Goal: Find specific page/section: Find specific page/section

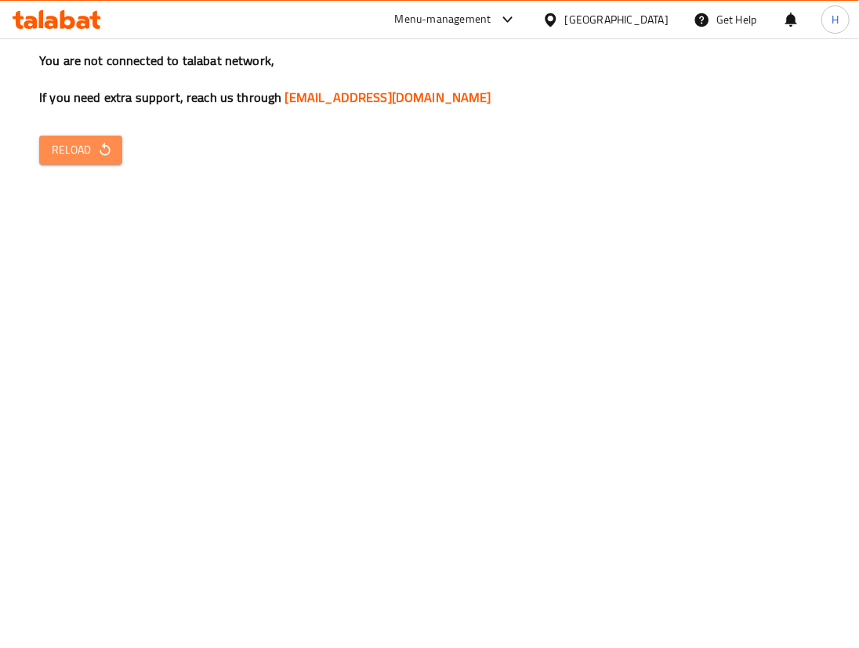
click at [71, 143] on span "Reload" at bounding box center [81, 150] width 58 height 20
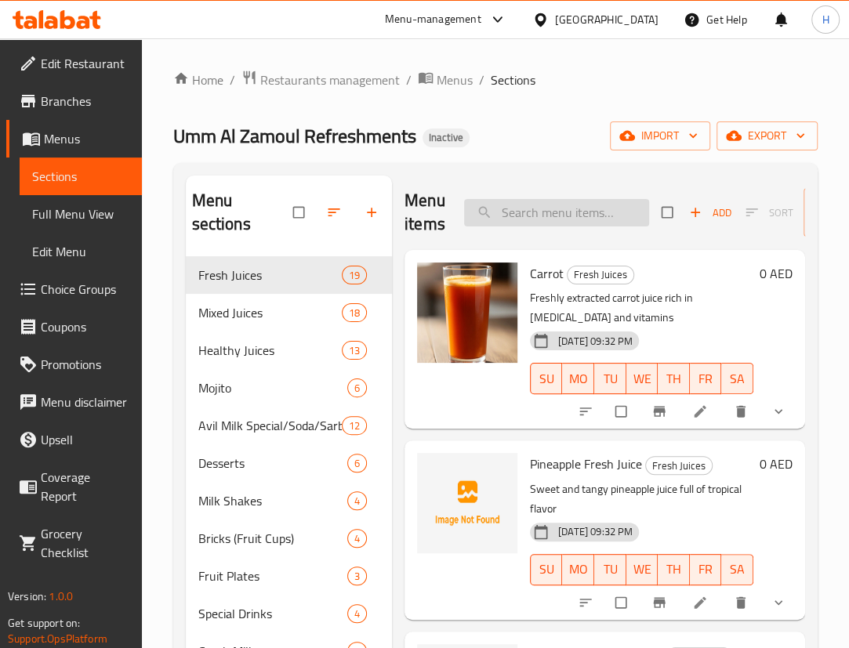
click at [573, 223] on input "search" at bounding box center [556, 212] width 185 height 27
paste input "Nellikka Kanthari Soda"
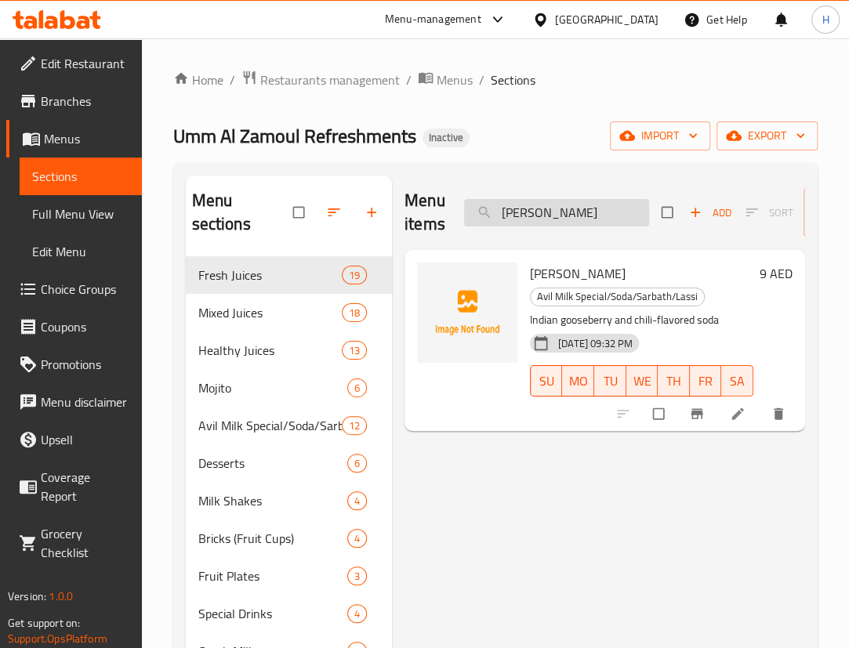
click at [605, 209] on input "Nellikka Kanthari Soda" at bounding box center [556, 212] width 185 height 27
paste input "utell"
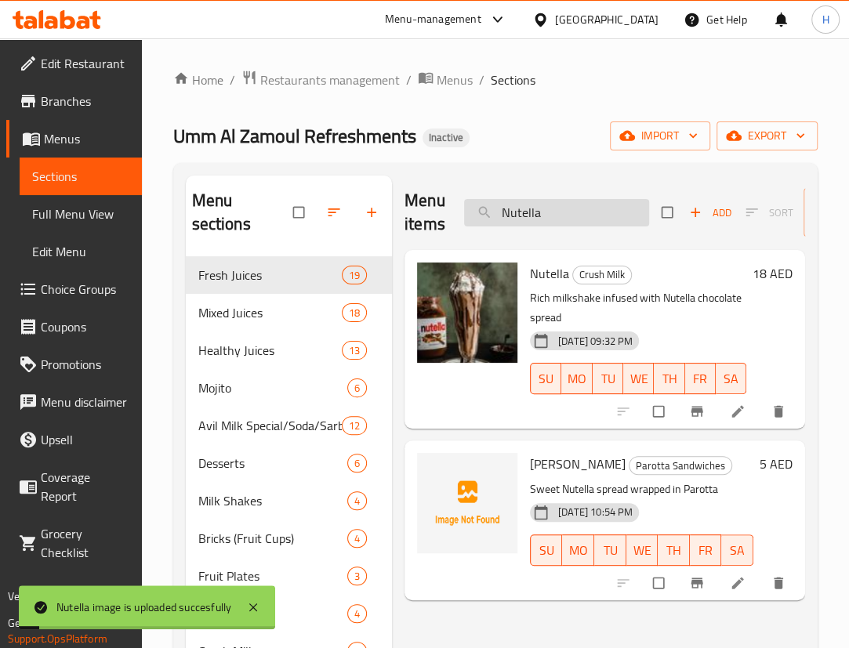
click at [586, 216] on input "Nutella" at bounding box center [556, 212] width 185 height 27
paste input "Orange"
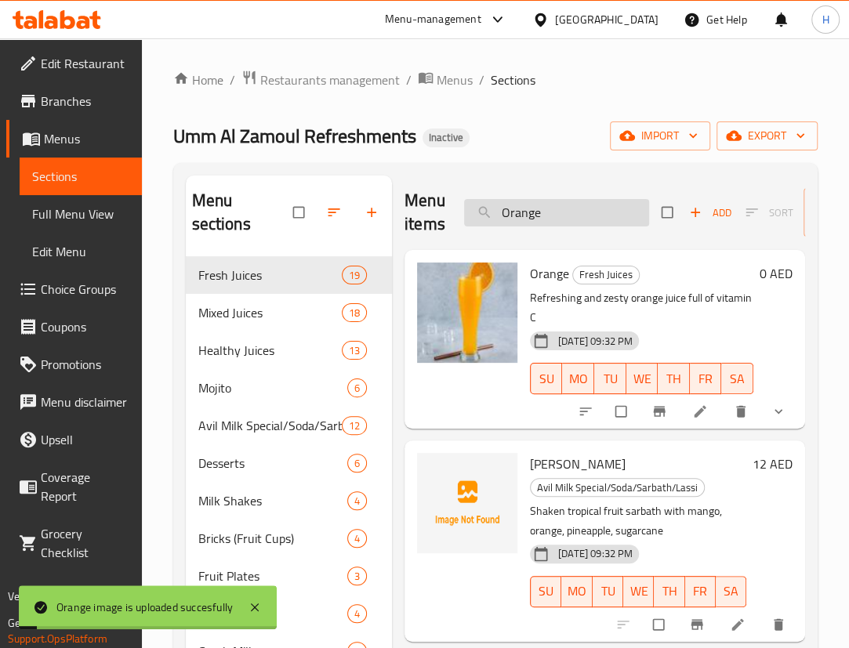
click at [557, 212] on input "Orange" at bounding box center [556, 212] width 185 height 27
paste input "eo"
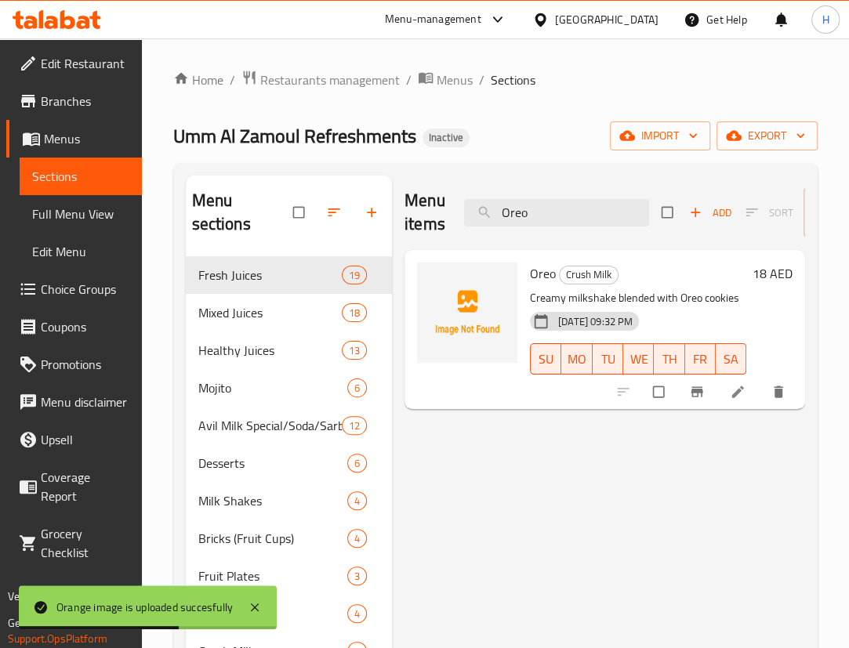
click at [673, 509] on div "Menu items Oreo Add Sort Manage items Oreo Crush Milk Creamy milkshake blended …" at bounding box center [598, 652] width 413 height 953
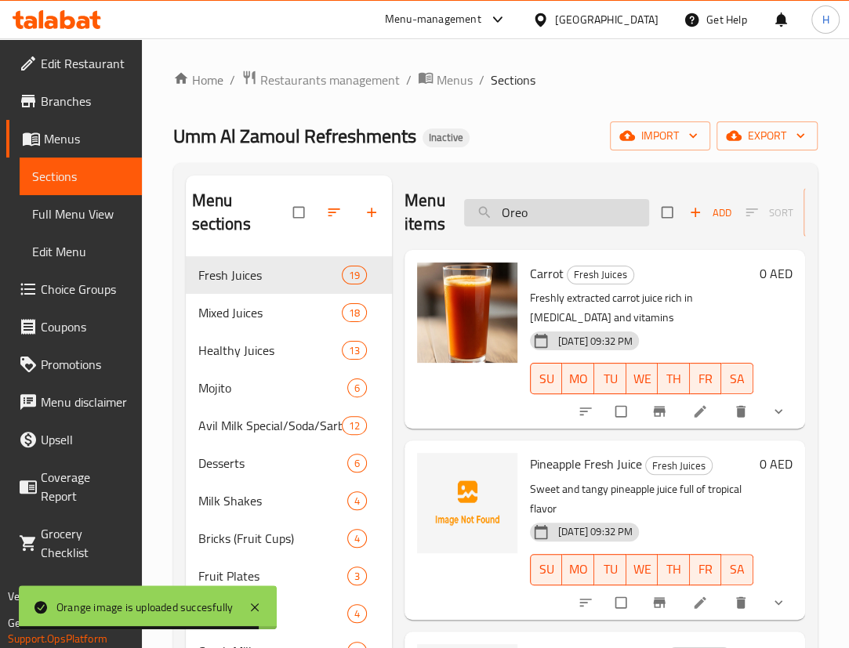
click at [532, 220] on input "Oreo" at bounding box center [556, 212] width 185 height 27
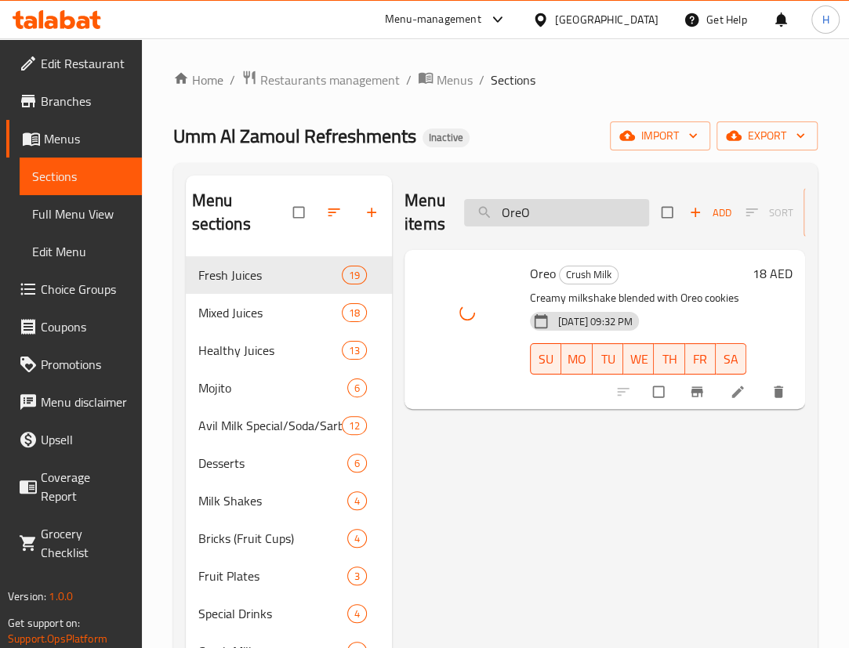
click at [603, 220] on input "OreO" at bounding box center [556, 212] width 185 height 27
paste input "Papaya Juice"
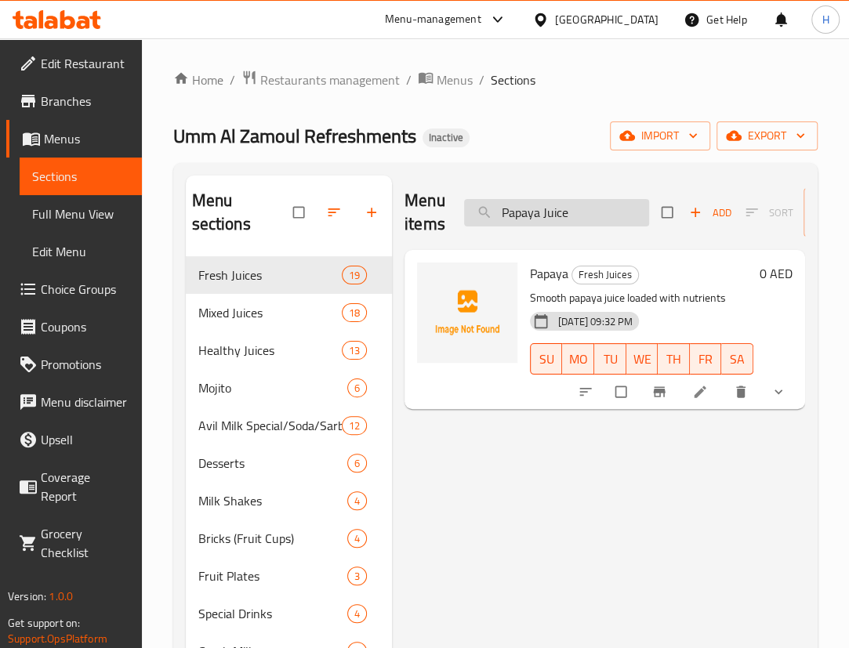
click at [604, 219] on input "Papaya Juice" at bounding box center [556, 212] width 185 height 27
type input "O"
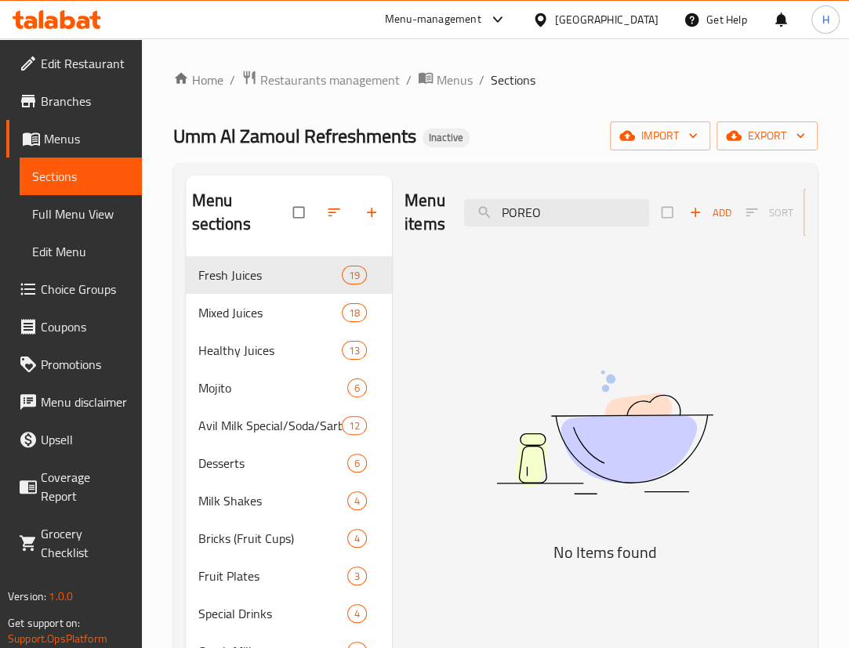
drag, startPoint x: 509, startPoint y: 212, endPoint x: 439, endPoint y: 222, distance: 70.5
click at [439, 222] on div "Menu items POREO Add Sort Manage items" at bounding box center [605, 213] width 401 height 74
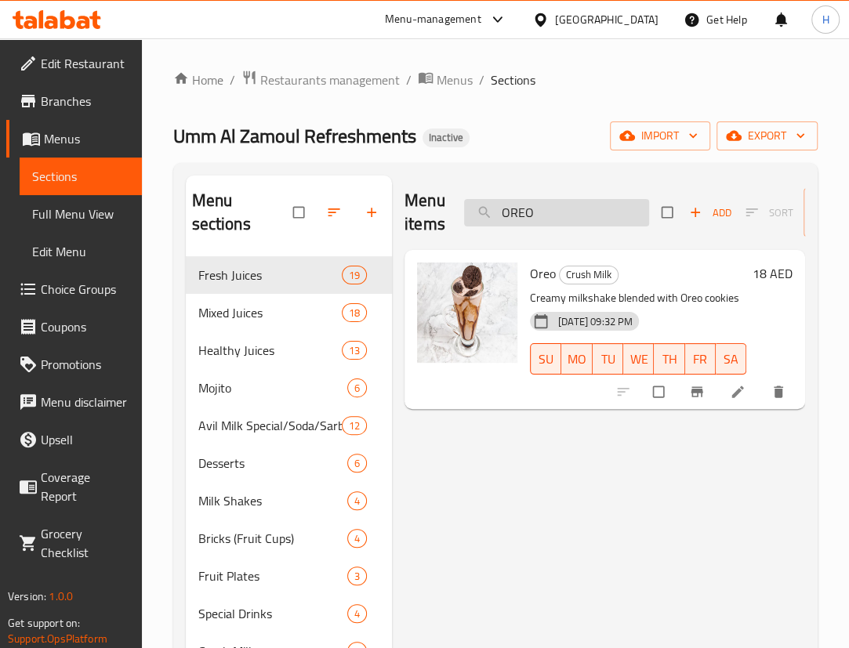
click at [524, 201] on input "OREO" at bounding box center [556, 212] width 185 height 27
paste input "Papaya Juice"
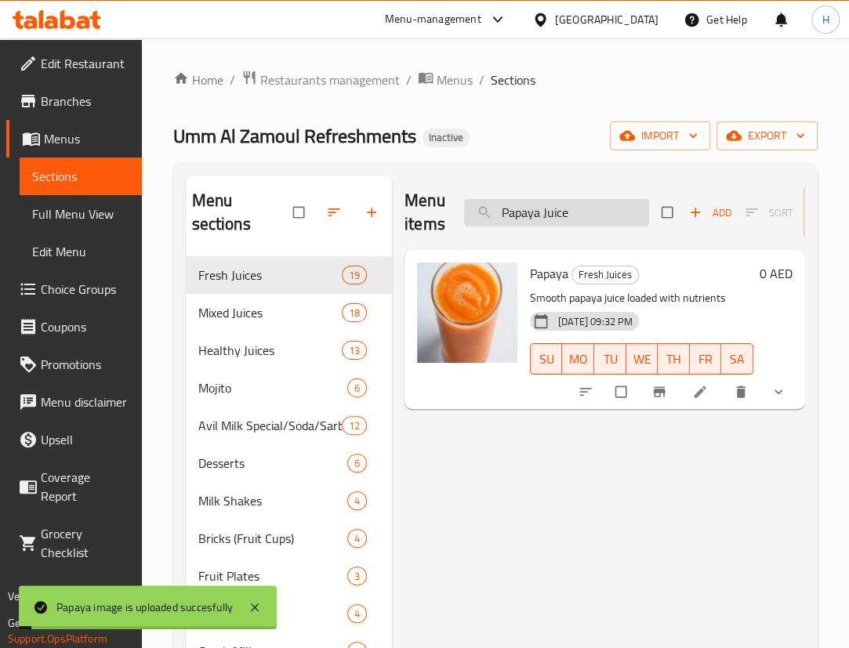
click at [550, 210] on input "Papaya Juice" at bounding box center [556, 212] width 185 height 27
paste input "rty Meal"
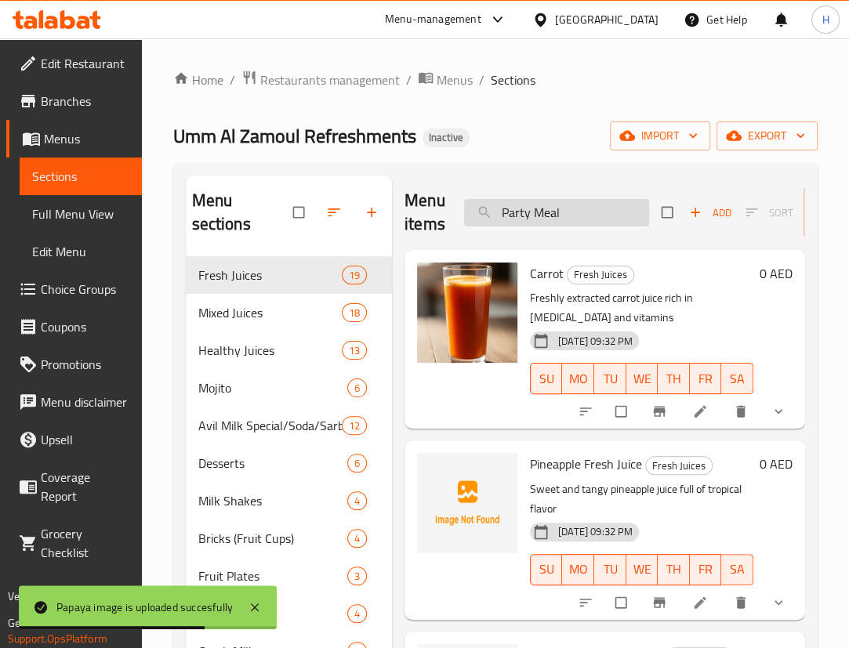
click at [588, 212] on input "Party Meal" at bounding box center [556, 212] width 185 height 27
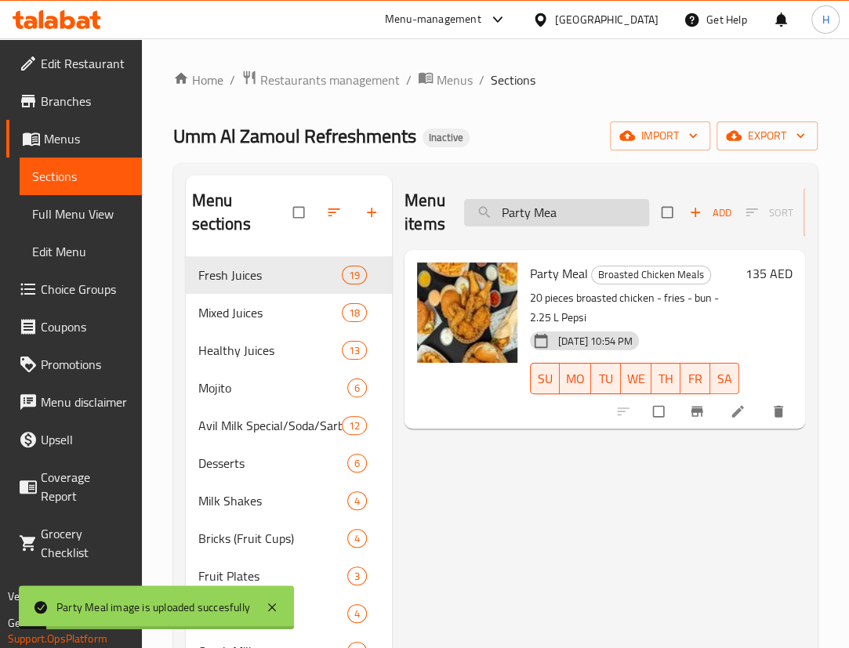
click at [562, 212] on input "Party Mea" at bounding box center [556, 212] width 185 height 27
paste input "ssion Mango"
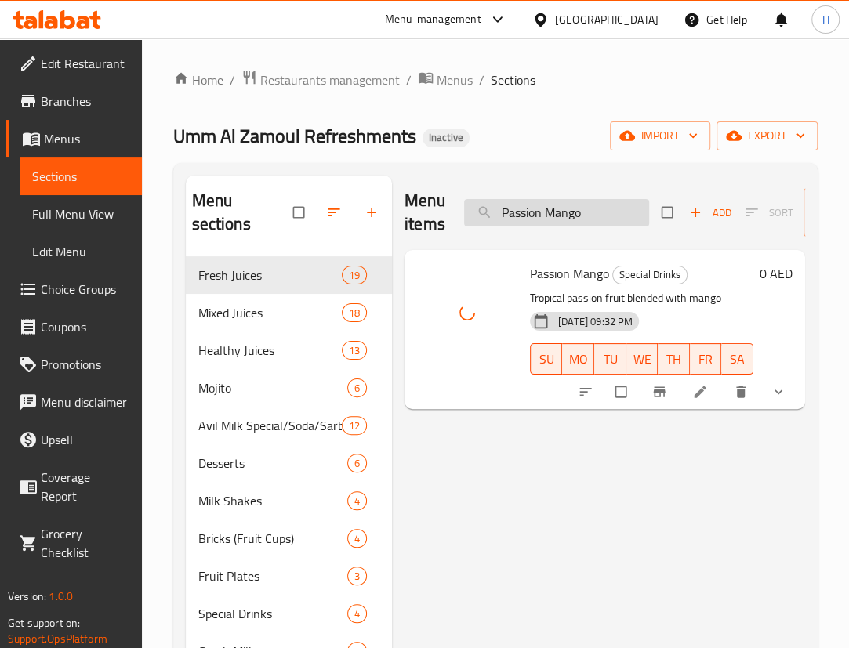
click at [588, 223] on input "Passion Mango" at bounding box center [556, 212] width 185 height 27
paste input "ineapple Juice"
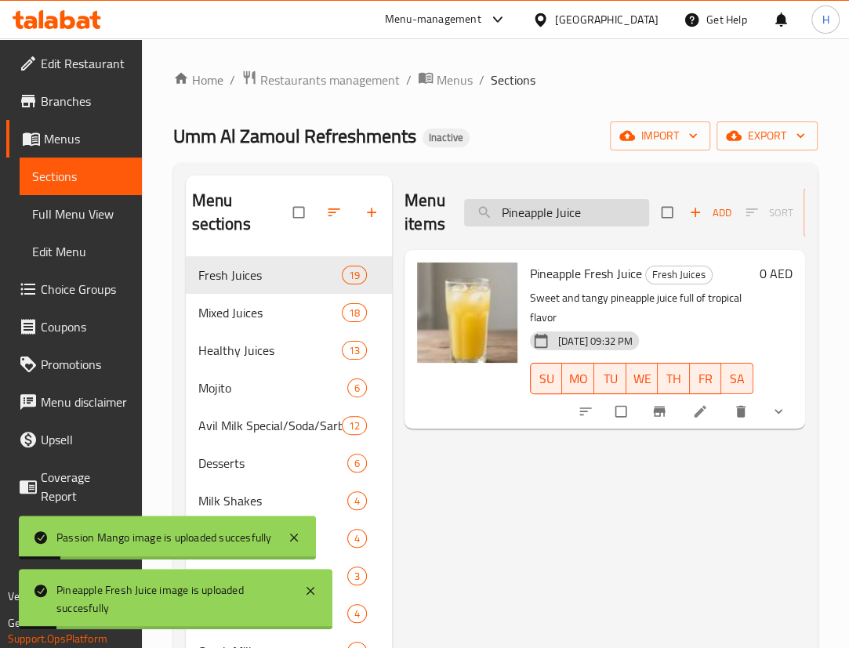
click at [638, 225] on input "Pineapple Juice" at bounding box center [556, 212] width 185 height 27
paste input "sta"
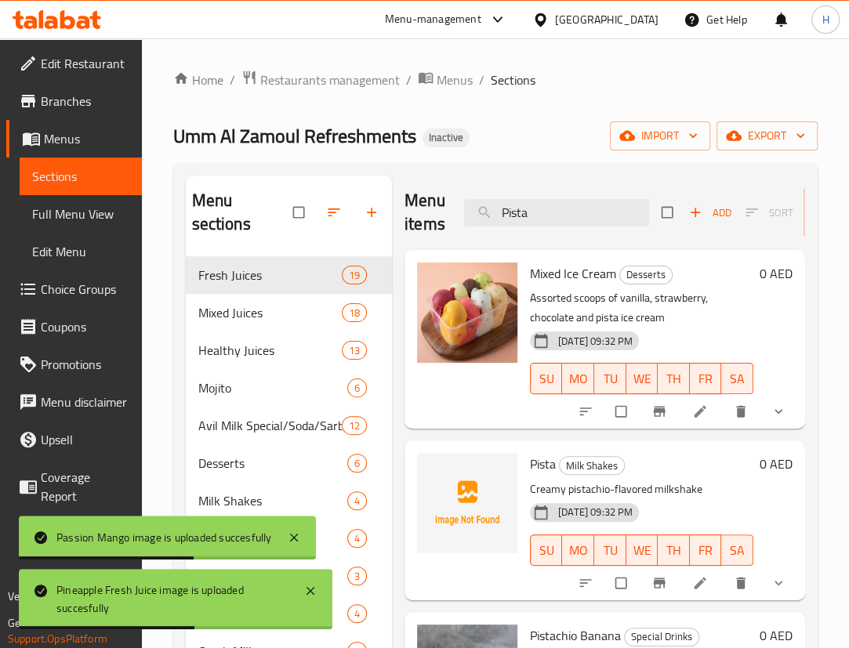
scroll to position [71, 0]
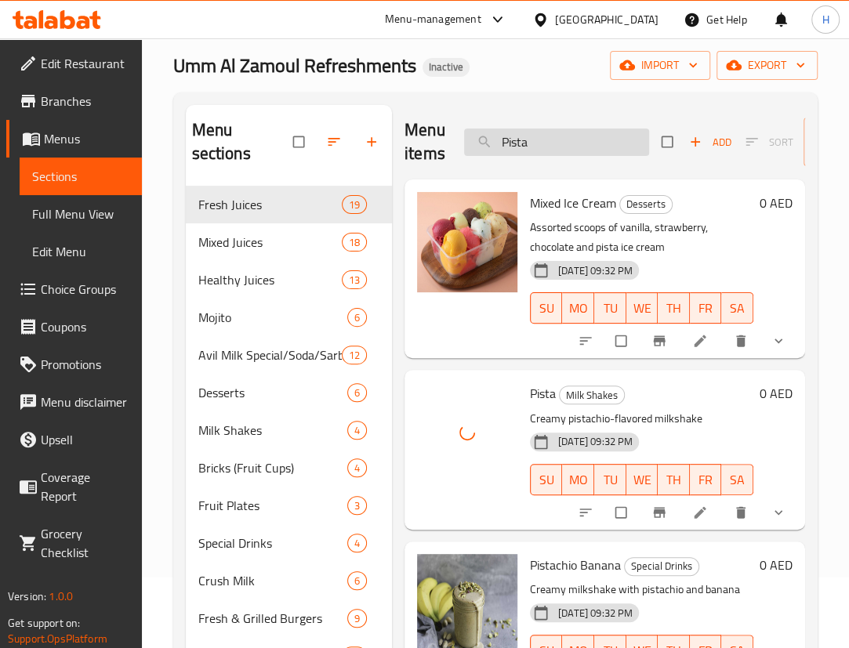
click at [539, 135] on input "Pista" at bounding box center [556, 142] width 185 height 27
paste input "omegranate"
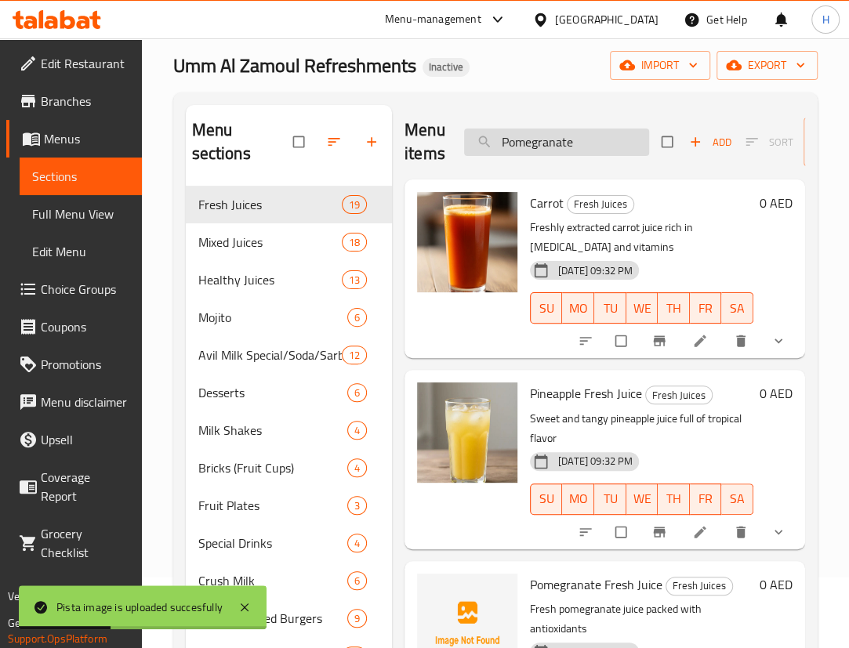
click at [601, 140] on input "Pomegranate" at bounding box center [556, 142] width 185 height 27
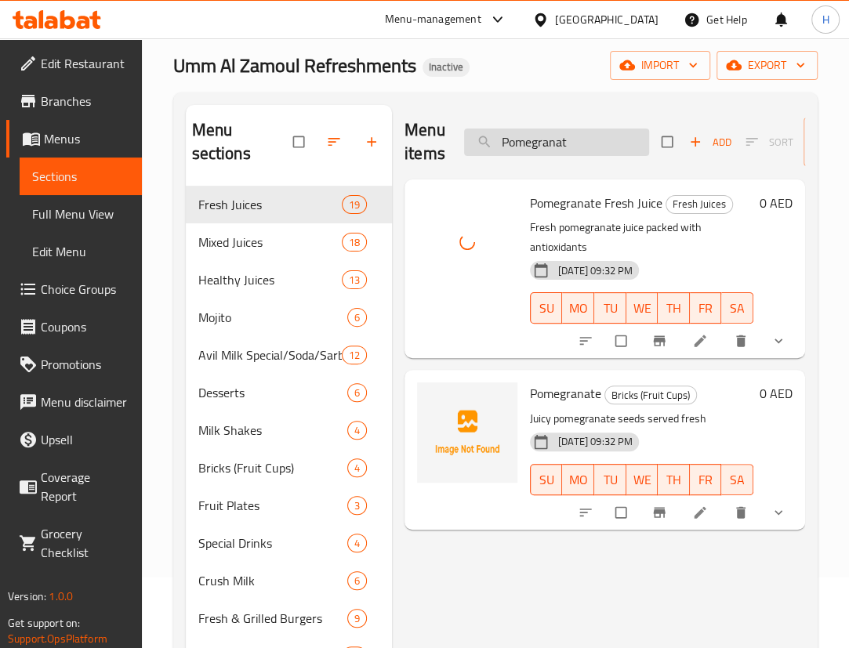
click at [612, 139] on input "Pomegranat" at bounding box center [556, 142] width 185 height 27
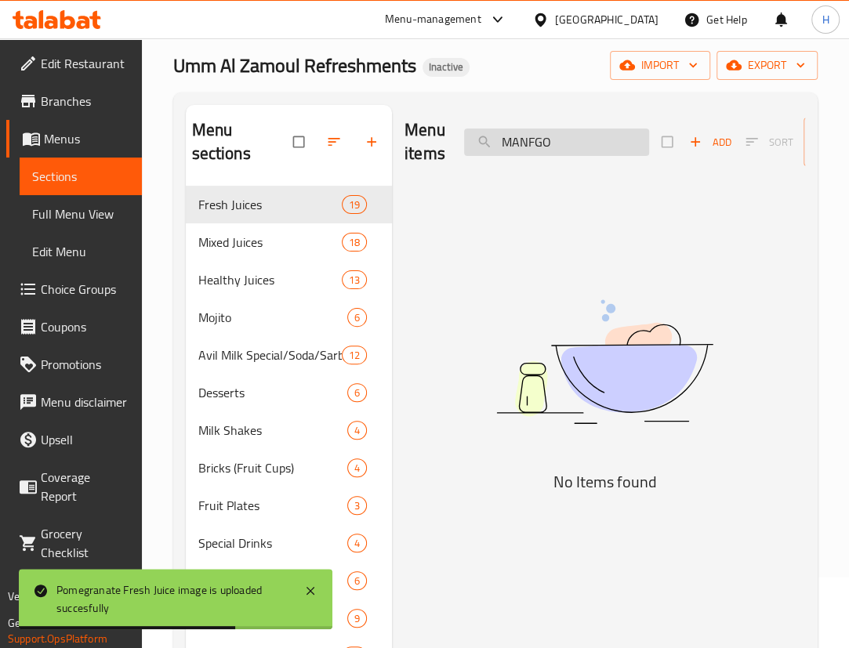
click at [532, 134] on input "MANFGO" at bounding box center [556, 142] width 185 height 27
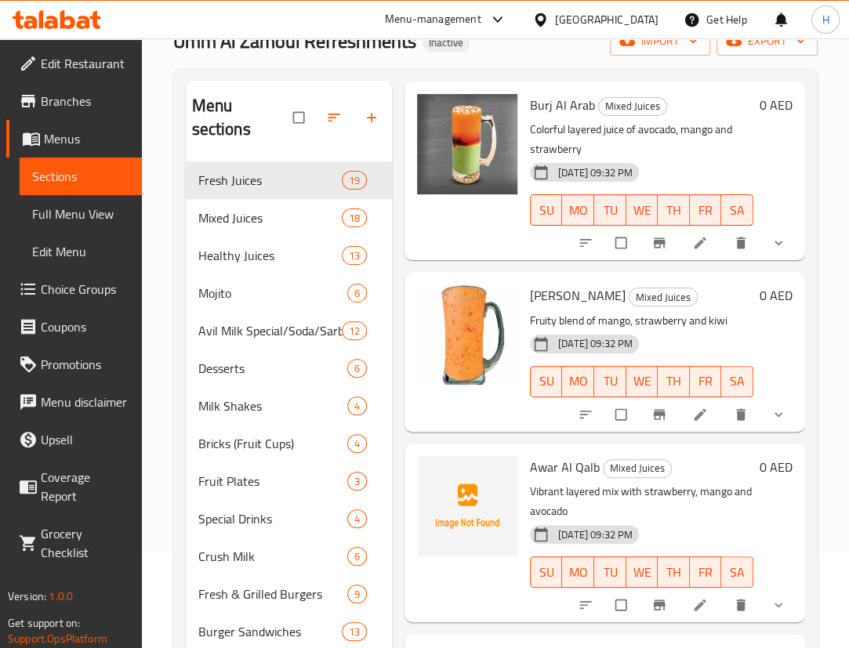
scroll to position [0, 0]
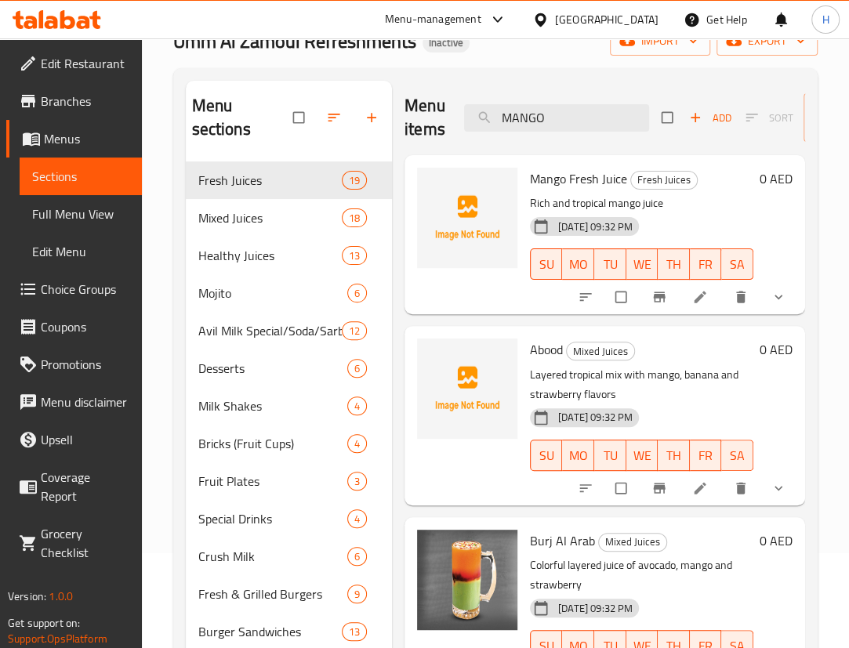
click at [584, 180] on span "Mango Fresh Juice" at bounding box center [578, 179] width 97 height 24
copy h6 "Mango Fresh Juice"
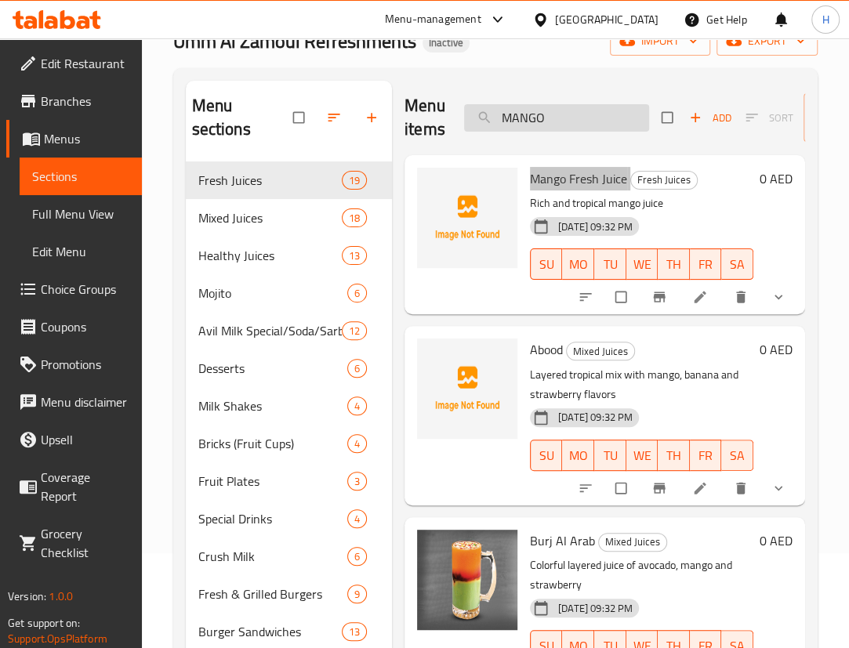
click at [556, 118] on input "MANGO" at bounding box center [556, 117] width 185 height 27
paste input "Purple Pine"
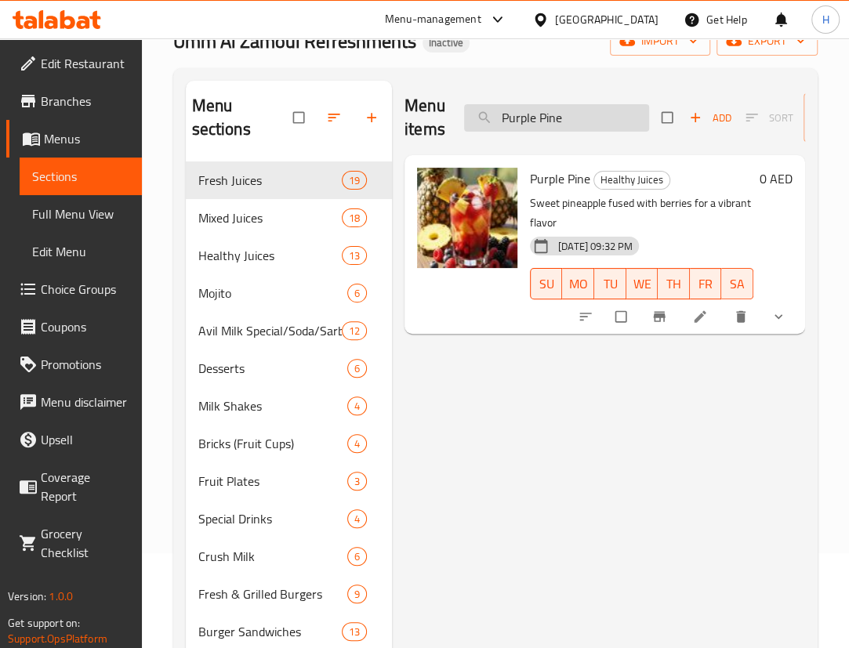
click at [603, 130] on input "Purple Pine" at bounding box center [556, 117] width 185 height 27
paste input "Seafood Club"
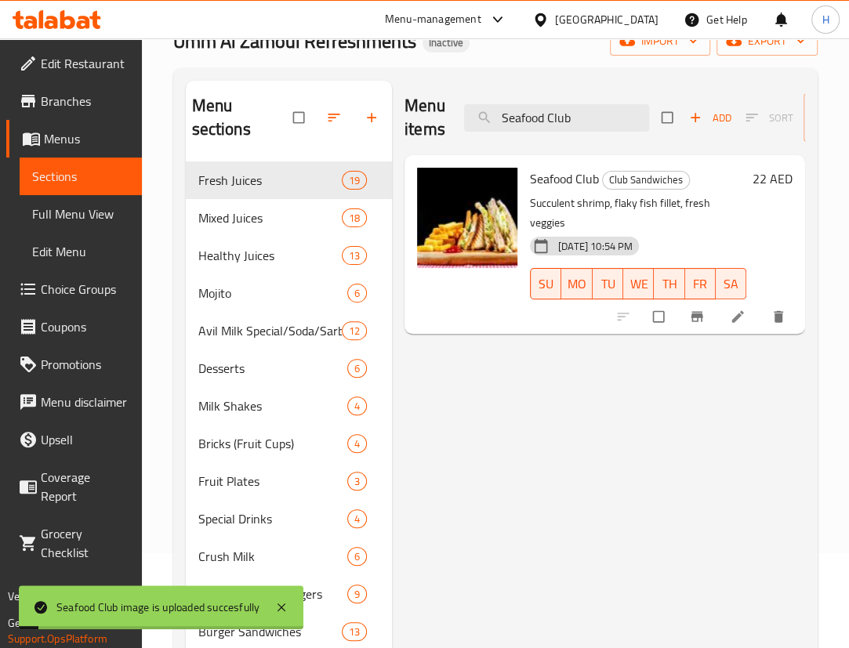
click at [557, 101] on div "Menu items Seafood Club Add Sort Manage items" at bounding box center [605, 118] width 401 height 74
click at [572, 125] on input "Seafood Club" at bounding box center [556, 117] width 185 height 27
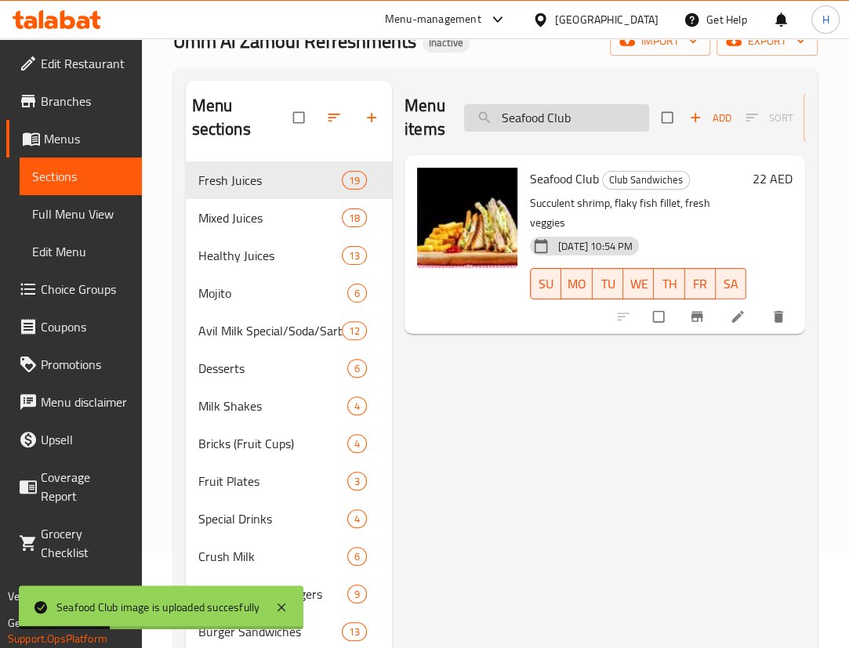
paste input "hawarma Plate"
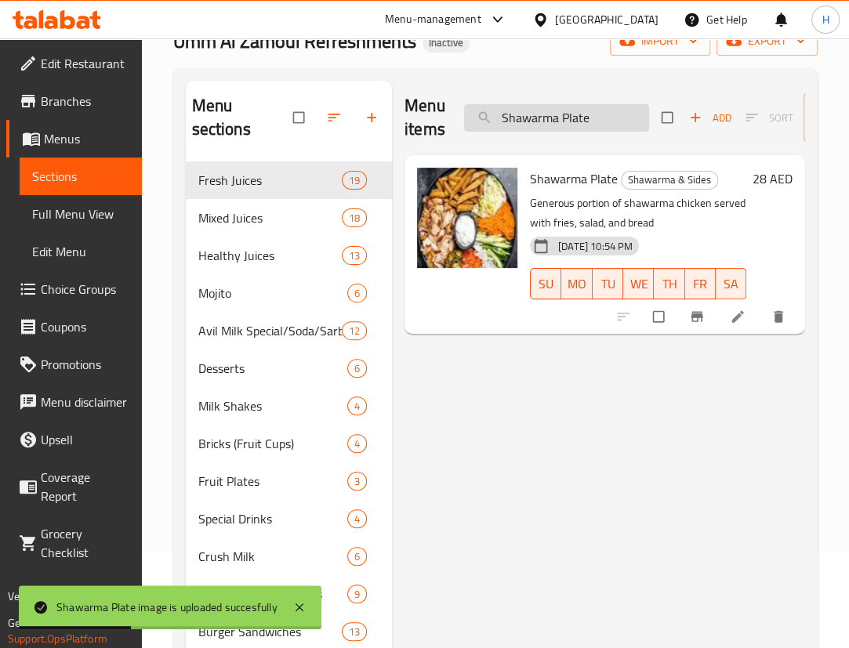
click at [637, 125] on input "Shawarma Plate" at bounding box center [556, 117] width 185 height 27
paste input "eesh Tawook"
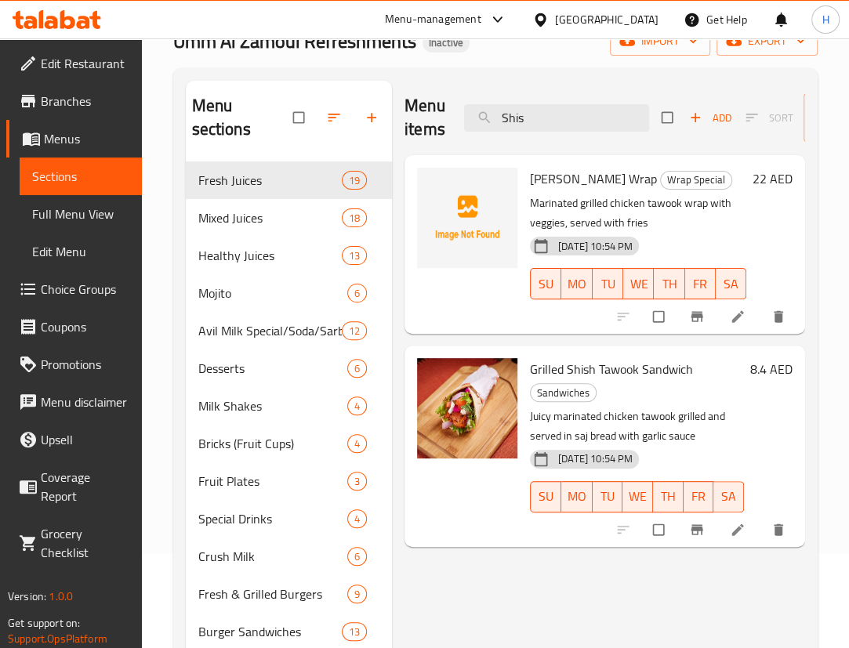
click at [613, 178] on span "Shish Tawook Wrap" at bounding box center [593, 179] width 127 height 24
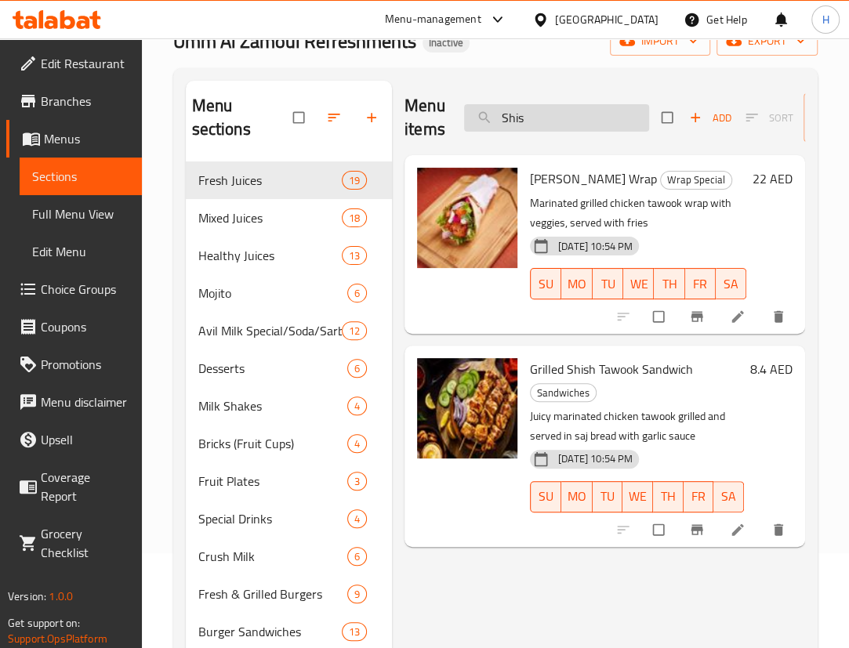
click at [608, 121] on input "Shis" at bounding box center [556, 117] width 185 height 27
paste input "moked Burger"
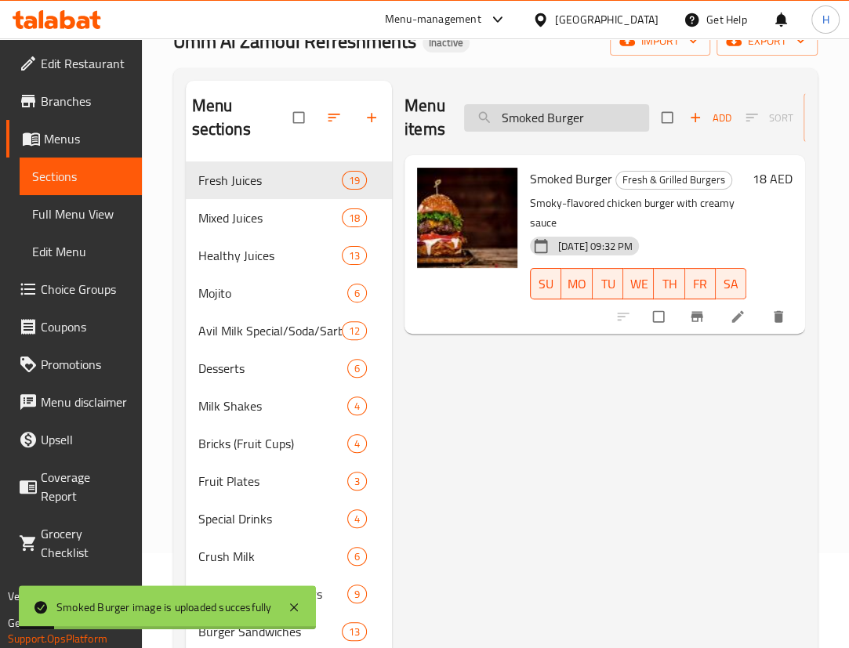
click at [580, 120] on input "Smoked Burger" at bounding box center [556, 117] width 185 height 27
paste input "nack Meal"
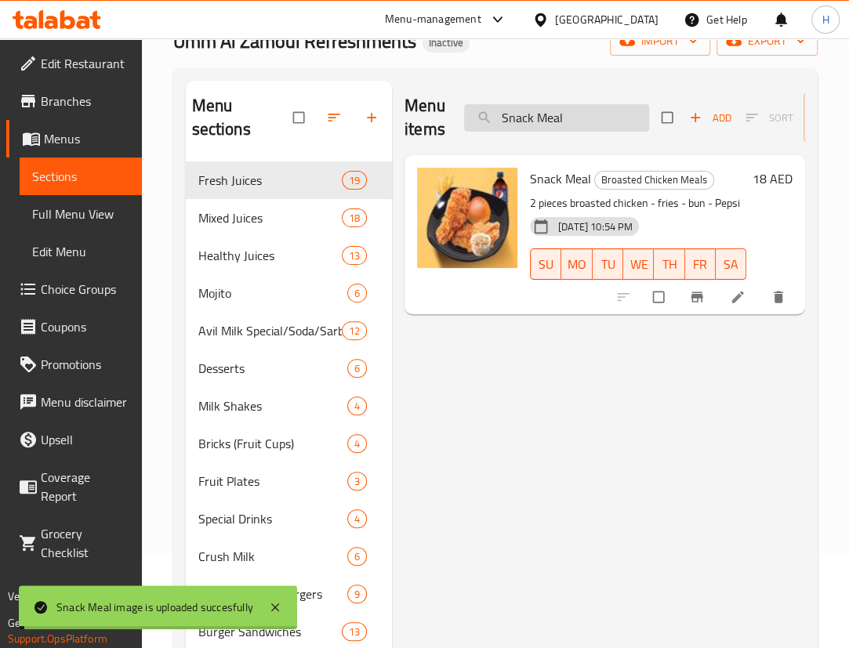
click at [604, 125] on input "Snack Meal" at bounding box center [556, 117] width 185 height 27
paste input "trawberry Falooda"
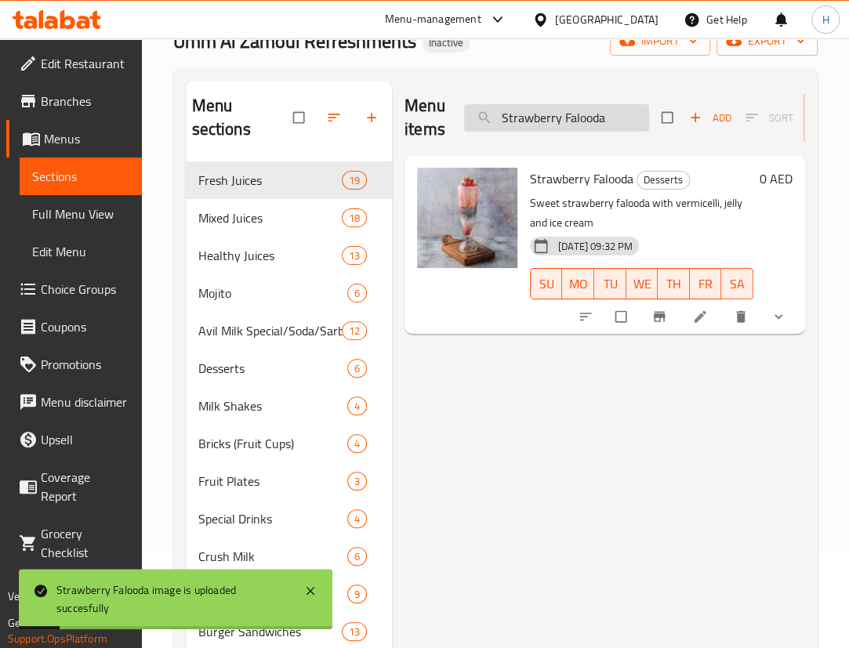
click at [543, 118] on input "Strawberry Falooda" at bounding box center [556, 117] width 185 height 27
paste input "search"
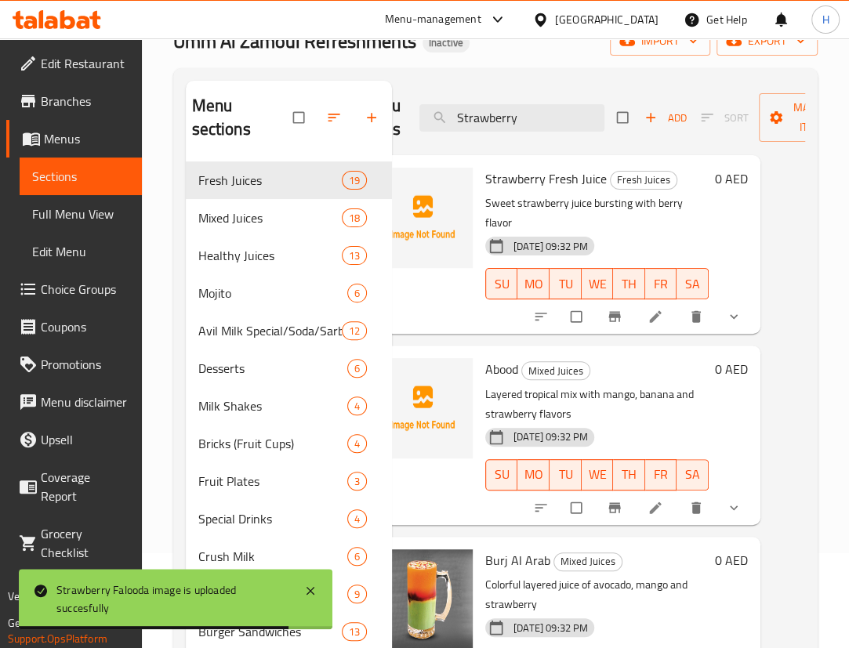
scroll to position [0, 49]
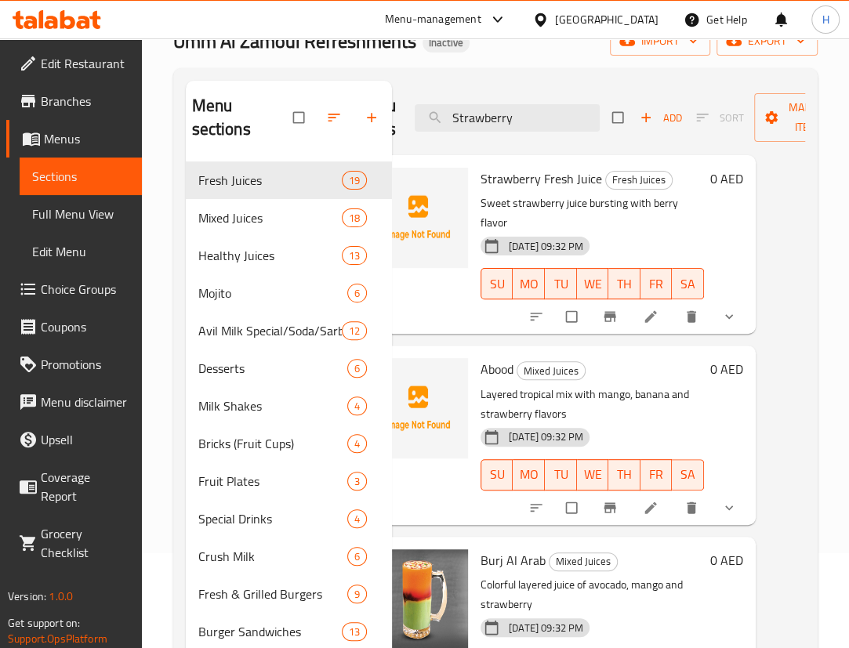
click at [651, 406] on p "Layered tropical mix with mango, banana and strawberry flavors" at bounding box center [592, 404] width 223 height 39
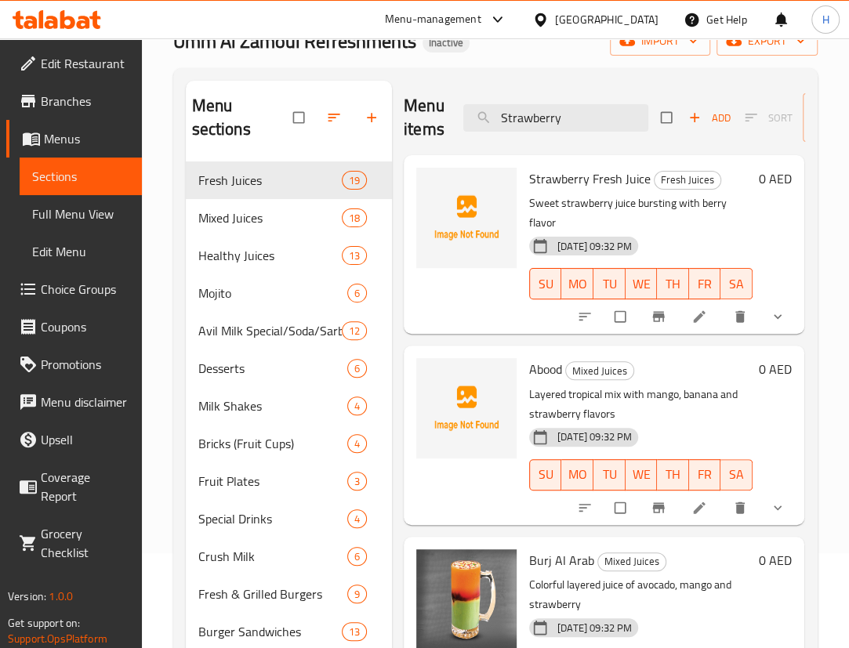
scroll to position [0, 0]
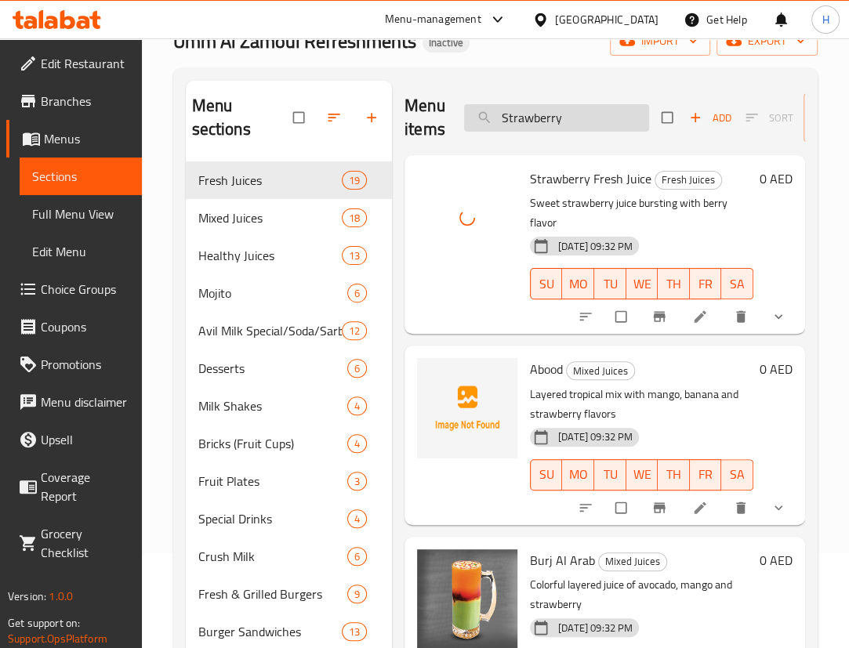
click at [575, 110] on input "Strawberry" at bounding box center [556, 117] width 185 height 27
click at [592, 67] on div "Home / Restaurants management / Menus / Sections Umm Al Zamoul Refreshments Ina…" at bounding box center [495, 510] width 644 height 1071
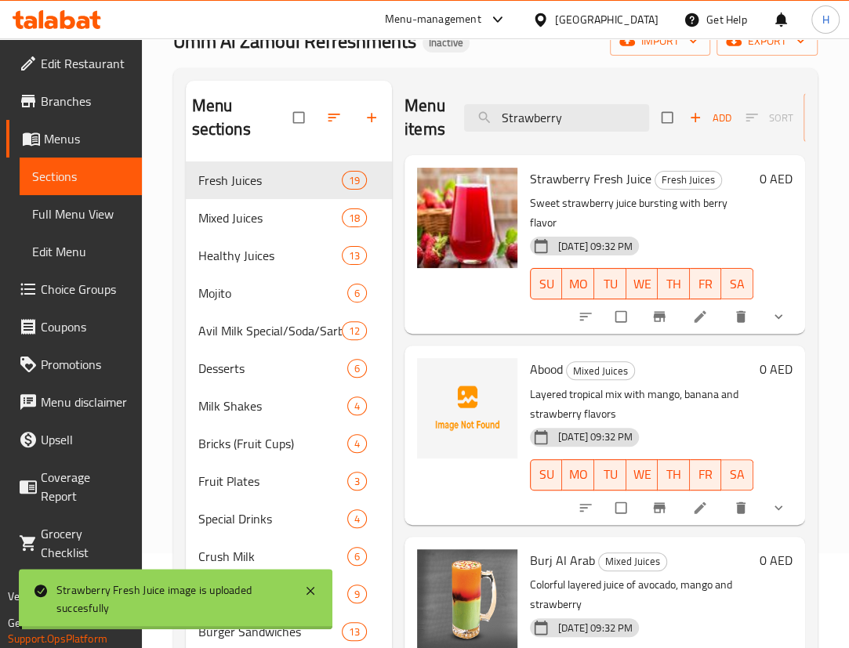
click at [651, 223] on p "Sweet strawberry juice bursting with berry flavor" at bounding box center [641, 213] width 223 height 39
click at [626, 118] on input "Strawberry" at bounding box center [556, 117] width 185 height 27
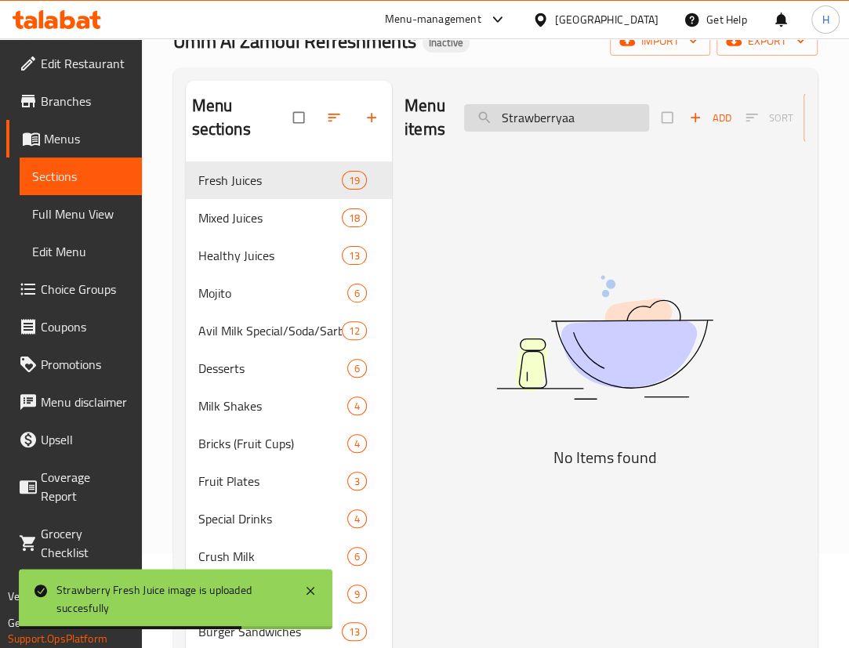
paste input "ips Meal"
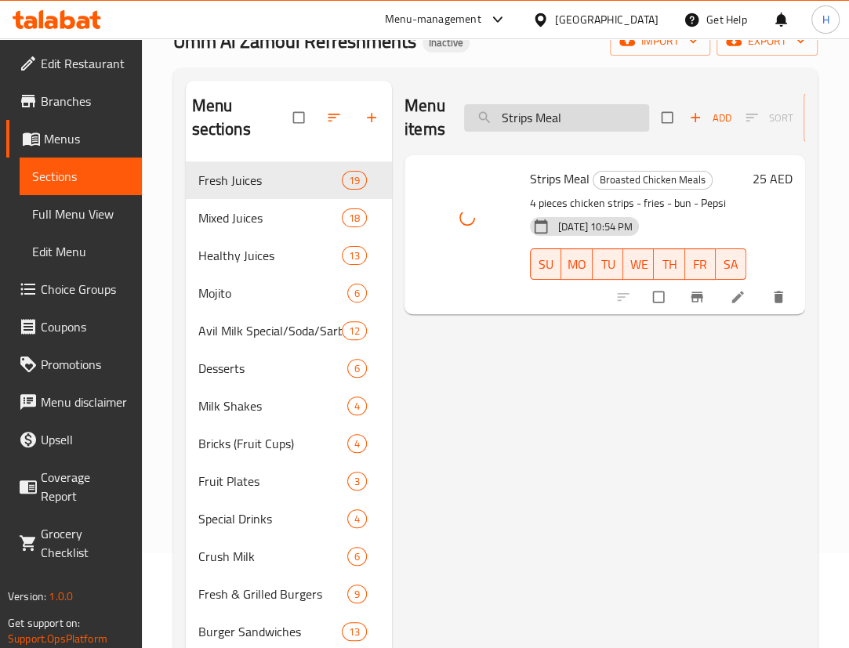
click at [573, 123] on input "Strips Meal" at bounding box center [556, 117] width 185 height 27
paste input "weet Melon"
click at [579, 130] on input "Sweet Melon" at bounding box center [556, 117] width 185 height 27
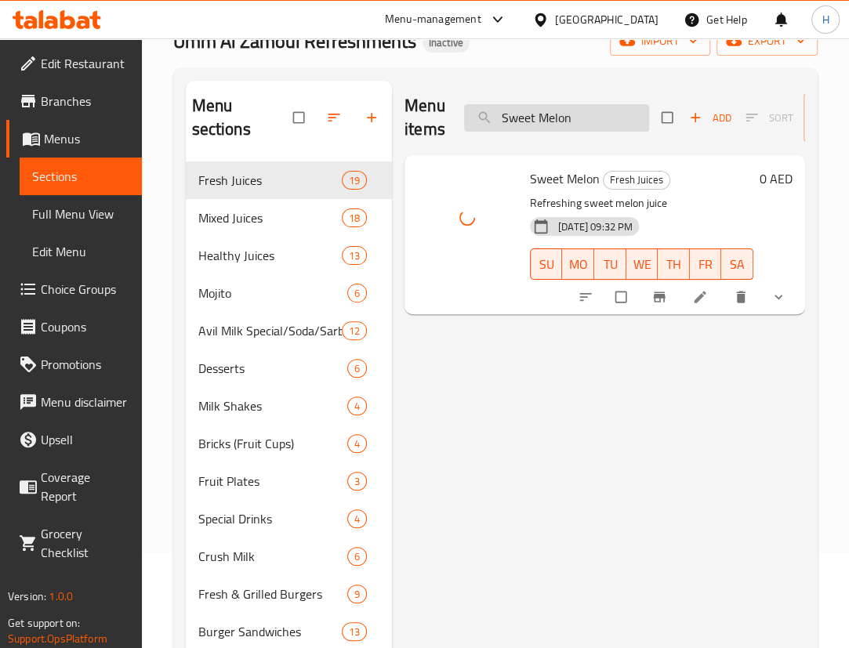
click at [579, 130] on input "Sweet Melon" at bounding box center [556, 117] width 185 height 27
paste input "Tandoori Arabic Mexicy"
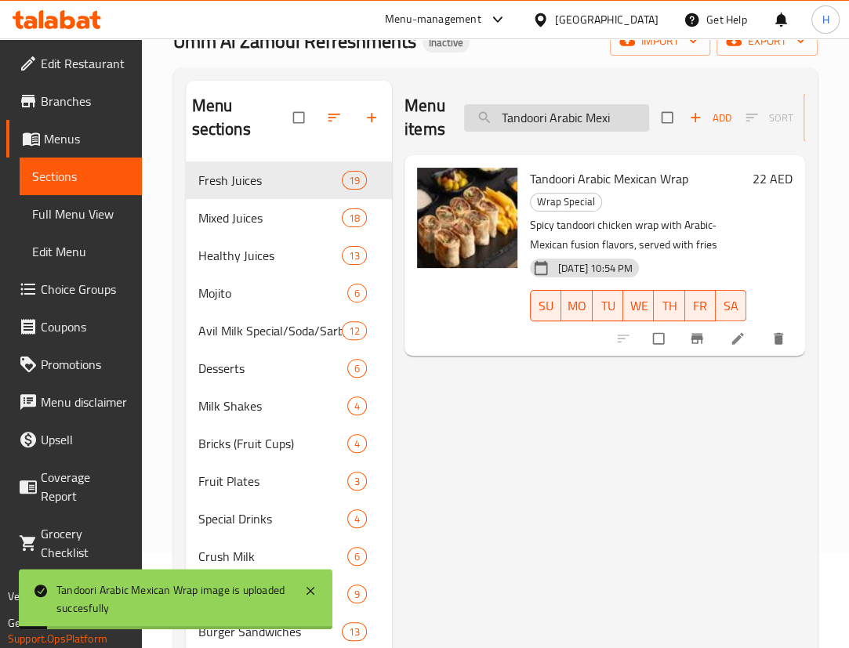
click at [543, 122] on input "Tandoori Arabic Mexi" at bounding box center [556, 117] width 185 height 27
paste input "Vegetable Club"
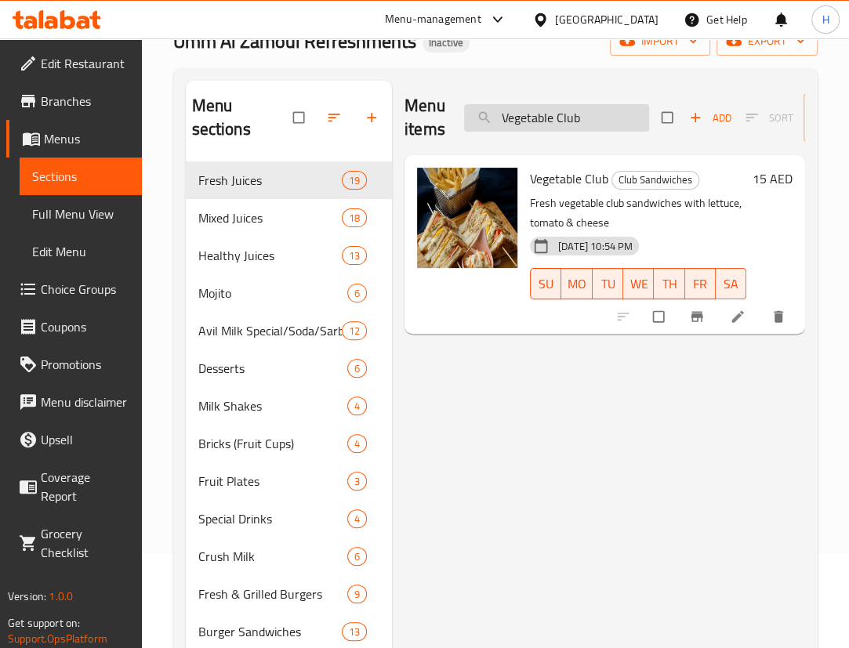
click at [612, 117] on input "Vegetable Club" at bounding box center [556, 117] width 185 height 27
paste input "Watermelon"
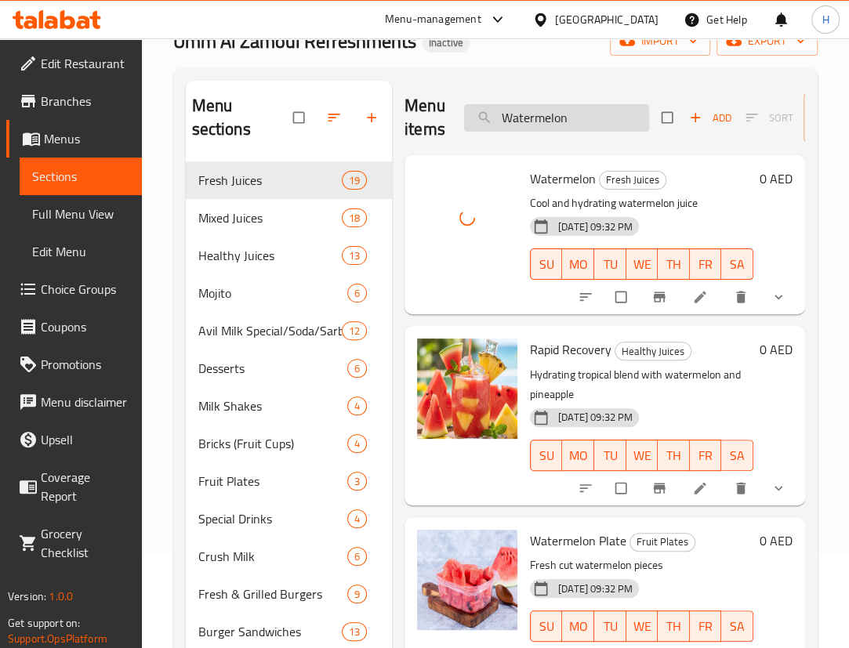
click at [608, 124] on input "Watermelon" at bounding box center [556, 117] width 185 height 27
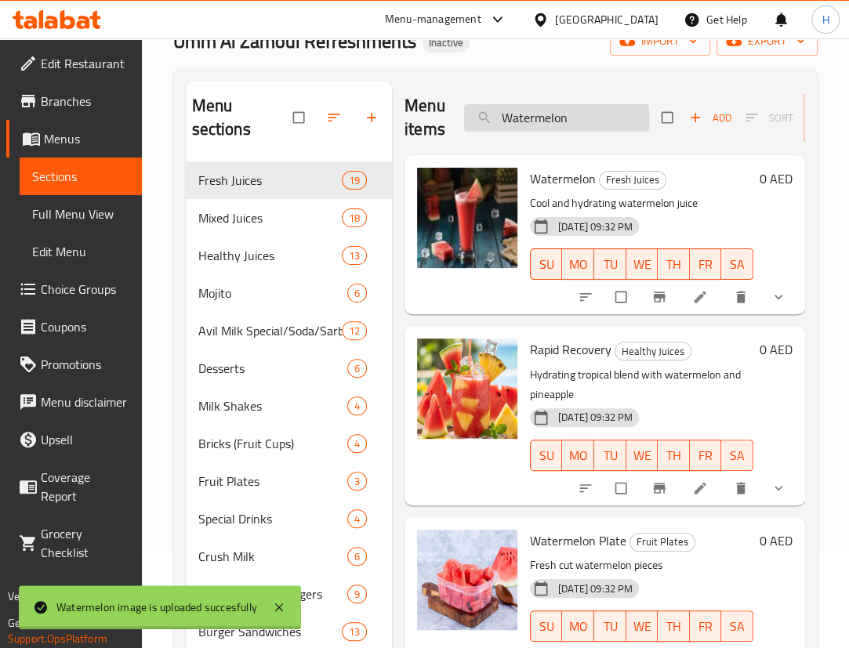
paste input "eight Loss"
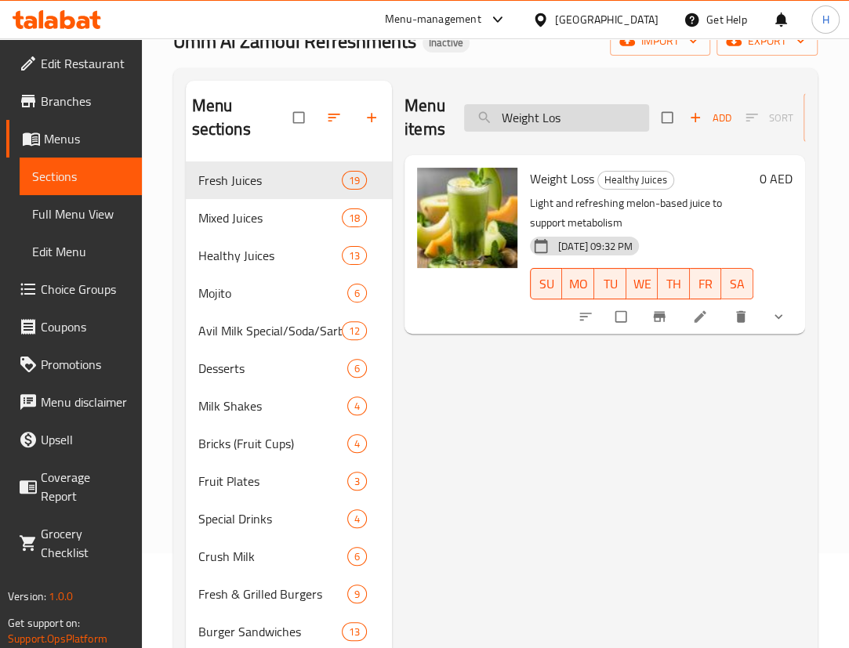
click at [562, 118] on input "Weight Los" at bounding box center [556, 117] width 185 height 27
paste input "Zing Double Combo"
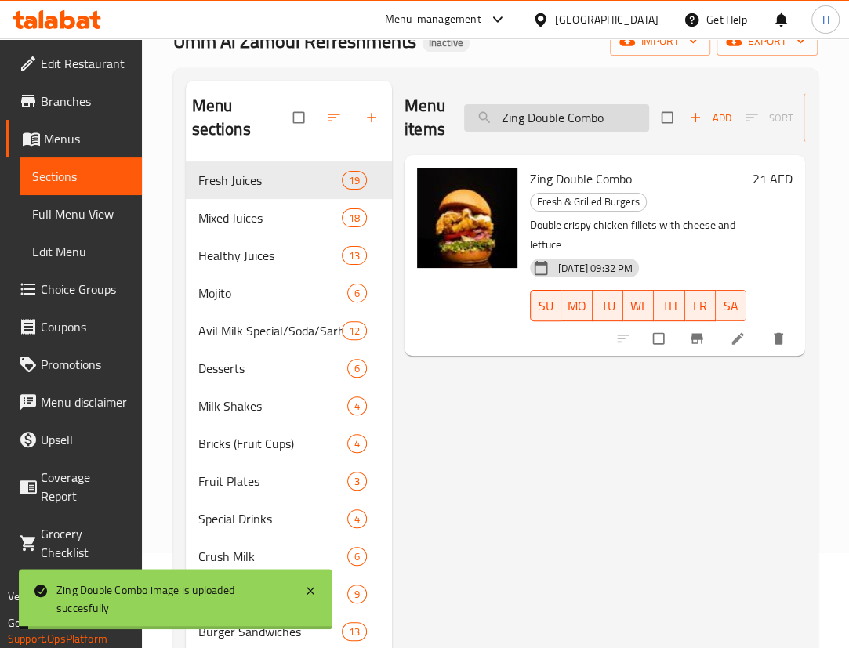
click at [606, 118] on input "Zing Double Combo" at bounding box center [556, 117] width 185 height 27
paste input "er Arabic"
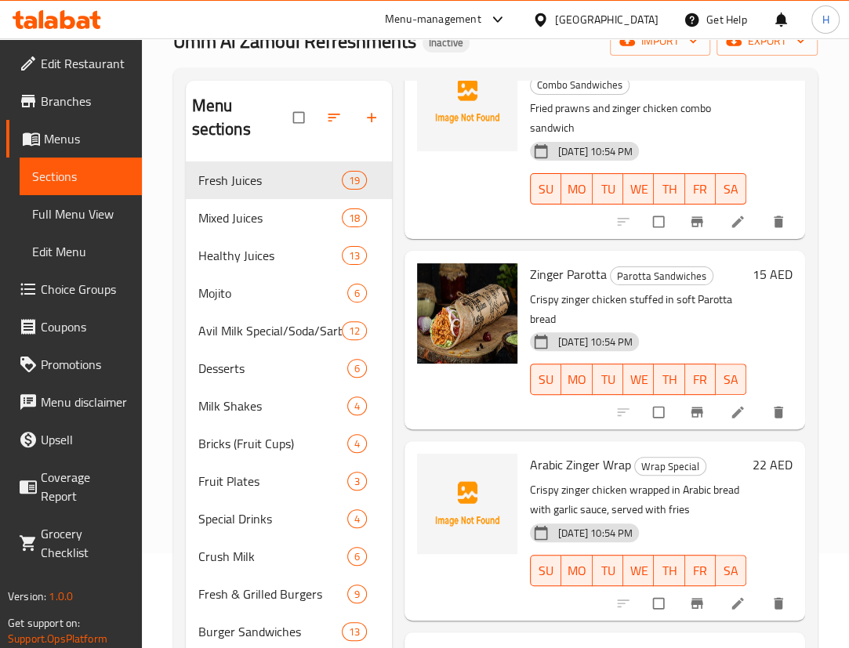
scroll to position [1354, 0]
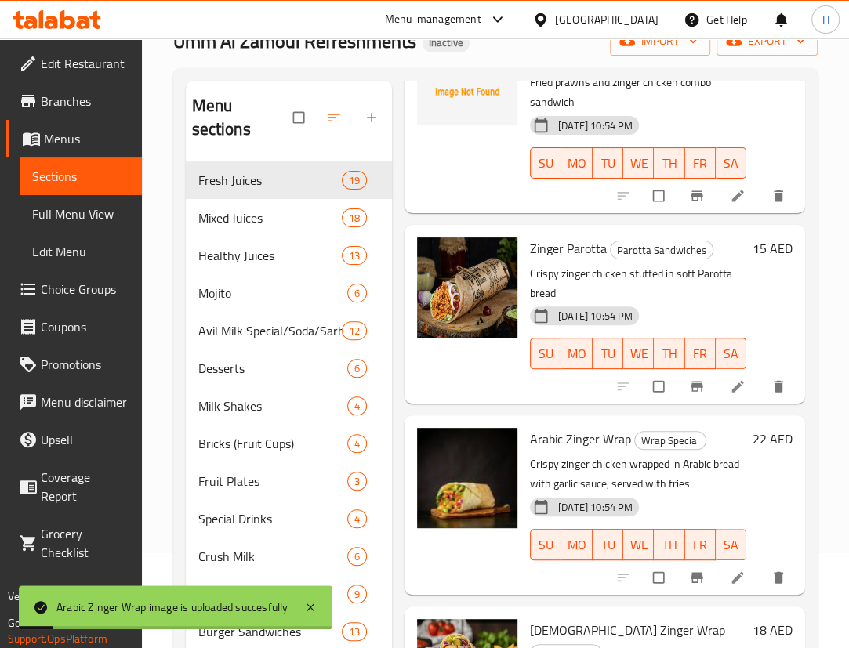
click at [680, 303] on p "Crispy zinger chicken stuffed in soft Parotta bread" at bounding box center [638, 283] width 216 height 39
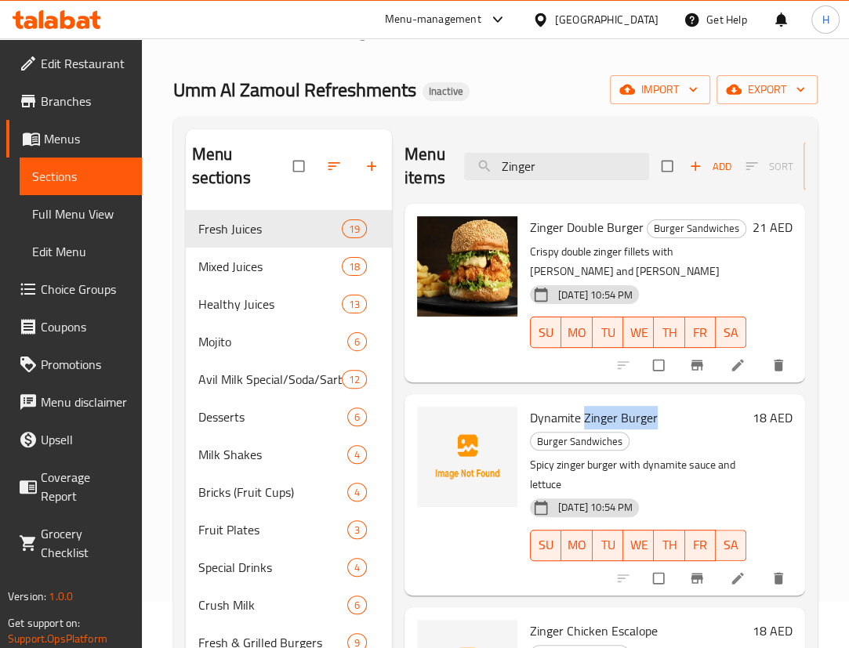
scroll to position [0, 0]
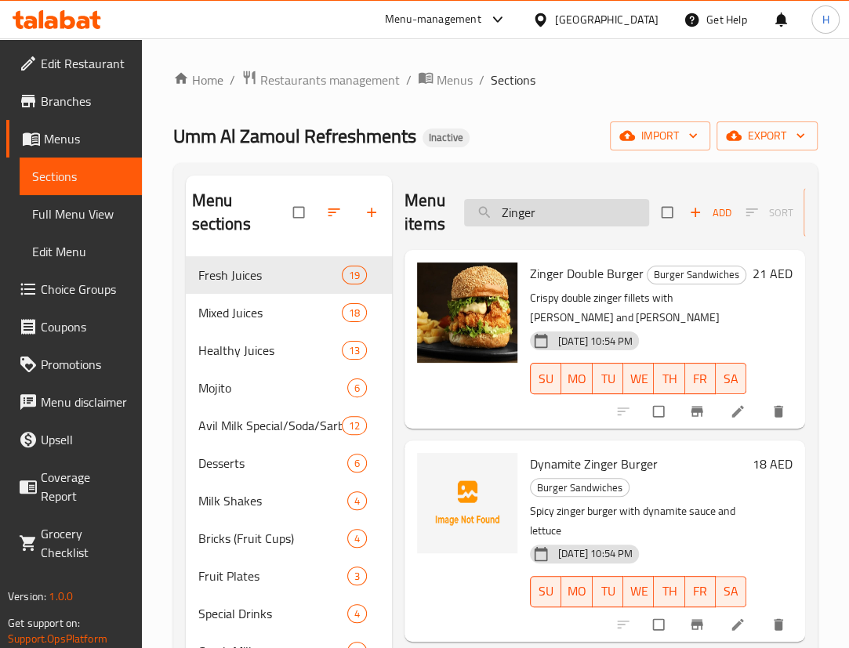
click at [612, 225] on input "Zinger" at bounding box center [556, 212] width 185 height 27
paste input "Burger"
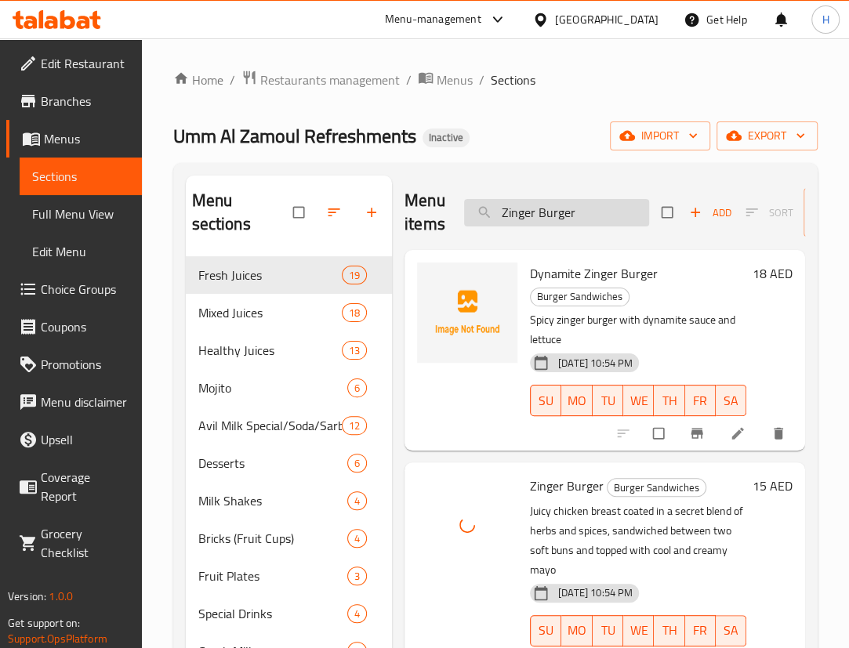
click at [553, 203] on input "Zinger Burger" at bounding box center [556, 212] width 185 height 27
paste input "Cheetos"
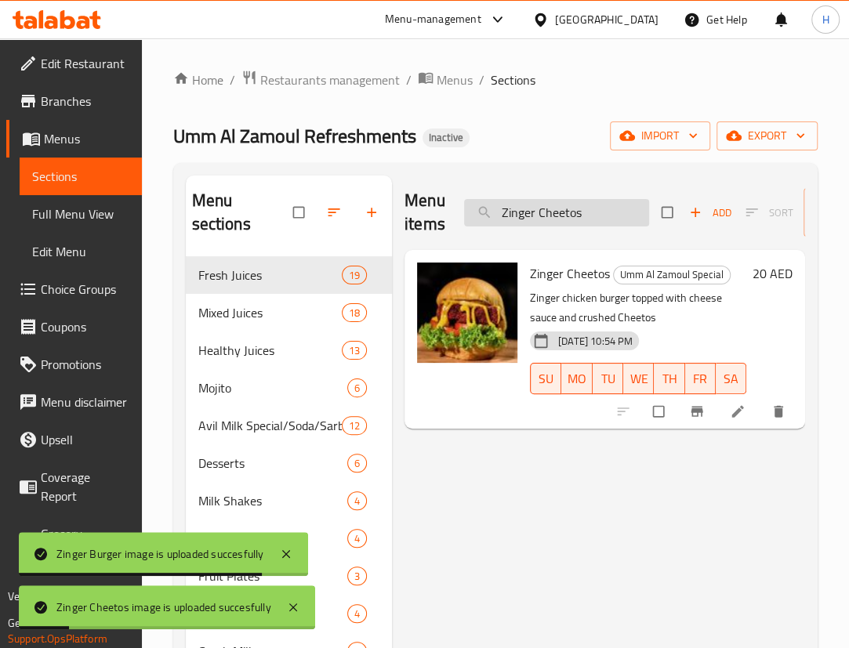
click at [562, 218] on input "Zinger Cheetos" at bounding box center [556, 212] width 185 height 27
click at [562, 219] on input "Zinger Cheetos" at bounding box center [556, 212] width 185 height 27
paste input "ombo"
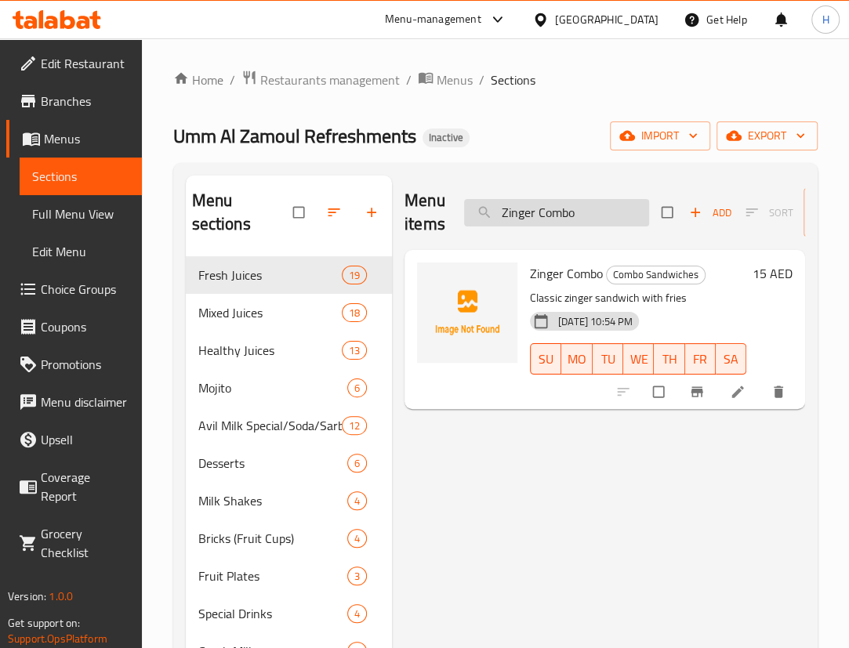
click at [543, 212] on input "Zinger Combo" at bounding box center [556, 212] width 185 height 27
paste input "Offer"
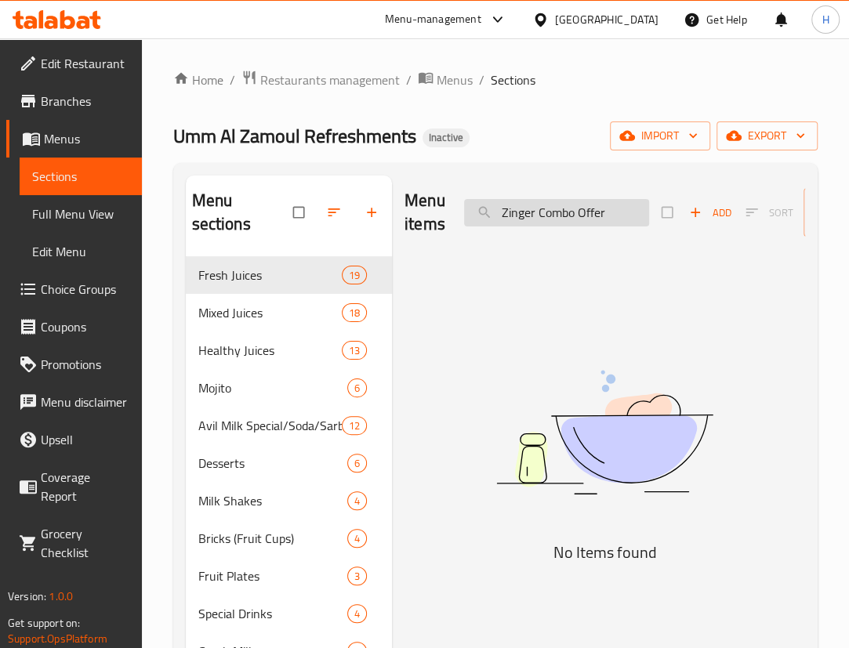
click at [586, 206] on input "Zinger Combo Offer" at bounding box center [556, 212] width 185 height 27
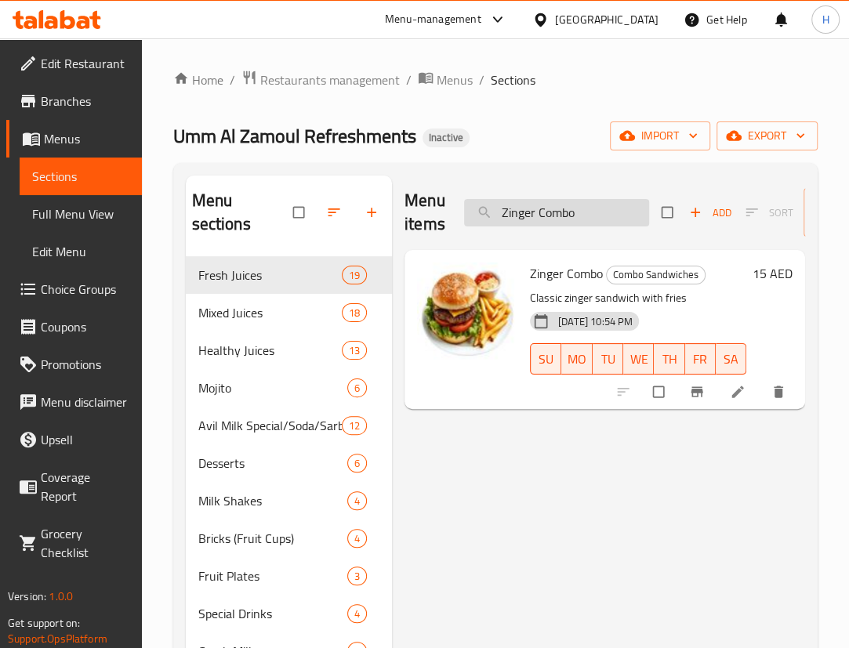
click at [525, 209] on input "Zinger Combo" at bounding box center [556, 212] width 185 height 27
paste input "Meal"
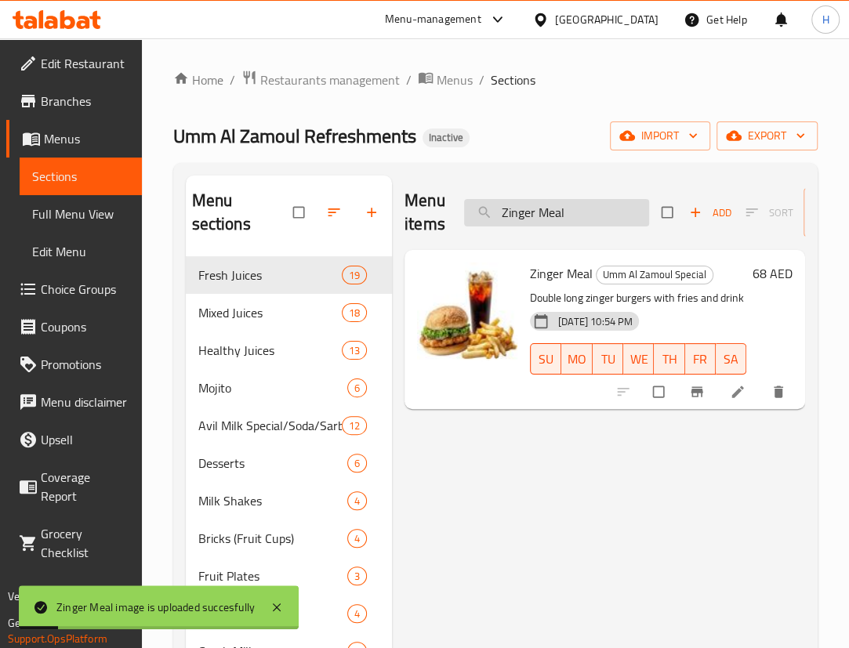
click at [605, 217] on input "Zinger Meal" at bounding box center [556, 212] width 185 height 27
paste input "Prawns Combo"
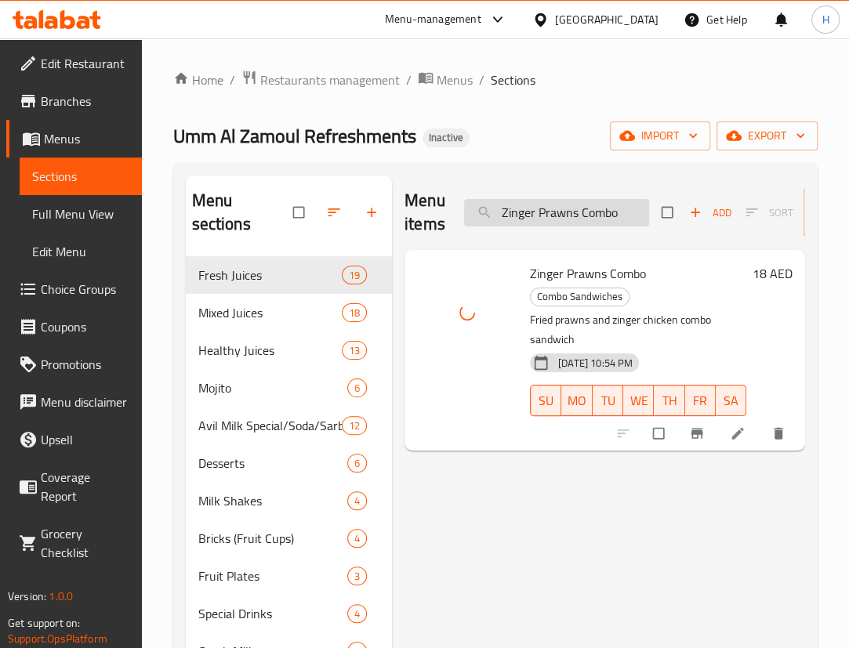
click at [580, 220] on input "Zinger Prawns Combo" at bounding box center [556, 212] width 185 height 27
paste input "o Chi Escalope"
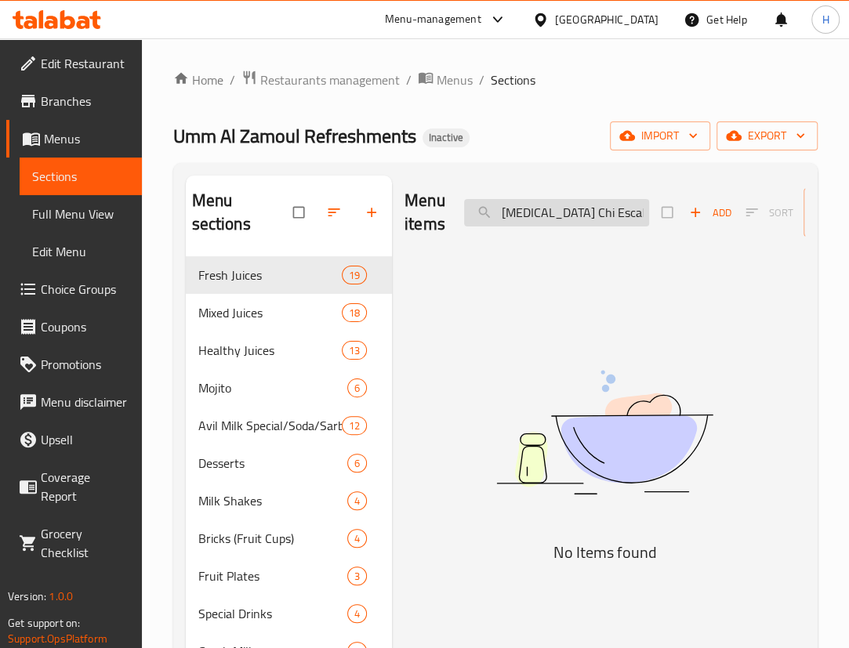
click at [582, 210] on input "Zingo Chi Escalope" at bounding box center [556, 212] width 185 height 27
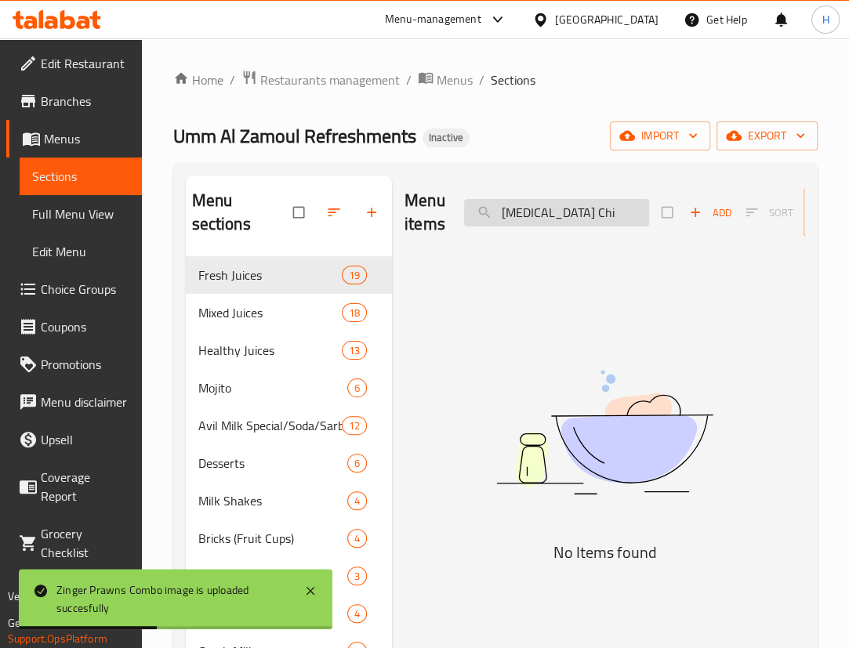
click at [528, 213] on input "Zingo Chi" at bounding box center [556, 212] width 185 height 27
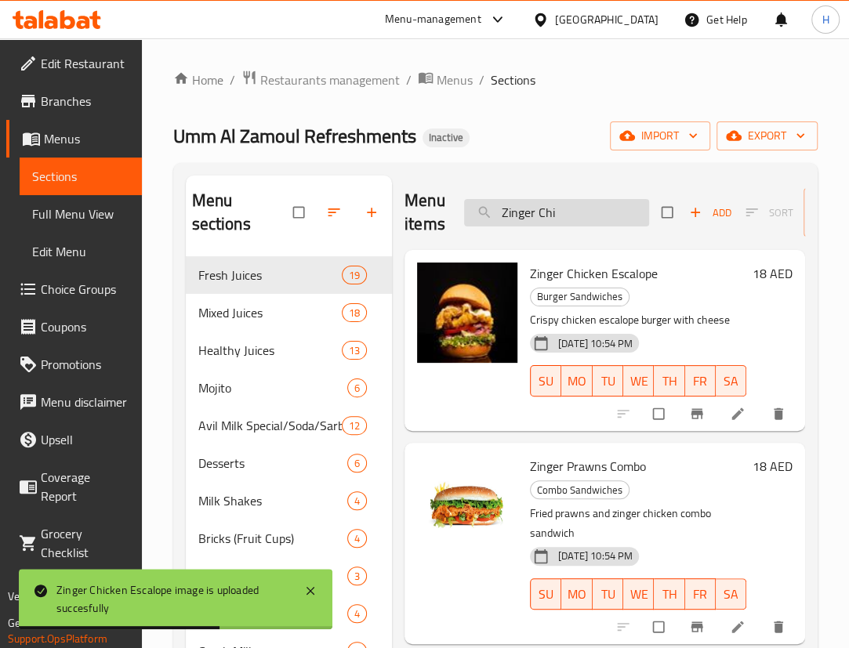
click at [557, 214] on input "Zinger Chi" at bounding box center [556, 212] width 185 height 27
click at [557, 215] on input "Zinger Chi" at bounding box center [556, 212] width 185 height 27
paste input "Abood"
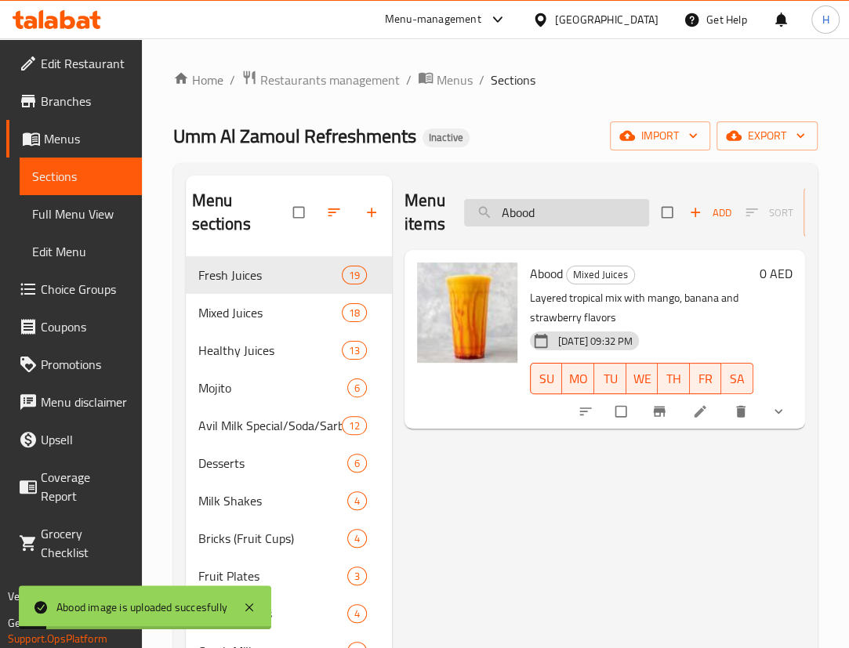
click at [548, 209] on input "Abood" at bounding box center [556, 212] width 185 height 27
paste input "rabic Sala"
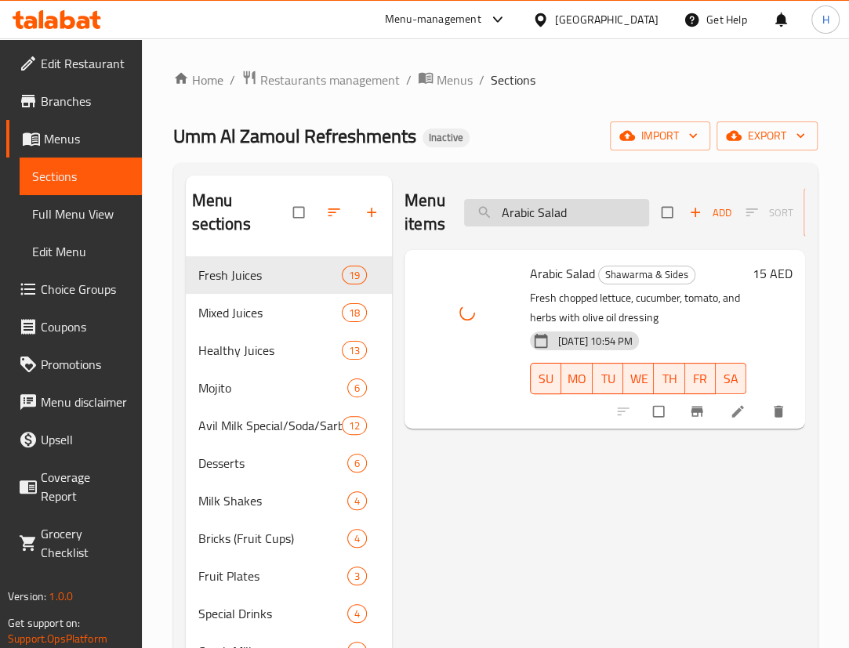
click at [598, 224] on input "Arabic Salad" at bounding box center [556, 212] width 185 height 27
click at [597, 224] on input "Arabic Salad" at bounding box center [556, 212] width 185 height 27
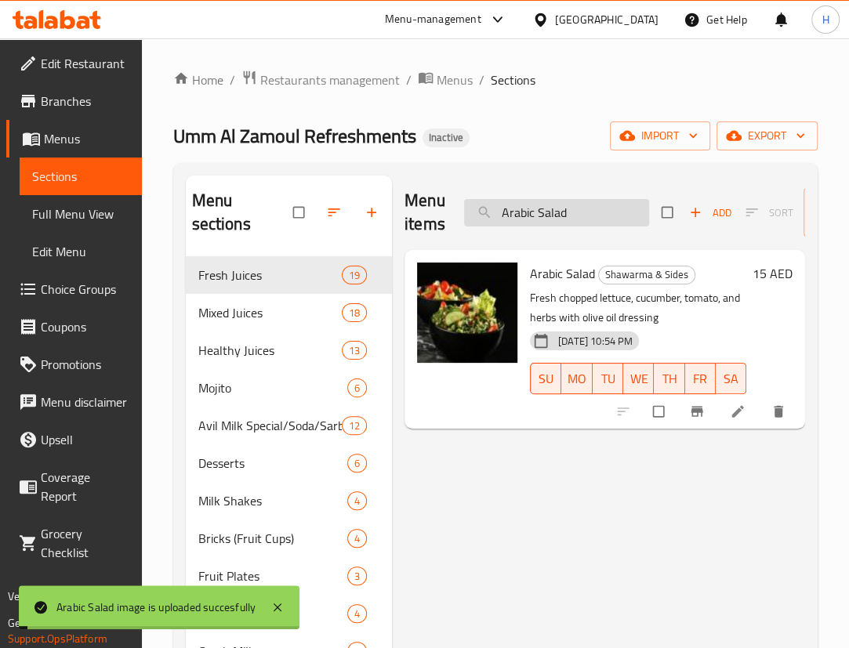
click at [597, 224] on input "Arabic Salad" at bounding box center [556, 212] width 185 height 27
paste input "hawarma"
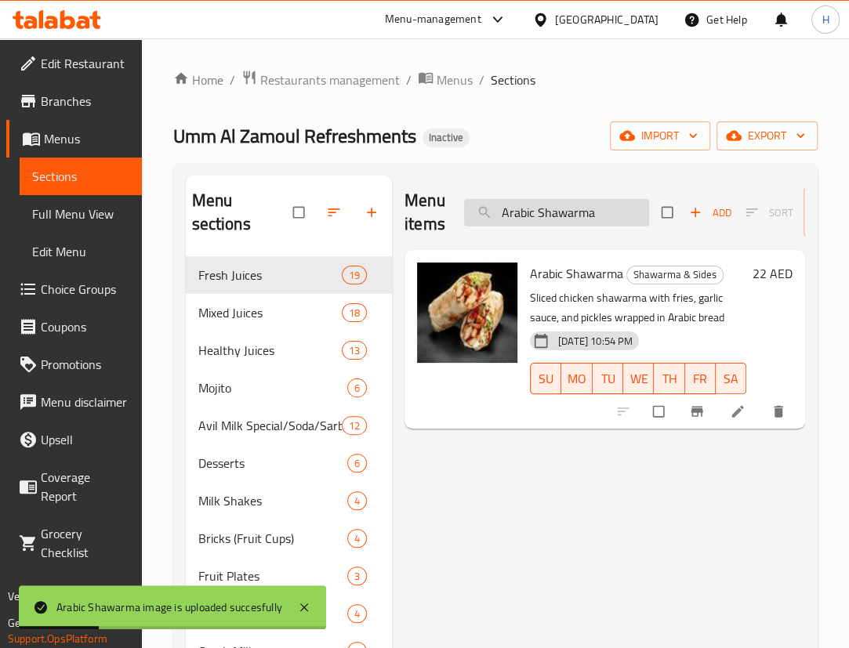
click at [614, 225] on input "Arabic Shawarma" at bounding box center [556, 212] width 185 height 27
paste input "pecial Club"
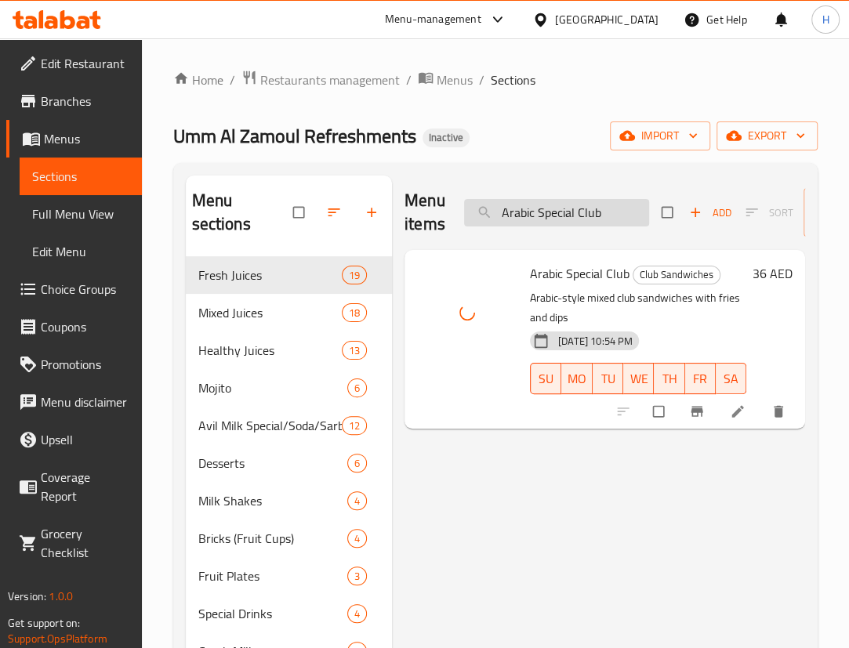
drag, startPoint x: 587, startPoint y: 188, endPoint x: 597, endPoint y: 209, distance: 22.8
click at [586, 189] on div "Menu items Arabic Special Club Add Sort Manage items" at bounding box center [605, 213] width 401 height 74
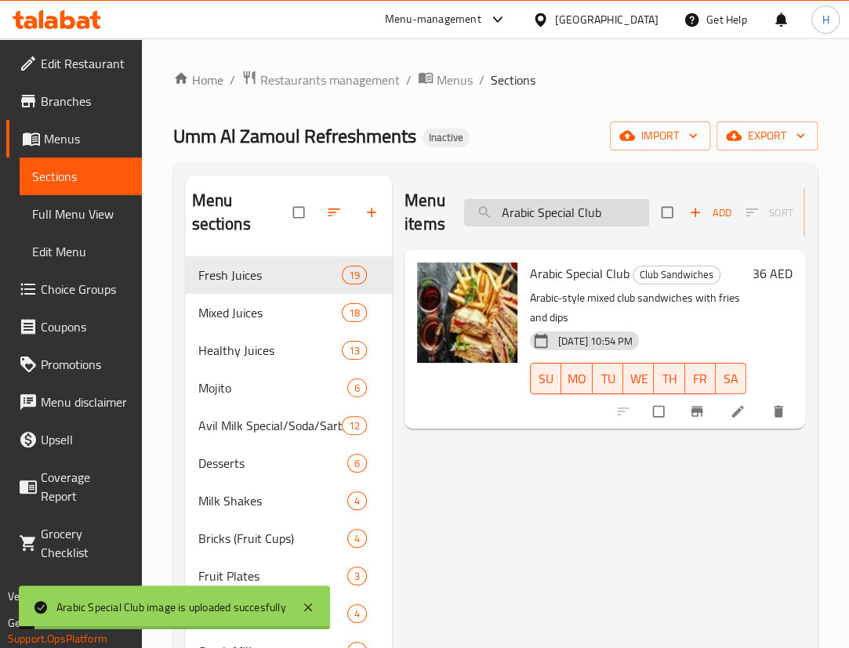
click at [608, 225] on input "Arabic Special Club" at bounding box center [556, 212] width 185 height 27
paste input "vil Milk Mango"
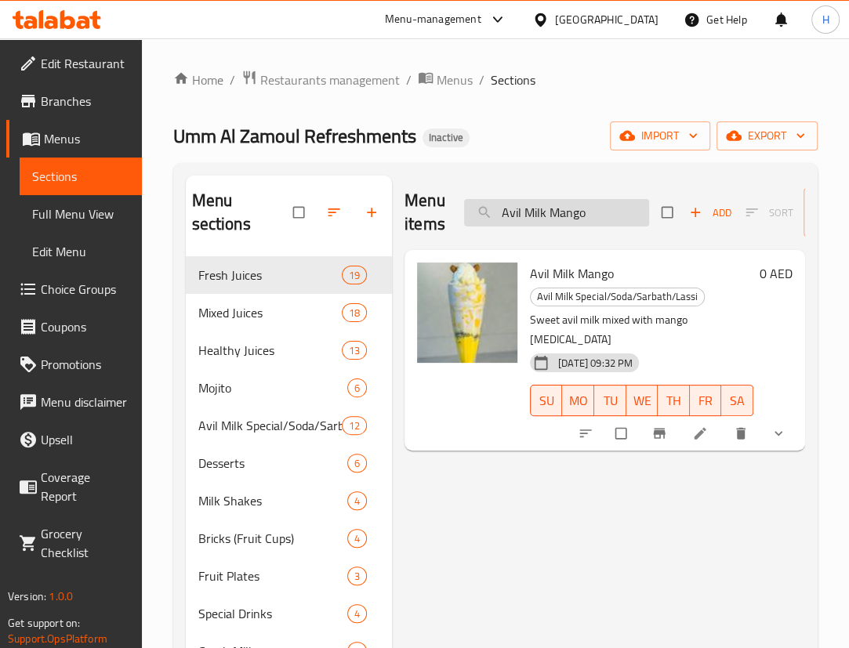
click at [608, 205] on input "Avil Milk Mango" at bounding box center [556, 212] width 185 height 27
paste input "ocado + Grape"
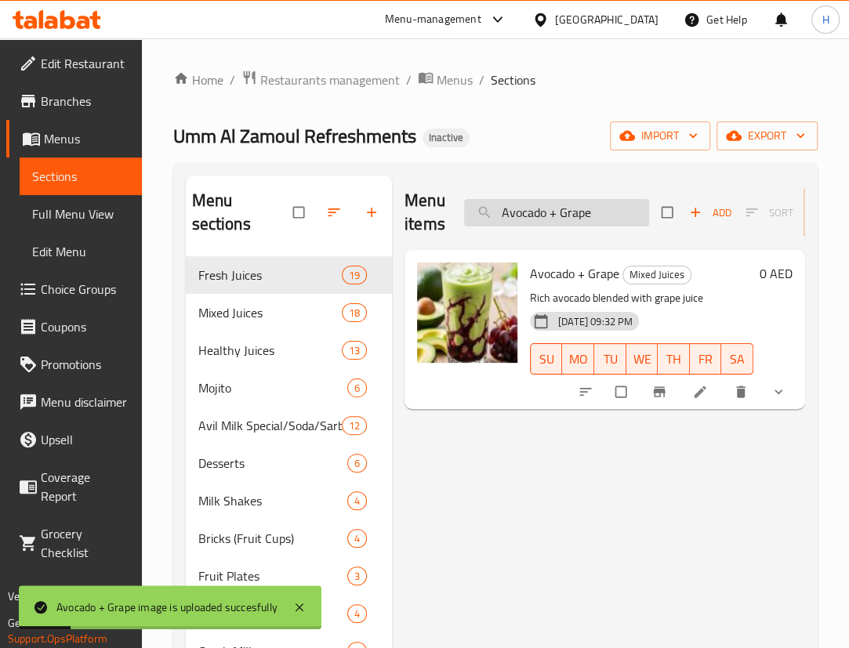
click at [572, 212] on input "Avocado + Grape" at bounding box center [556, 212] width 185 height 27
paste input "rabic Special Club"
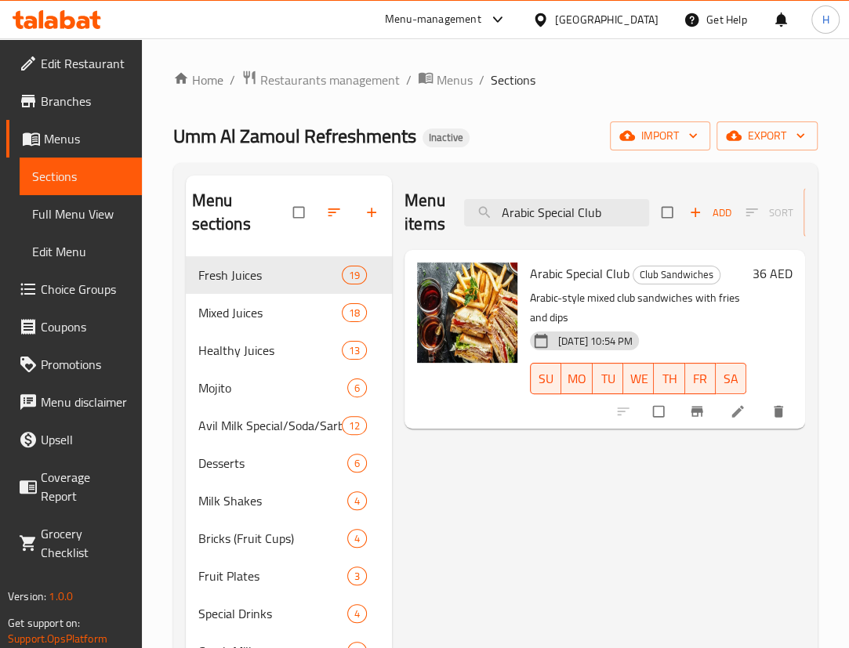
click at [644, 554] on div "Menu items Arabic Special Club Add Sort Manage items Arabic Special Club Club S…" at bounding box center [598, 652] width 413 height 953
click at [589, 209] on input "Arabic Special Club" at bounding box center [556, 212] width 185 height 27
paste input "vil Milk Strawberry"
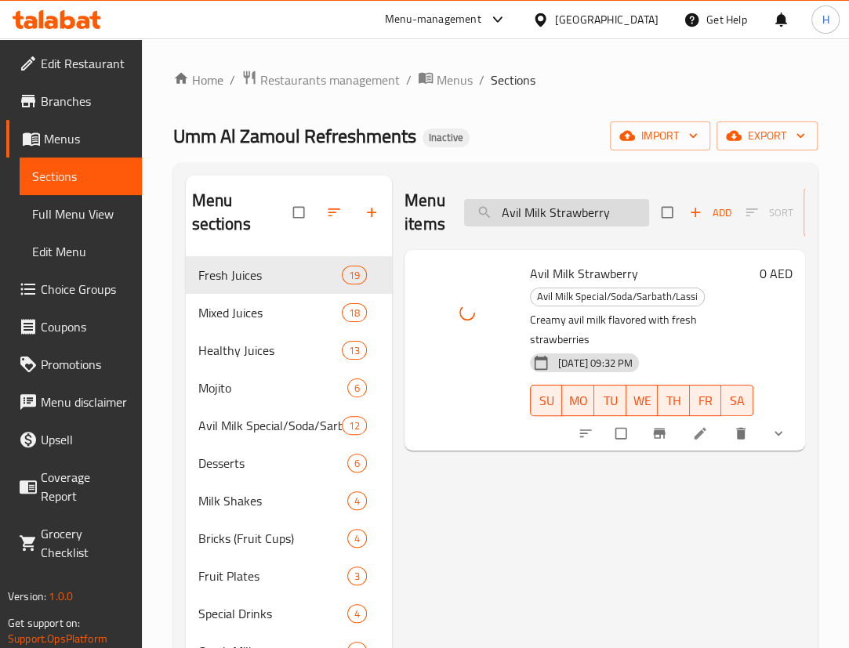
click at [609, 219] on input "Avil Milk Strawberry" at bounding box center [556, 212] width 185 height 27
paste input "Mango"
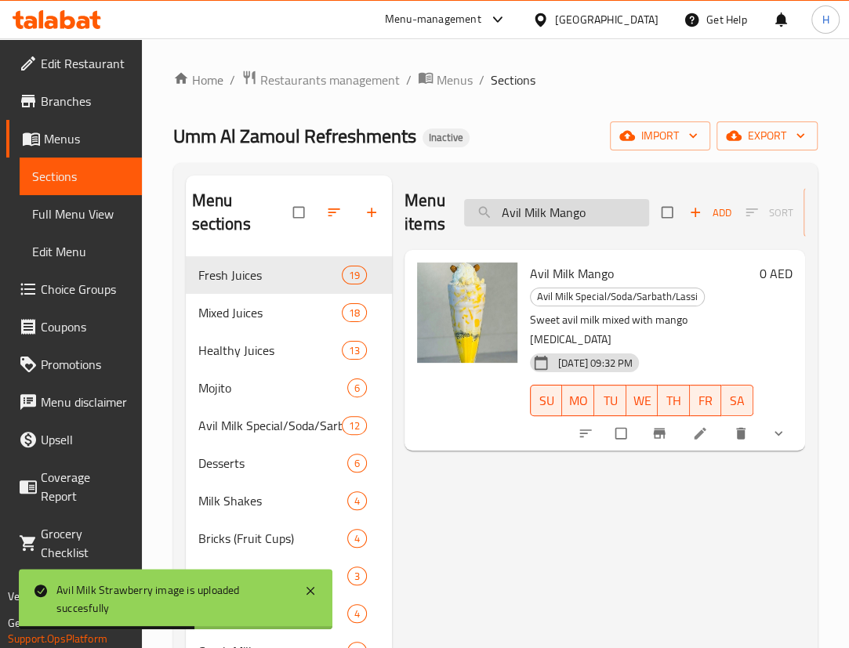
click at [566, 219] on input "Avil Milk Mango" at bounding box center [556, 212] width 185 height 27
paste input "search"
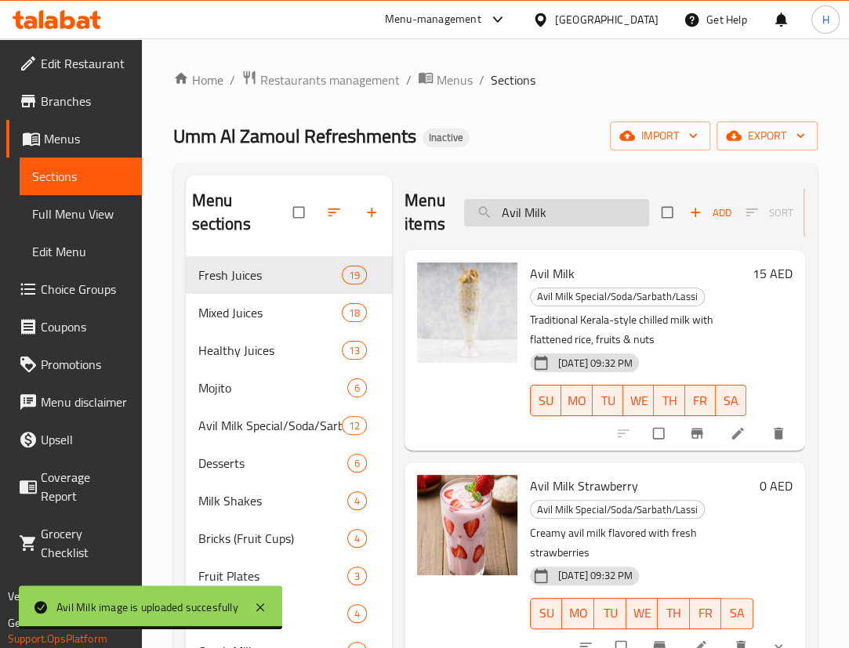
click at [590, 210] on input "Avil Milk" at bounding box center [556, 212] width 185 height 27
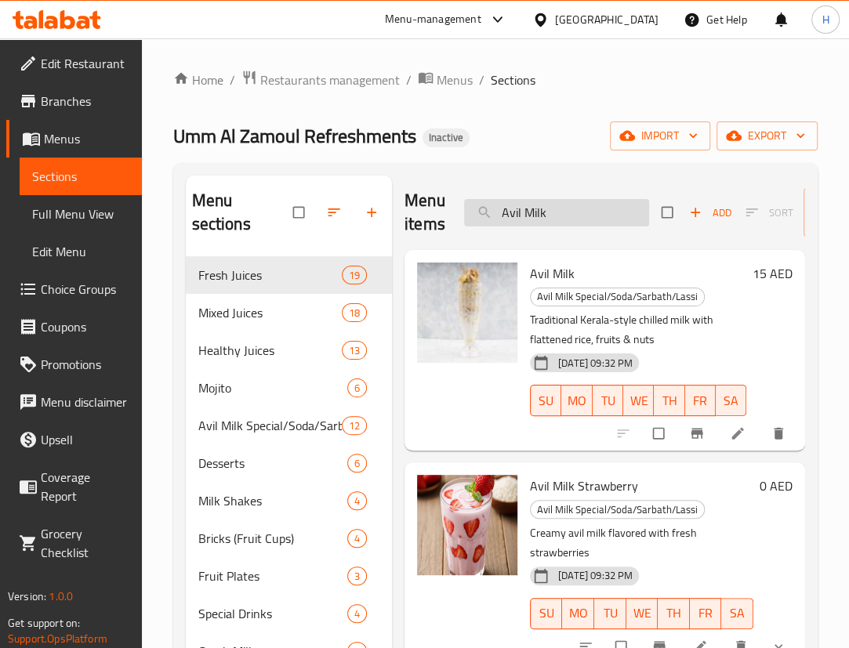
click at [590, 210] on input "Avil Milk" at bounding box center [556, 212] width 185 height 27
click at [611, 214] on input "Avil Milk" at bounding box center [556, 212] width 185 height 27
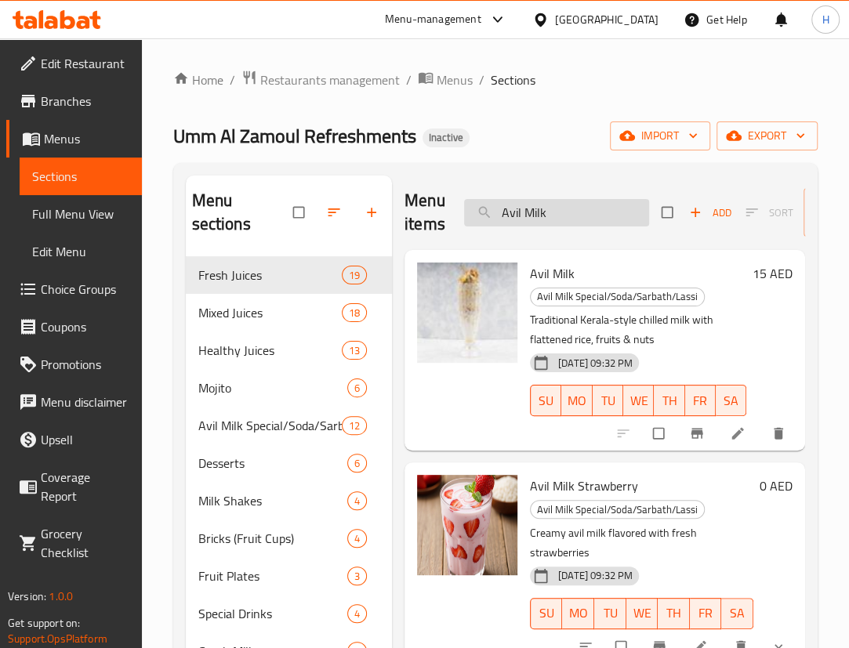
paste input "ocado + Grape"
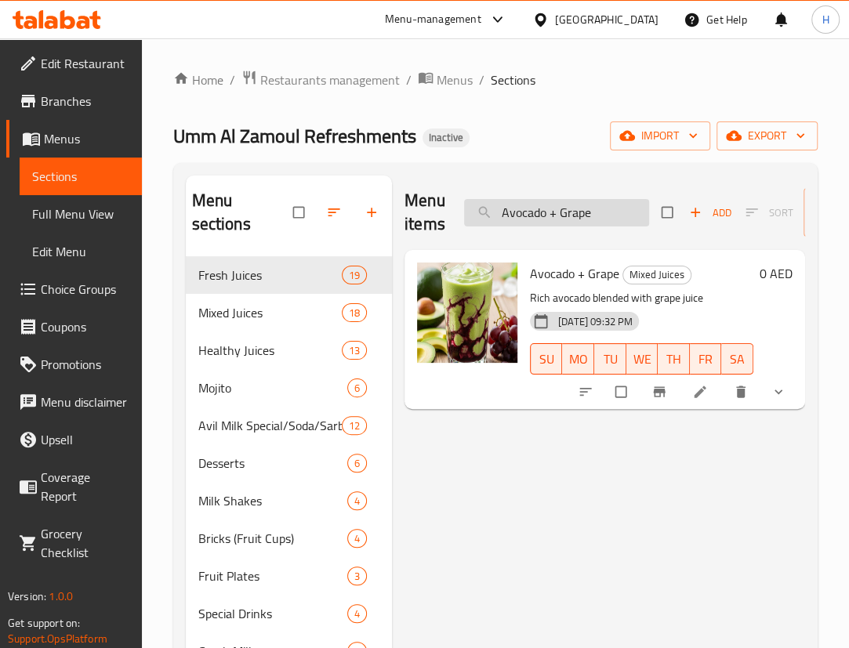
click at [596, 213] on input "Avocado + Grape" at bounding box center [556, 212] width 185 height 27
paste input "With Burger"
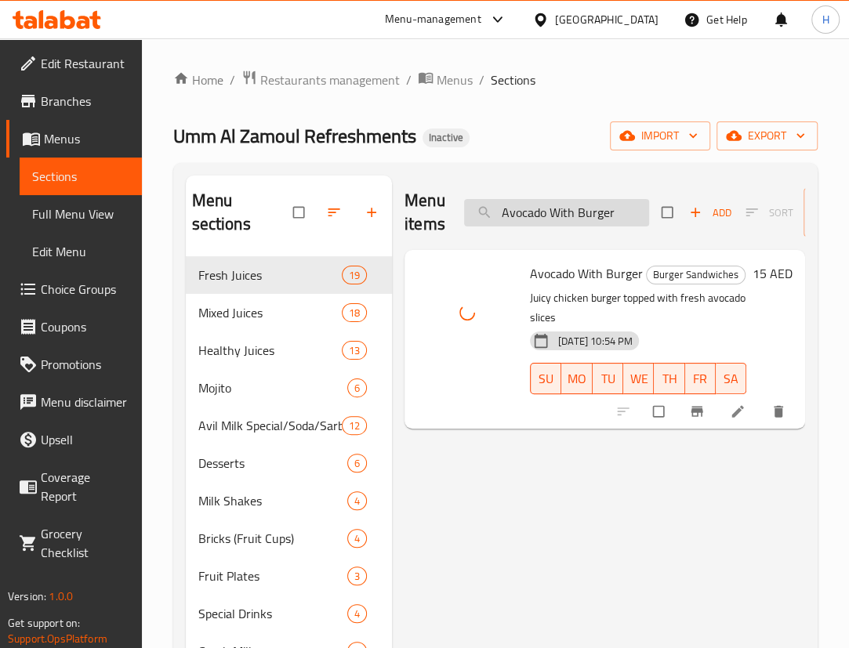
click at [569, 213] on input "Avocado With Burger" at bounding box center [556, 212] width 185 height 27
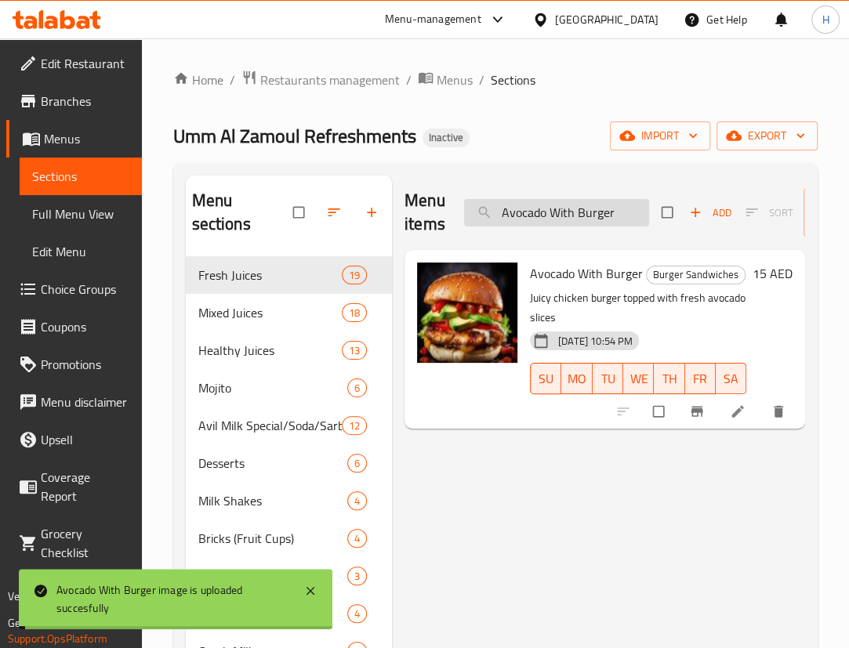
paste input "war Al Qalb"
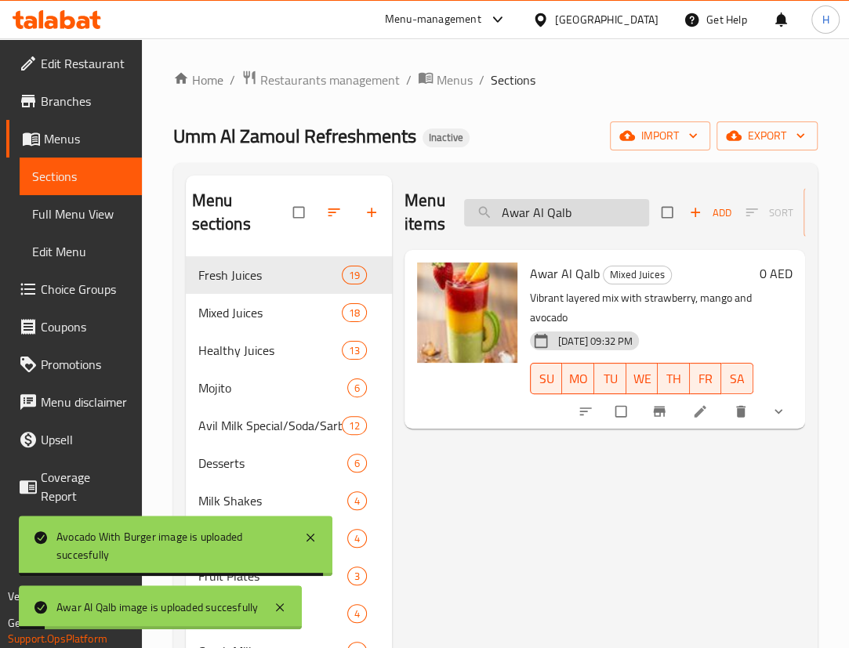
click at [585, 220] on input "Awar Al Qalb" at bounding box center [556, 212] width 185 height 27
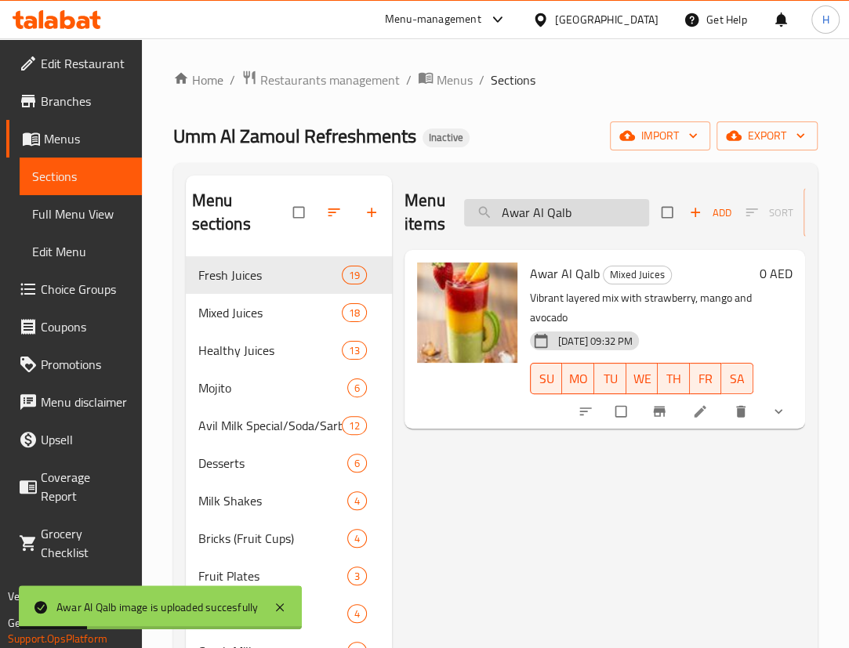
paste input "BBQ Burger"
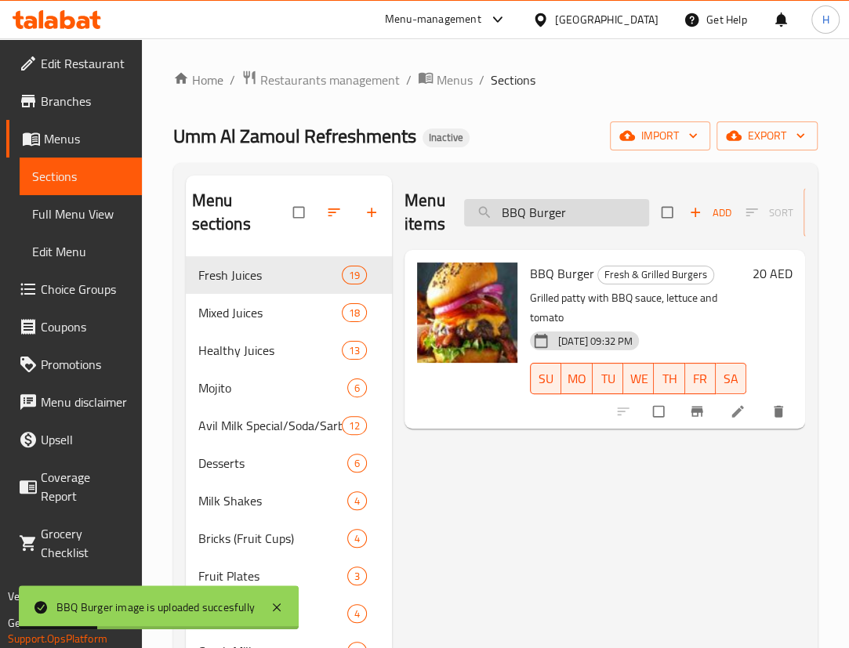
click at [557, 217] on input "BBQ Burger" at bounding box center [556, 212] width 185 height 27
paste input "eef)"
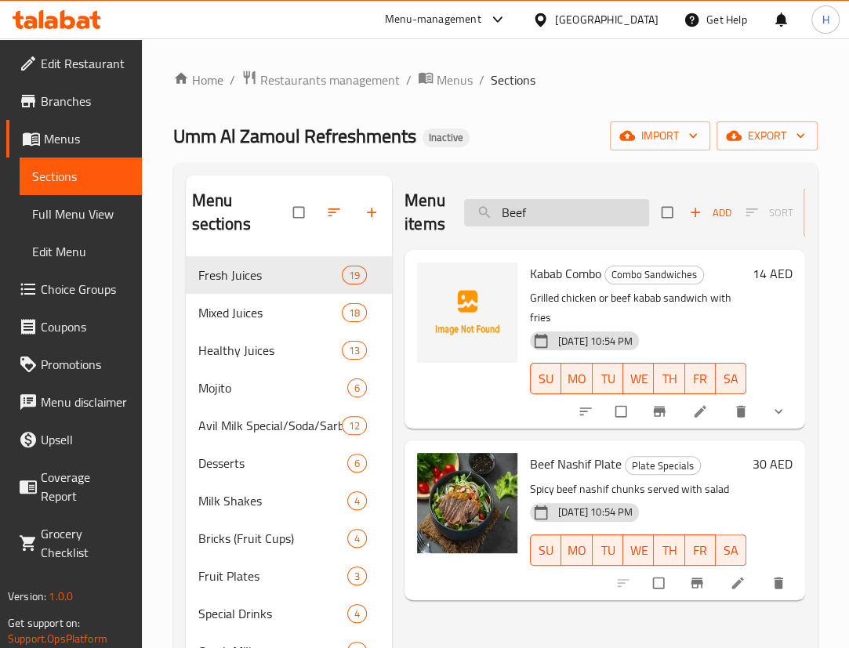
click at [592, 214] on input "Beef" at bounding box center [556, 212] width 185 height 27
paste input "BQ Burger"
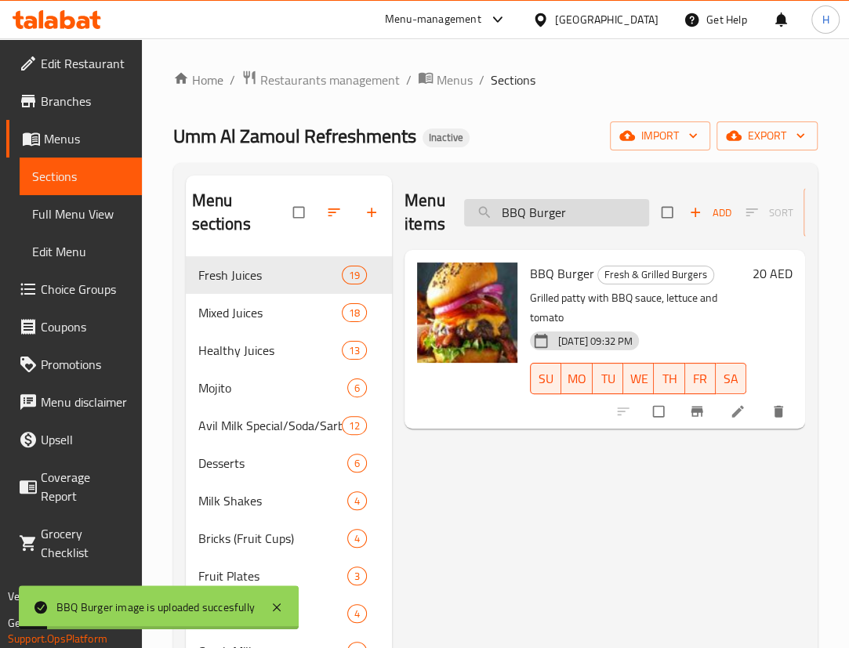
click at [590, 206] on input "BBQ Burger" at bounding box center [556, 212] width 185 height 27
paste input "Awar Al Qalb"
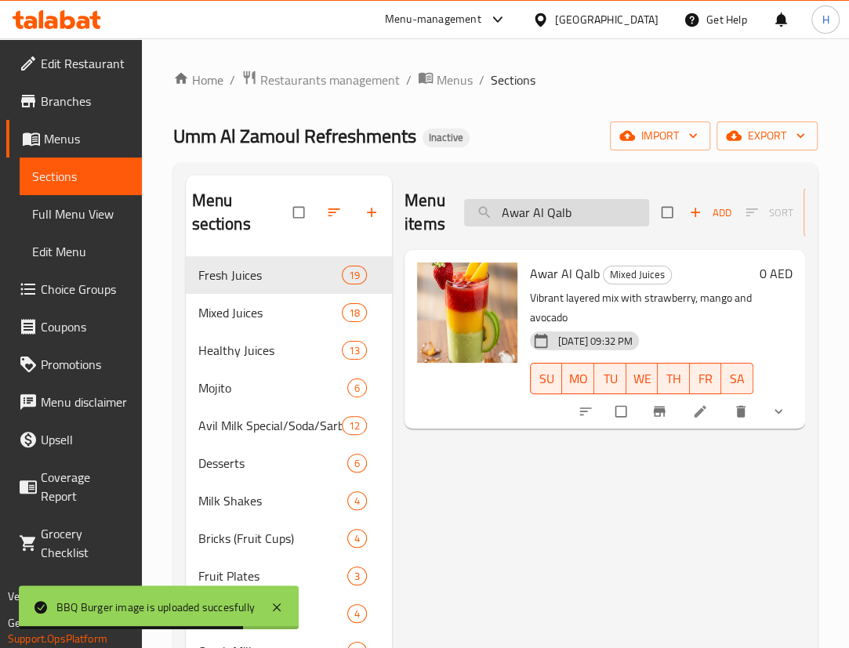
click at [583, 216] on input "Awar Al Qalb" at bounding box center [556, 212] width 185 height 27
paste input "Blue Berry Mojito"
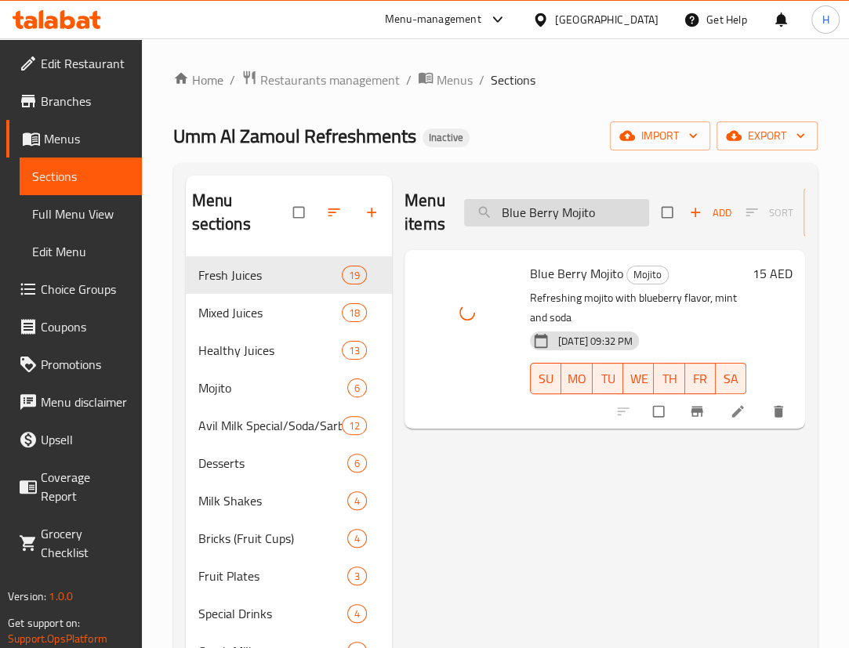
click at [594, 208] on input "Blue Berry Mojito" at bounding box center [556, 212] width 185 height 27
paste input "ottle Juice (2 Ltr)"
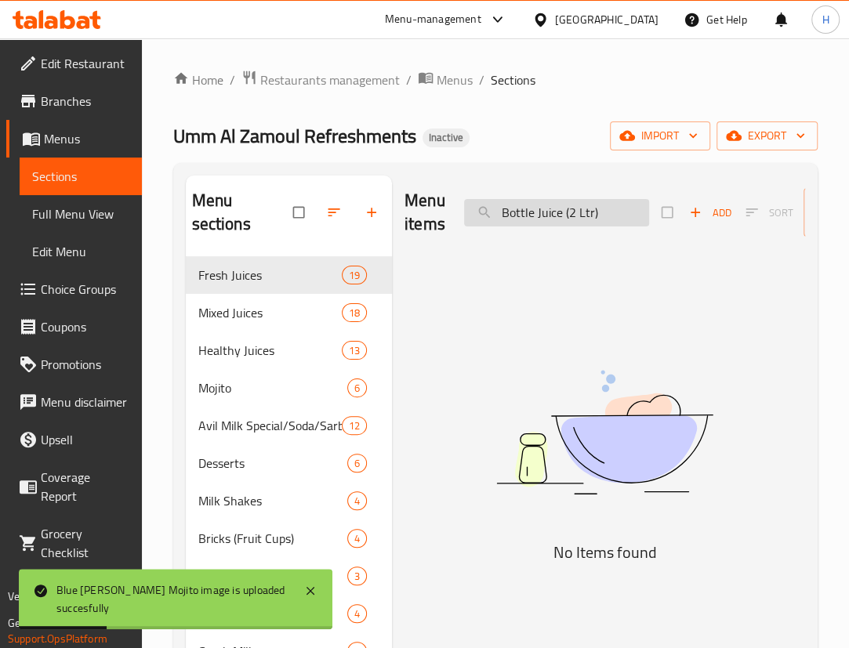
click at [601, 213] on input "Bottle Juice (2 Ltr)" at bounding box center [556, 212] width 185 height 27
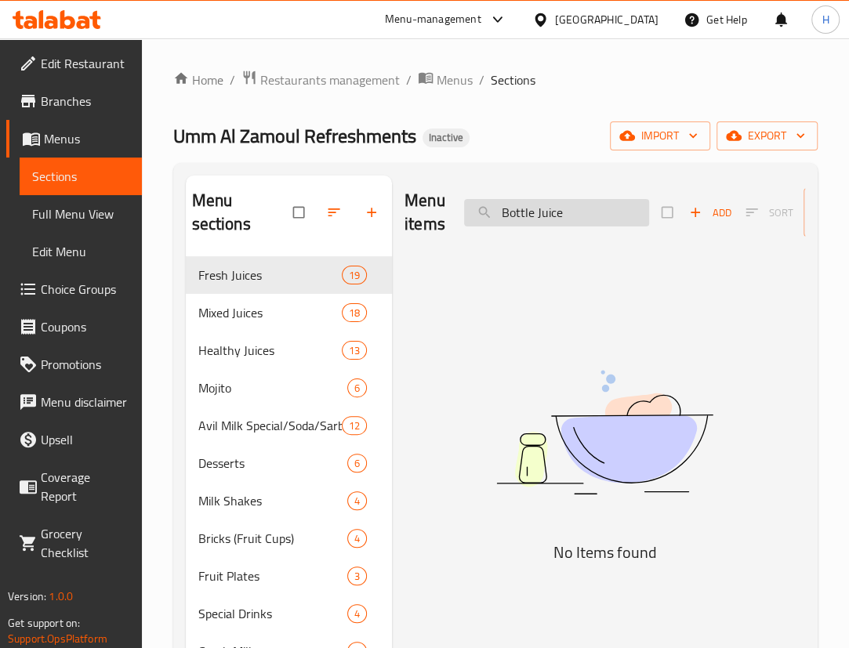
click at [560, 215] on input "Bottle Juice" at bounding box center [556, 212] width 185 height 27
type input "B"
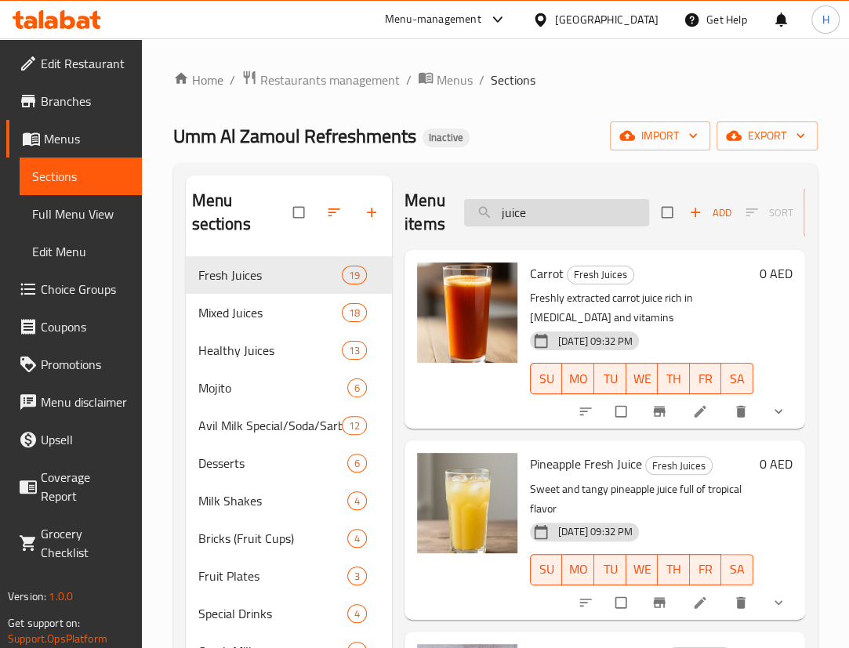
click at [619, 221] on input "juice" at bounding box center [556, 212] width 185 height 27
paste input "Chicken Chilli Porotta"
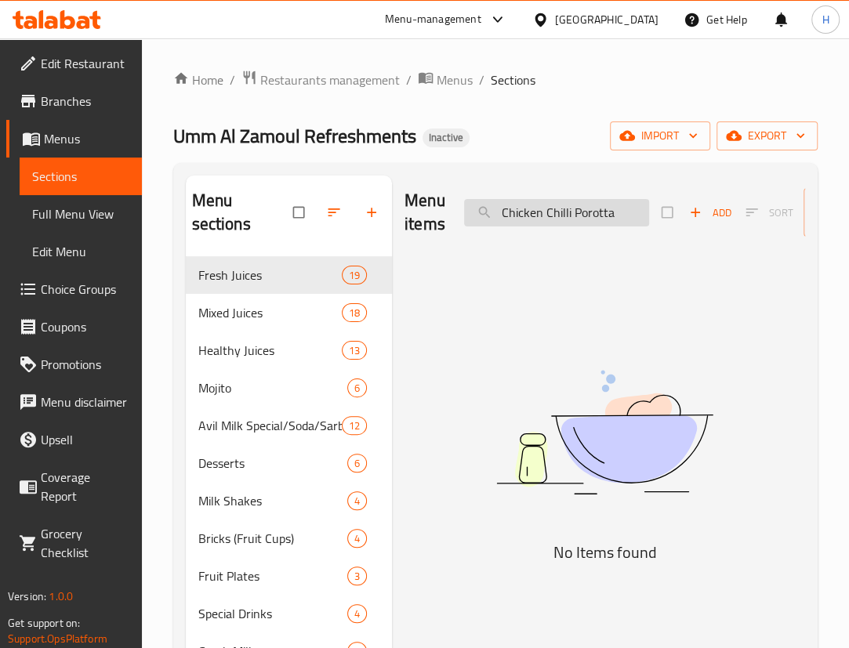
click at [583, 212] on input "Chicken Chilli Porotta" at bounding box center [556, 212] width 185 height 27
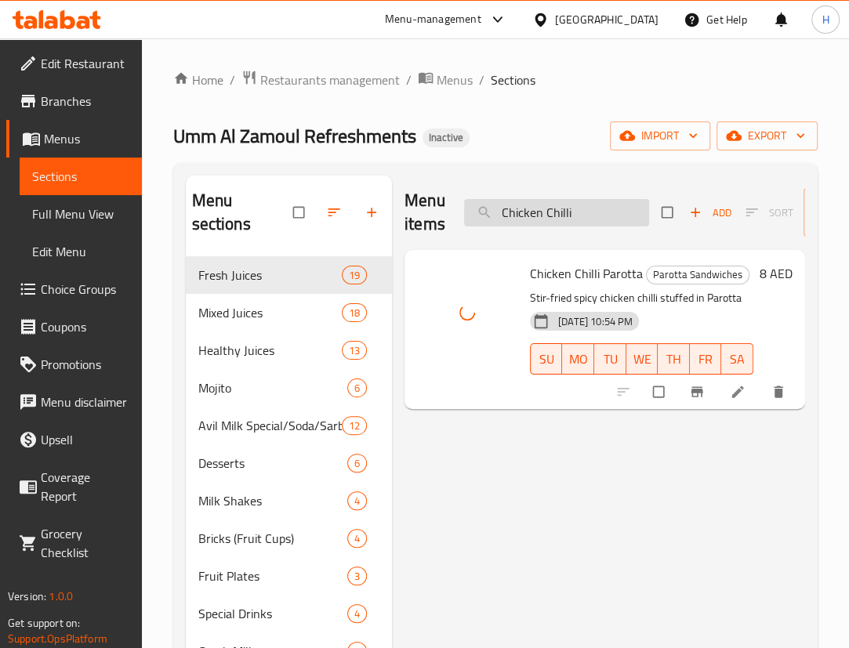
click at [596, 207] on input "Chicken Chilli" at bounding box center [556, 212] width 185 height 27
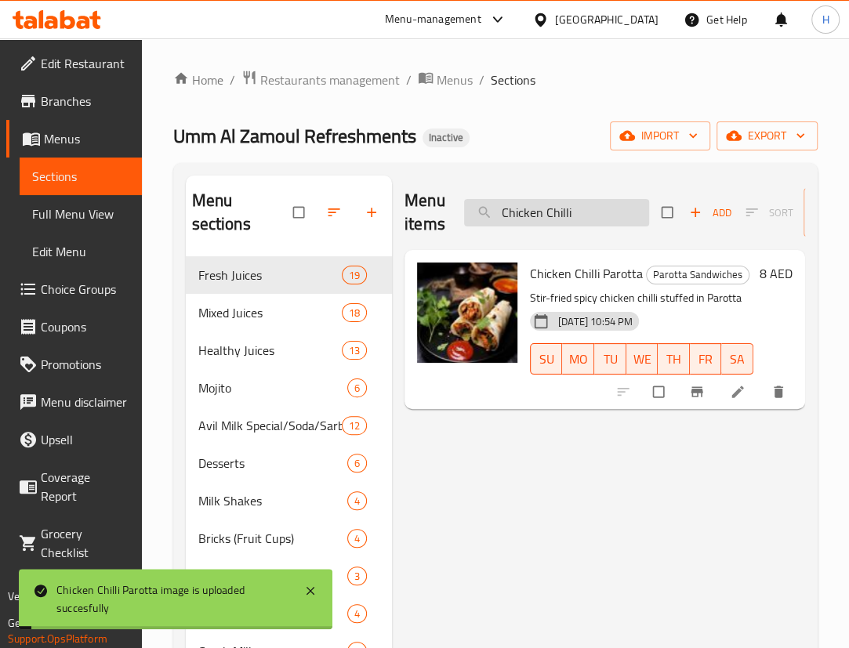
click at [596, 207] on input "Chicken Chilli" at bounding box center [556, 212] width 185 height 27
paste input "Popcorn"
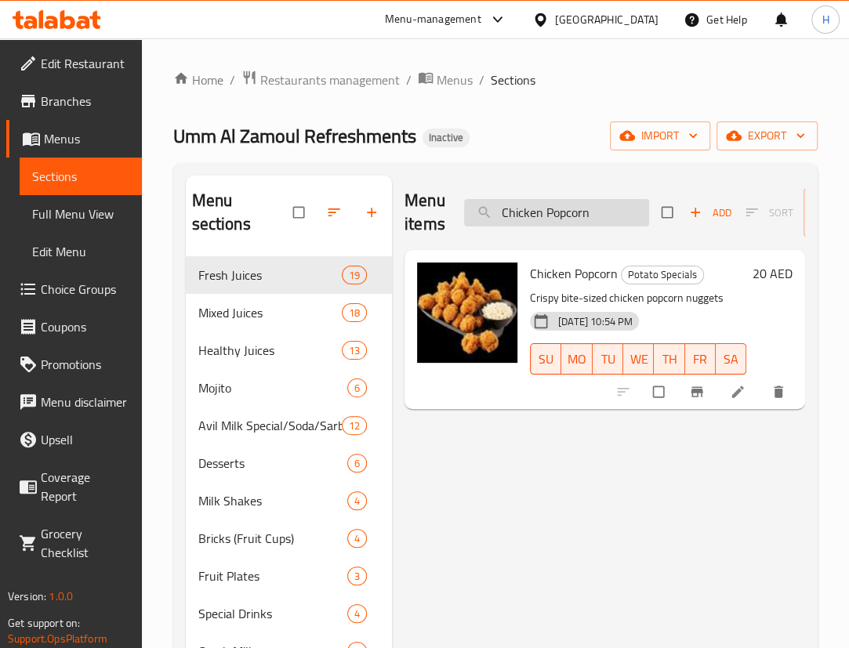
click at [573, 201] on input "Chicken Popcorn" at bounding box center [556, 212] width 185 height 27
paste input "Chilli Porotta"
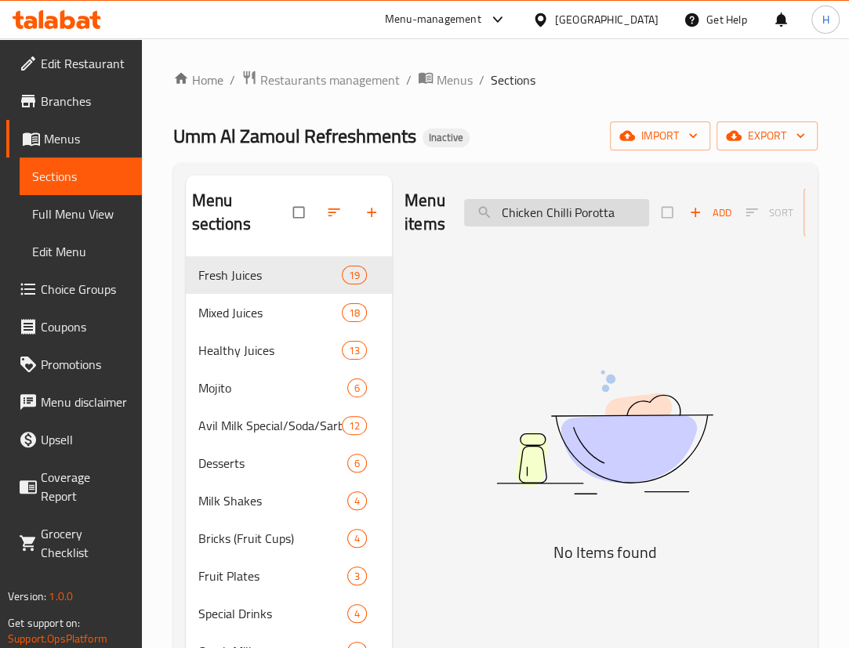
click at [603, 211] on input "Chicken Chilli Porotta" at bounding box center [556, 212] width 185 height 27
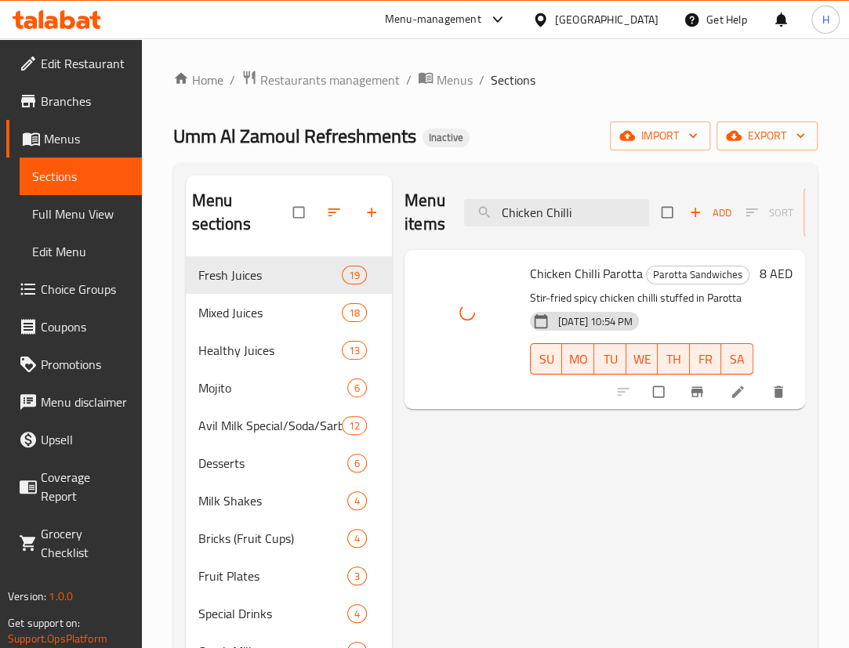
click at [560, 269] on span "Chicken Chilli Parotta" at bounding box center [586, 274] width 113 height 24
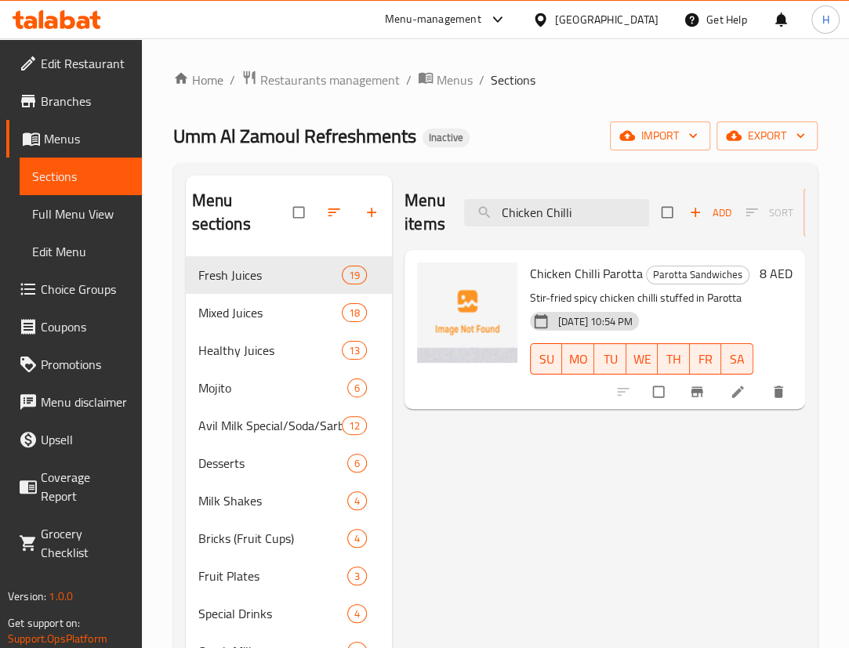
drag, startPoint x: 702, startPoint y: 474, endPoint x: 717, endPoint y: 467, distance: 16.5
click at [702, 474] on div "Menu items Chicken Chilli Add Sort Manage items Chicken Chilli Parotta Parotta …" at bounding box center [598, 652] width 413 height 953
click at [612, 216] on input "Chicken Chilli" at bounding box center [556, 212] width 185 height 27
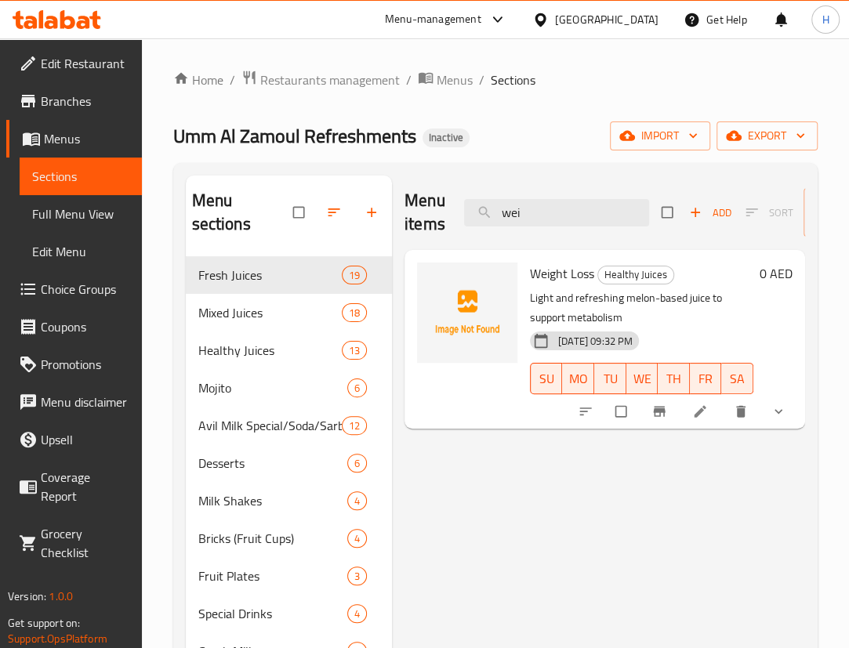
type input "wei"
click at [574, 278] on span "Weight Loss" at bounding box center [562, 274] width 64 height 24
click at [557, 275] on span "Weight Loss" at bounding box center [562, 274] width 64 height 24
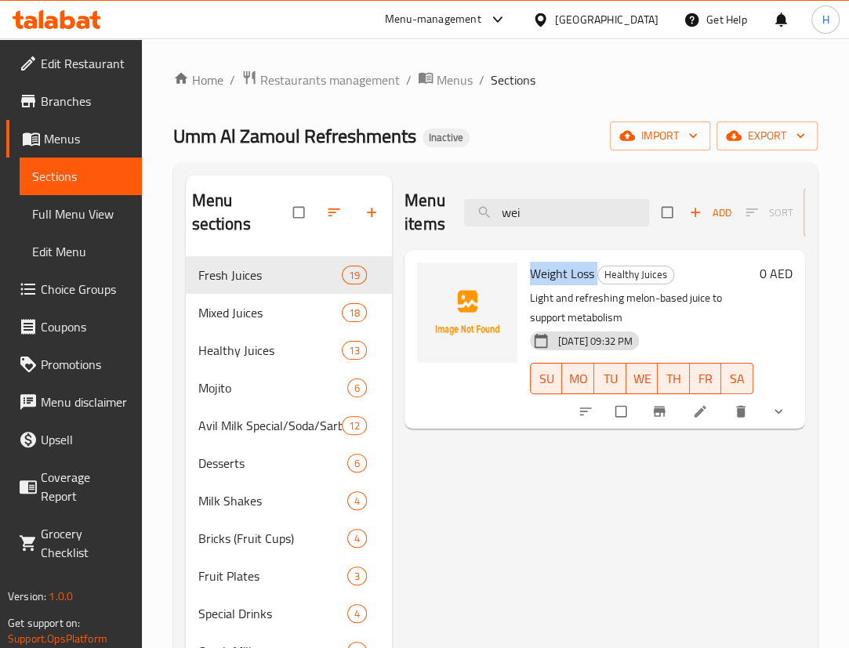
copy h6 "Weight Loss"
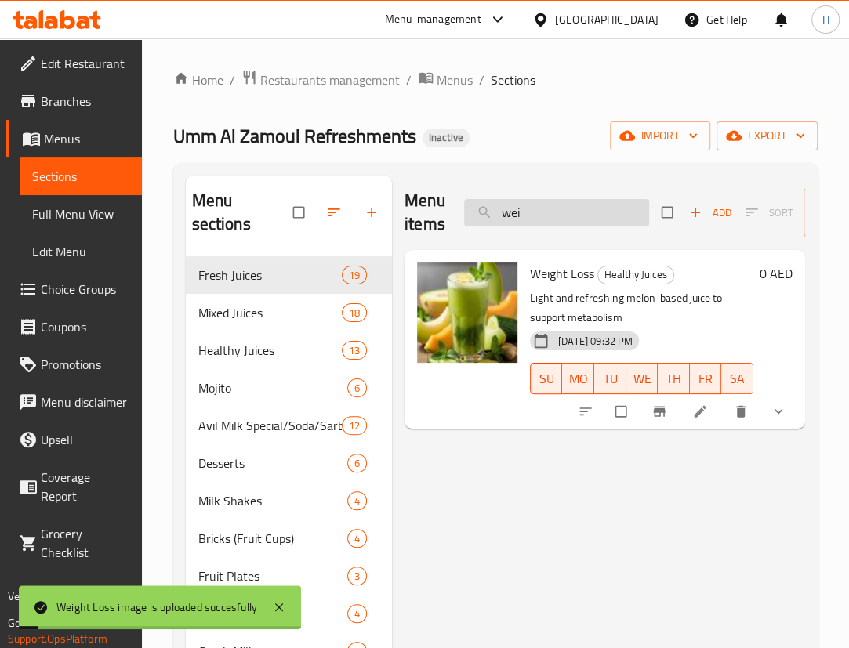
click at [535, 211] on input "wei" at bounding box center [556, 212] width 185 height 27
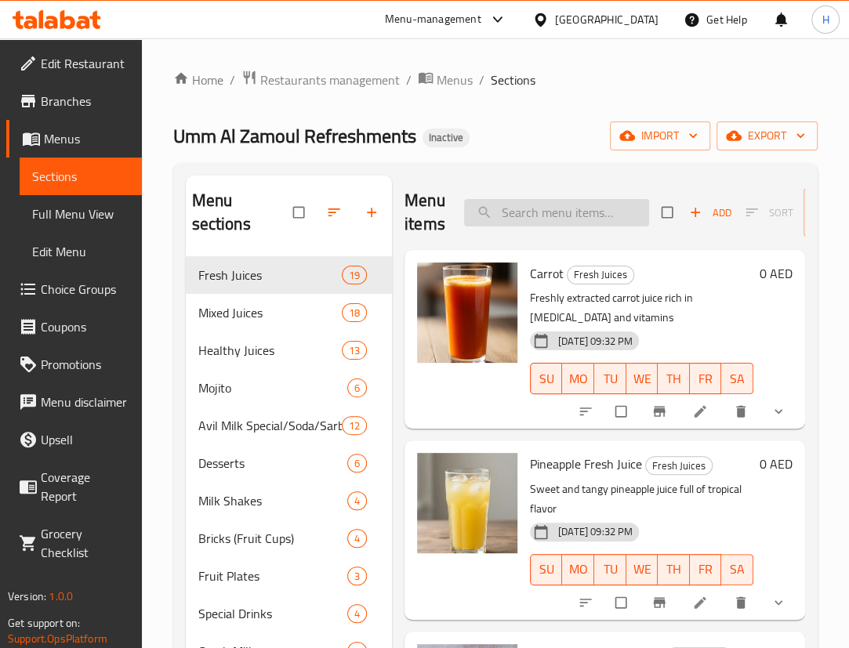
click at [529, 205] on input "search" at bounding box center [556, 212] width 185 height 27
paste input "Pineapple"
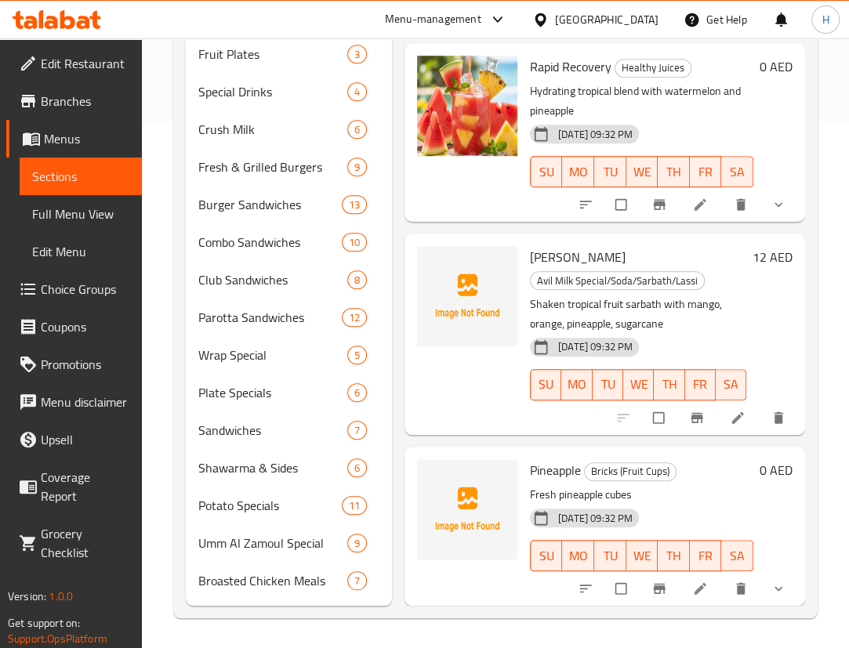
scroll to position [523, 0]
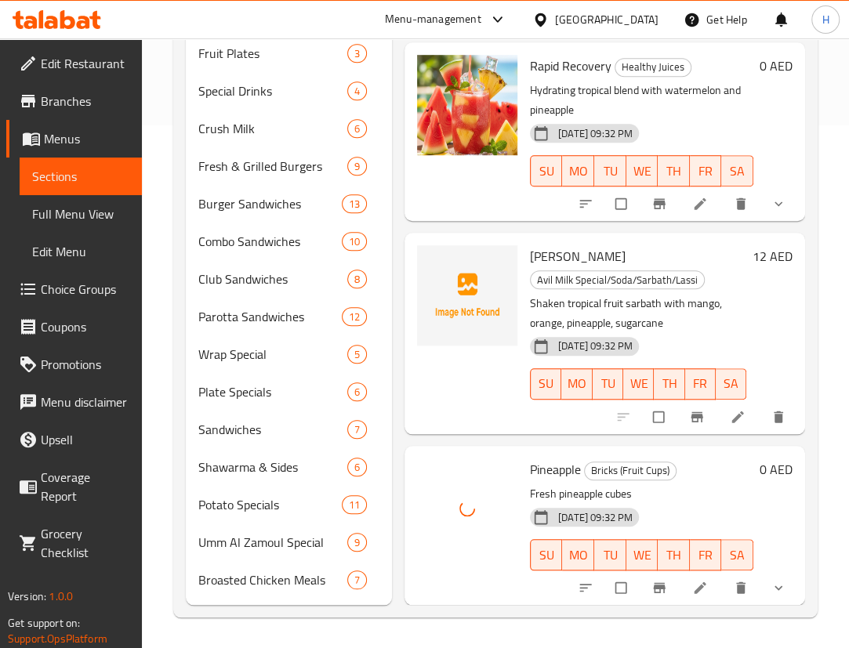
click at [678, 314] on p "Shaken tropical fruit sarbath with mango, orange, pineapple, sugarcane" at bounding box center [638, 313] width 216 height 39
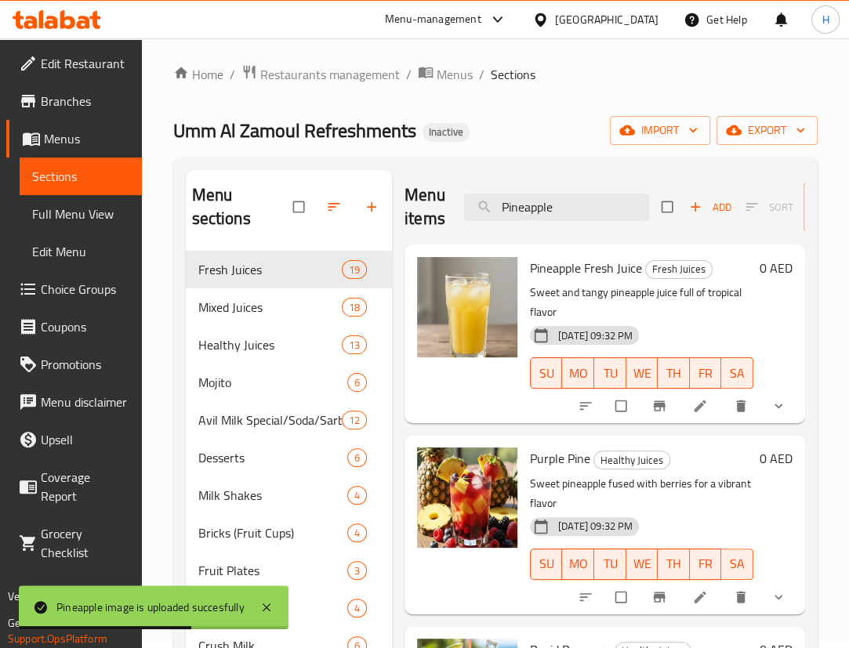
scroll to position [0, 0]
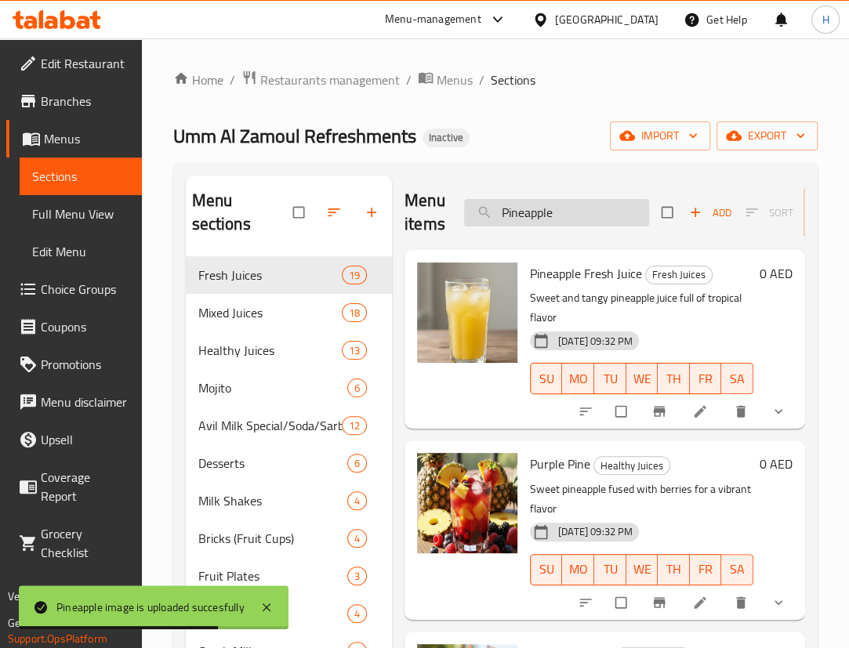
click at [597, 199] on input "Pineapple" at bounding box center [556, 212] width 185 height 27
paste input "hilippino Sp"
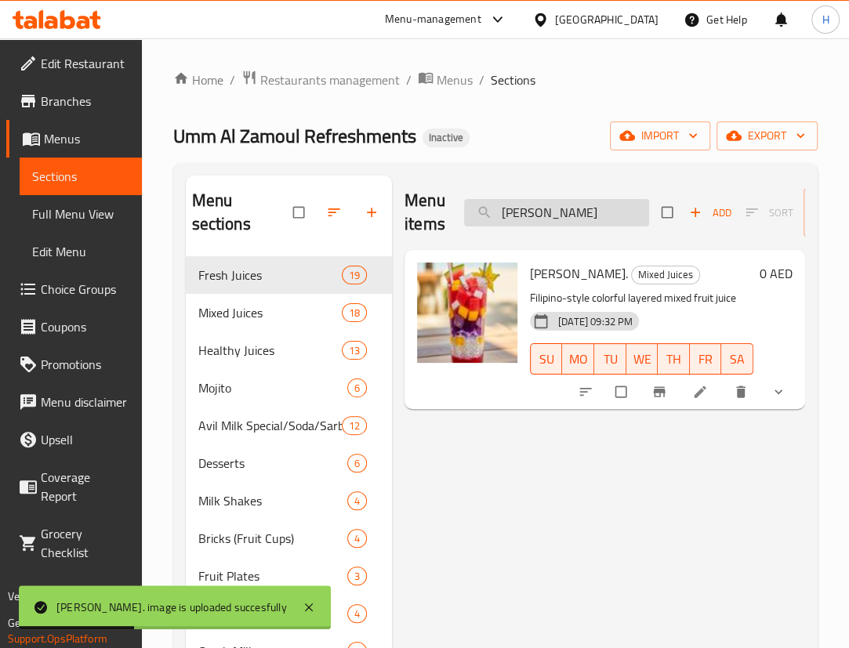
click at [604, 220] on input "Philippino Sp" at bounding box center [556, 212] width 185 height 27
paste input "Onion Rings"
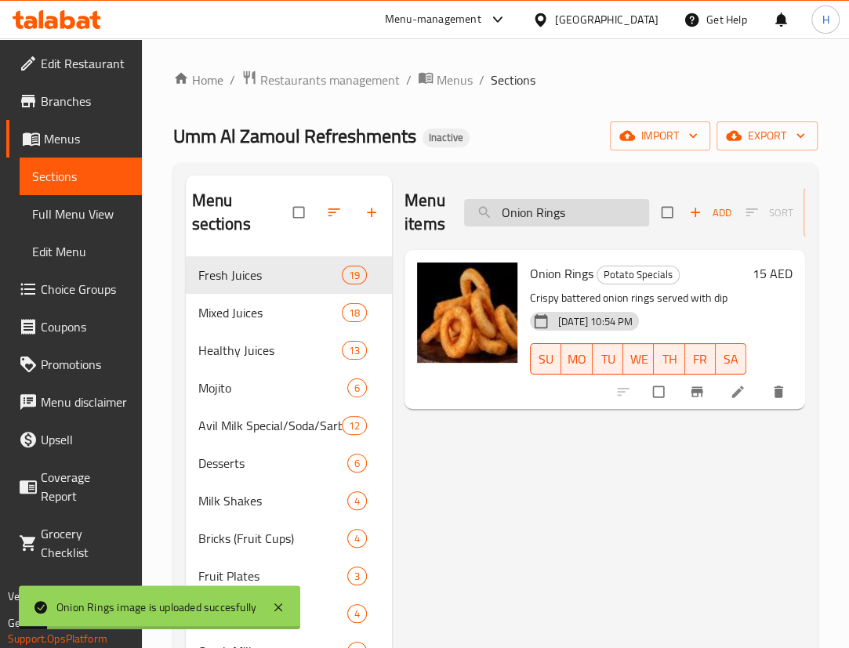
click at [582, 211] on input "Onion Rings" at bounding box center [556, 212] width 185 height 27
paste input "melette Sandwich"
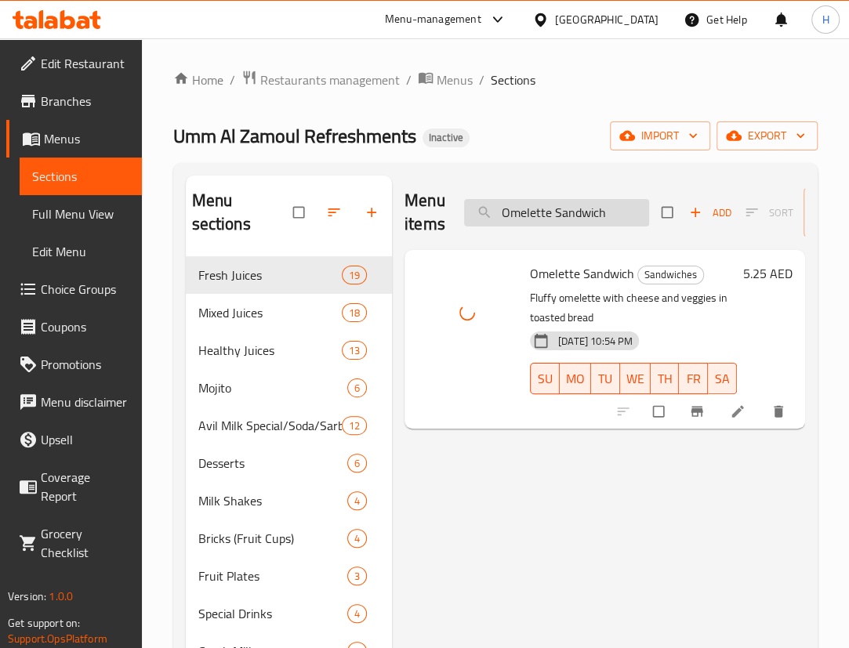
click at [604, 204] on input "Omelette Sandwich" at bounding box center [556, 212] width 185 height 27
paste input "an Chips Porotta"
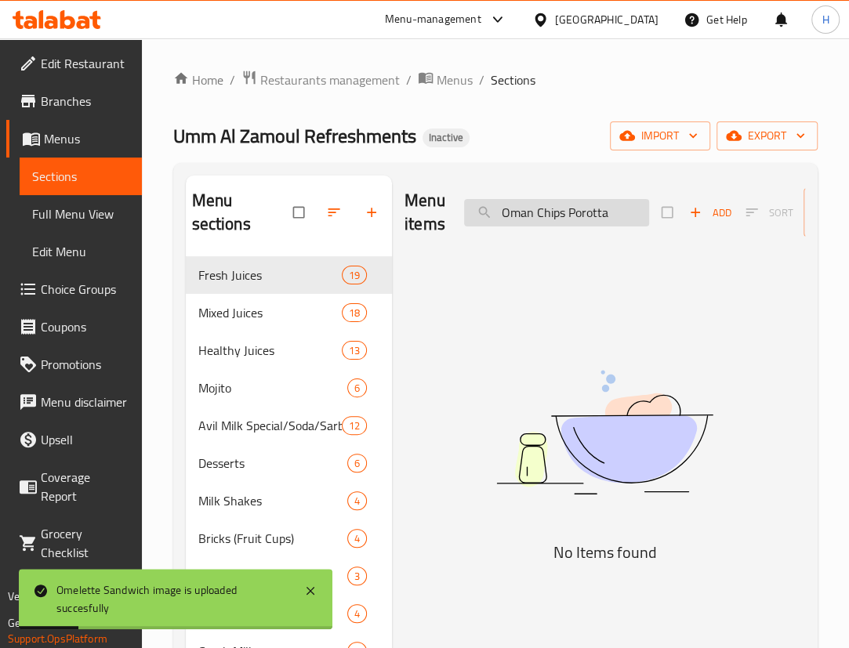
click at [575, 209] on input "Oman Chips Porotta" at bounding box center [556, 212] width 185 height 27
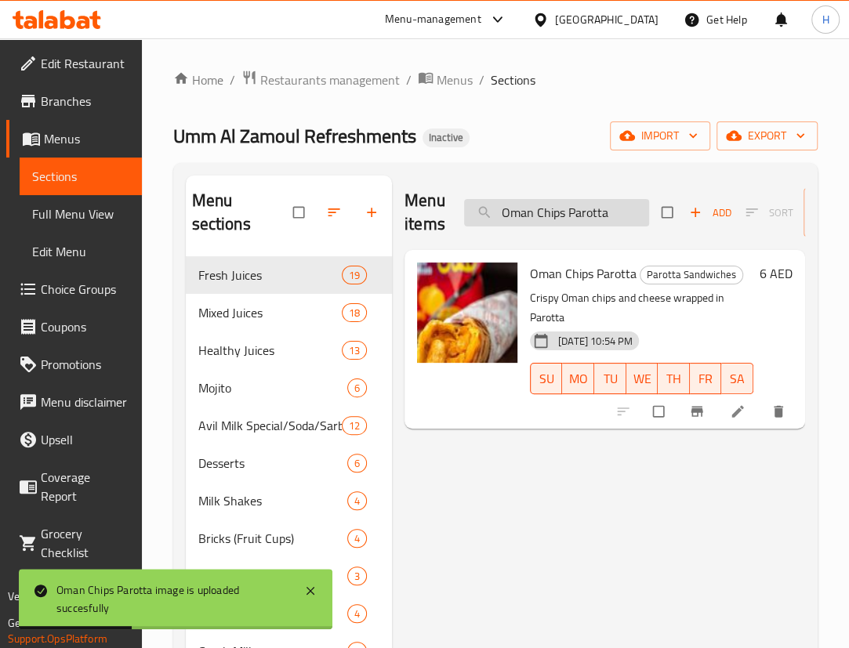
click at [581, 221] on input "Oman Chips Parotta" at bounding box center [556, 212] width 185 height 27
paste input "Nutella Po"
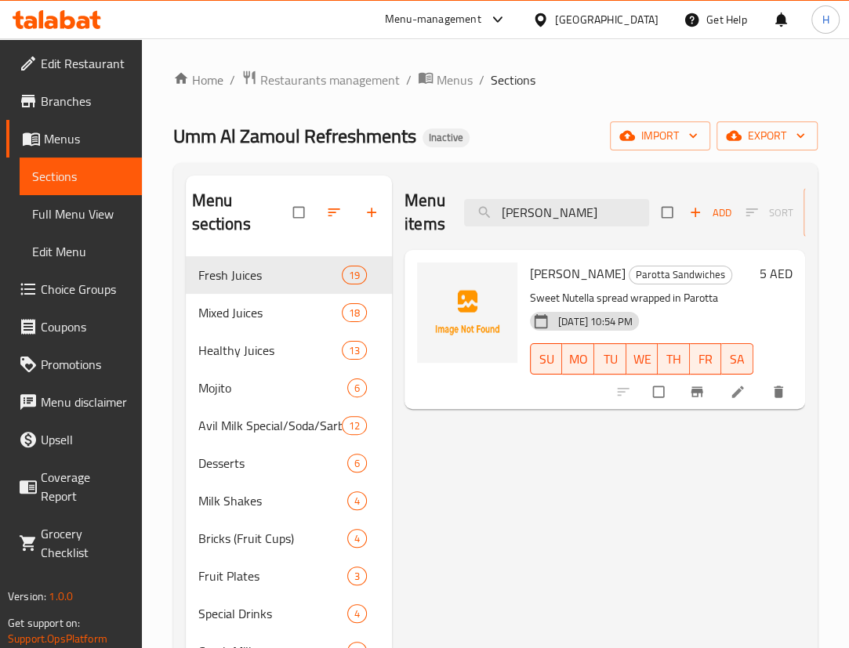
click at [563, 278] on span "Nutella Parotta" at bounding box center [578, 274] width 96 height 24
copy h6 "Nutella Parotta"
click at [516, 459] on div "Menu items Nutella Parotta Add Sort Manage items Nutella Parotta Parotta Sandwi…" at bounding box center [598, 652] width 413 height 953
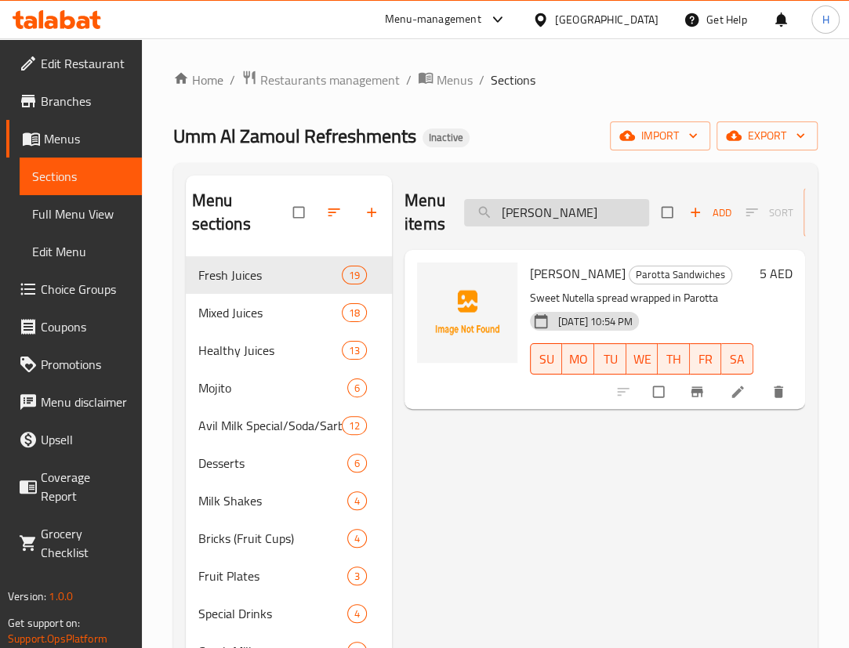
click at [612, 209] on input "Nutella Parotta" at bounding box center [556, 212] width 185 height 27
paste input "annari Kulukki Sarbath"
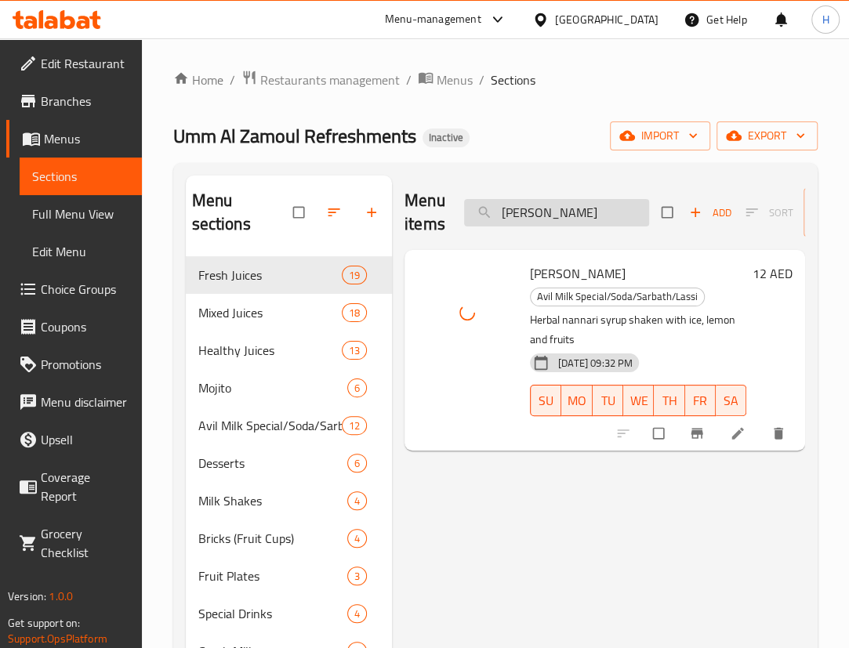
click at [556, 195] on div "Menu items Nannari Kulukki Sarbath Add Sort Manage items" at bounding box center [605, 213] width 401 height 74
drag, startPoint x: 584, startPoint y: 228, endPoint x: 586, endPoint y: 212, distance: 15.8
click at [584, 227] on div "Menu items Nannari Kulukki Sarbath Add Sort Manage items" at bounding box center [605, 213] width 401 height 74
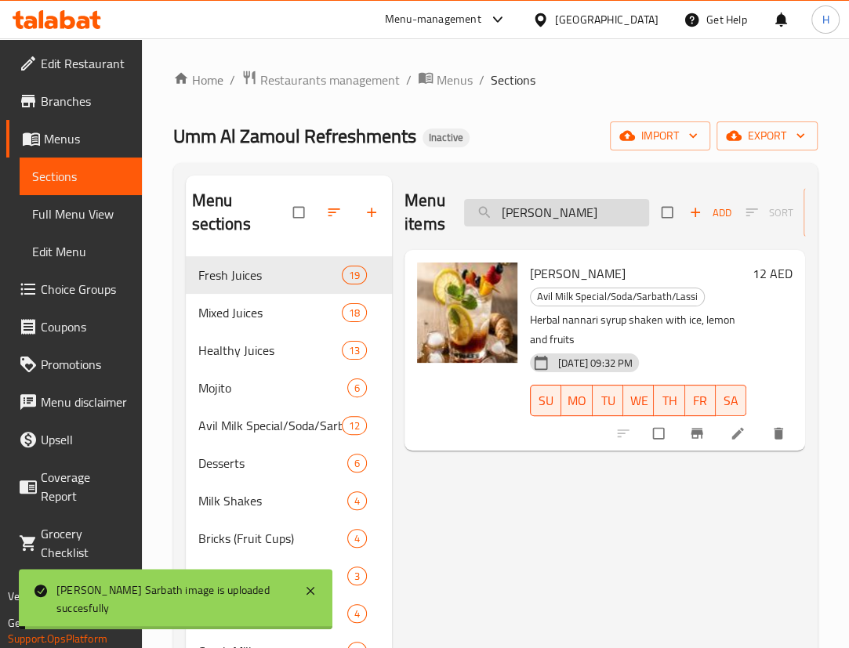
click at [586, 212] on input "Nannari Kulukki Sarbath" at bounding box center [556, 212] width 185 height 27
paste input "Mozzarella Sticks"
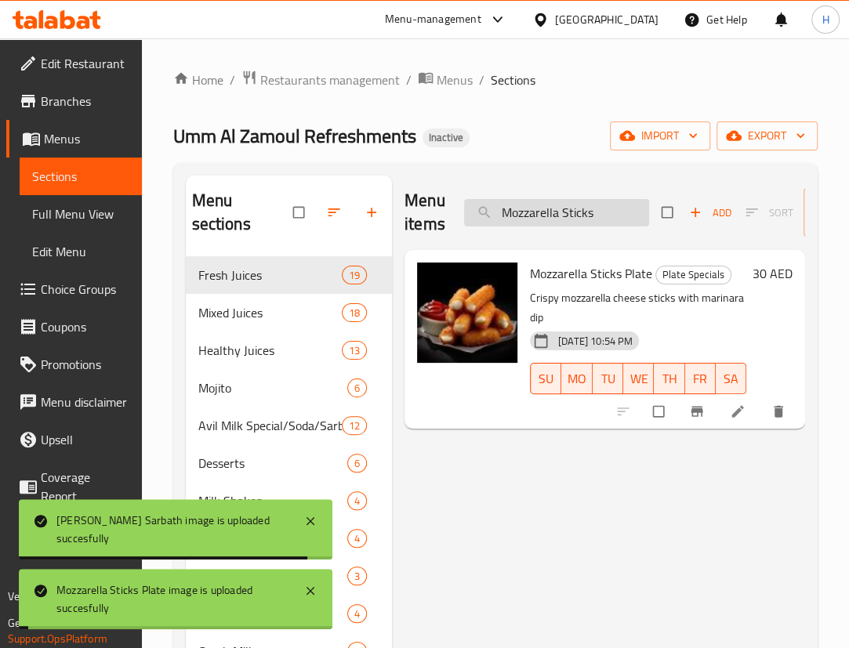
click at [625, 212] on input "Mozzarella Sticks" at bounding box center [556, 212] width 185 height 27
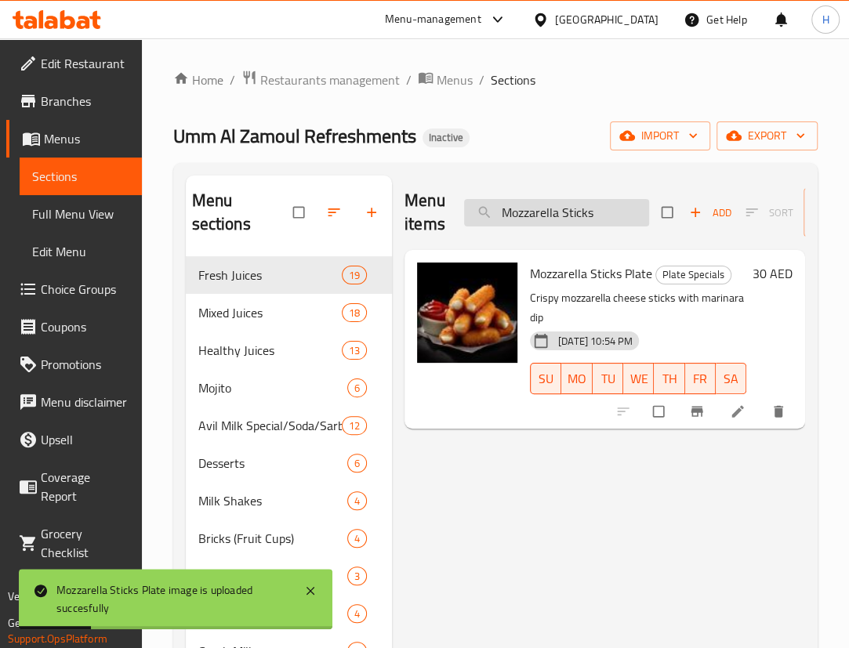
paste input "ixed Fruit"
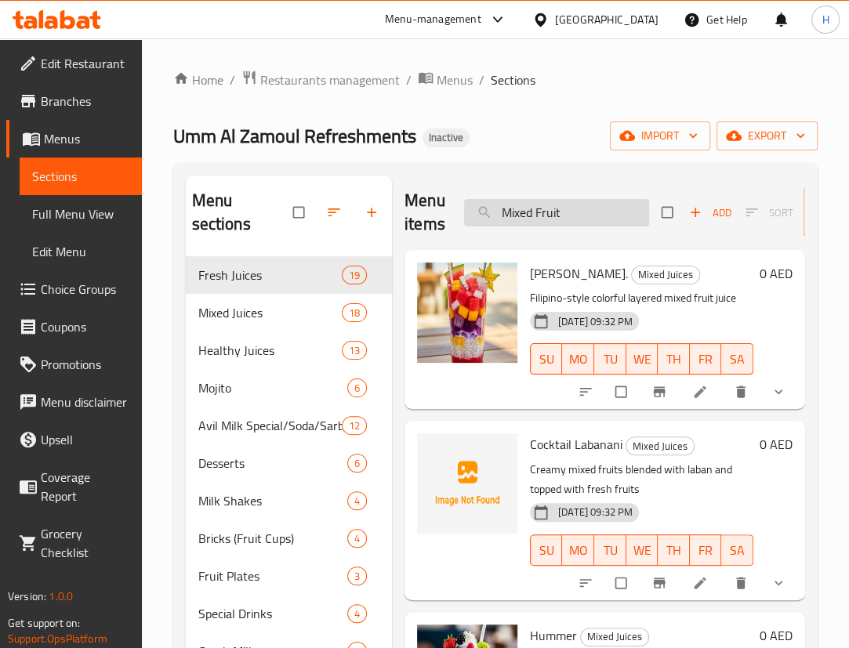
click at [568, 219] on input "Mixed Fruit" at bounding box center [556, 212] width 185 height 27
paste input "Zing Double Combo"
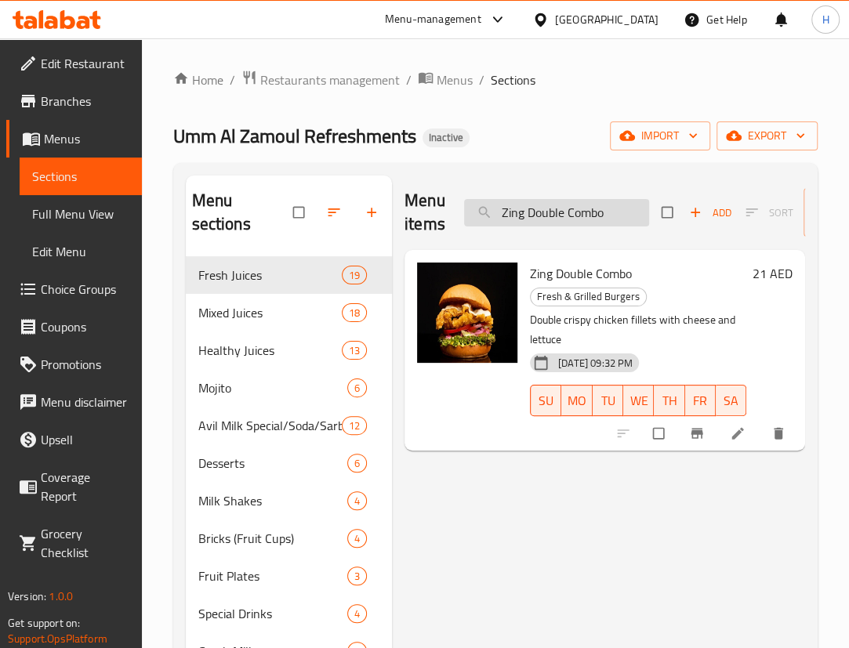
click at [562, 215] on input "Zing Double Combo" at bounding box center [556, 212] width 185 height 27
paste input "er Arabic"
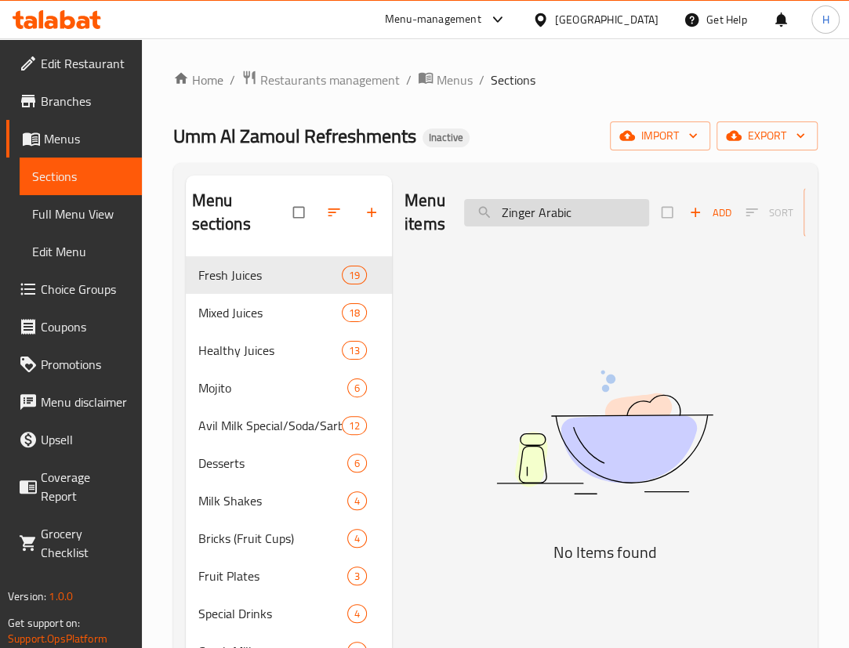
click at [533, 212] on input "Zinger Arabic" at bounding box center [556, 212] width 185 height 27
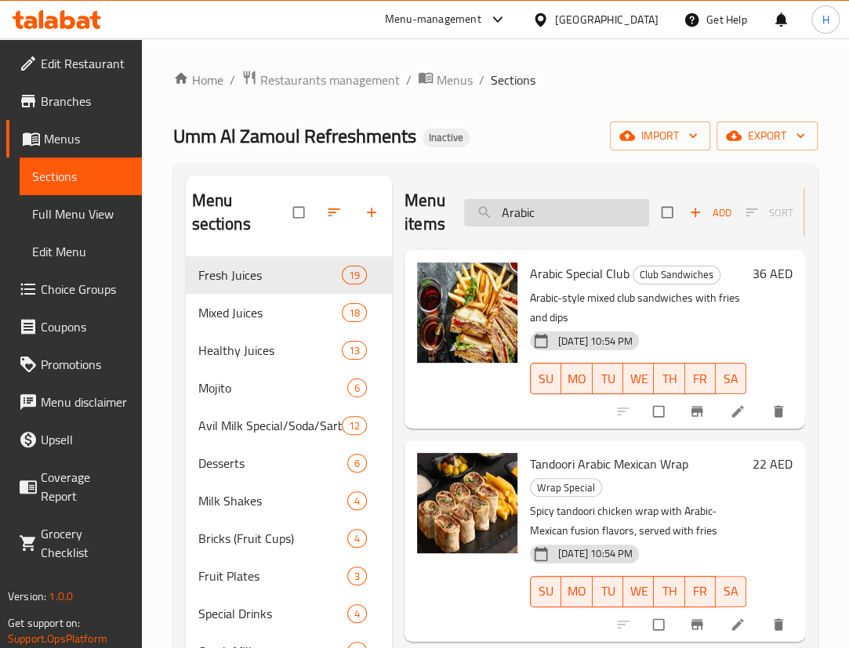
click at [568, 219] on input "Arabic" at bounding box center [556, 212] width 185 height 27
click at [557, 215] on input "Arabic" at bounding box center [556, 212] width 185 height 27
click at [557, 213] on input "Arabic" at bounding box center [556, 212] width 185 height 27
paste input "Zinger Combo Offer"
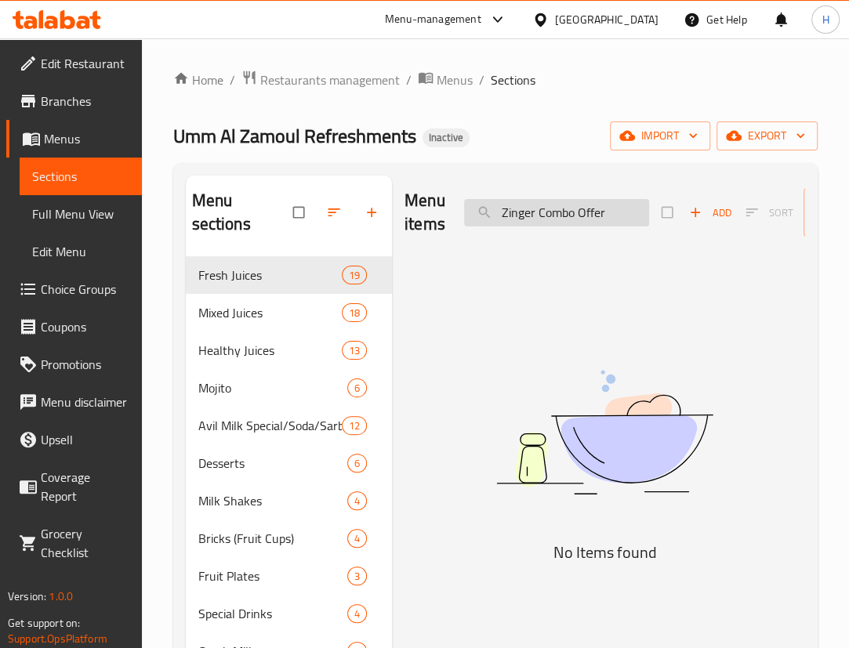
click at [596, 209] on input "Zinger Combo Offer" at bounding box center [556, 212] width 185 height 27
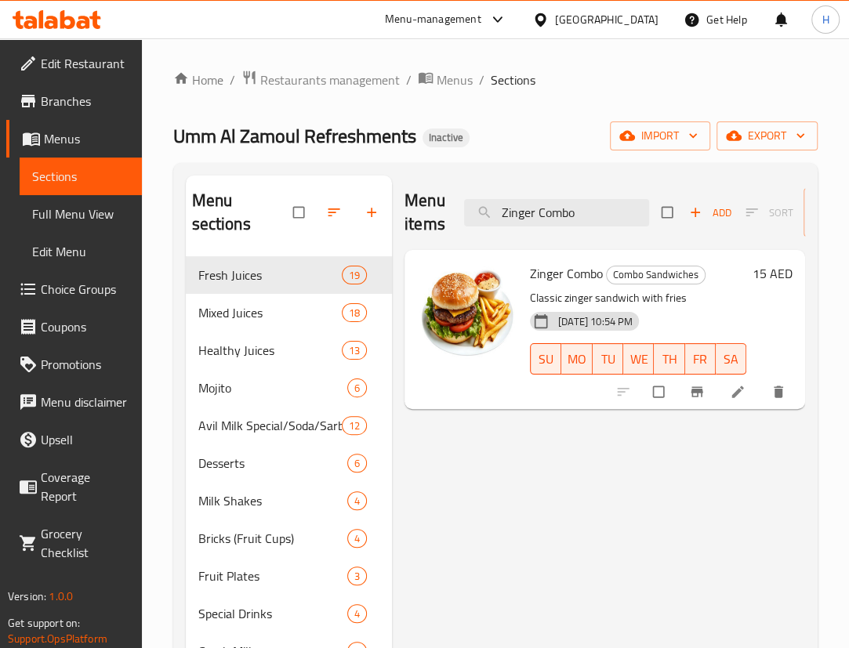
click at [587, 172] on div "Menu sections Fresh Juices 19 Mixed Juices 18 Healthy Juices 13 Mojito 6 Avil M…" at bounding box center [495, 652] width 644 height 978
click at [564, 214] on input "Zinger Combo" at bounding box center [556, 212] width 185 height 27
paste input "Chicko"
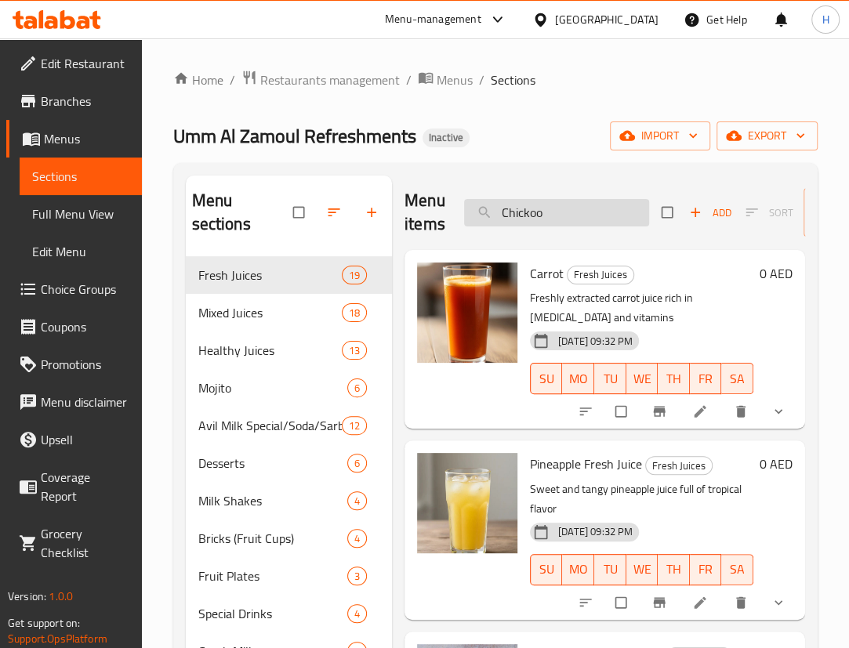
click at [531, 216] on input "Chickoo" at bounding box center [556, 212] width 185 height 27
paste input "Awar Al Qalb"
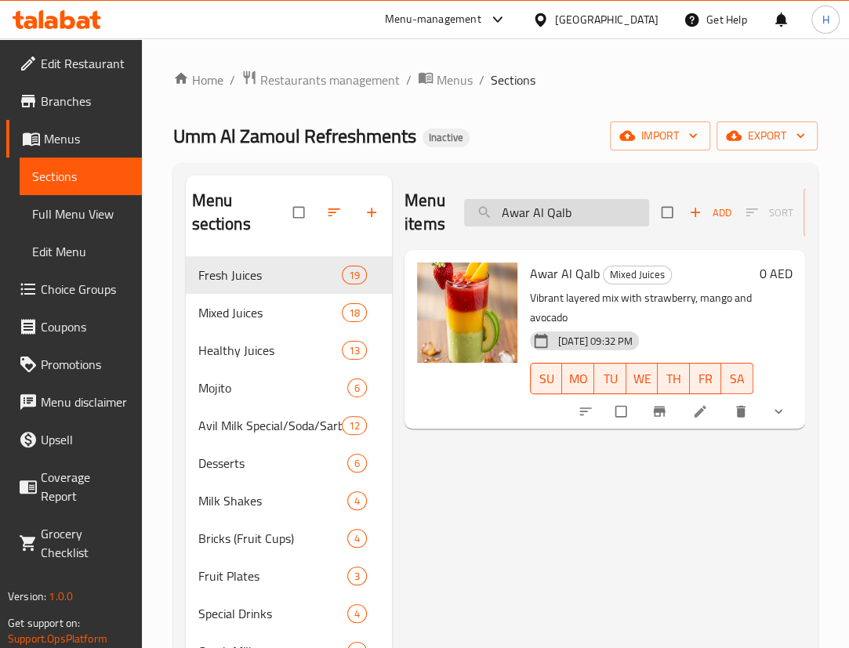
click at [573, 217] on input "Awar Al Qalb" at bounding box center [556, 212] width 185 height 27
paste input "Chipotle Crunchy Combo"
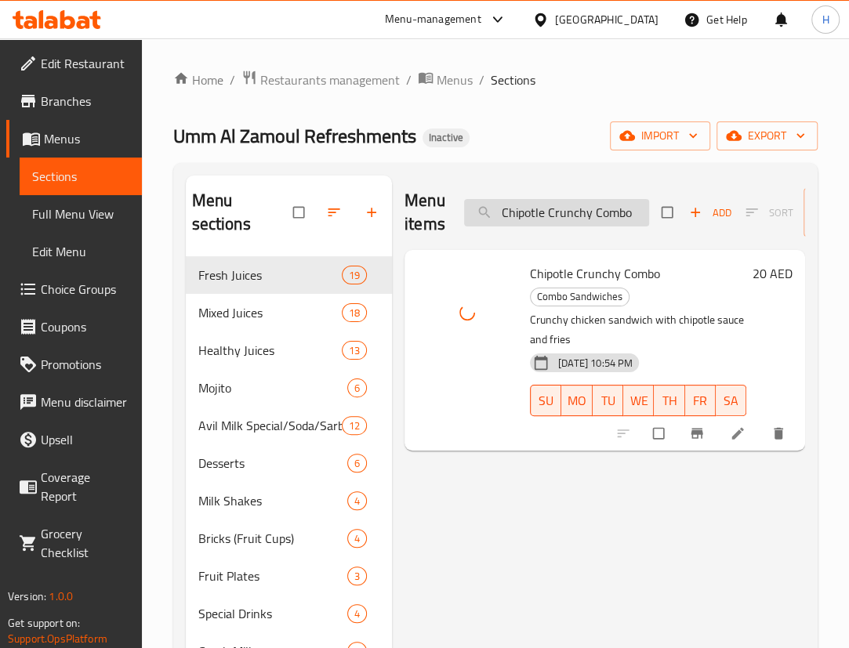
click at [564, 212] on input "Chipotle Crunchy Combo" at bounding box center [556, 212] width 185 height 27
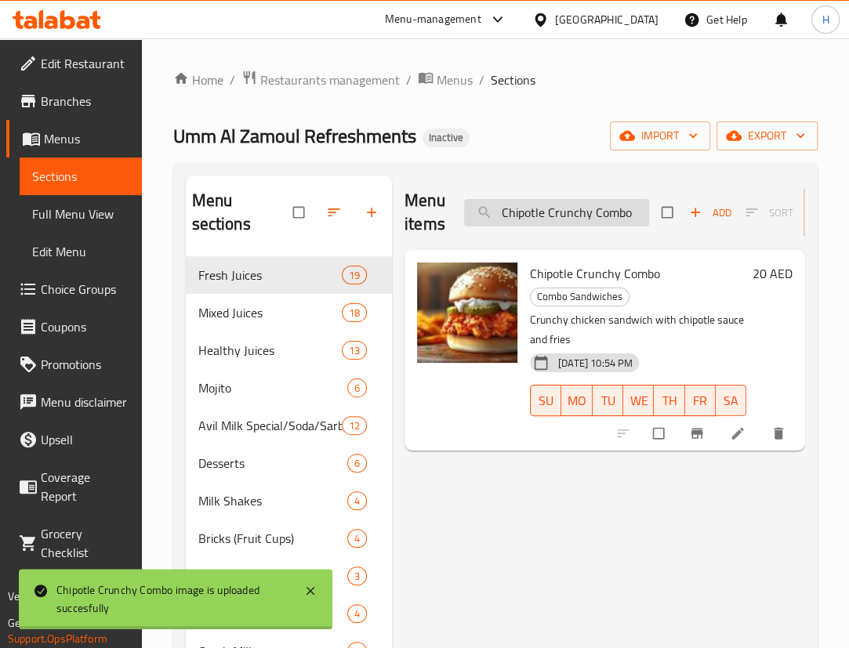
paste input "Wrap"
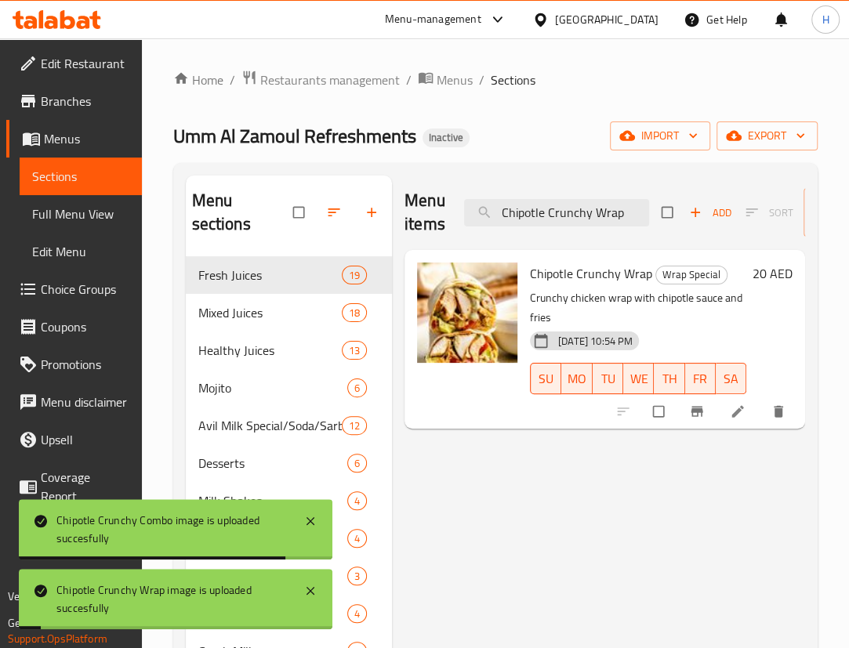
click at [551, 227] on div "Menu items Chipotle Crunchy Wrap Add Sort Manage items" at bounding box center [605, 213] width 401 height 74
click at [561, 212] on input "Chipotle Crunchy Wrap" at bounding box center [556, 212] width 185 height 27
paste input "s W Mayo-Ketchu"
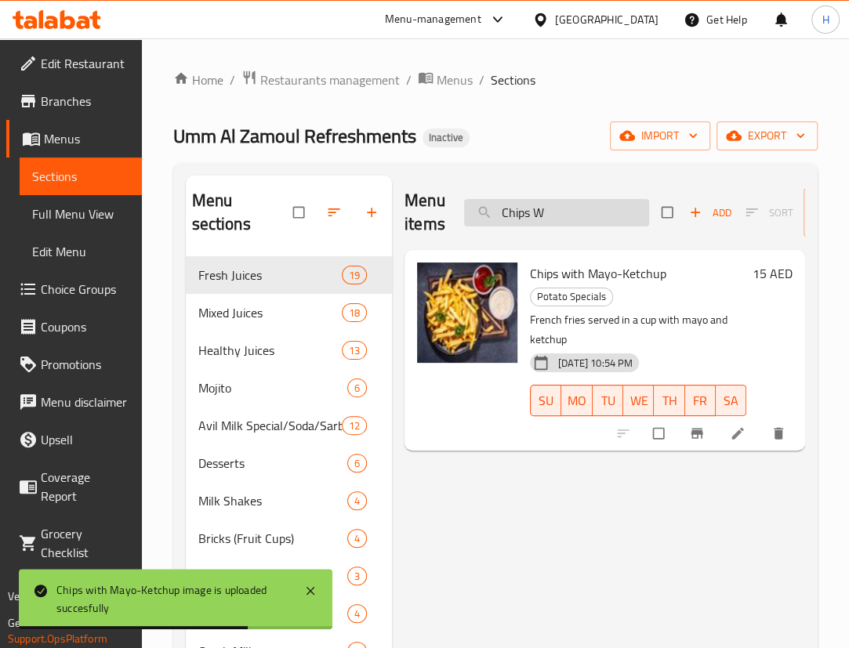
click at [643, 209] on input "Chips W" at bounding box center [556, 212] width 185 height 27
paste input "lub XL"
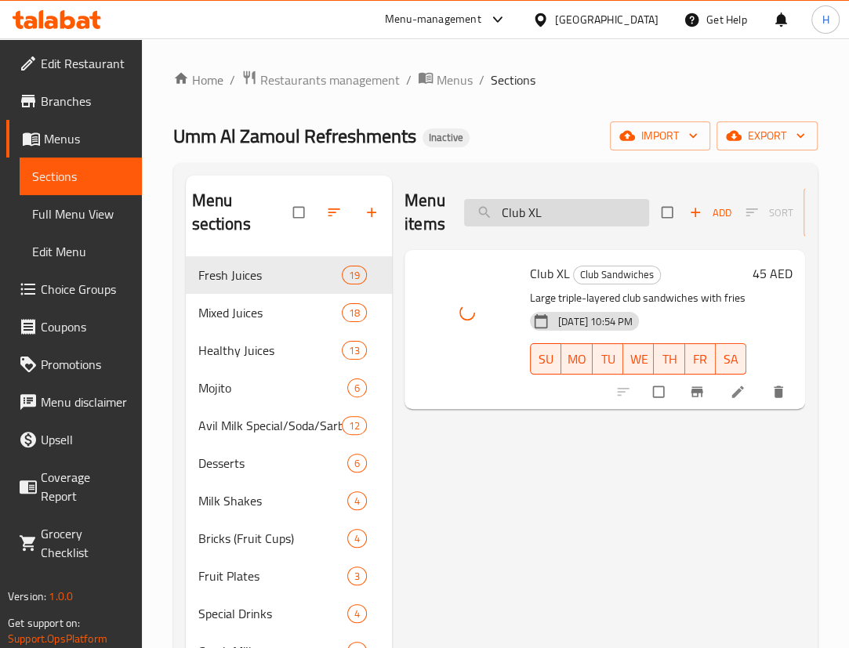
click at [598, 199] on input "Club XL" at bounding box center [556, 212] width 185 height 27
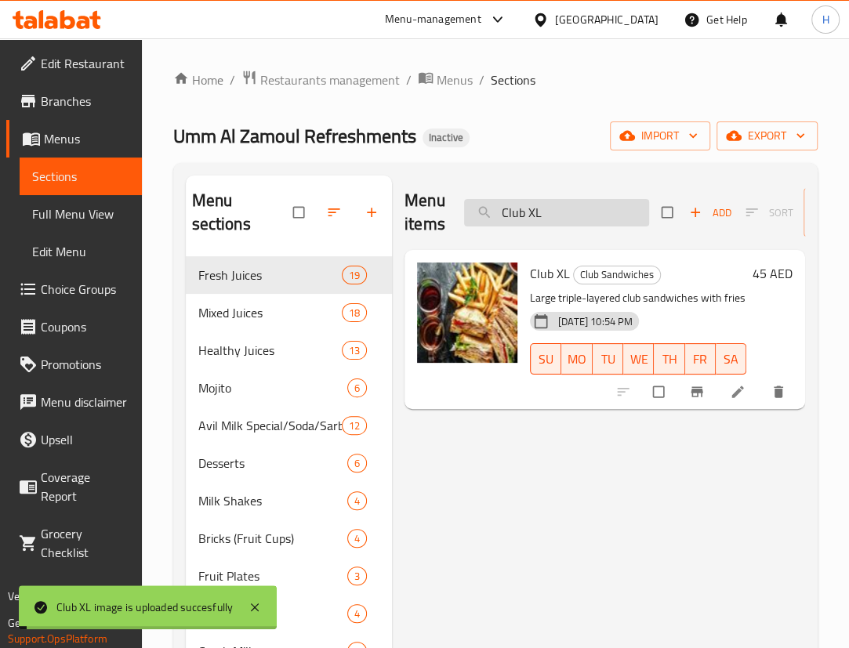
click at [598, 199] on input "Club XL" at bounding box center [556, 212] width 185 height 27
paste input "ocktail Labanani"
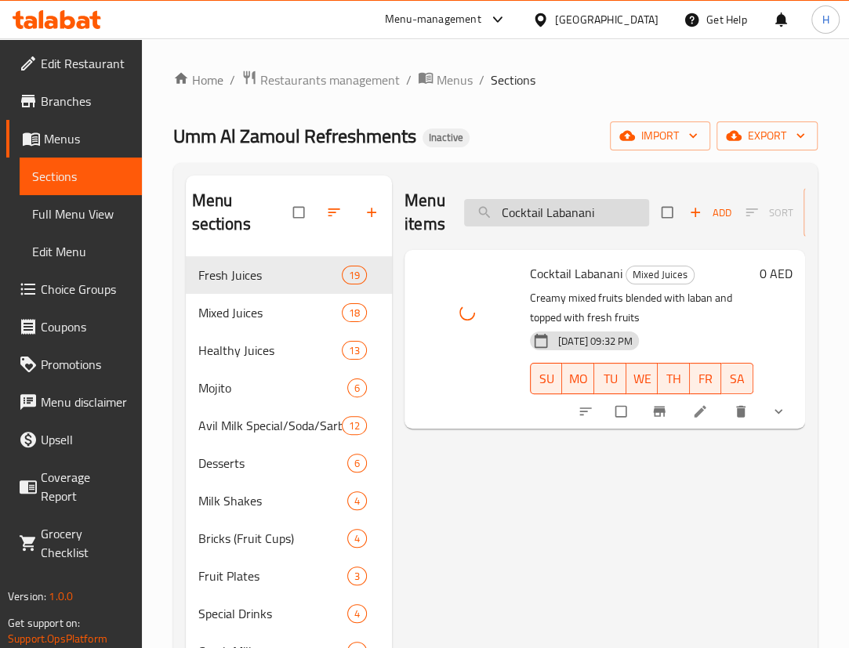
click at [564, 208] on input "Cocktail Labanani" at bounding box center [556, 212] width 185 height 27
paste input "search"
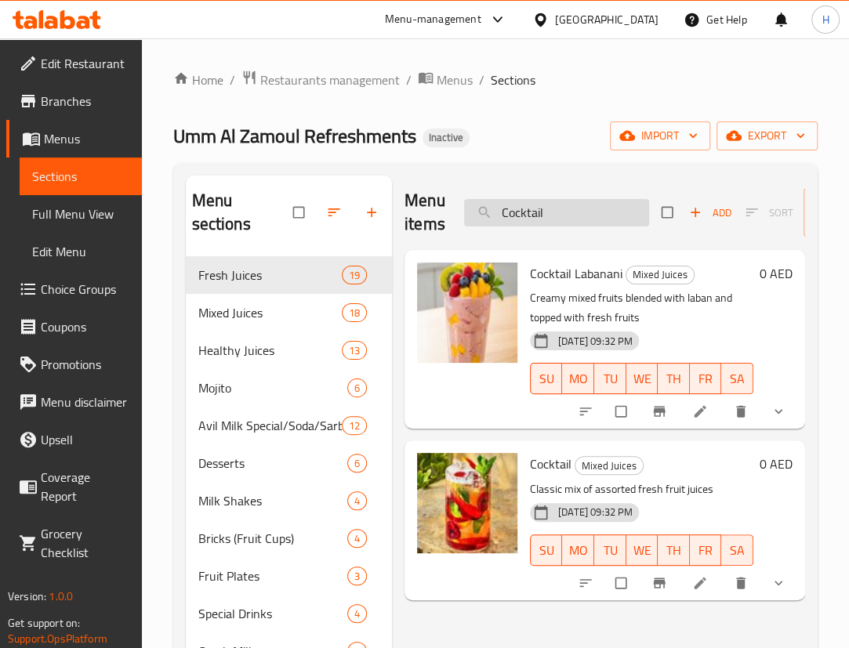
click at [604, 220] on input "Cocktail" at bounding box center [556, 212] width 185 height 27
paste input "Cold Coffee"
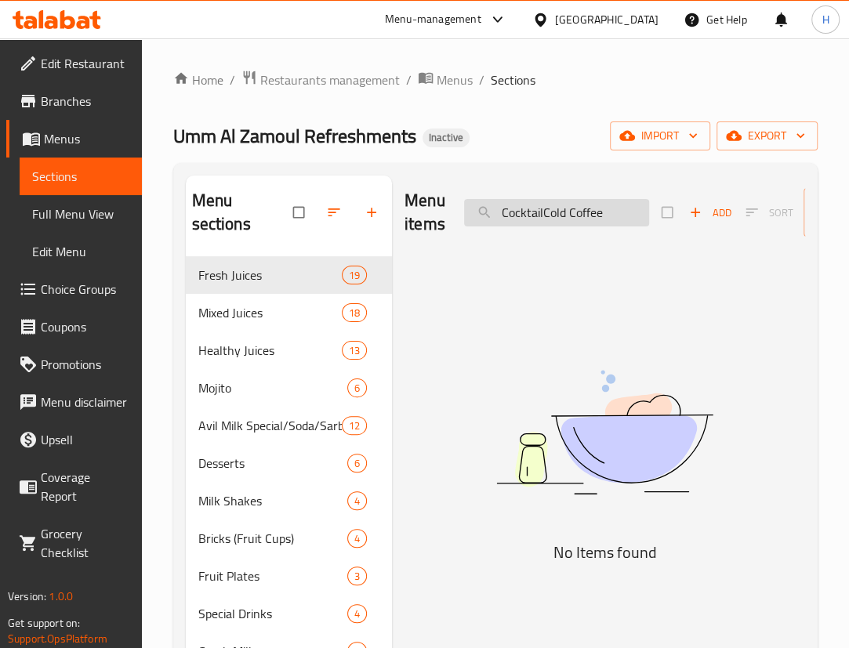
paste input "search"
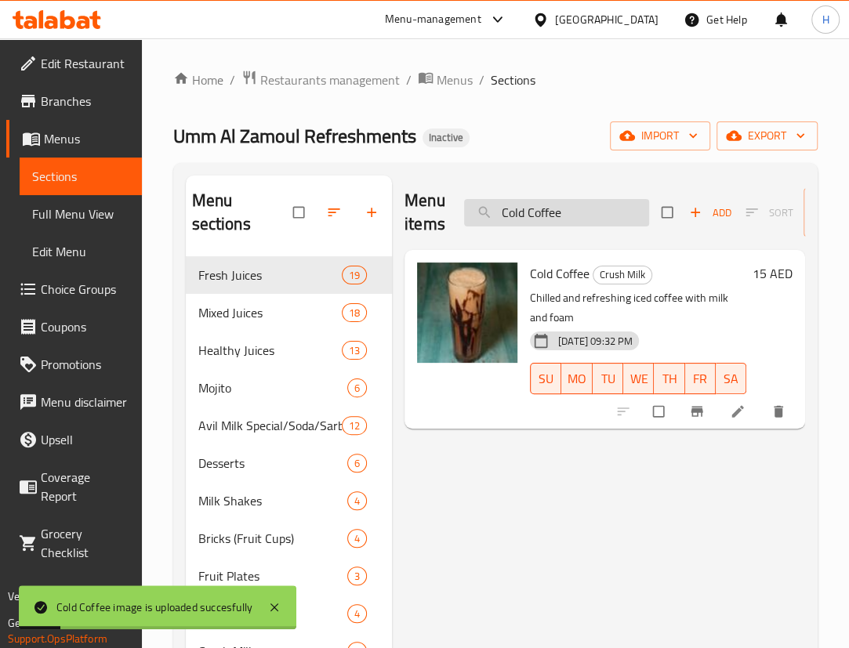
click at [580, 223] on input "Cold Coffee" at bounding box center [556, 212] width 185 height 27
paste input "Dates"
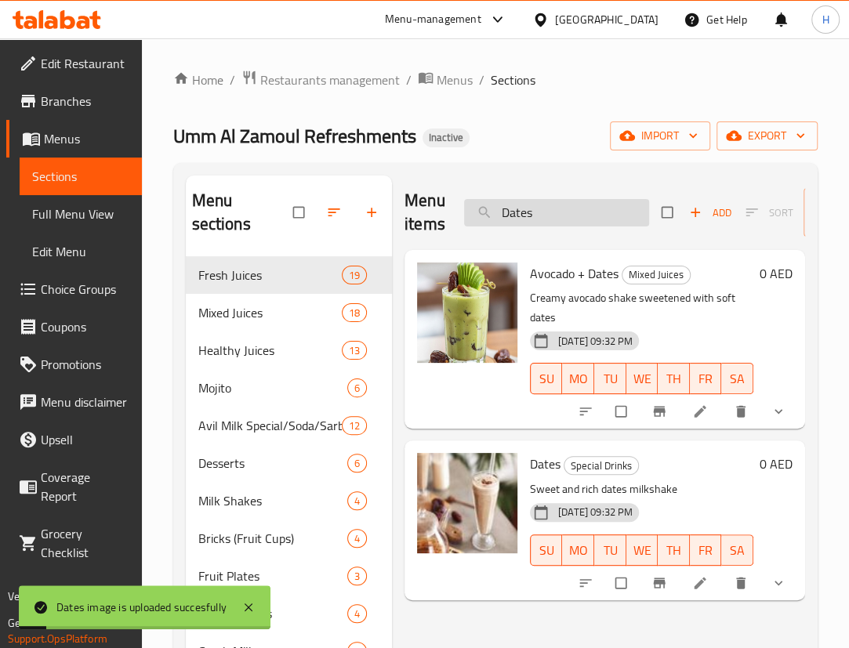
click at [572, 219] on input "Dates" at bounding box center [556, 212] width 185 height 27
paste input "ynamite Chicken Porotta"
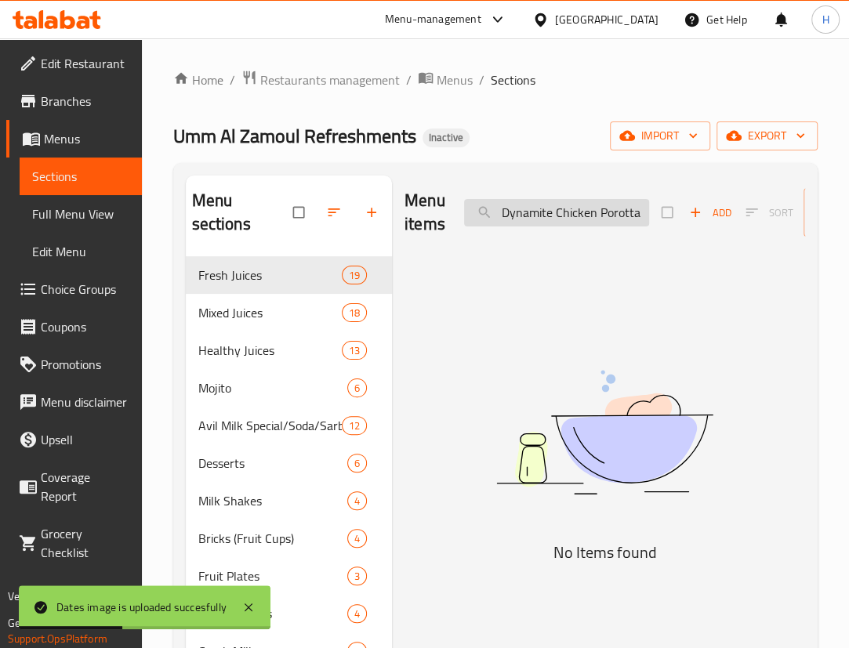
click at [637, 217] on input "Dynamite Chicken Porotta" at bounding box center [556, 212] width 185 height 27
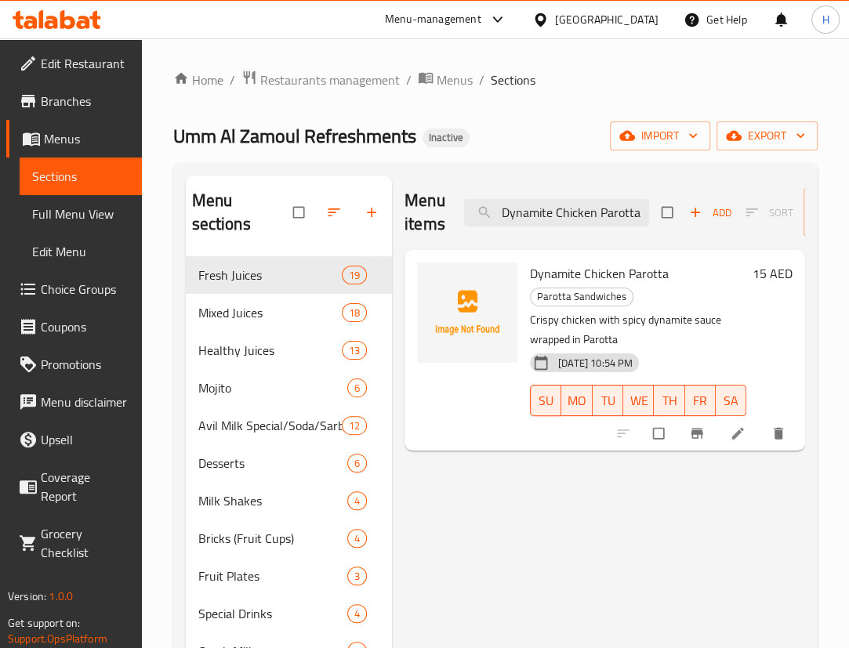
click at [599, 281] on span "Dynamite Chicken Parotta" at bounding box center [599, 274] width 139 height 24
copy h6 "Dynamite Chicken Parotta"
click at [602, 586] on div "Menu items Dynamite Chicken Parotta Add Sort Manage items Dynamite Chicken Paro…" at bounding box center [598, 652] width 413 height 953
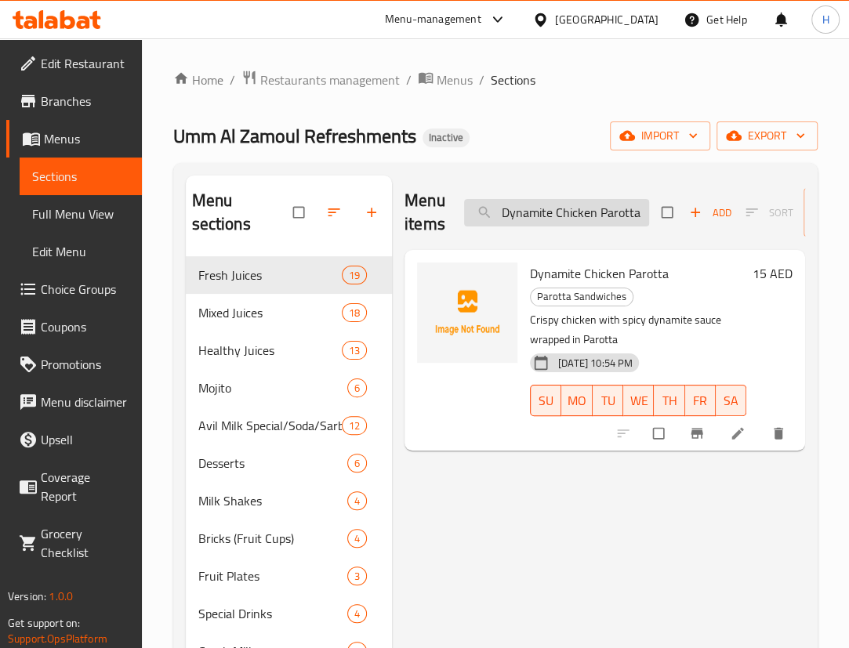
click at [580, 213] on input "Dynamite Chicken Parotta" at bounding box center [556, 212] width 185 height 27
paste input "Cold Coffee"
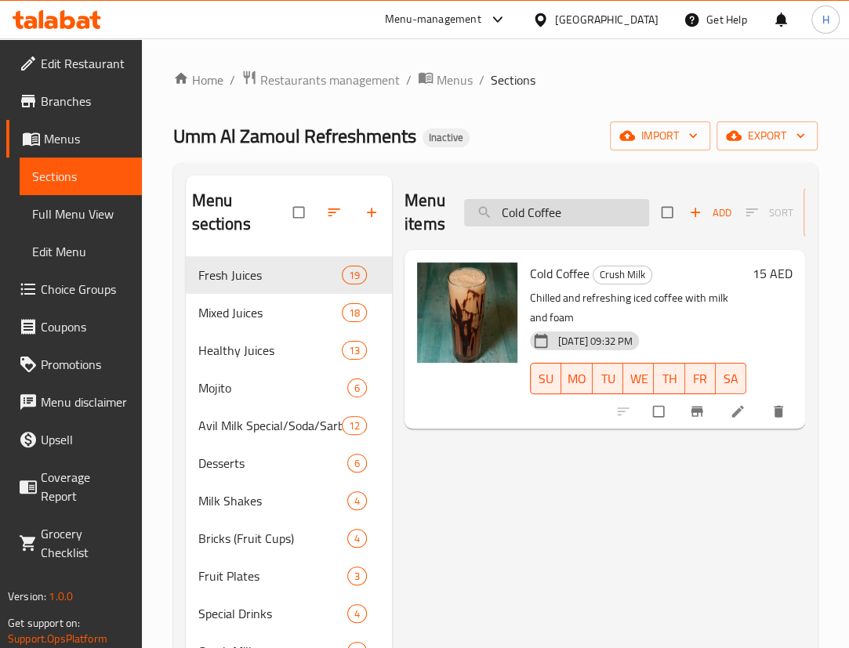
click at [572, 208] on input "Cold Coffee" at bounding box center [556, 212] width 185 height 27
paste input "Mini Zinger"
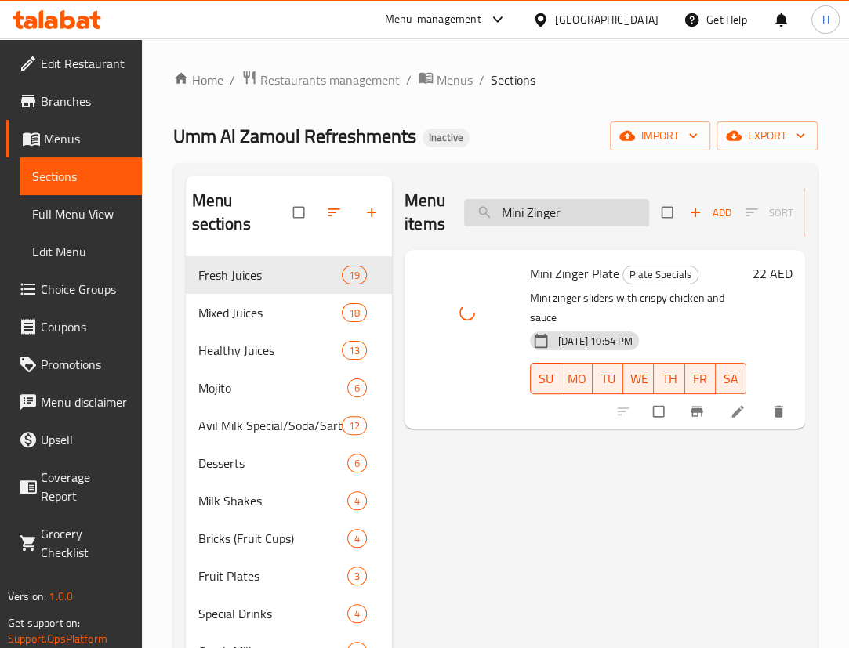
click at [530, 211] on input "Mini Zinger" at bounding box center [556, 212] width 185 height 27
paste input "ega Bur"
click at [580, 214] on input "Mega Burger" at bounding box center [556, 212] width 185 height 27
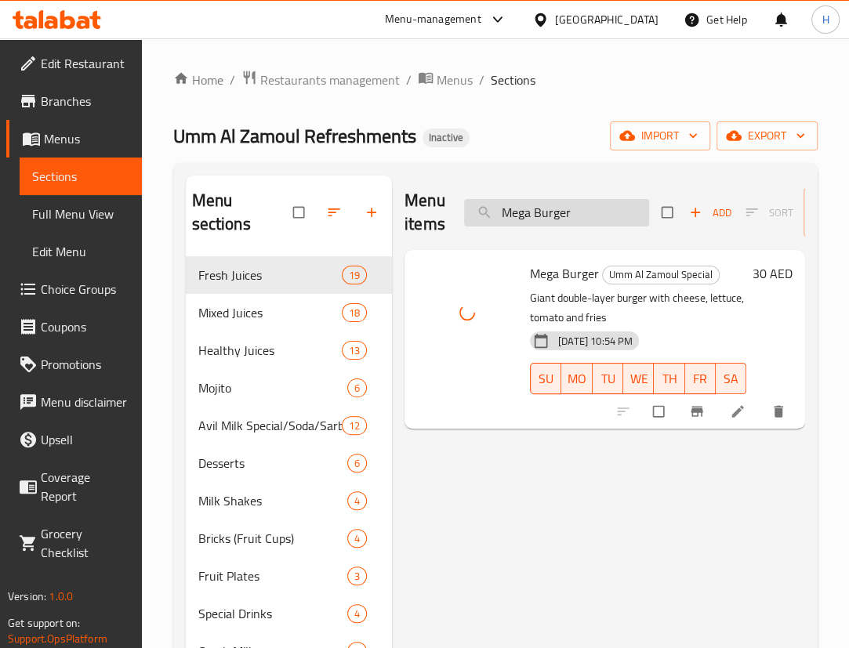
click at [580, 214] on input "Mega Burger" at bounding box center [556, 212] width 185 height 27
paste input "athafi Combo"
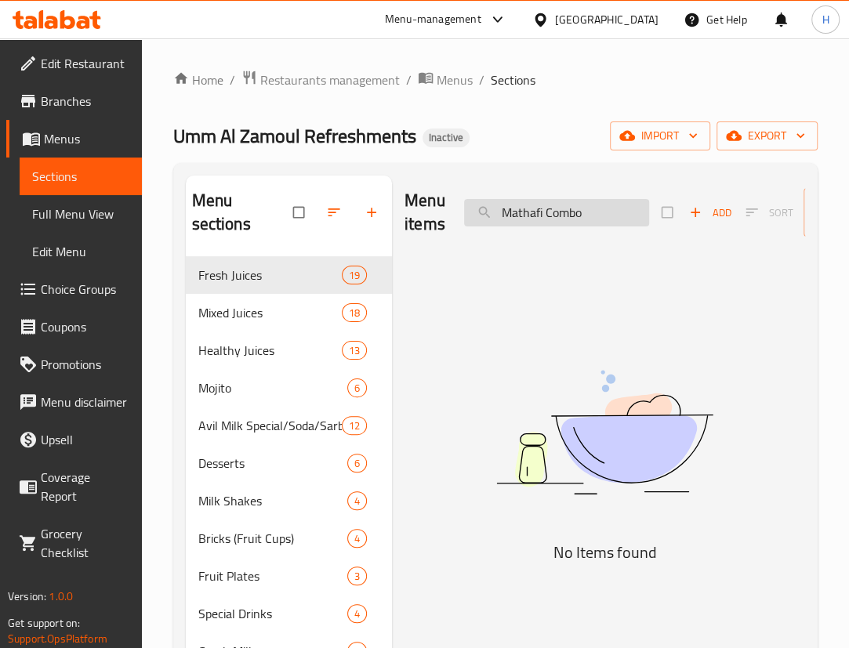
click at [532, 209] on input "Mathafi Combo" at bounding box center [556, 212] width 185 height 27
drag, startPoint x: 531, startPoint y: 210, endPoint x: 493, endPoint y: 231, distance: 43.2
click at [490, 286] on div "Menu items Mathafi Combo Add Sort Manage items No Items found" at bounding box center [598, 652] width 413 height 953
click at [515, 220] on input "Mathafi Combo" at bounding box center [556, 212] width 185 height 27
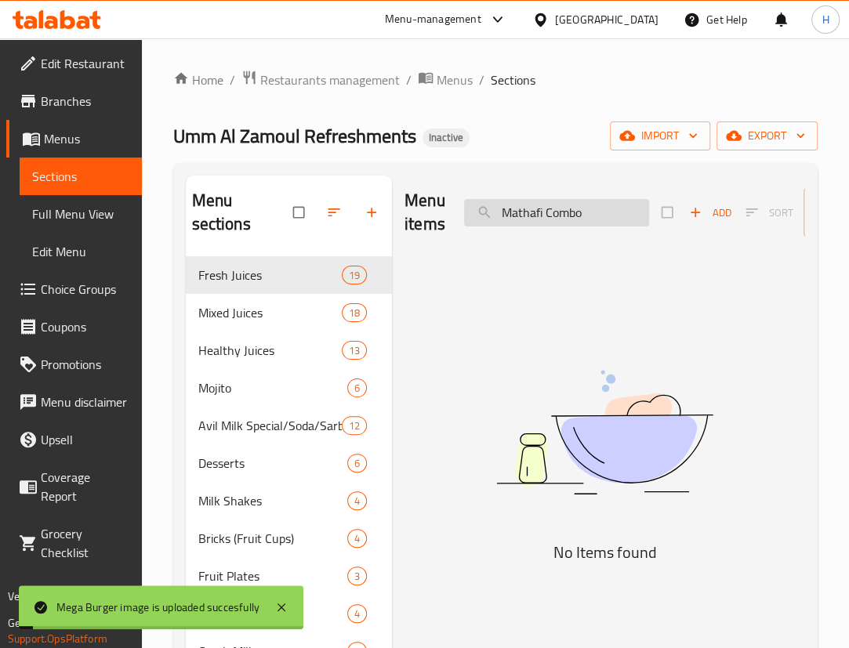
click at [582, 214] on input "Mathafi Combo" at bounding box center [556, 212] width 185 height 27
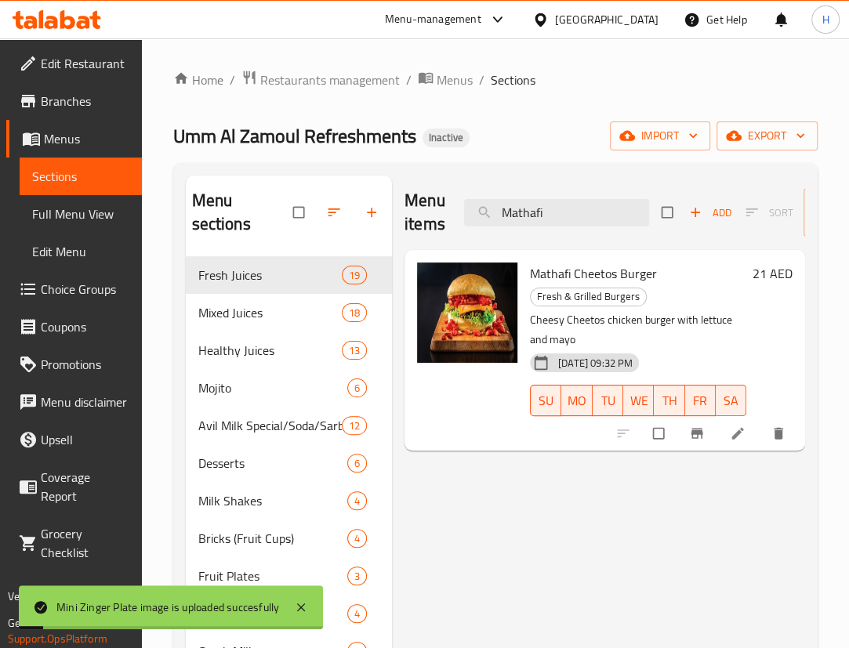
drag, startPoint x: 531, startPoint y: 214, endPoint x: 453, endPoint y: 502, distance: 298.0
click at [447, 524] on div "Menu items Mathafi Add Sort Manage items Mathafi Cheetos Burger Fresh & Grilled…" at bounding box center [598, 652] width 413 height 953
click at [546, 278] on span "Mathafi Cheetos Burger" at bounding box center [593, 274] width 127 height 24
copy span "Mathafi"
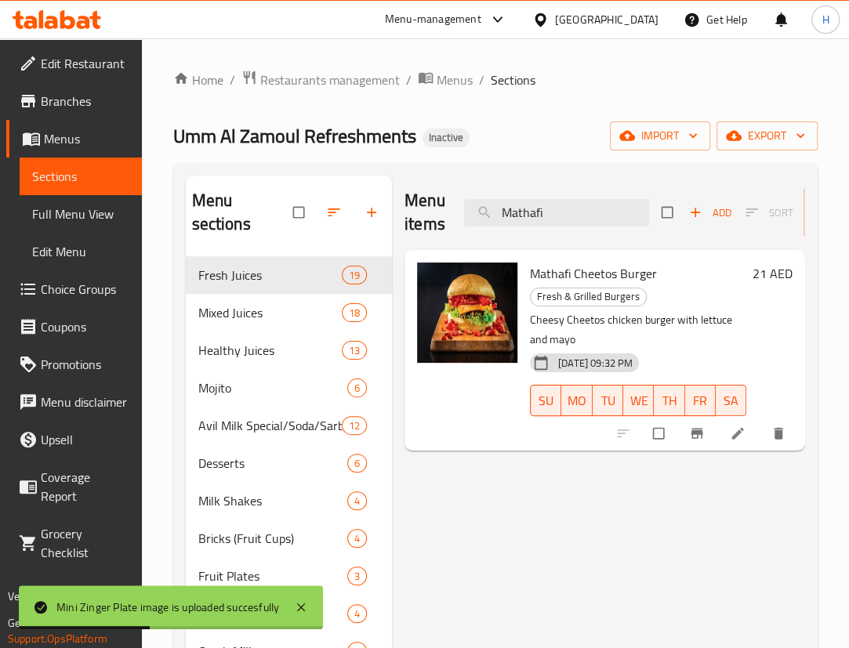
click at [526, 190] on div "Menu items Mathafi Add Sort Manage items" at bounding box center [605, 213] width 401 height 74
click at [535, 212] on input "Mathafi" at bounding box center [556, 212] width 185 height 27
paste input "search"
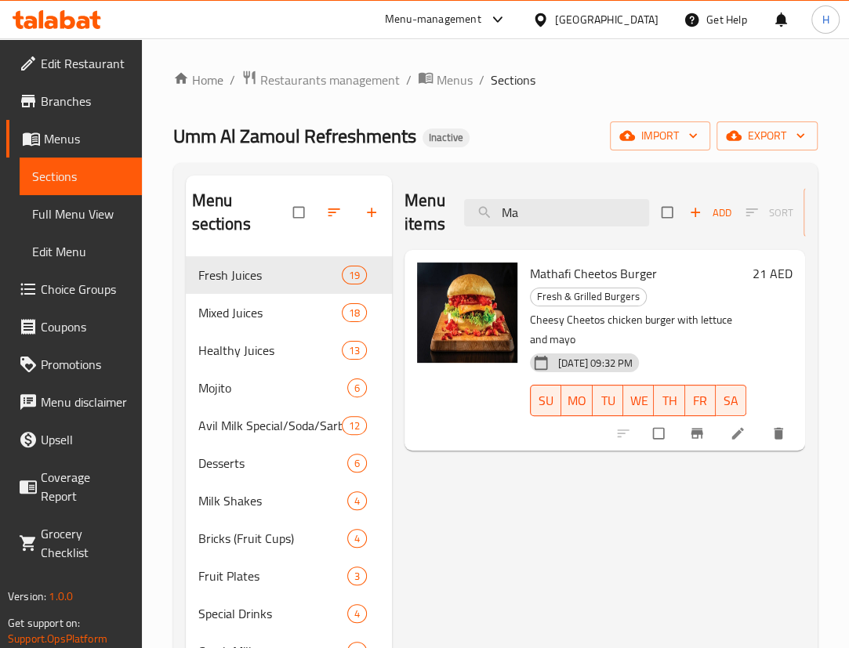
type input "M"
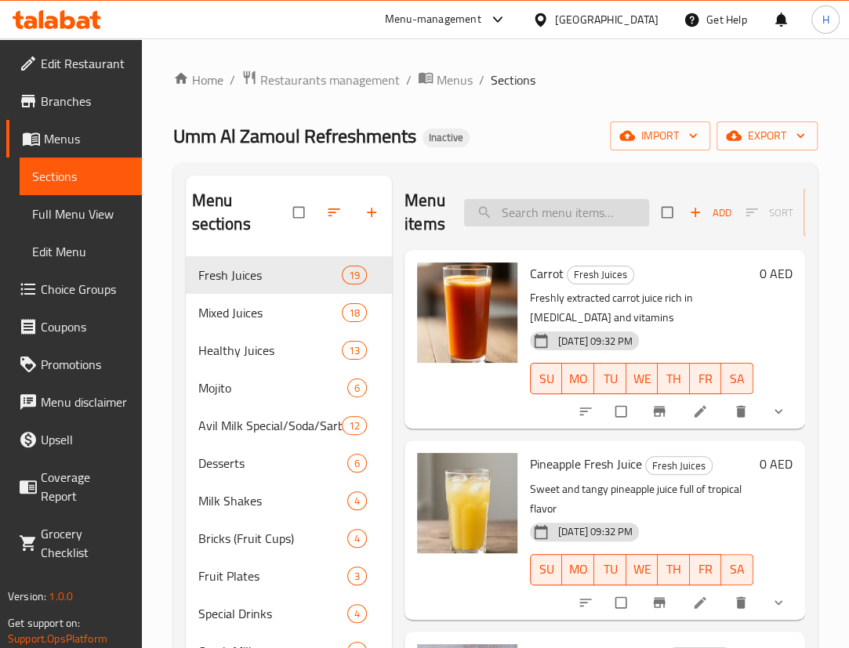
click at [528, 223] on input "search" at bounding box center [556, 212] width 185 height 27
paste input "Mango"
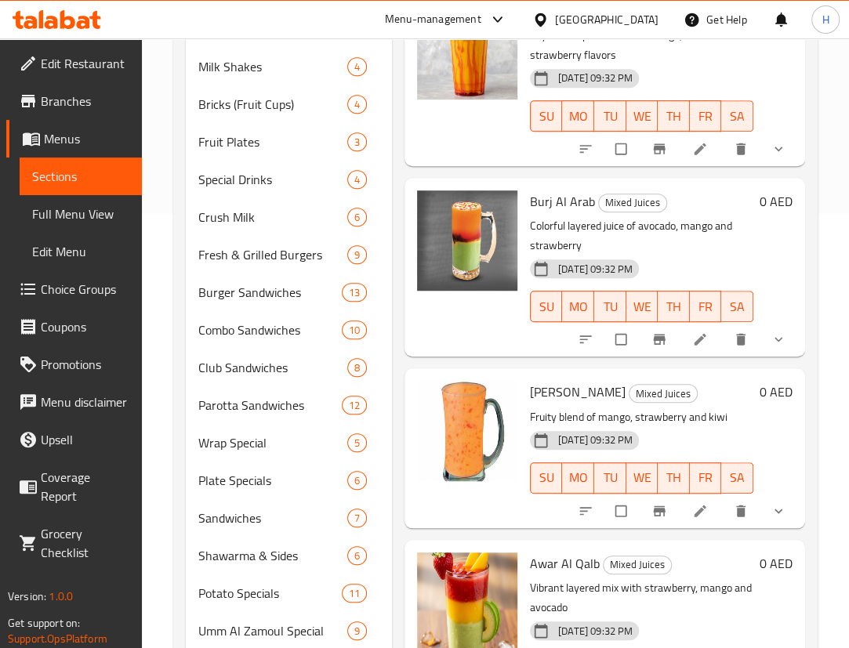
scroll to position [95, 0]
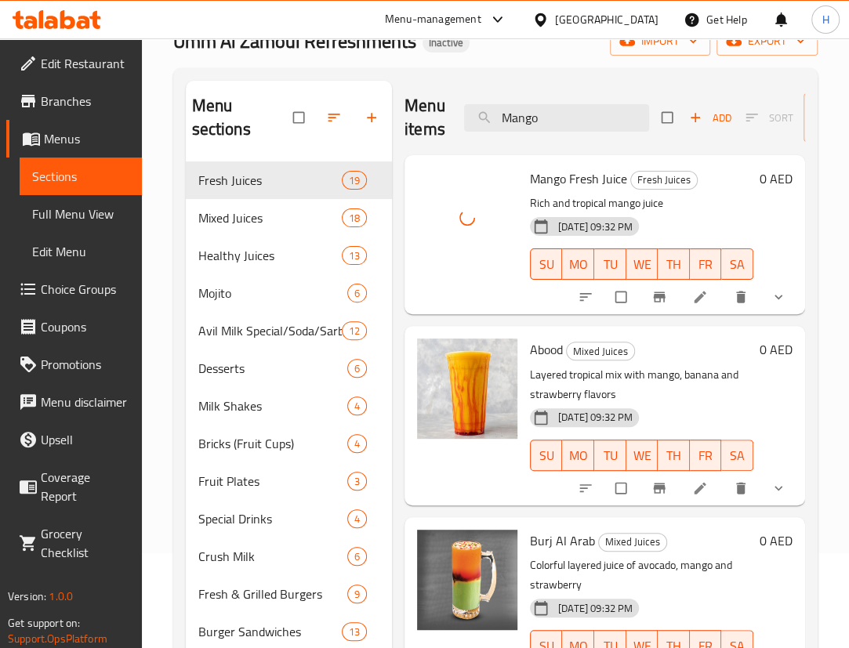
click at [757, 394] on div "0 AED" at bounding box center [772, 416] width 39 height 154
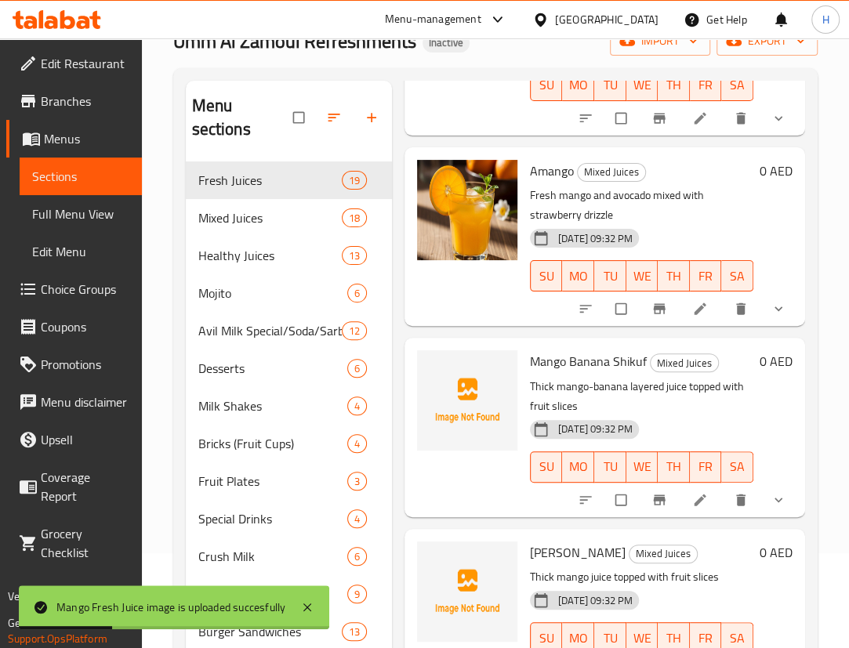
scroll to position [1257, 0]
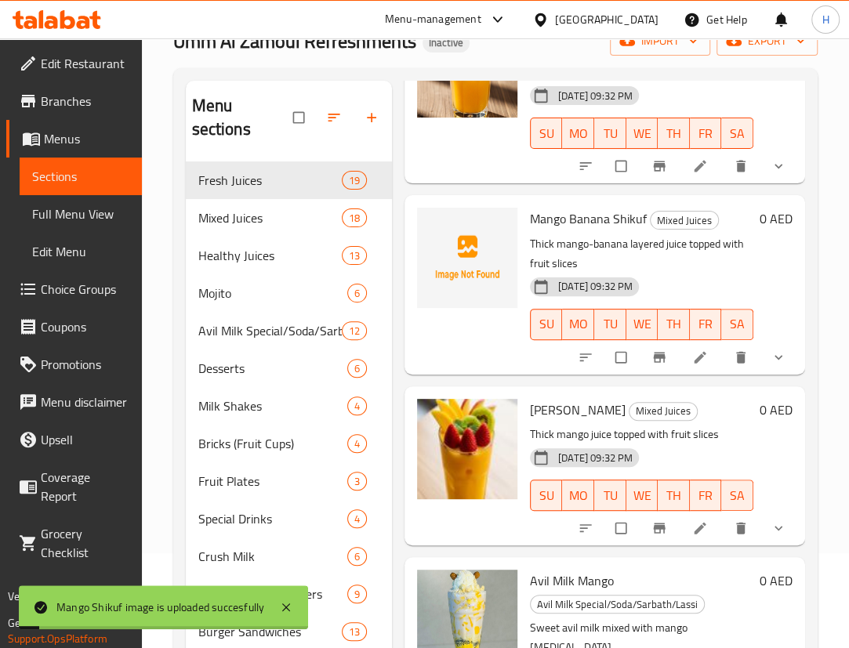
click at [728, 274] on div "15-09-2025 09:32 PM SU MO TU WE TH FR SA" at bounding box center [642, 313] width 236 height 85
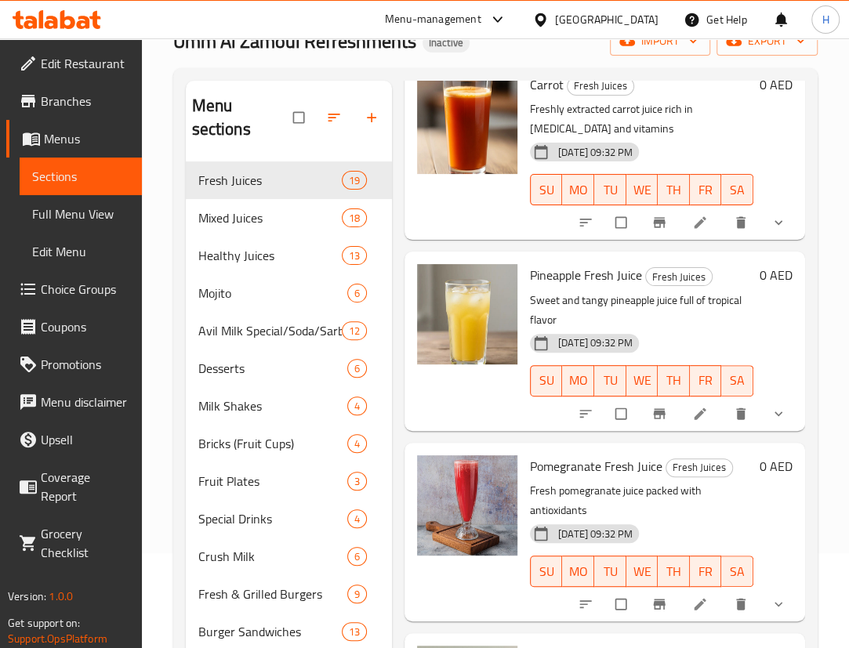
scroll to position [0, 0]
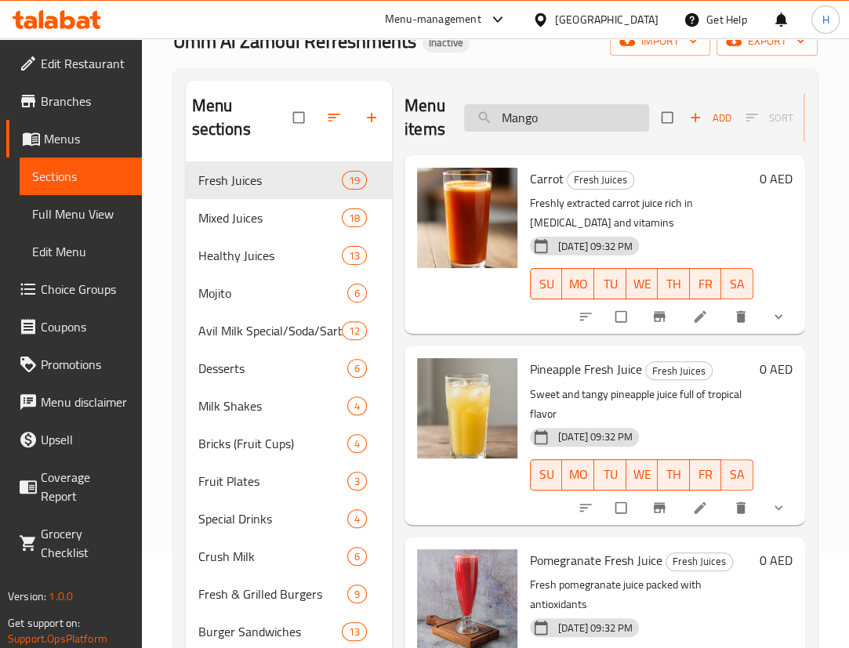
click at [578, 124] on input "Mango" at bounding box center [556, 117] width 185 height 27
paste input "Banana Shikuf"
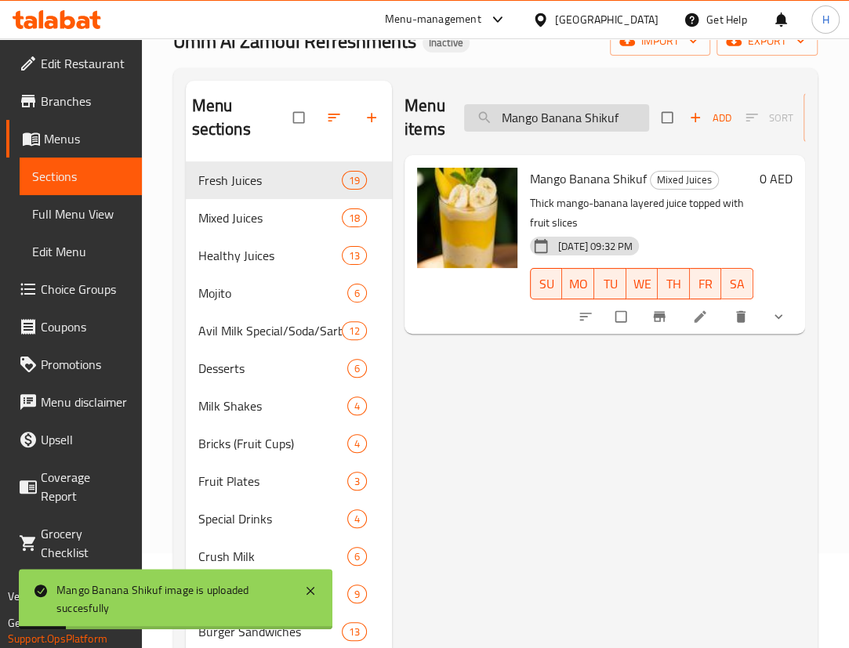
click at [604, 114] on input "Mango Banana Shikuf" at bounding box center [556, 117] width 185 height 27
paste input "search"
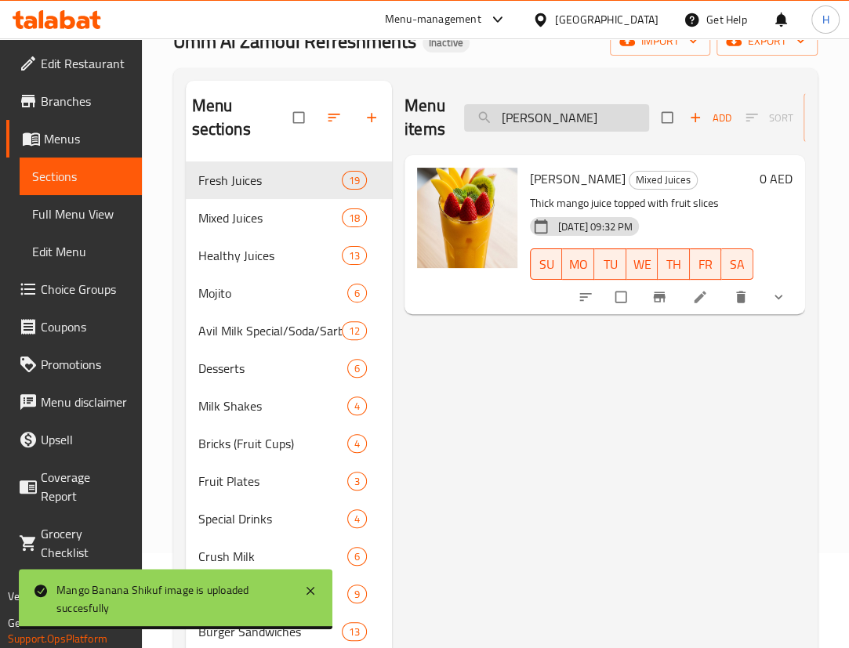
click at [588, 123] on input "Mango Shikuf" at bounding box center [556, 117] width 185 height 27
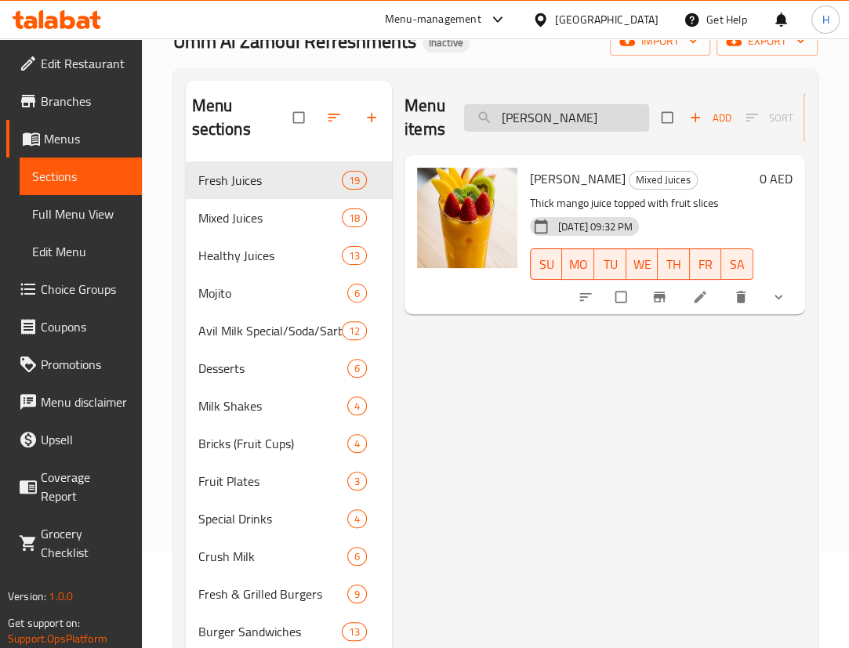
click at [588, 123] on input "Mango Shikuf" at bounding box center [556, 117] width 185 height 27
paste input "Lime Soda"
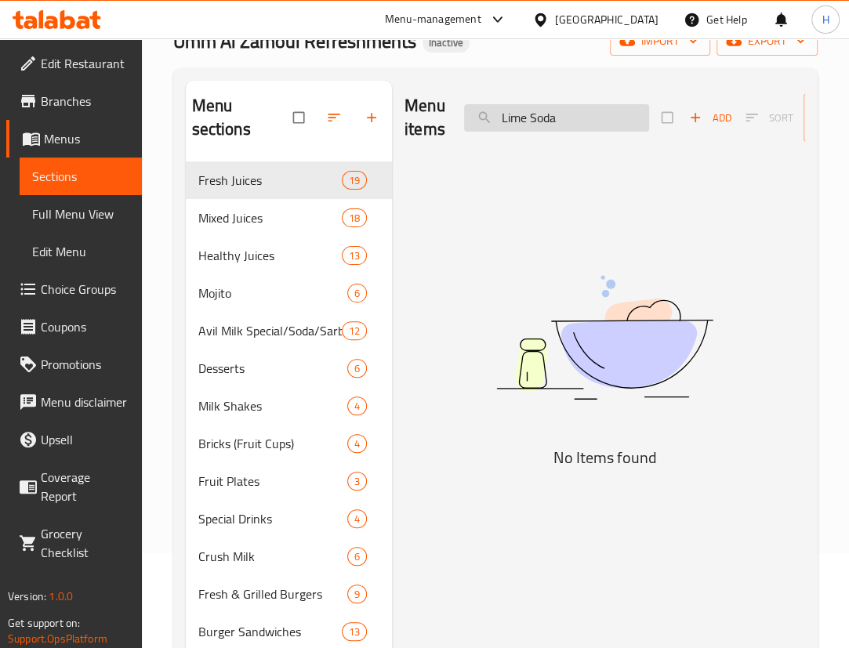
click at [564, 122] on input "Lime Soda" at bounding box center [556, 117] width 185 height 27
type input "L"
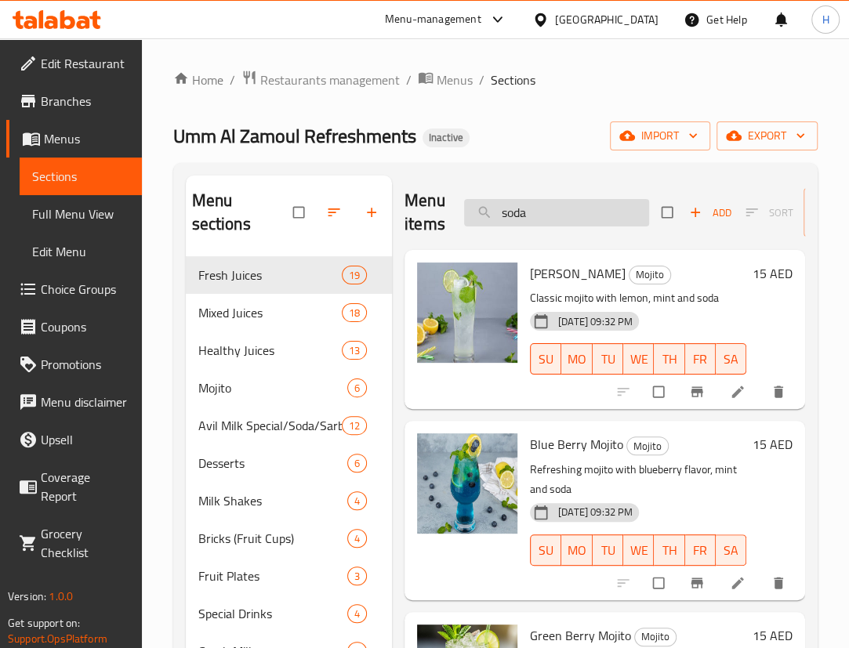
paste input "Lemon Mint + 7 Up"
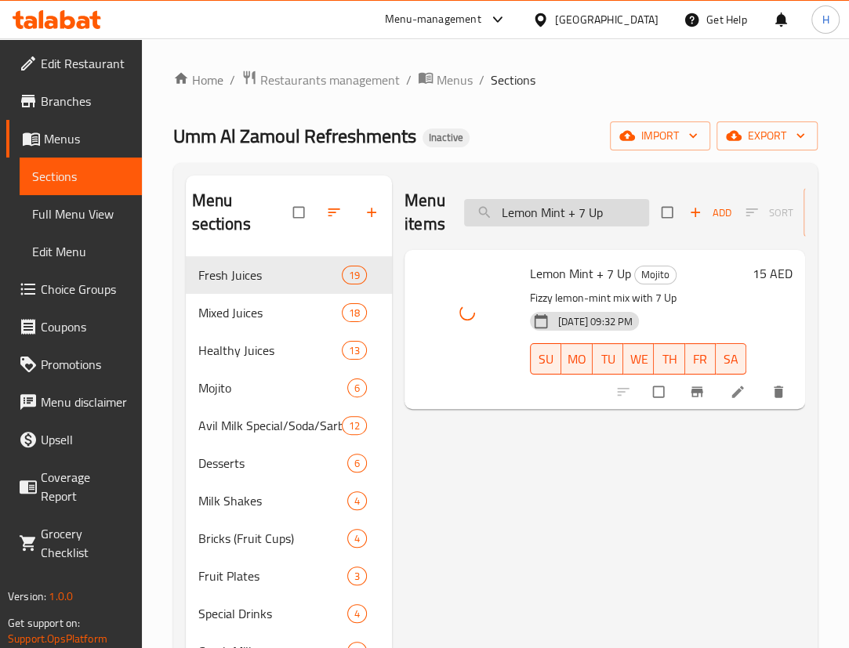
click at [586, 223] on input "Lemon Mint + 7 Up" at bounding box center [556, 212] width 185 height 27
paste input "Kulukki Sarbath"
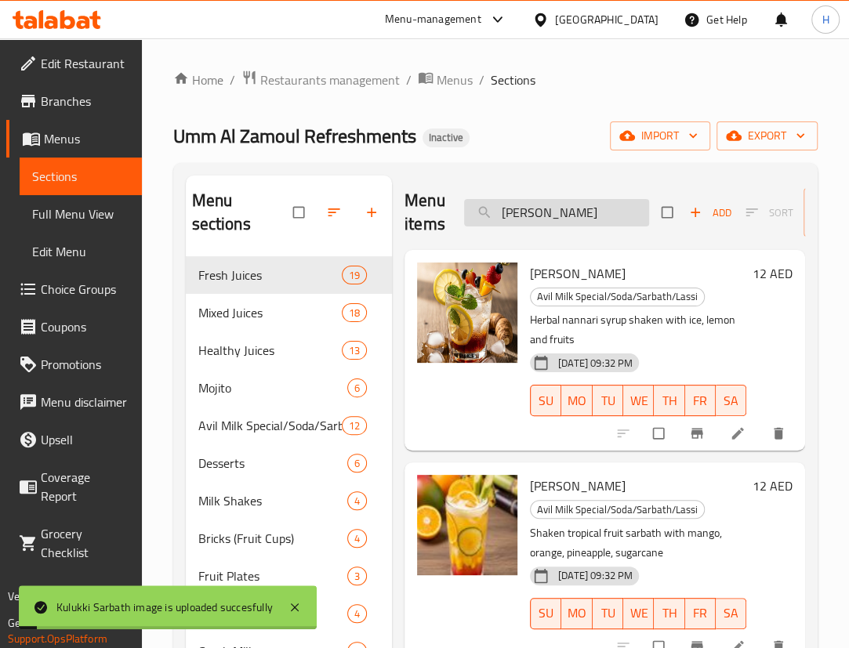
click at [596, 211] on div "Menu items Kulukki Sarbath Add Sort Manage items" at bounding box center [605, 213] width 401 height 74
click at [599, 208] on input "Kulukki Sarbath" at bounding box center [556, 212] width 185 height 27
paste input "itkat"
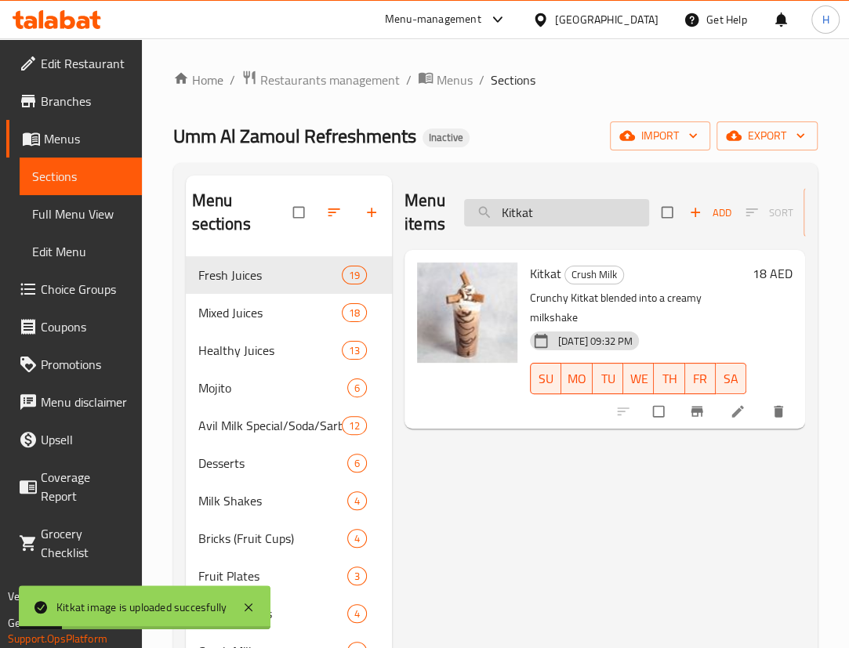
click at [626, 220] on input "Kitkat" at bounding box center [556, 212] width 185 height 27
paste input "nder"
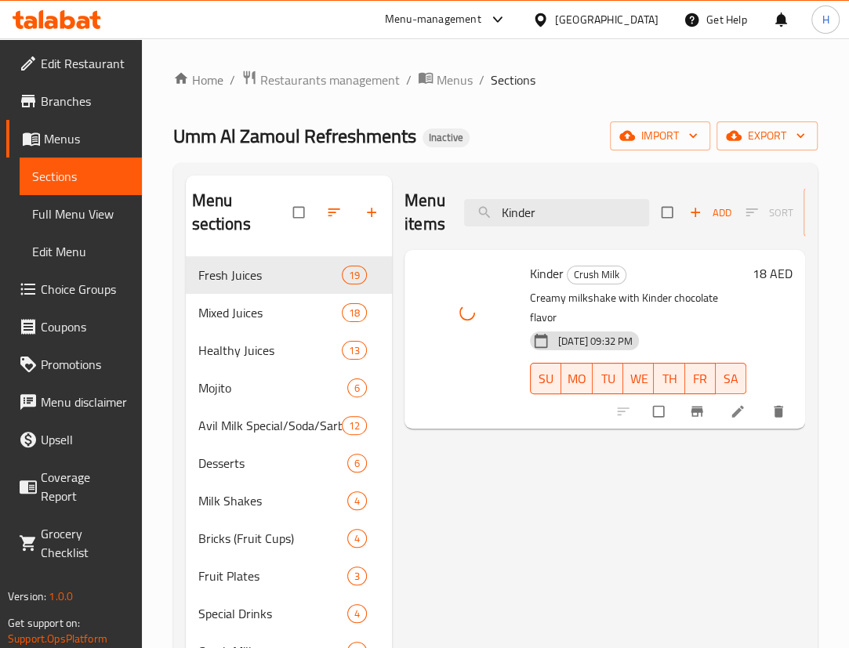
click at [570, 238] on div "Menu items Kinder Add Sort Manage items" at bounding box center [605, 213] width 401 height 74
click at [580, 219] on input "Kinder" at bounding box center [556, 212] width 185 height 27
paste input "haleej Burg"
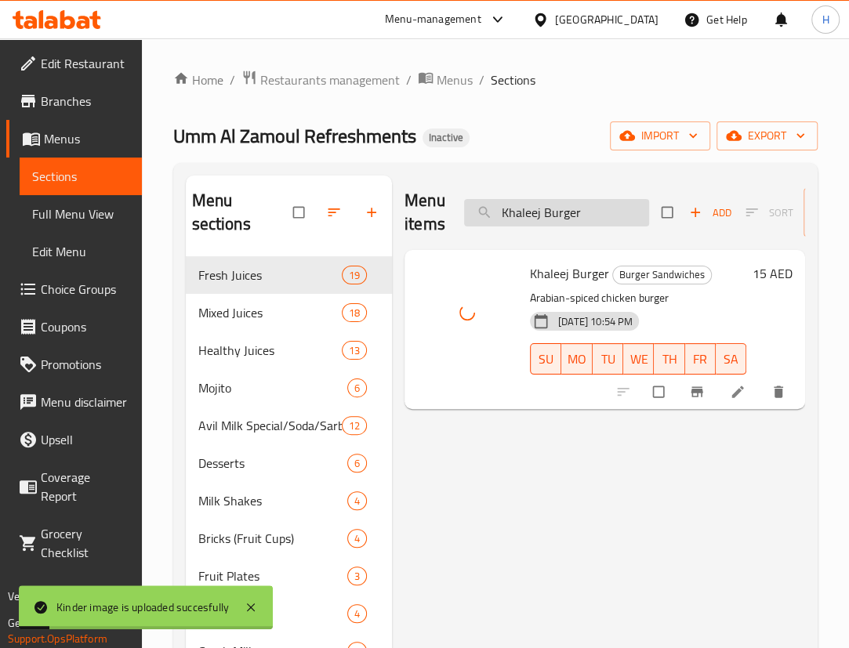
click at [615, 225] on input "Khaleej Burger" at bounding box center [556, 212] width 185 height 27
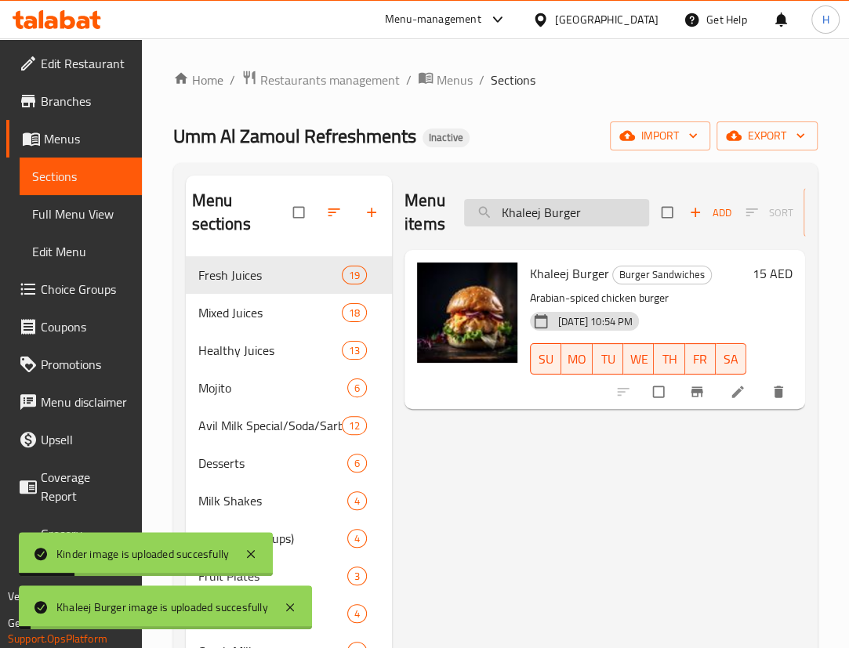
paste input "abab Club"
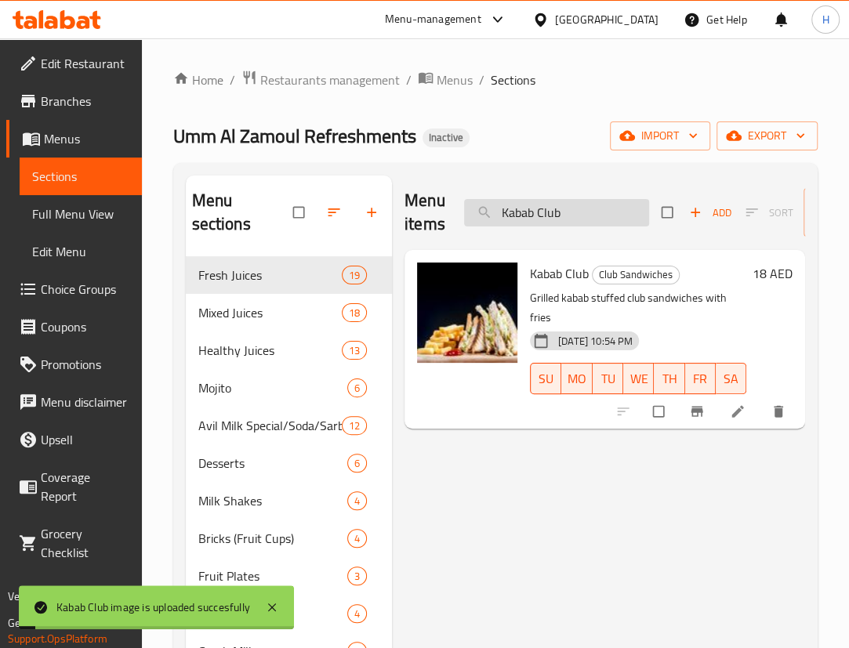
click at [592, 204] on input "Kabab Club" at bounding box center [556, 212] width 185 height 27
paste input "Jumbo Meal"
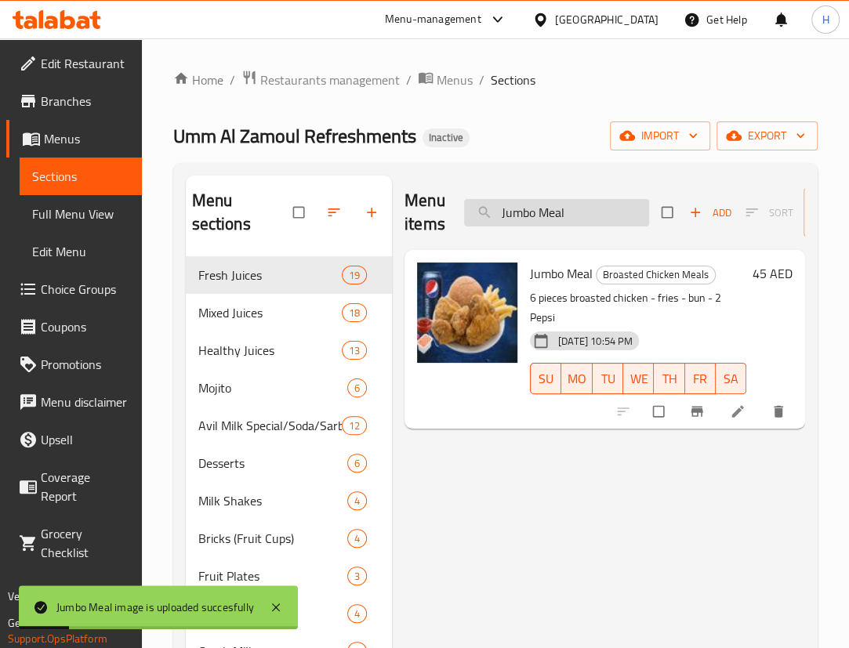
click at [588, 208] on input "Jumbo Meal" at bounding box center [556, 212] width 185 height 27
paste input "eeraka Soda"
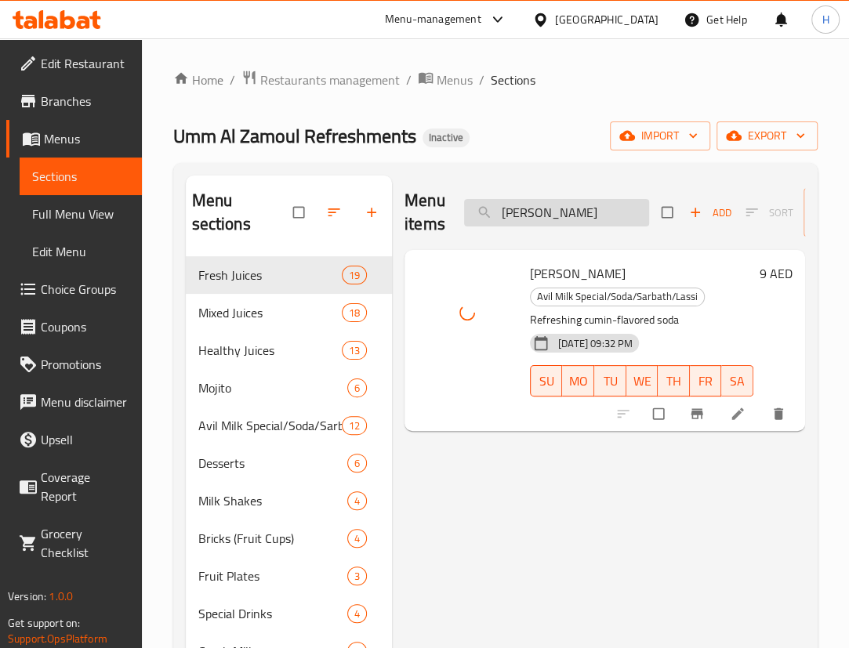
click at [587, 222] on input "Jeeraka Soda" at bounding box center [556, 212] width 185 height 27
paste input "Italian XXXL Burger"
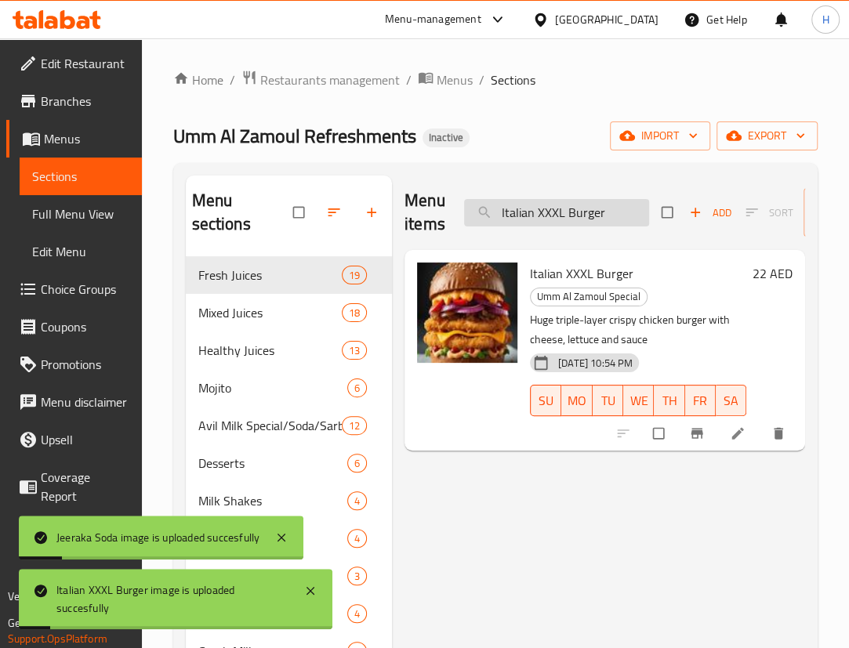
click at [579, 215] on input "Italian XXXL Burger" at bounding box center [556, 212] width 185 height 27
paste input "Hotdog Porotta"
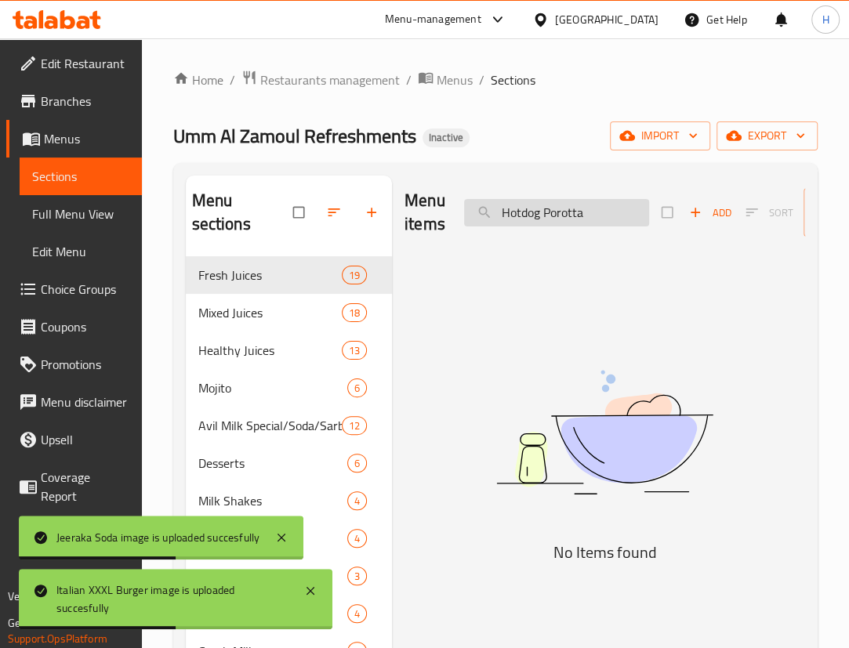
click at [579, 214] on input "Hotdog Porotta" at bounding box center [556, 212] width 185 height 27
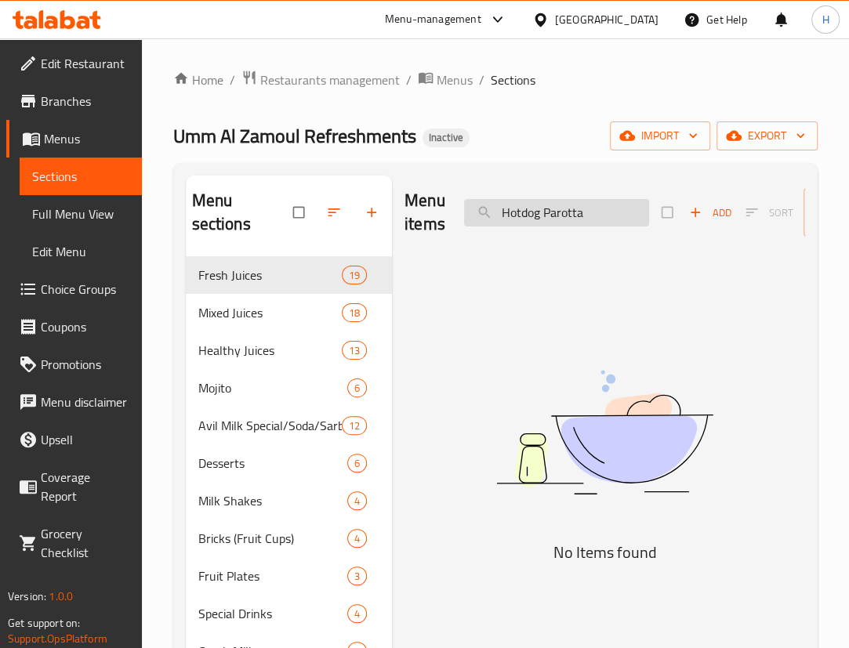
click at [593, 210] on input "Hotdog Parotta" at bounding box center [556, 212] width 185 height 27
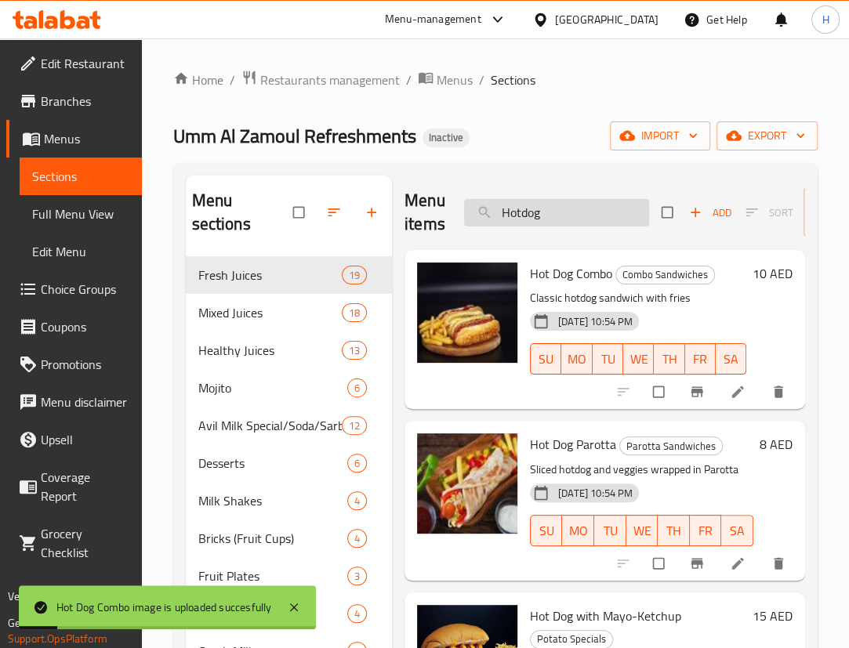
click at [623, 226] on input "Hotdog" at bounding box center [556, 212] width 185 height 27
paste input "ibiscus"
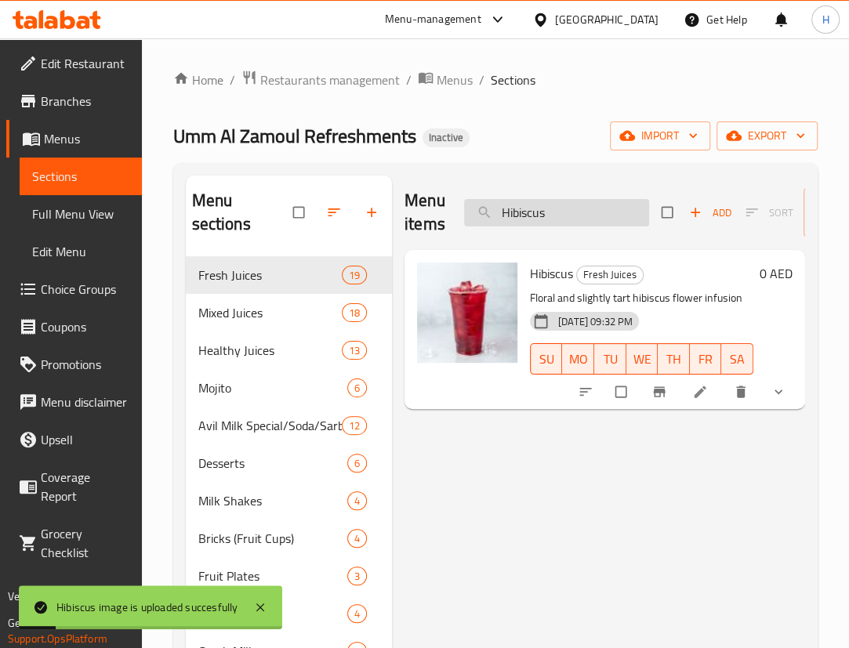
click at [612, 216] on input "Hibiscus" at bounding box center [556, 212] width 185 height 27
paste
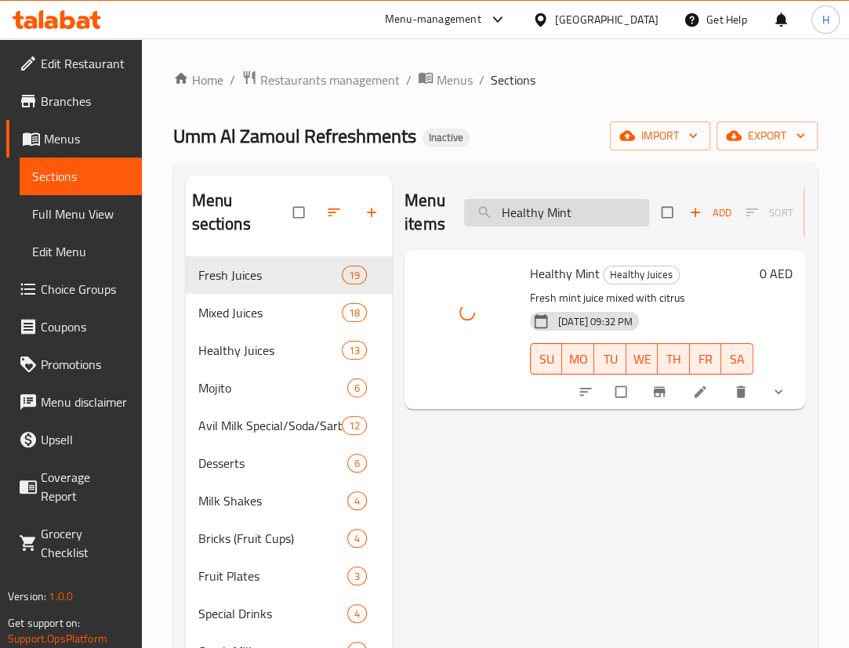
click at [567, 216] on input "Healthy Mint" at bounding box center [556, 212] width 185 height 27
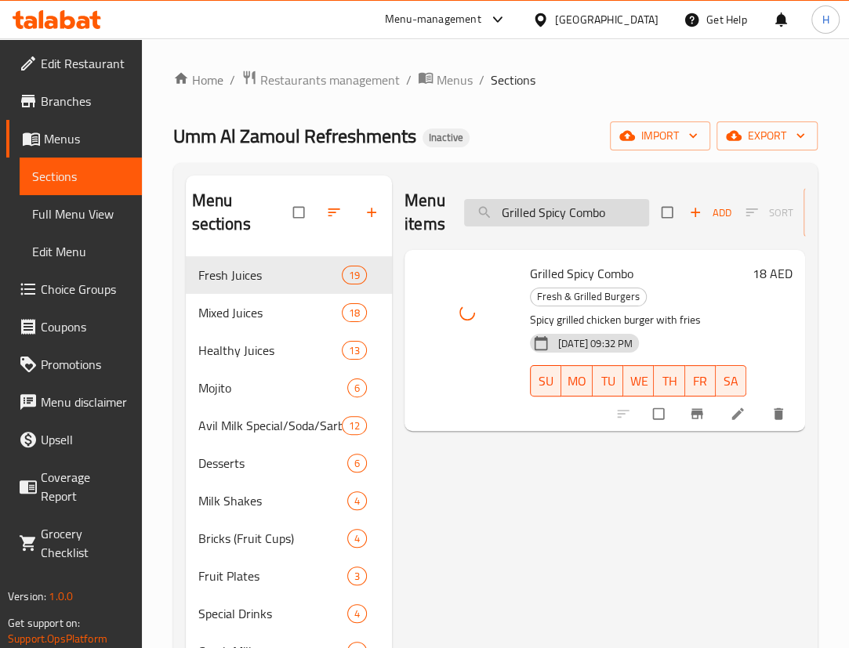
click at [557, 218] on input "Grilled Spicy Combo" at bounding box center [556, 212] width 185 height 27
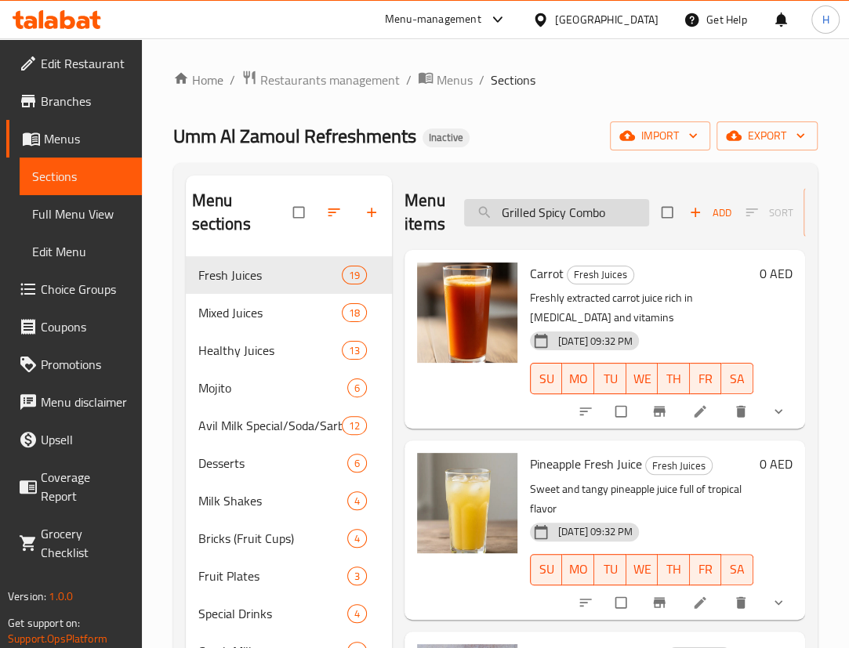
click at [582, 220] on input "Grilled Spicy Combo" at bounding box center [556, 212] width 185 height 27
click at [599, 209] on input "Grilled Spicy Combo" at bounding box center [556, 212] width 185 height 27
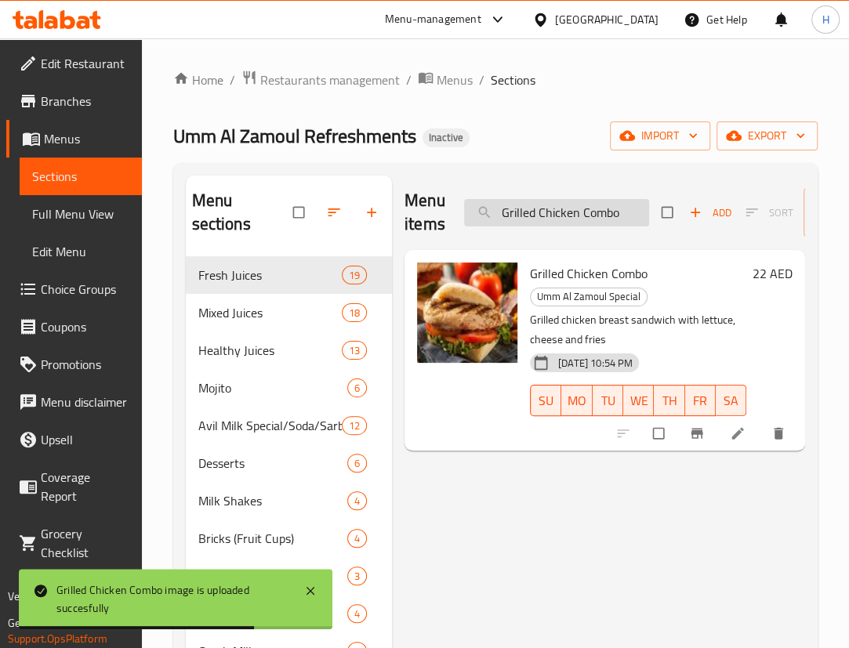
click at [596, 220] on input "Grilled Chicken Combo" at bounding box center [556, 212] width 185 height 27
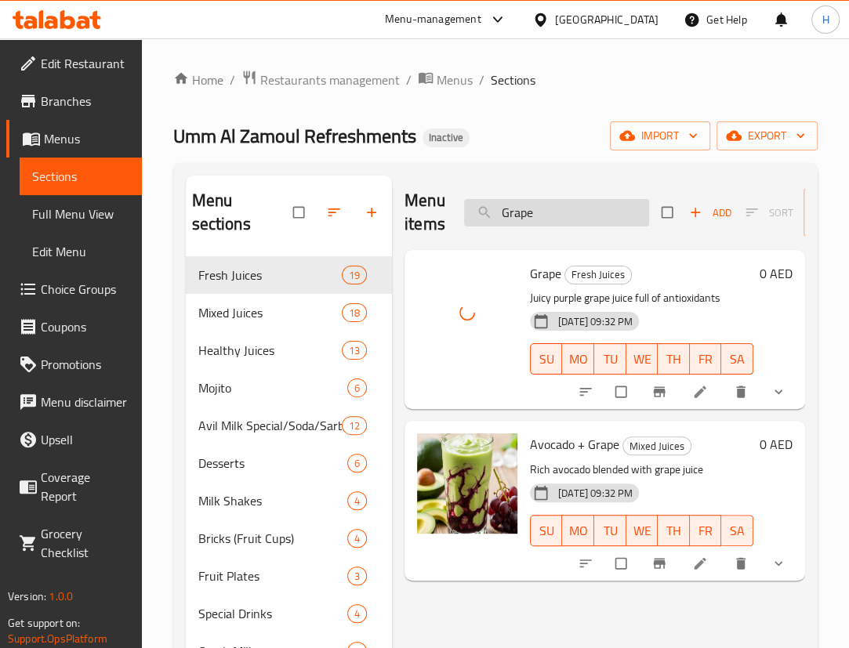
click at [587, 208] on input "Grape" at bounding box center [556, 212] width 185 height 27
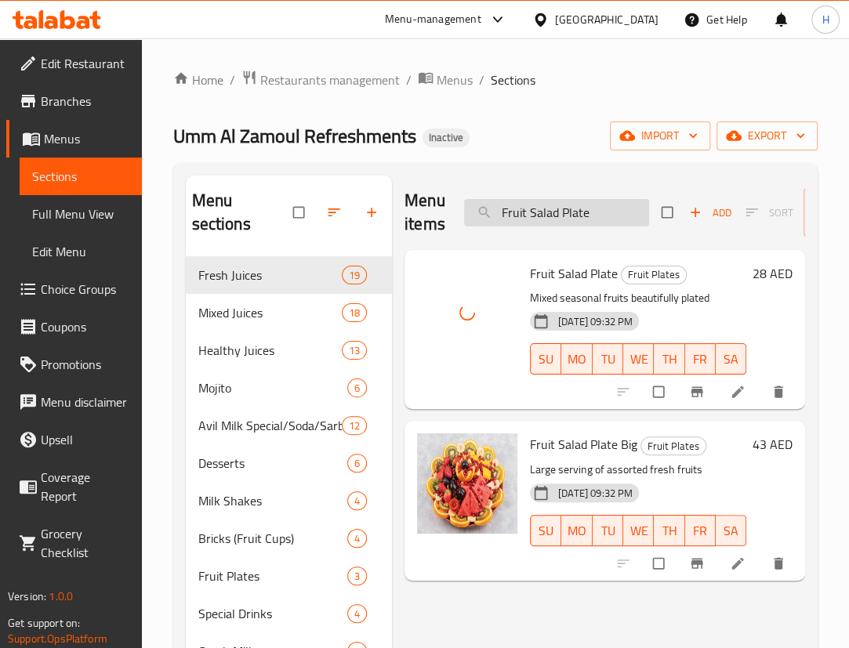
click at [600, 223] on input "Fruit Salad Plate" at bounding box center [556, 212] width 185 height 27
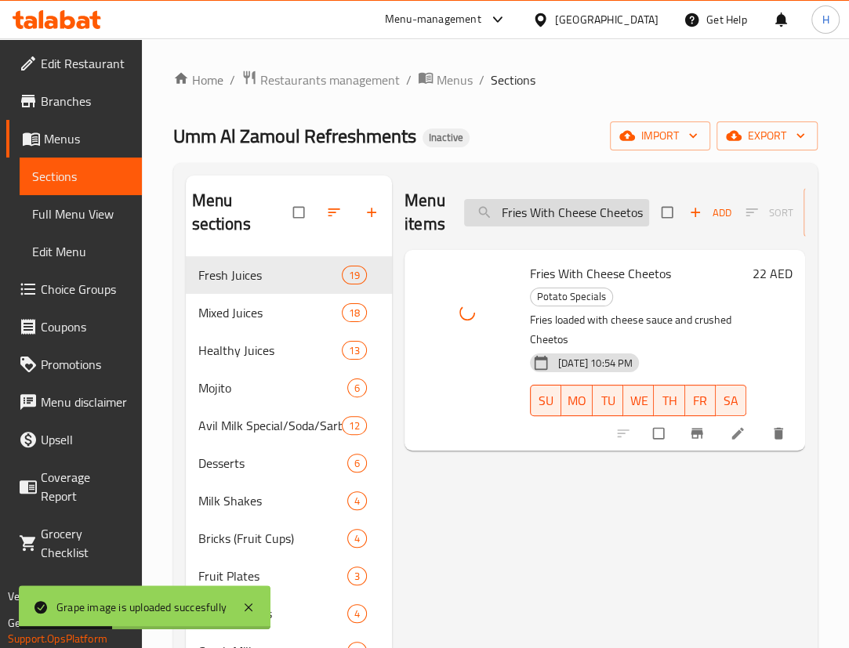
click at [588, 216] on input "Fries With Cheese Cheetos" at bounding box center [556, 212] width 185 height 27
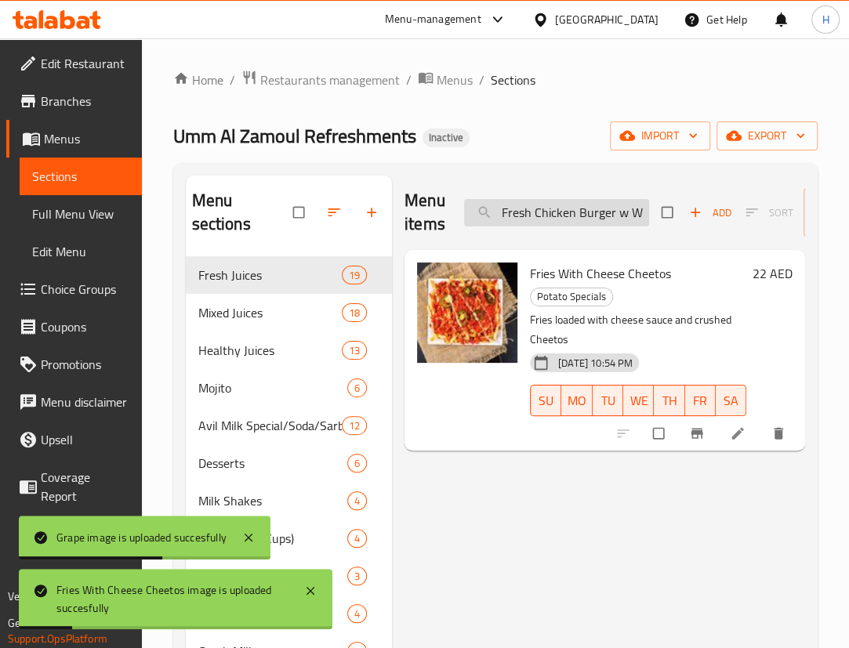
scroll to position [0, 27]
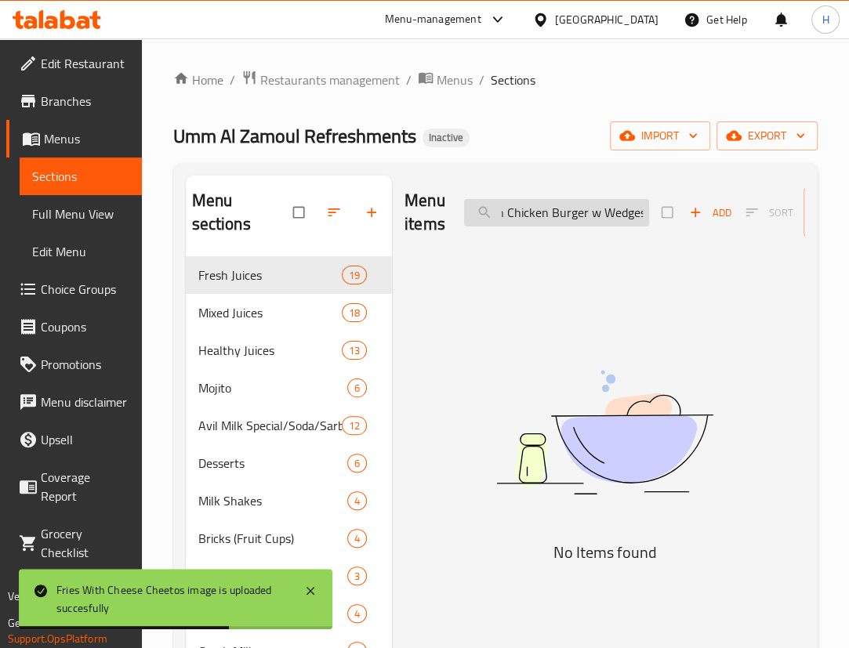
click at [635, 211] on input "Fresh Chicken Burger w Wedges" at bounding box center [556, 212] width 185 height 27
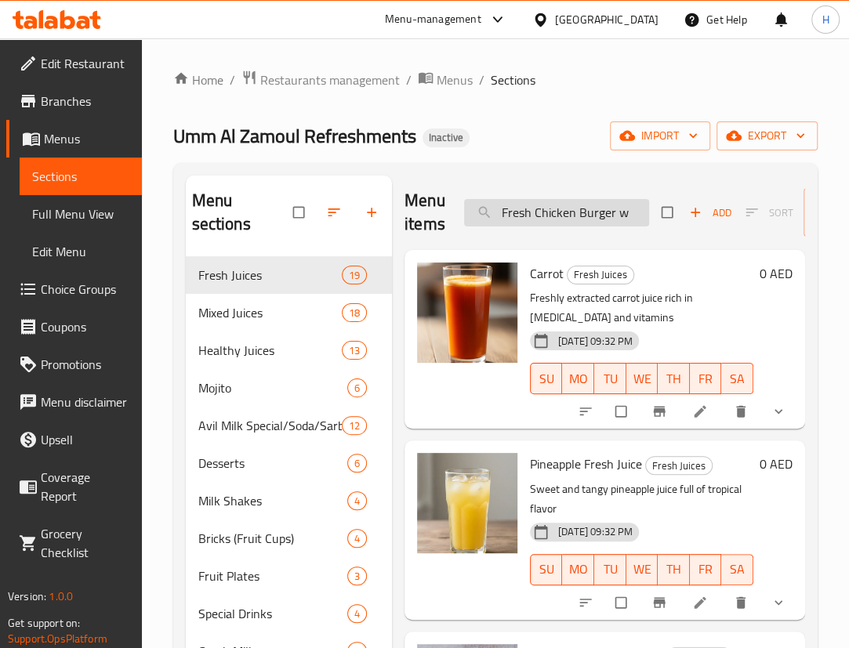
click at [604, 222] on input "Fresh Chicken Burger w" at bounding box center [556, 212] width 185 height 27
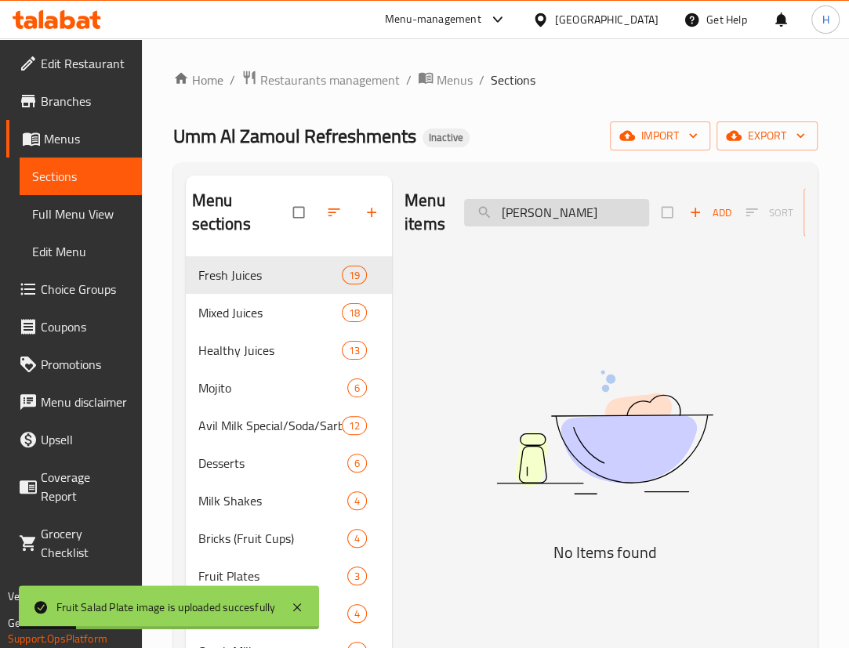
click at [583, 212] on input "Francisco Porotta" at bounding box center [556, 212] width 185 height 27
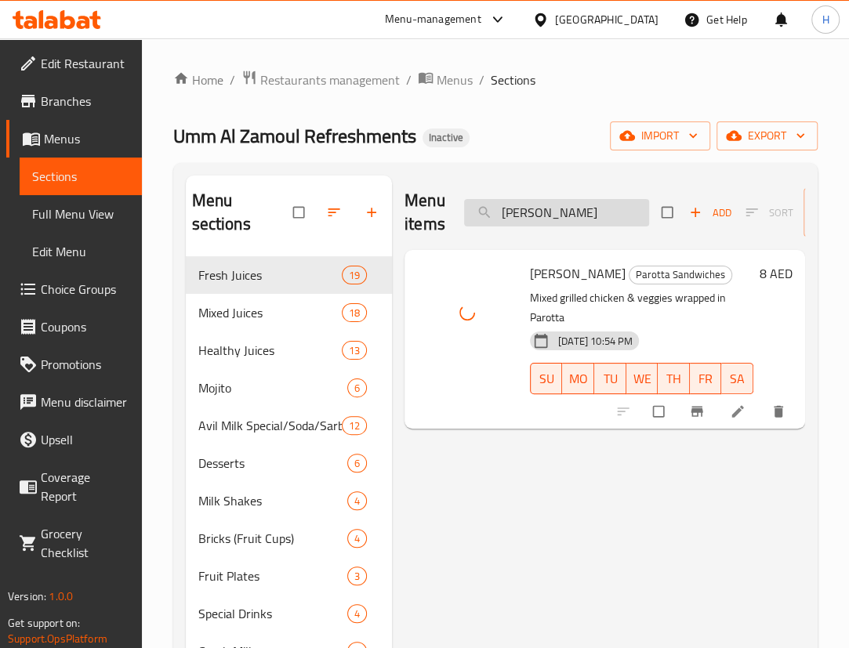
click at [615, 216] on input "Francisco Parotta" at bounding box center [556, 212] width 185 height 27
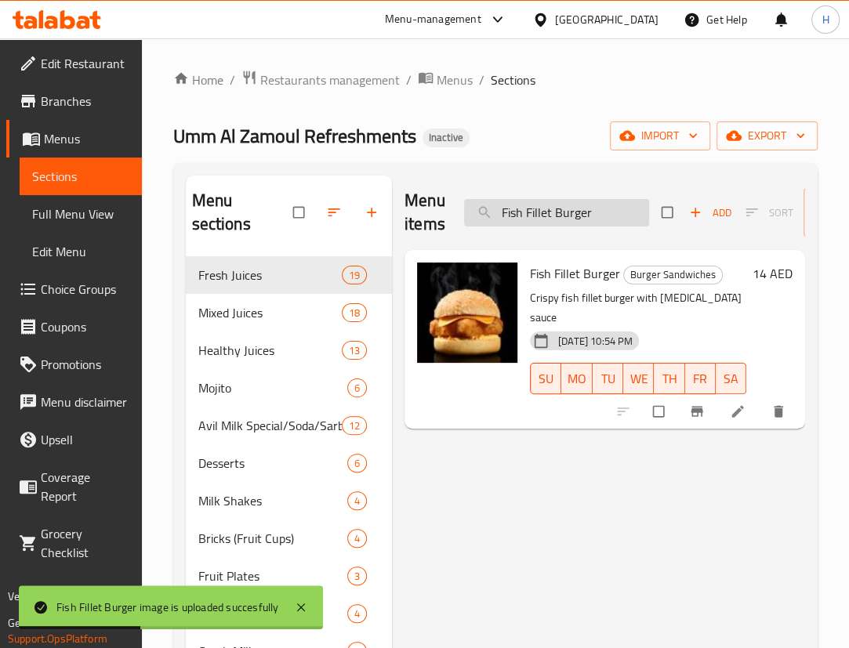
click at [595, 211] on input "Fish Fillet Burger" at bounding box center [556, 212] width 185 height 27
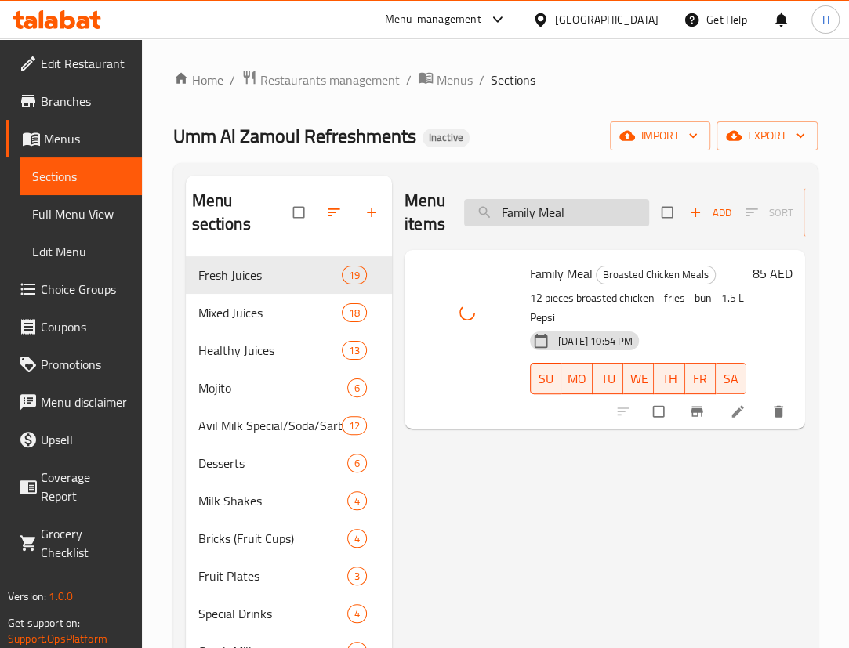
click at [627, 220] on input "Family Meal" at bounding box center [556, 212] width 185 height 27
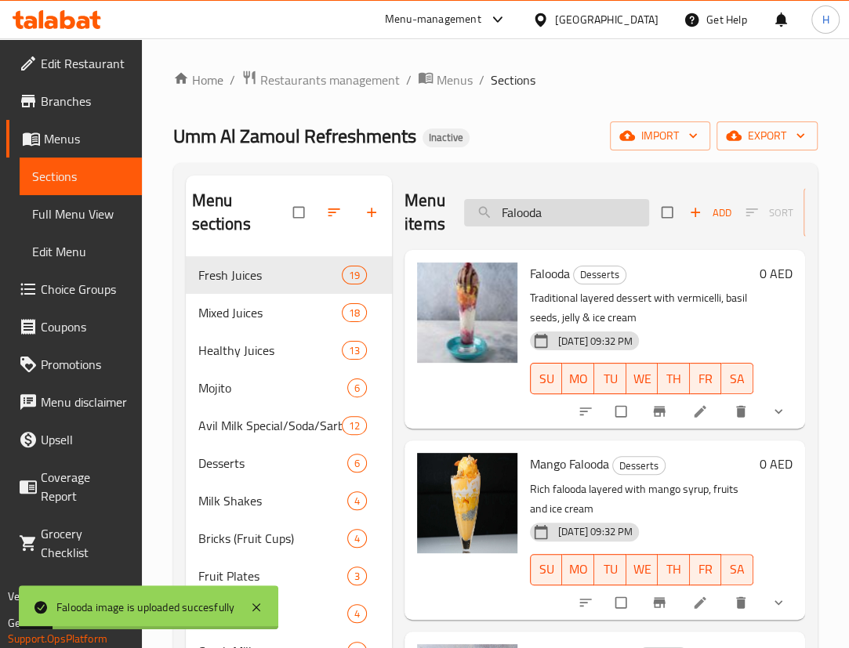
click at [584, 216] on input "Falooda" at bounding box center [556, 212] width 185 height 27
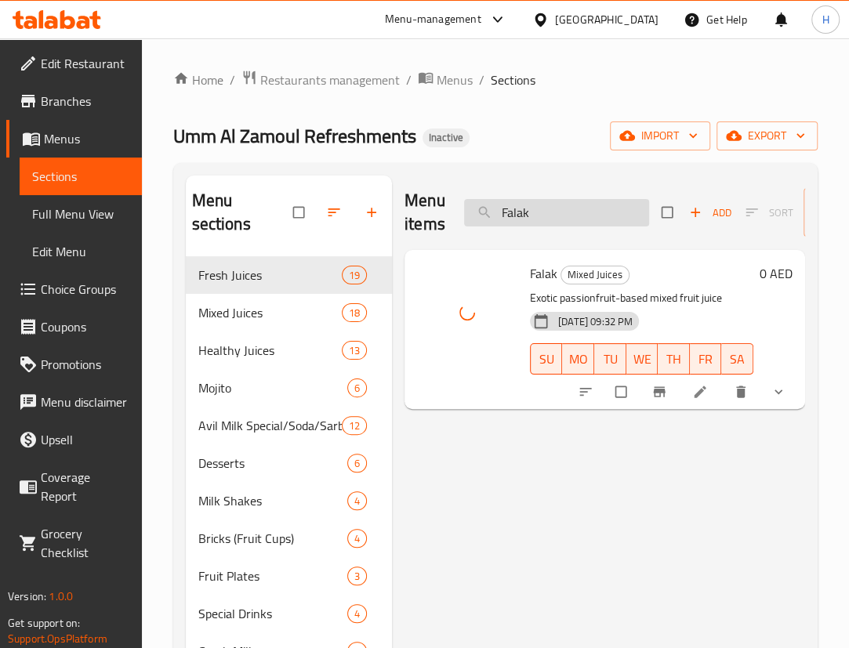
drag, startPoint x: 588, startPoint y: 229, endPoint x: 588, endPoint y: 220, distance: 9.4
click at [588, 228] on div "Menu items Falak Add Sort Manage items" at bounding box center [605, 213] width 401 height 74
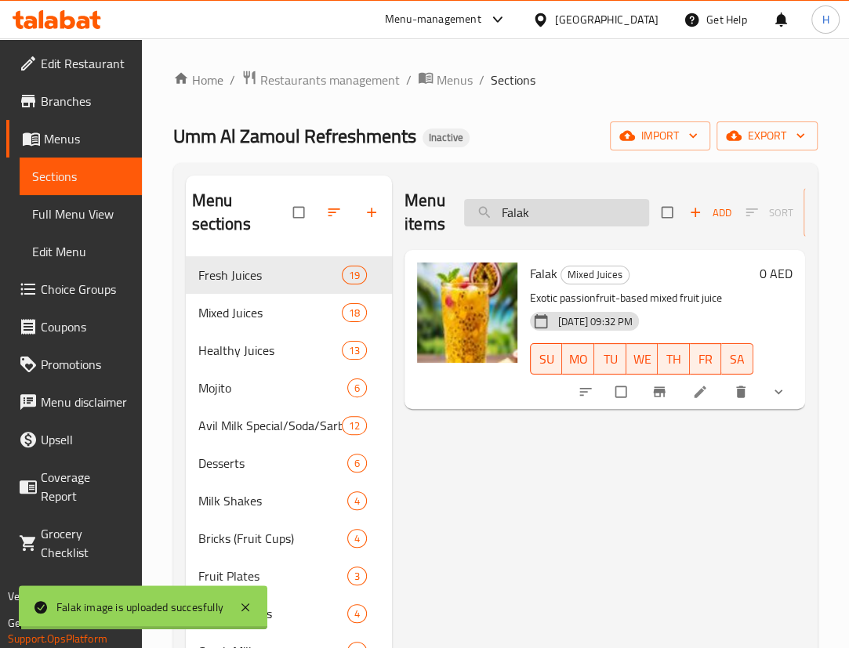
click at [588, 220] on input "Falak" at bounding box center [556, 212] width 185 height 27
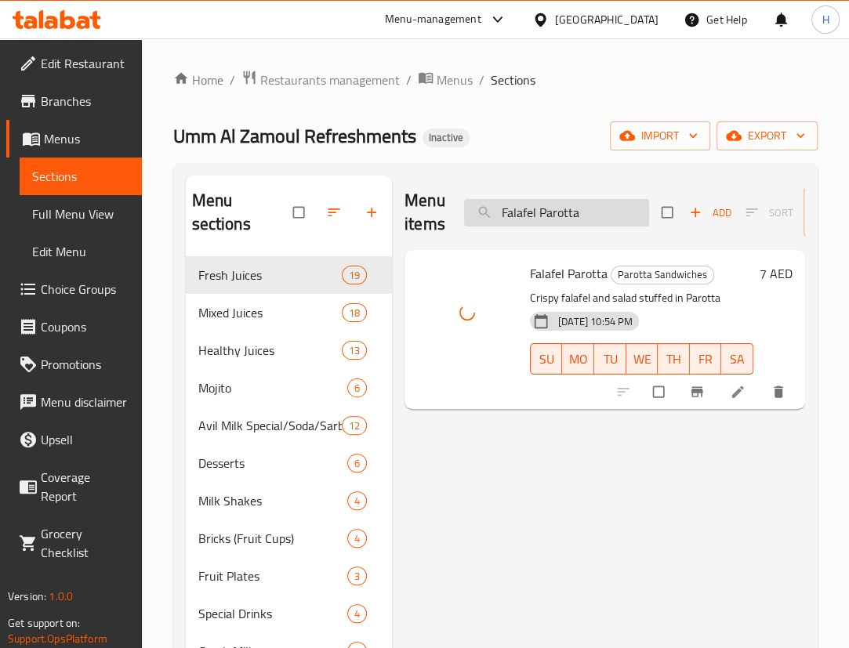
click at [599, 208] on input "Falafel Parotta" at bounding box center [556, 212] width 185 height 27
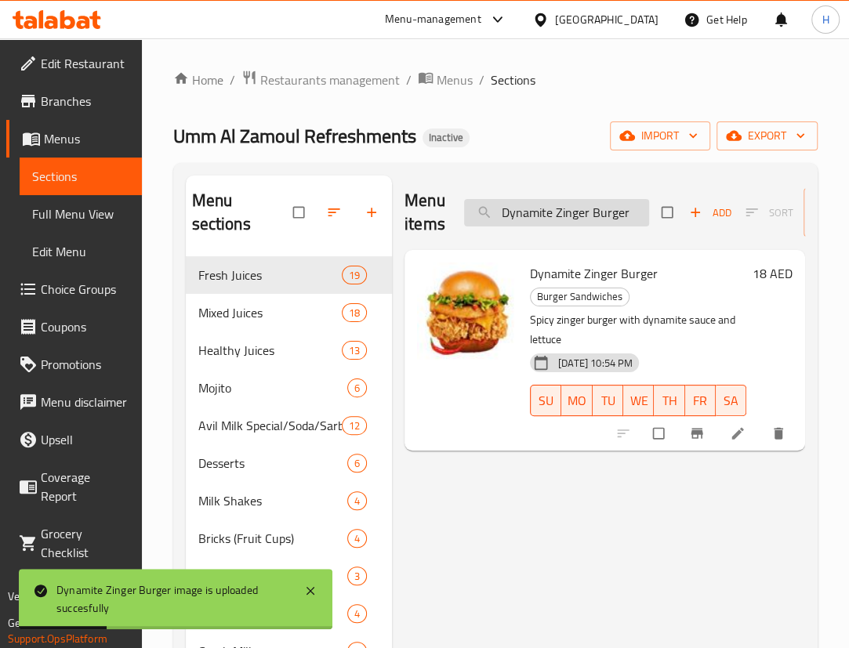
click at [633, 223] on input "Dynamite Zinger Burger" at bounding box center [556, 212] width 185 height 27
type input "dates"
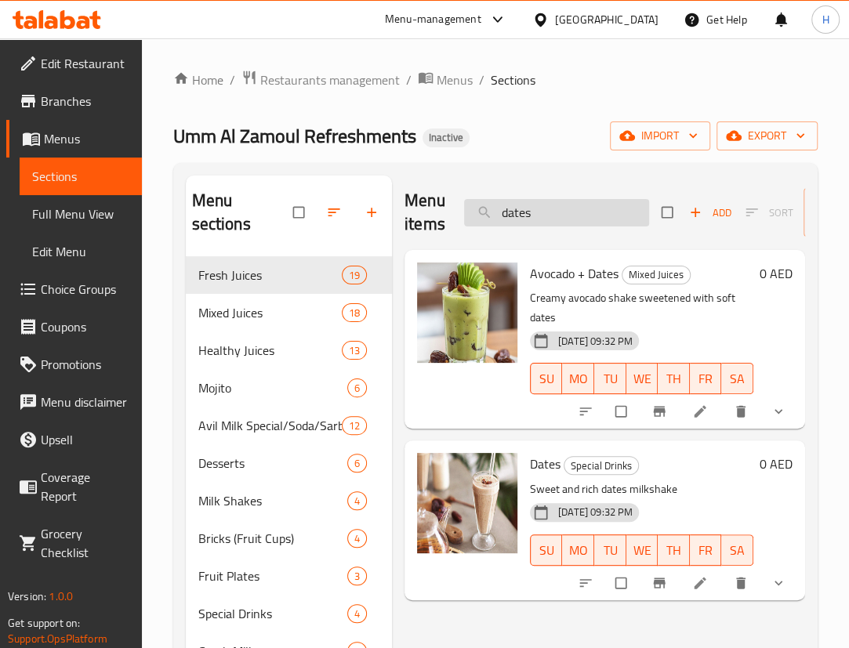
click at [593, 223] on input "dates" at bounding box center [556, 212] width 185 height 27
type input "\"
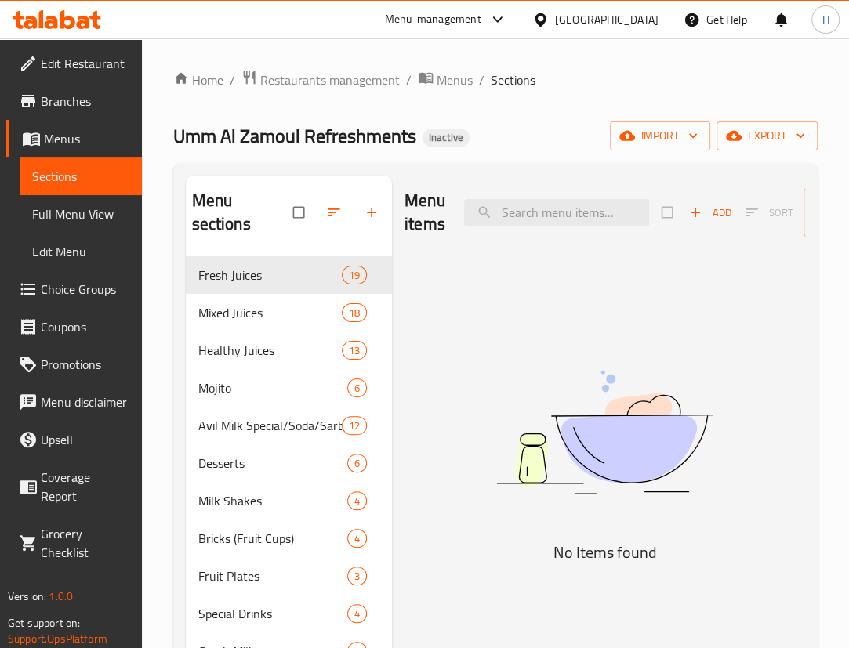
click at [546, 176] on div "Menu items Add Sort Manage items" at bounding box center [605, 213] width 401 height 74
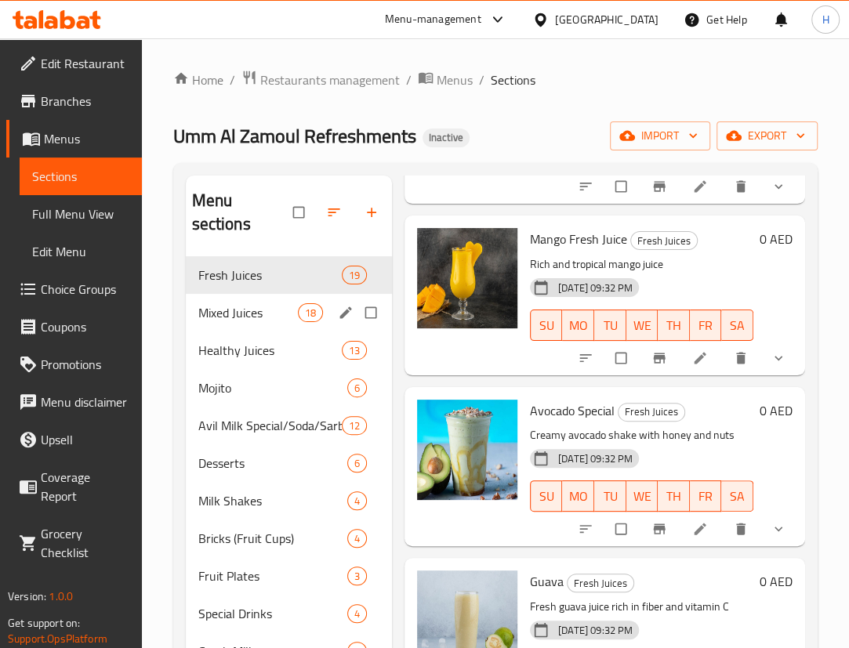
click at [205, 303] on div "Mixed Juices 18" at bounding box center [289, 313] width 206 height 38
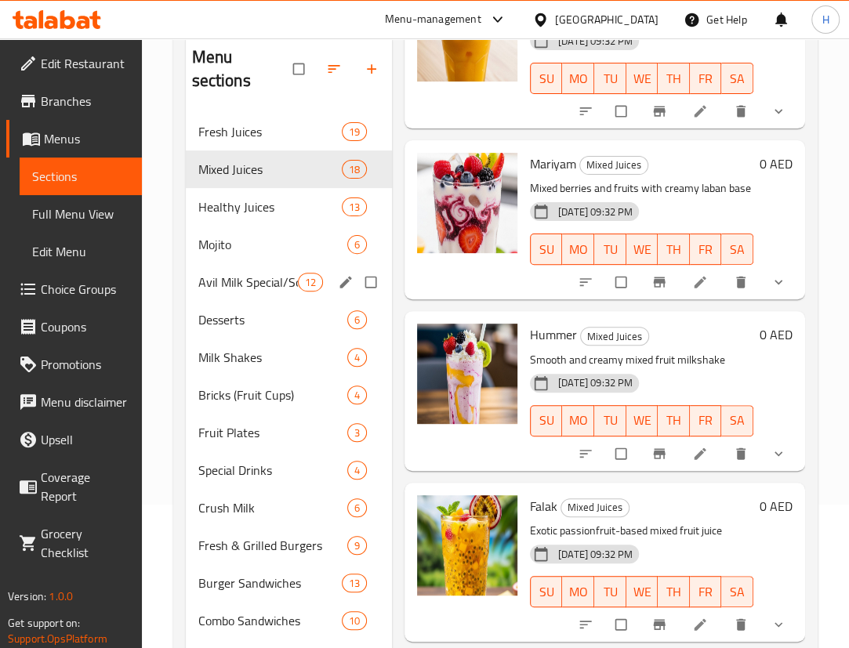
scroll to position [24, 0]
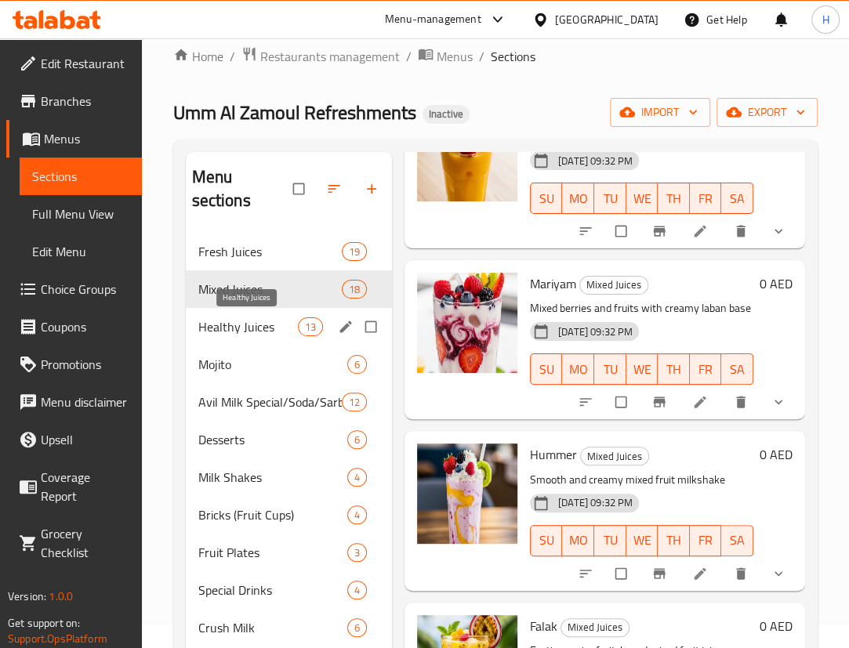
click at [234, 321] on span "Healthy Juices" at bounding box center [248, 327] width 100 height 19
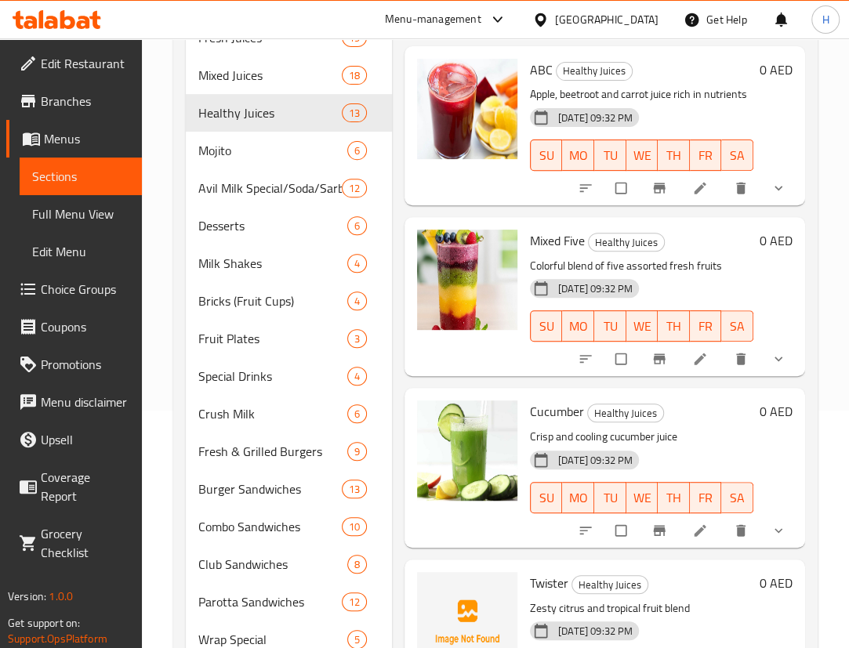
scroll to position [452, 0]
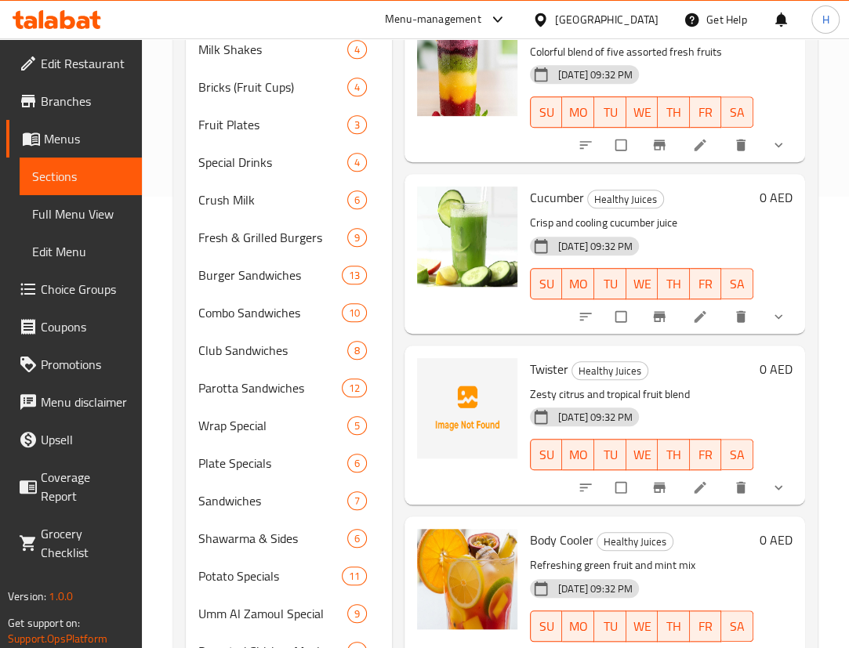
click at [535, 369] on div "Twister Healthy Juices Zesty citrus and tropical fruit blend 15-09-2025 09:32 P…" at bounding box center [642, 425] width 236 height 147
click at [545, 360] on span "Twister" at bounding box center [549, 370] width 38 height 24
copy h6 "Twister"
click at [556, 361] on span "Twister" at bounding box center [549, 370] width 38 height 24
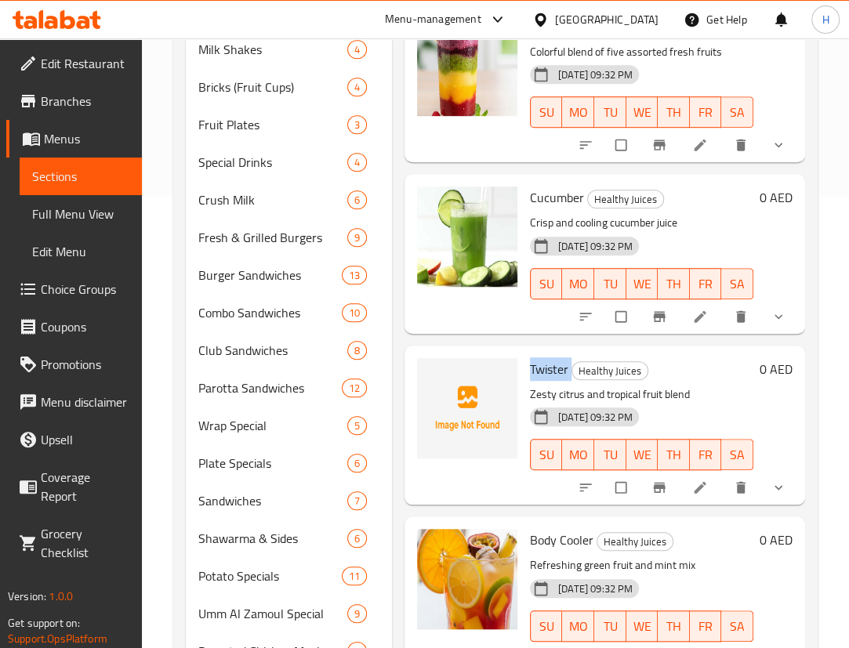
click at [556, 361] on span "Twister" at bounding box center [549, 370] width 38 height 24
click at [702, 385] on p "Zesty citrus and tropical fruit blend" at bounding box center [641, 395] width 223 height 20
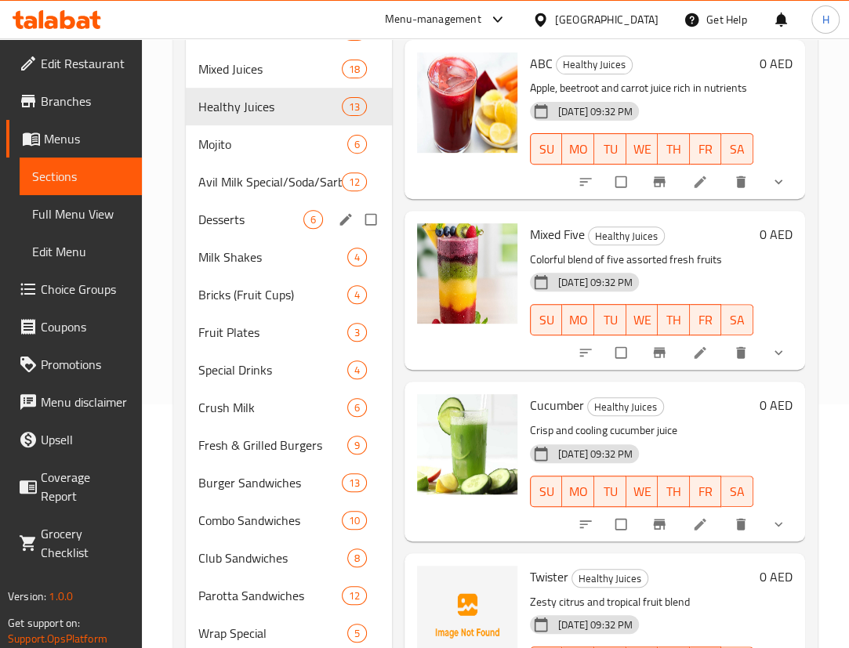
scroll to position [238, 0]
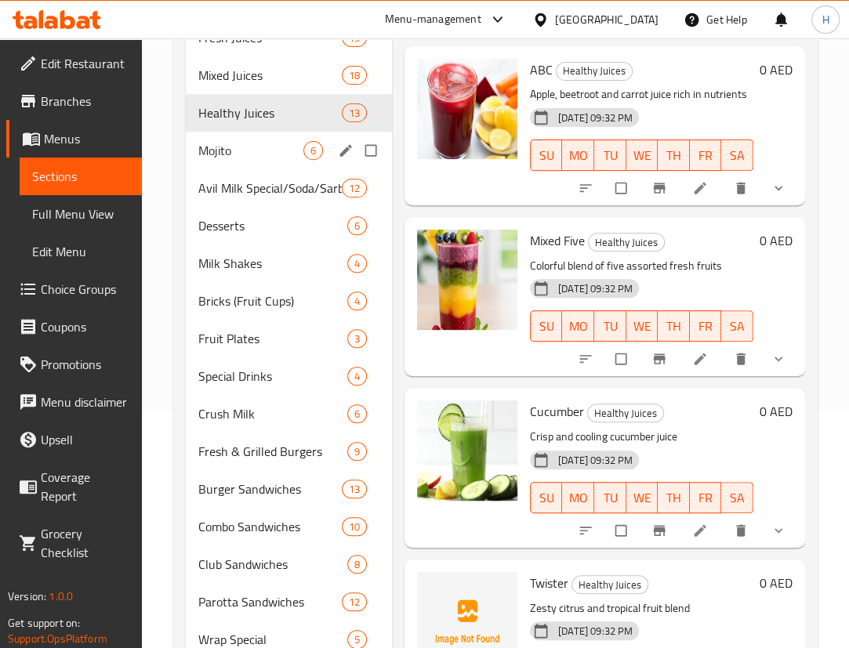
drag, startPoint x: 227, startPoint y: 138, endPoint x: 402, endPoint y: 201, distance: 186.7
click at [227, 138] on div "Mojito 6" at bounding box center [289, 151] width 206 height 38
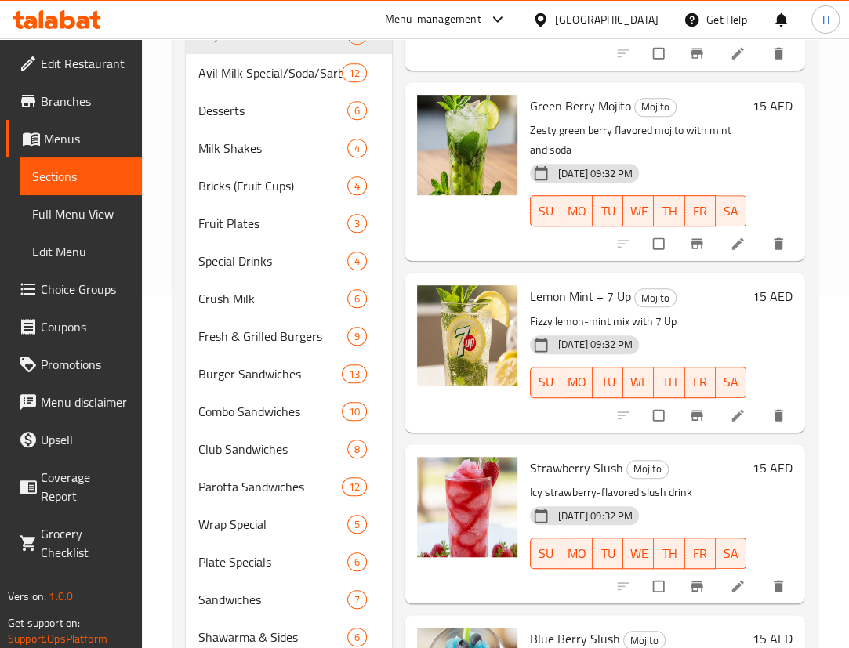
scroll to position [309, 0]
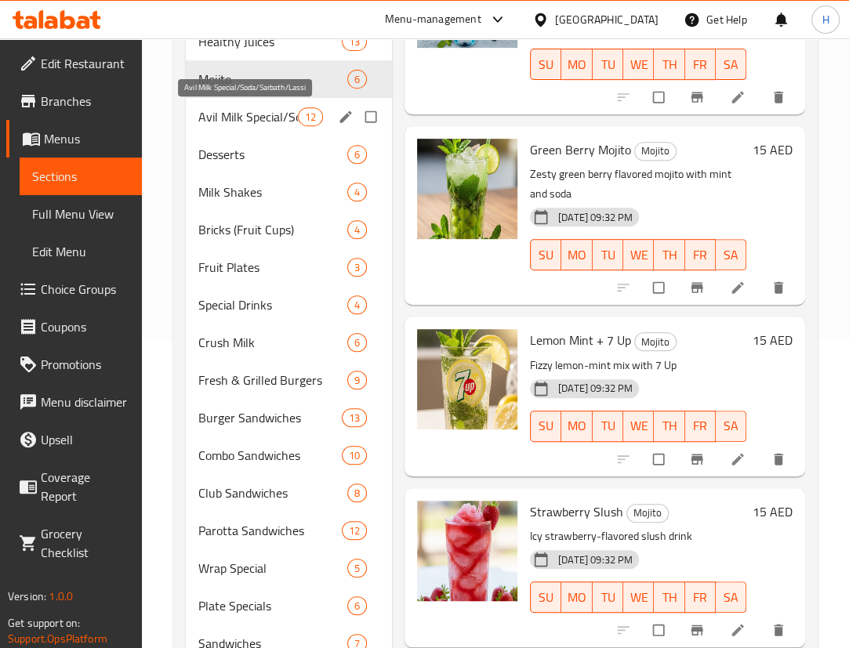
click at [212, 113] on span "Avil Milk Special/Soda/Sarbath/Lassi" at bounding box center [248, 116] width 100 height 19
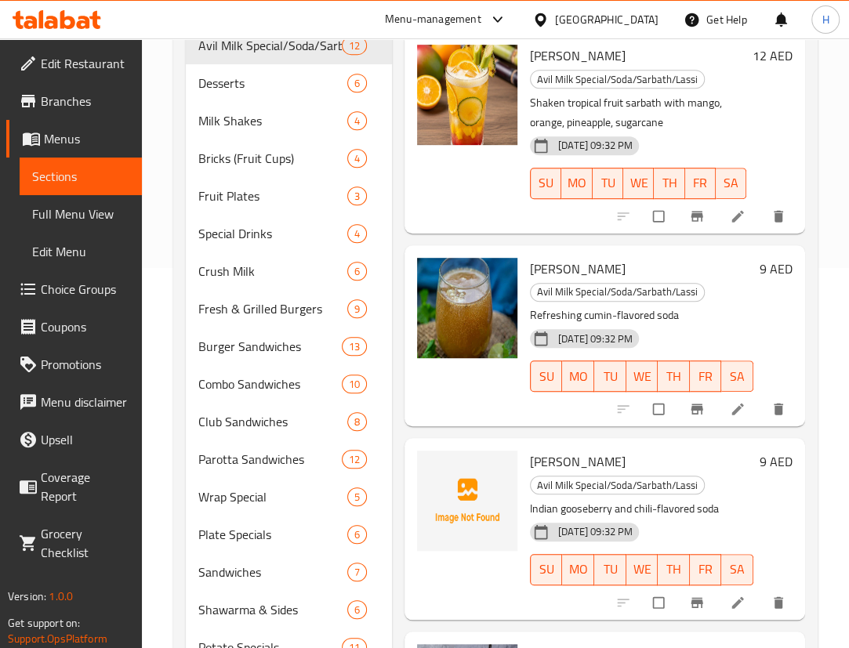
scroll to position [997, 0]
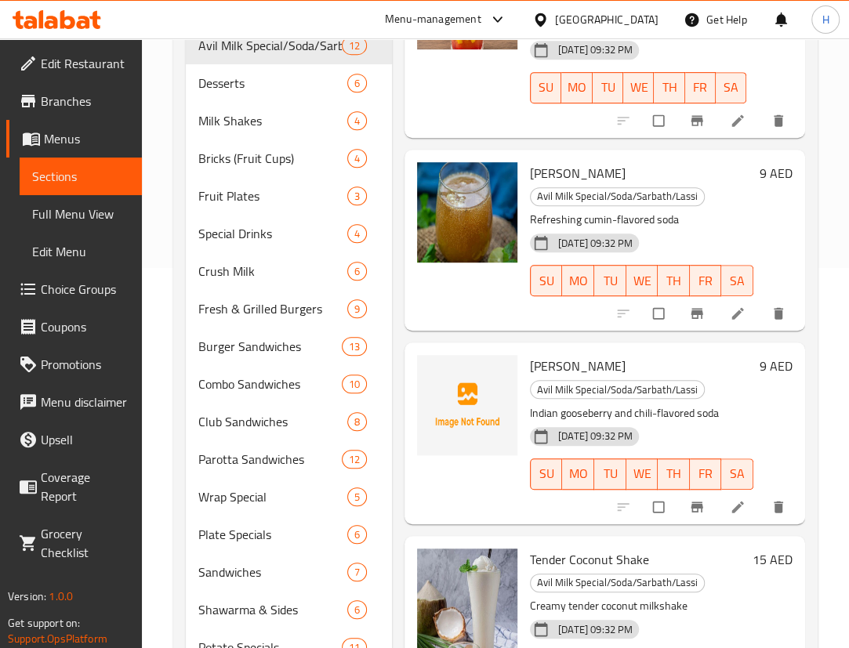
click at [557, 354] on span "Nellikka Kanthari Soda" at bounding box center [578, 366] width 96 height 24
copy span "Nellikka"
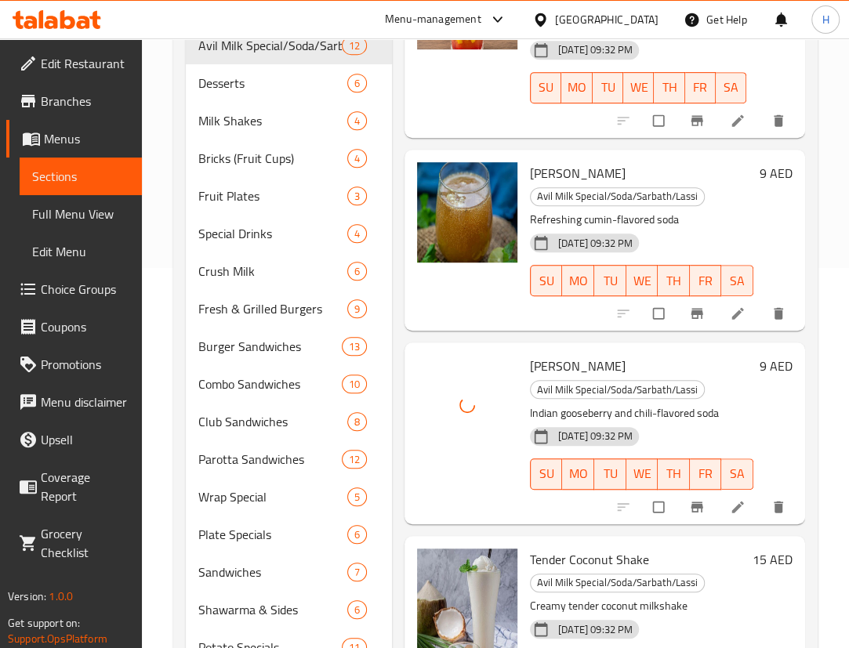
click at [673, 349] on div "Nellikka Kanthari Soda Avil Milk Special/Soda/Sarbath/Lassi Indian gooseberry a…" at bounding box center [642, 433] width 236 height 169
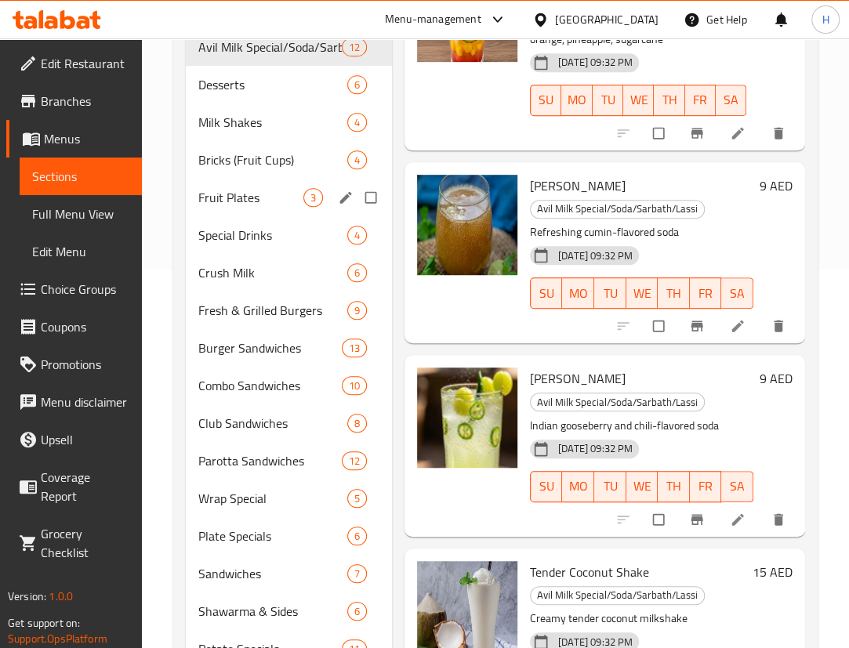
scroll to position [309, 0]
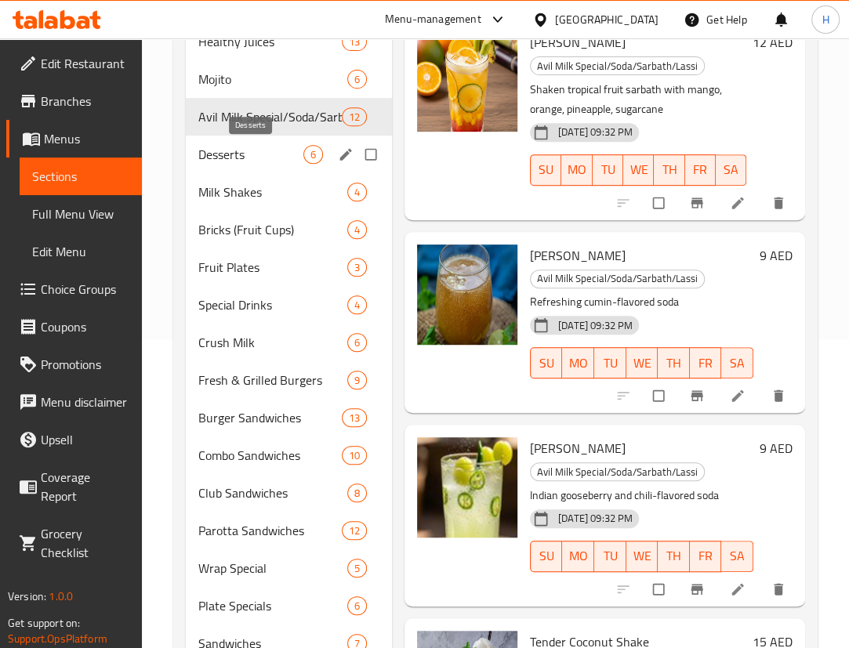
click at [201, 154] on span "Desserts" at bounding box center [250, 154] width 105 height 19
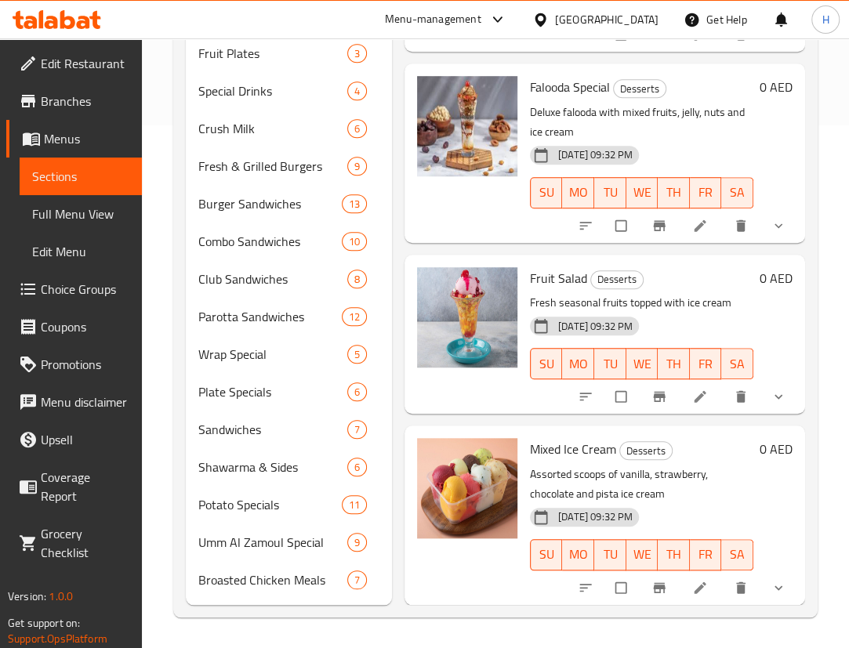
scroll to position [238, 0]
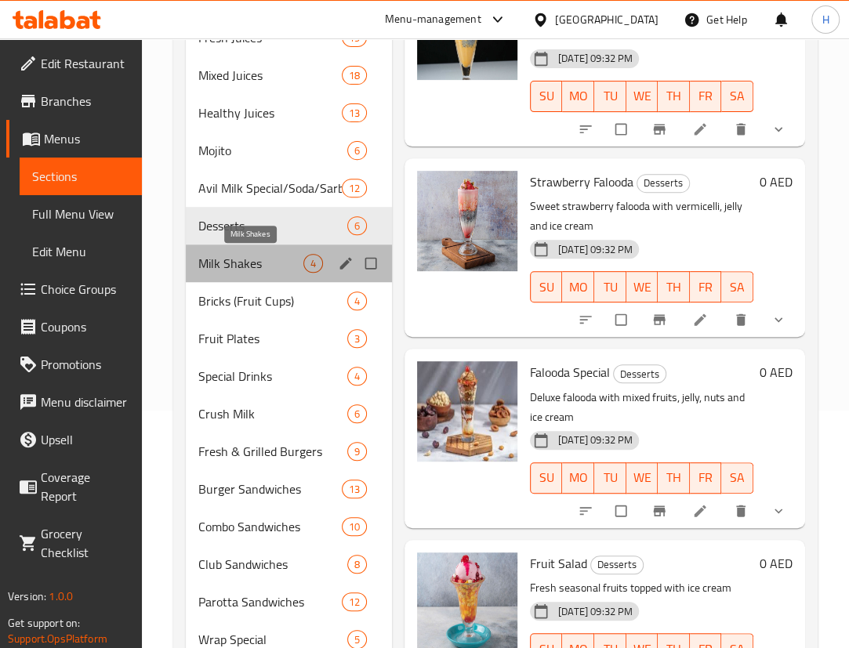
click at [216, 254] on span "Milk Shakes" at bounding box center [250, 263] width 105 height 19
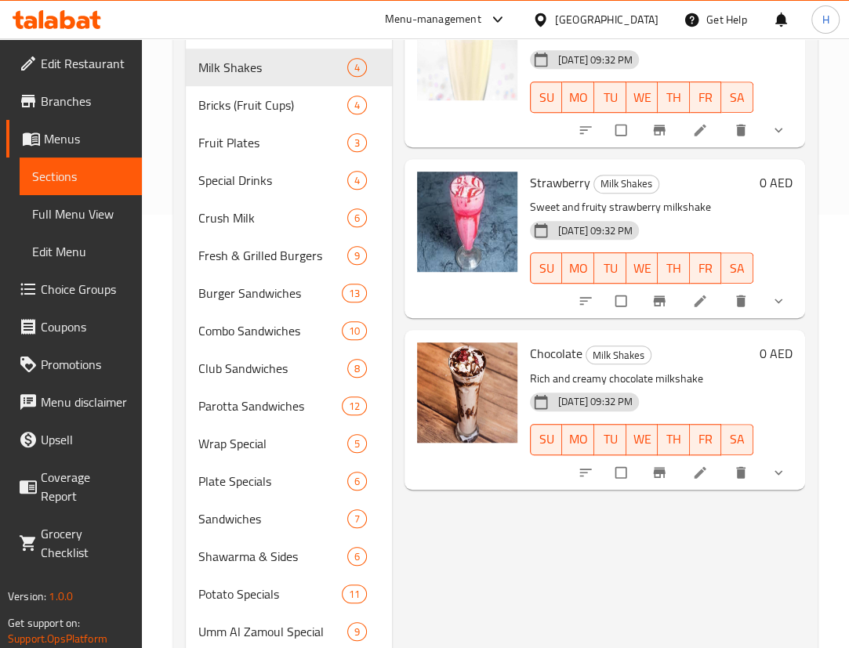
scroll to position [309, 0]
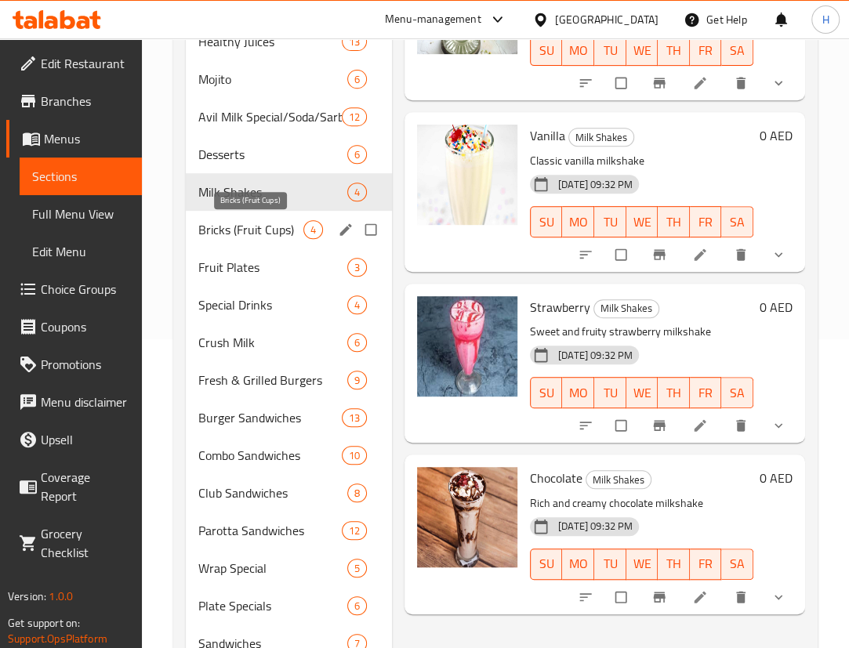
click at [234, 227] on span "Bricks (Fruit Cups)" at bounding box center [250, 229] width 105 height 19
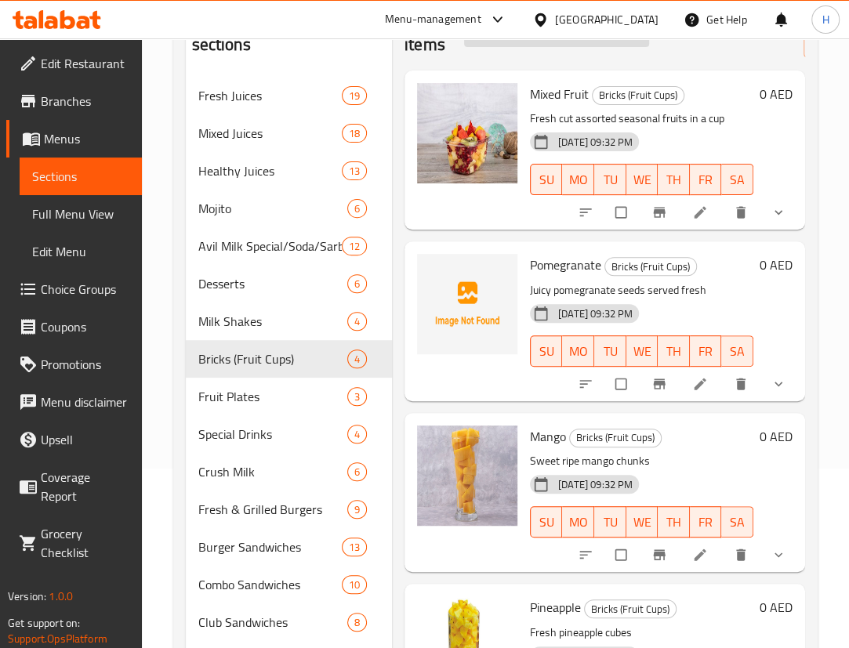
scroll to position [24, 0]
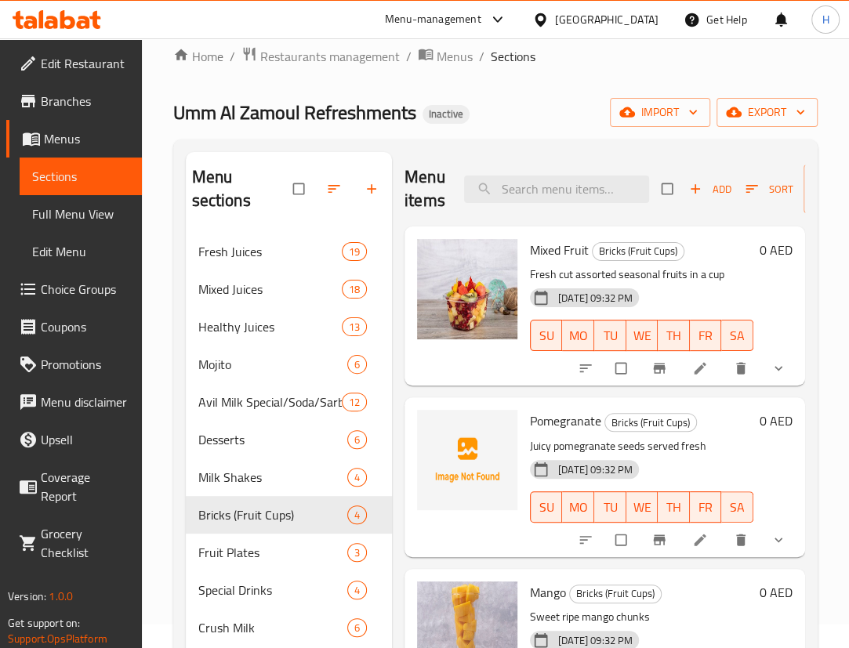
click at [557, 418] on span "Pomegranate" at bounding box center [565, 421] width 71 height 24
copy h6 "Pomegranate"
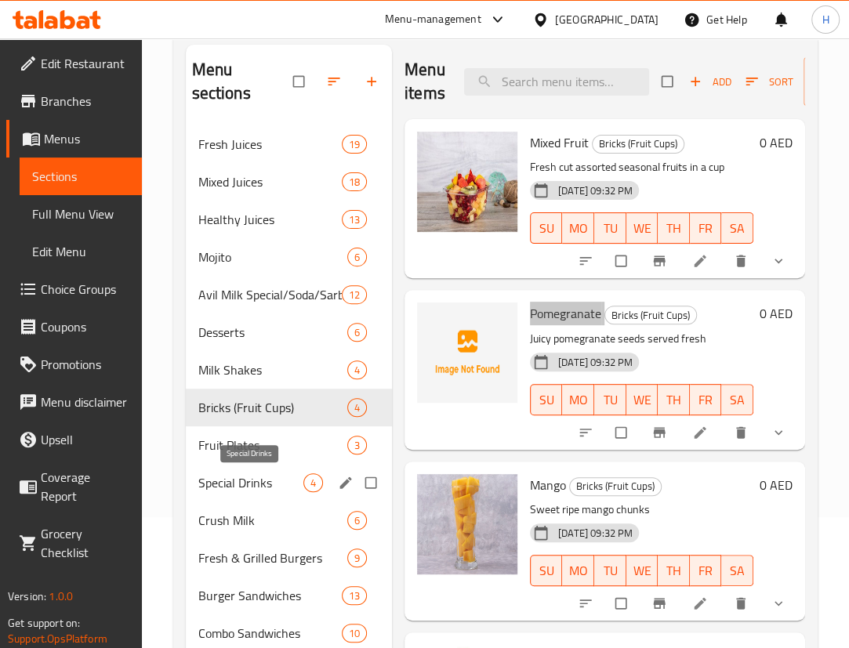
scroll to position [142, 0]
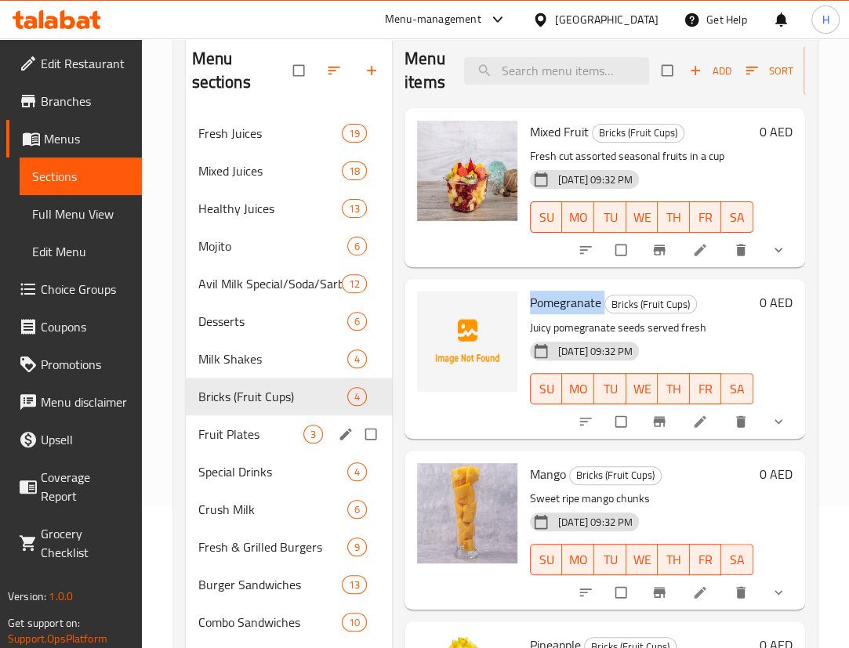
click at [250, 442] on span "Fruit Plates" at bounding box center [250, 434] width 105 height 19
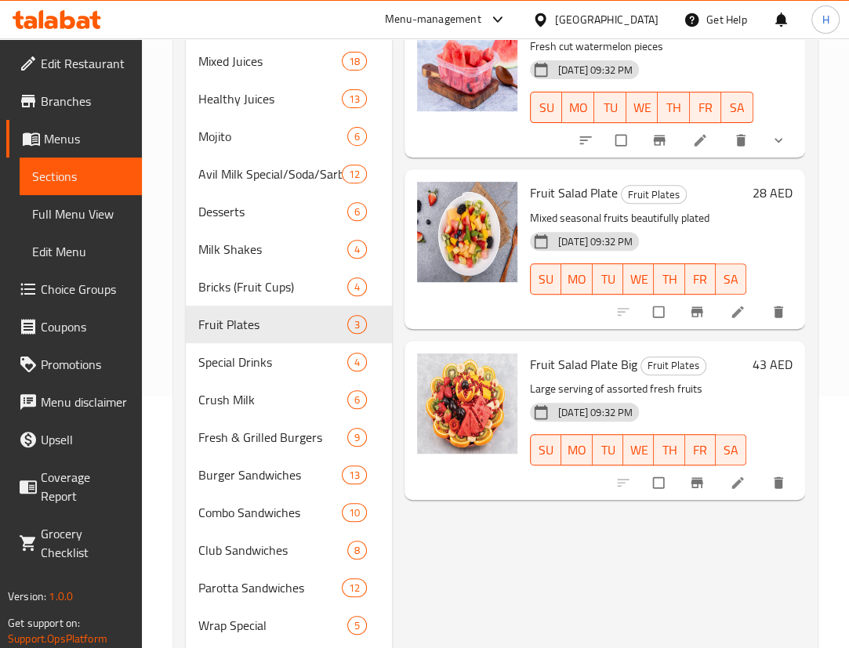
scroll to position [356, 0]
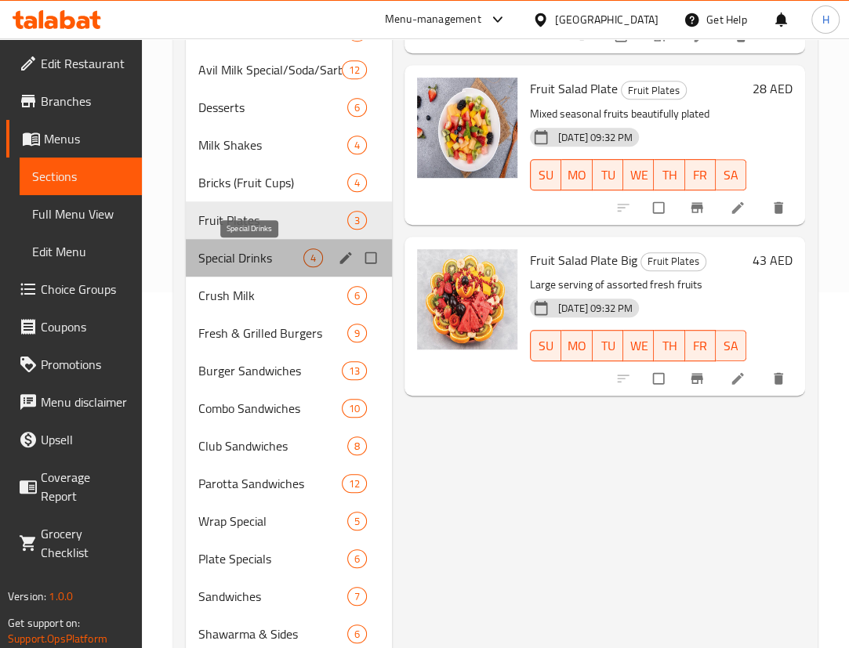
click at [227, 263] on span "Special Drinks" at bounding box center [250, 258] width 105 height 19
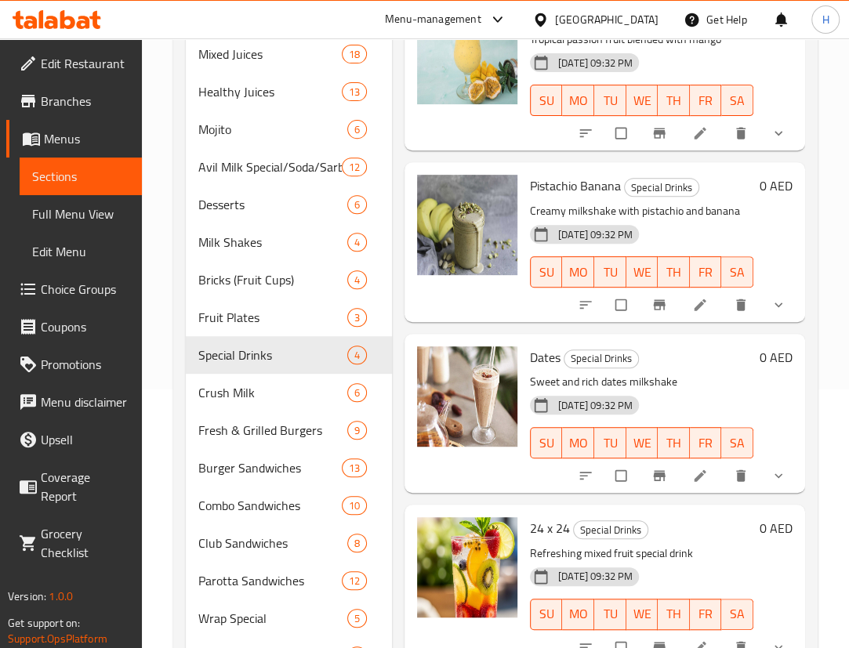
scroll to position [499, 0]
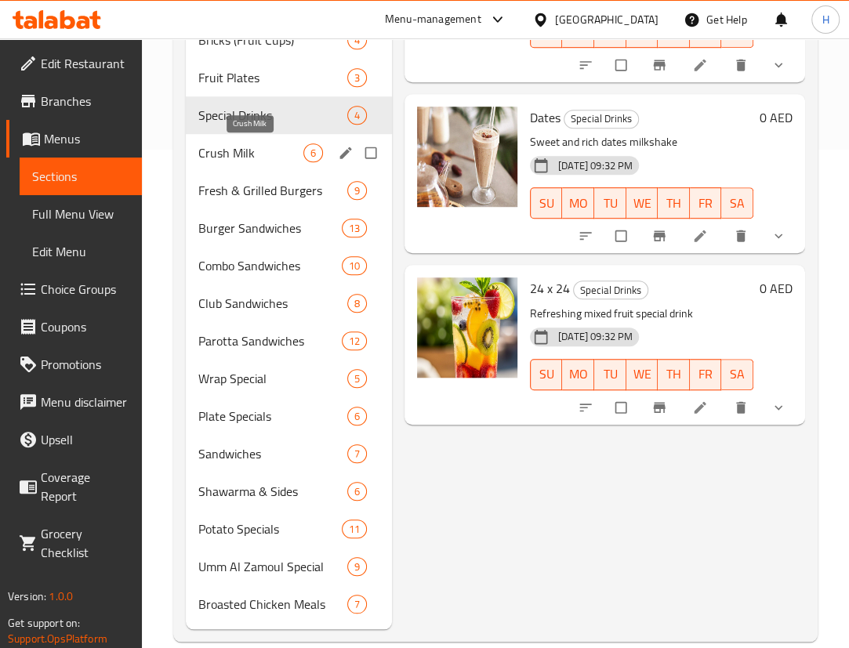
click at [211, 141] on div "Crush Milk 6" at bounding box center [289, 153] width 206 height 38
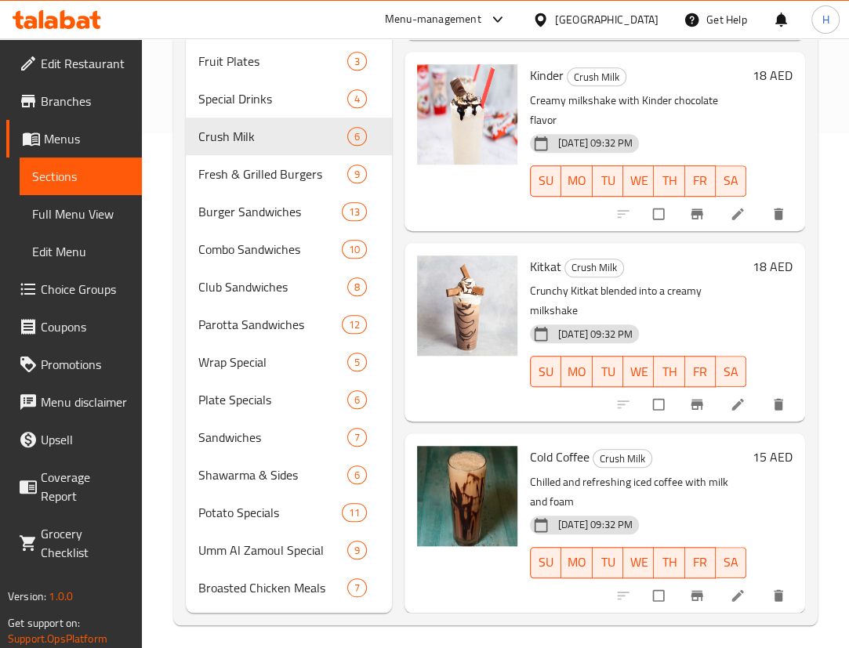
scroll to position [523, 0]
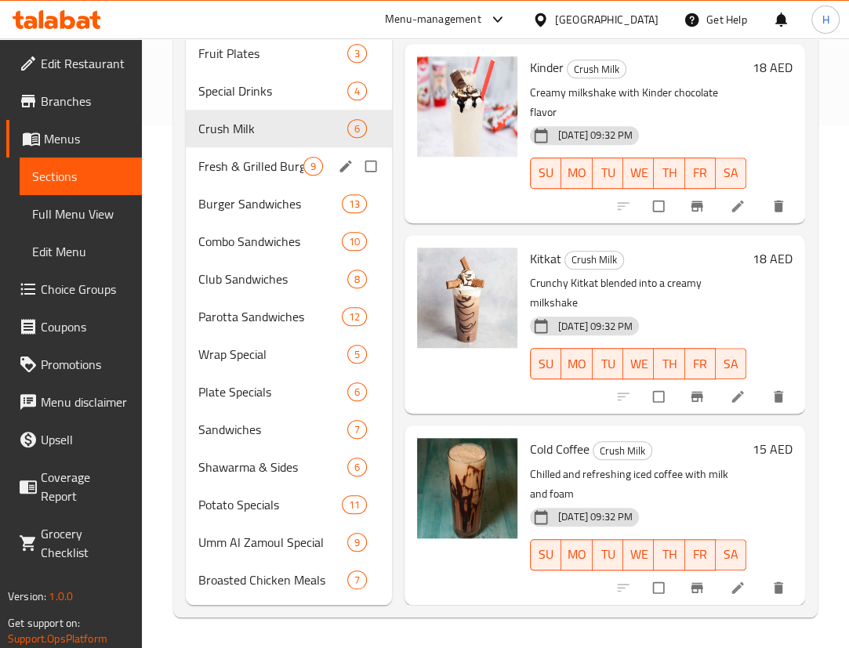
click at [220, 180] on div "Fresh & Grilled Burgers 9" at bounding box center [289, 166] width 206 height 38
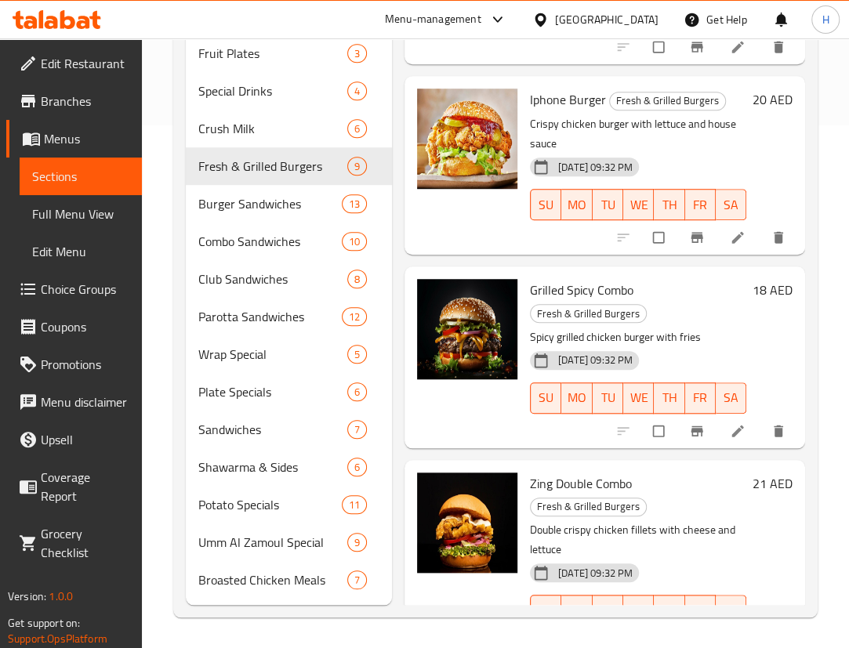
scroll to position [928, 0]
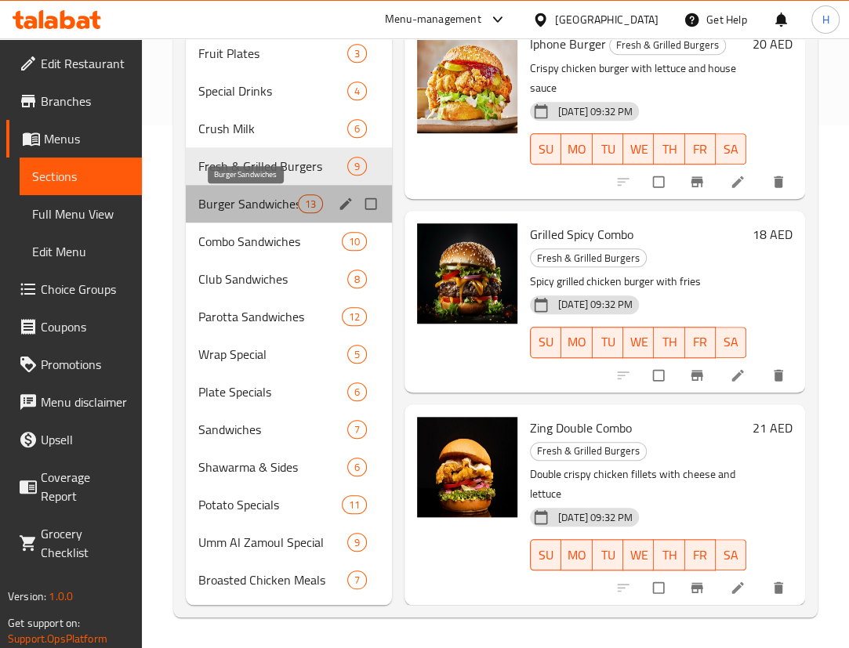
click at [263, 212] on span "Burger Sandwiches" at bounding box center [248, 203] width 100 height 19
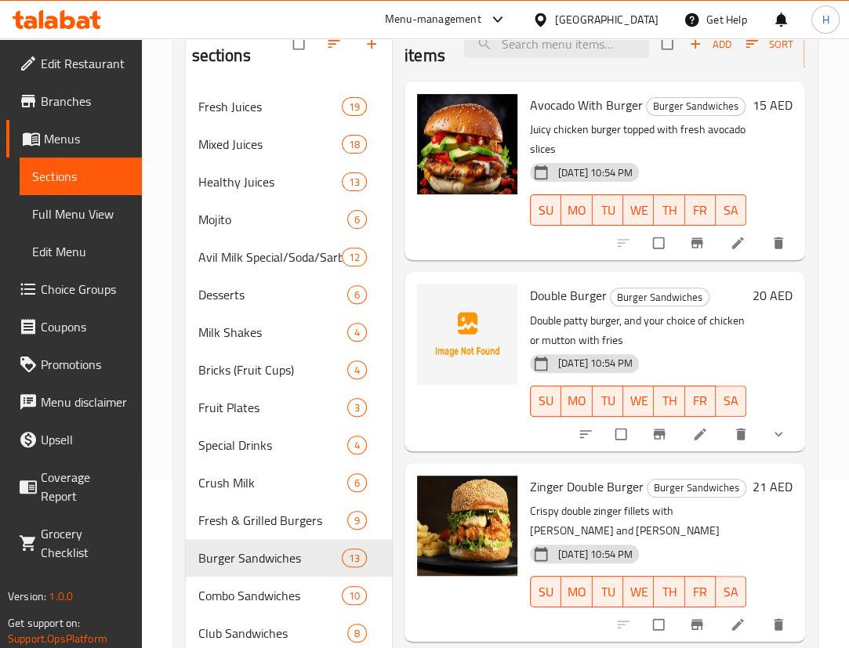
scroll to position [166, 0]
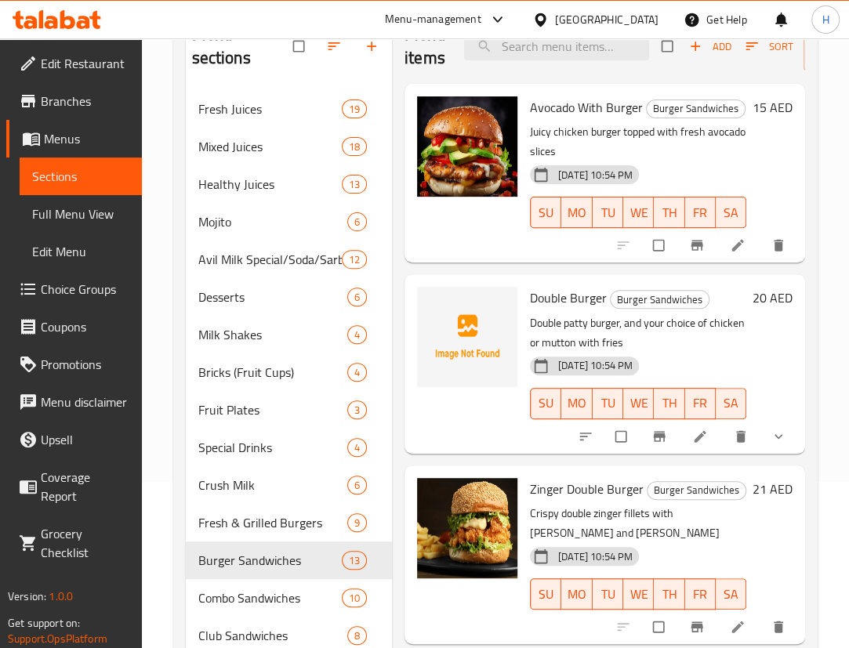
click at [570, 310] on span "Double Burger" at bounding box center [568, 298] width 77 height 24
copy h6 "Double Burger"
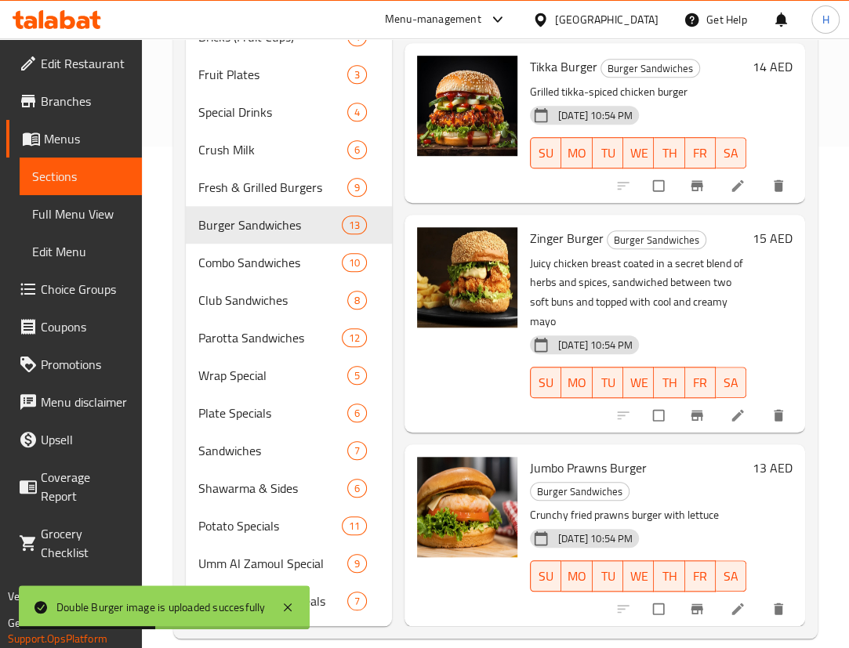
scroll to position [523, 0]
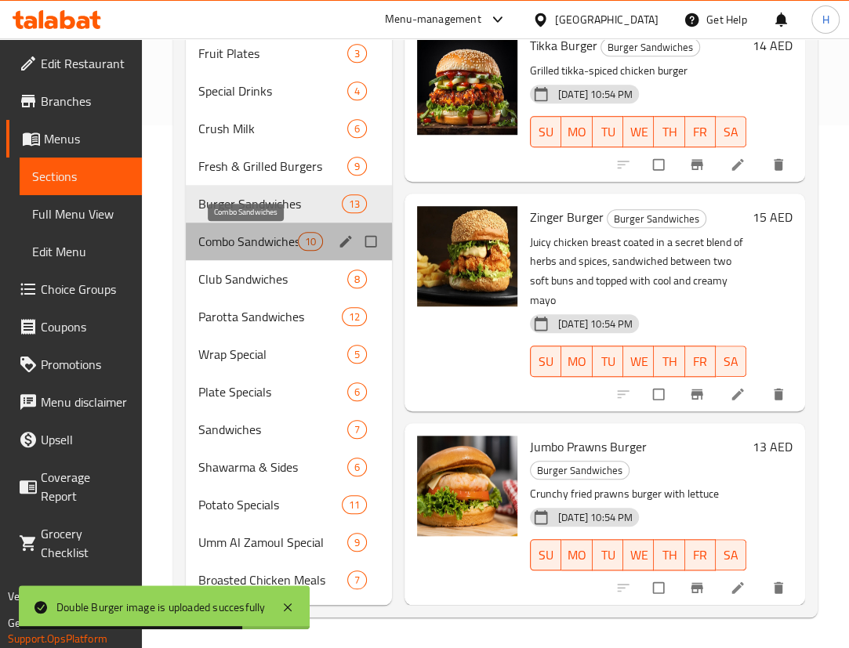
click at [201, 245] on span "Combo Sandwiches" at bounding box center [248, 241] width 100 height 19
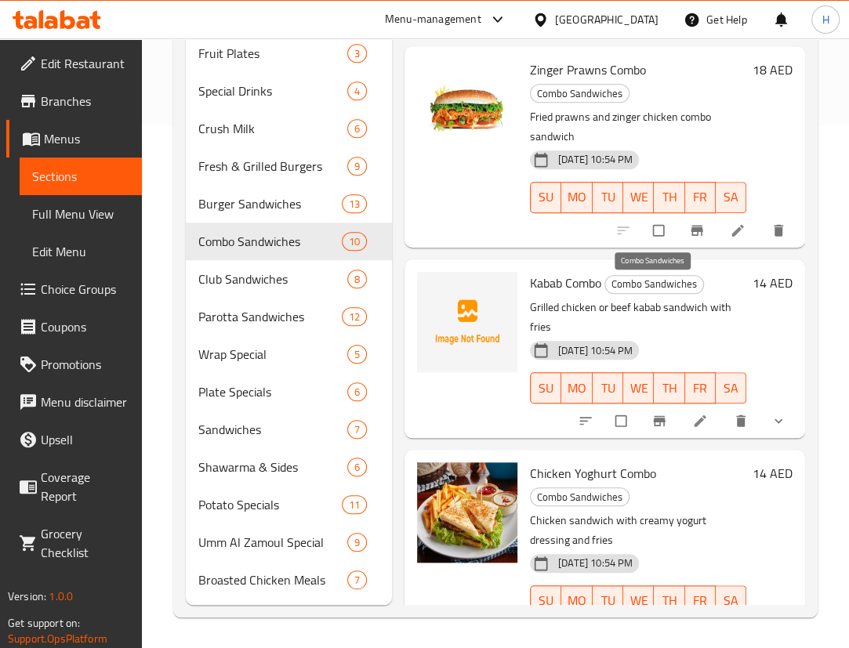
scroll to position [655, 0]
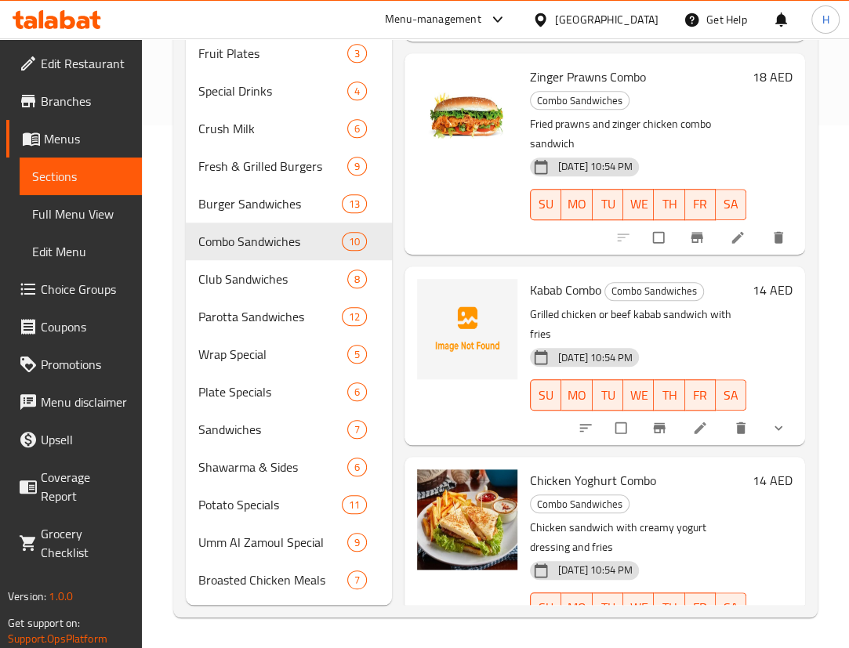
click at [557, 284] on span "Kabab Combo" at bounding box center [565, 290] width 71 height 24
copy h6 "Kabab Combo"
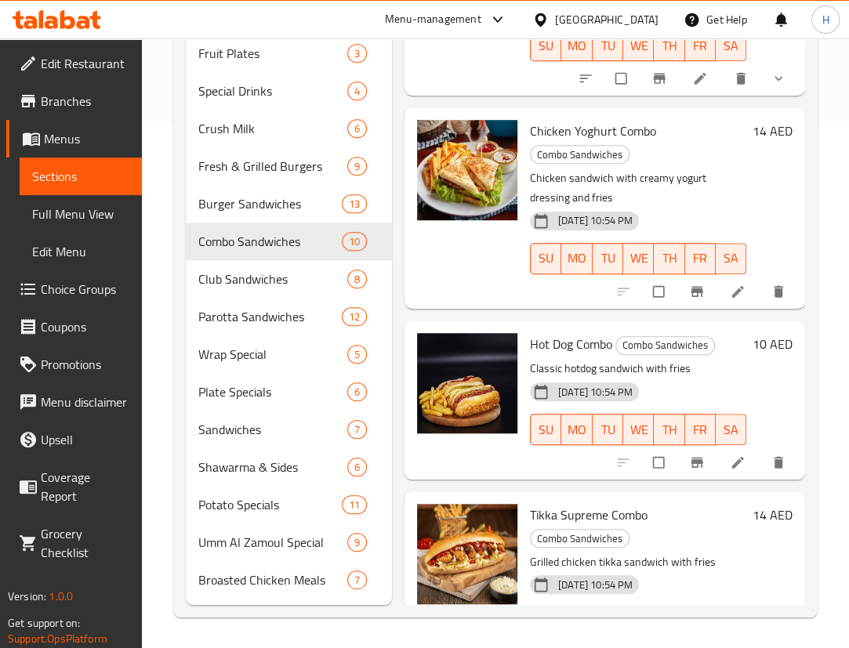
scroll to position [1082, 0]
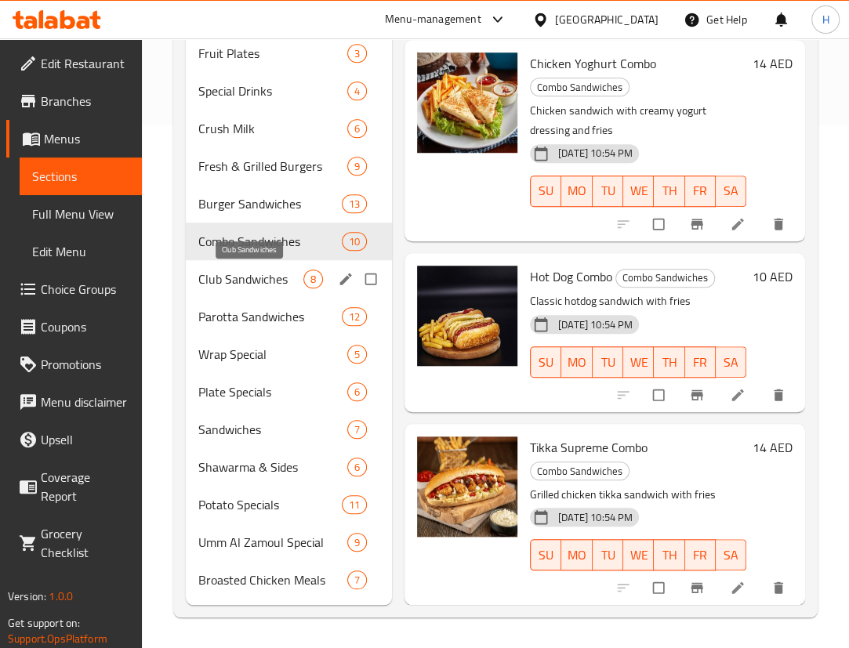
click at [267, 280] on span "Club Sandwiches" at bounding box center [250, 279] width 105 height 19
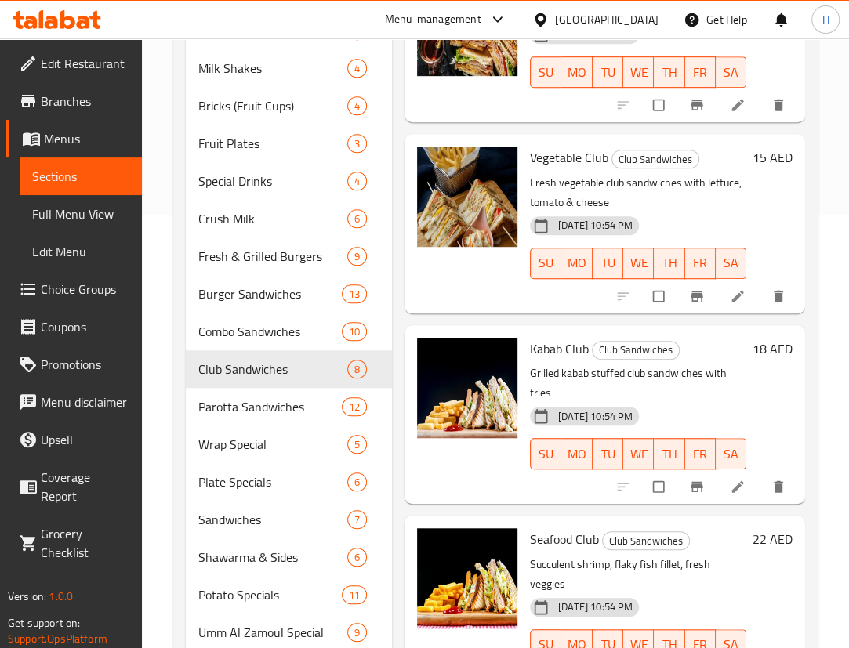
scroll to position [523, 0]
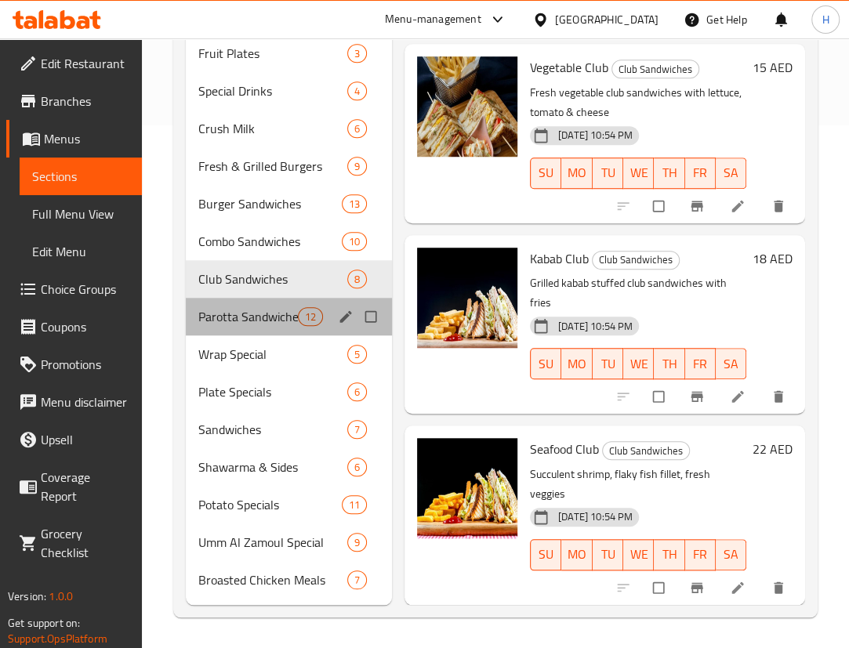
click at [249, 328] on div "Parotta Sandwiches 12" at bounding box center [289, 317] width 206 height 38
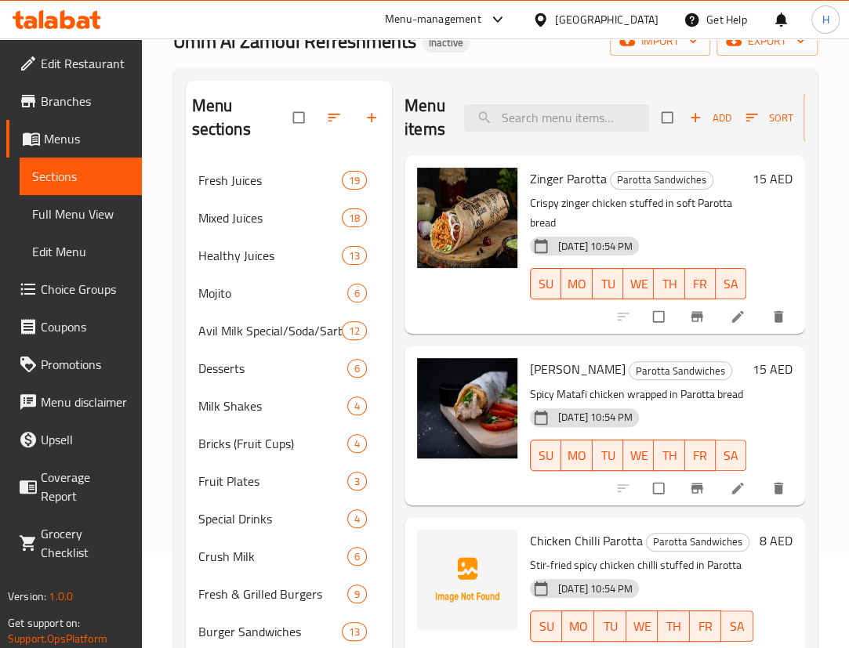
scroll to position [142, 0]
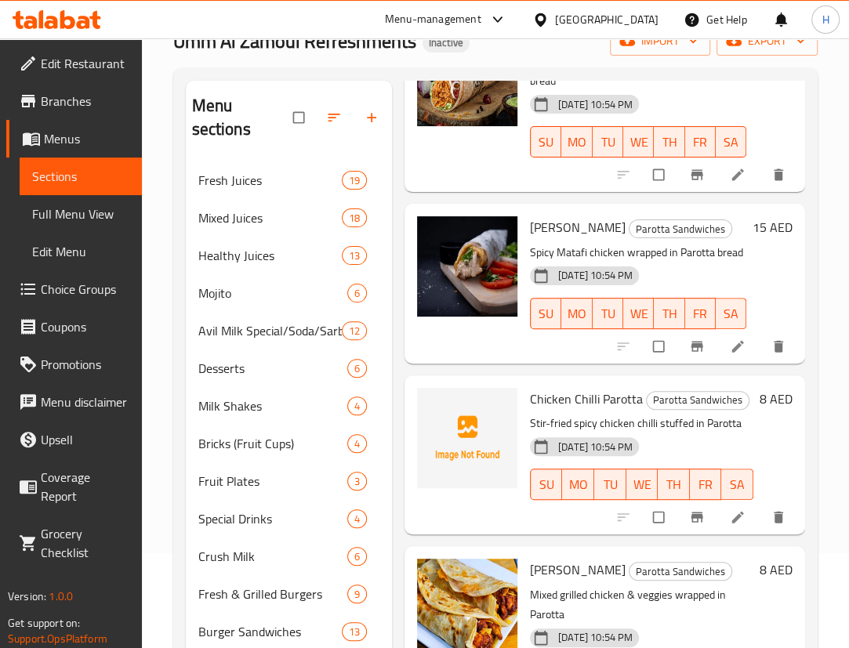
click at [593, 411] on span "Chicken Chilli Parotta" at bounding box center [586, 399] width 113 height 24
click at [749, 268] on div "15 AED" at bounding box center [769, 283] width 46 height 134
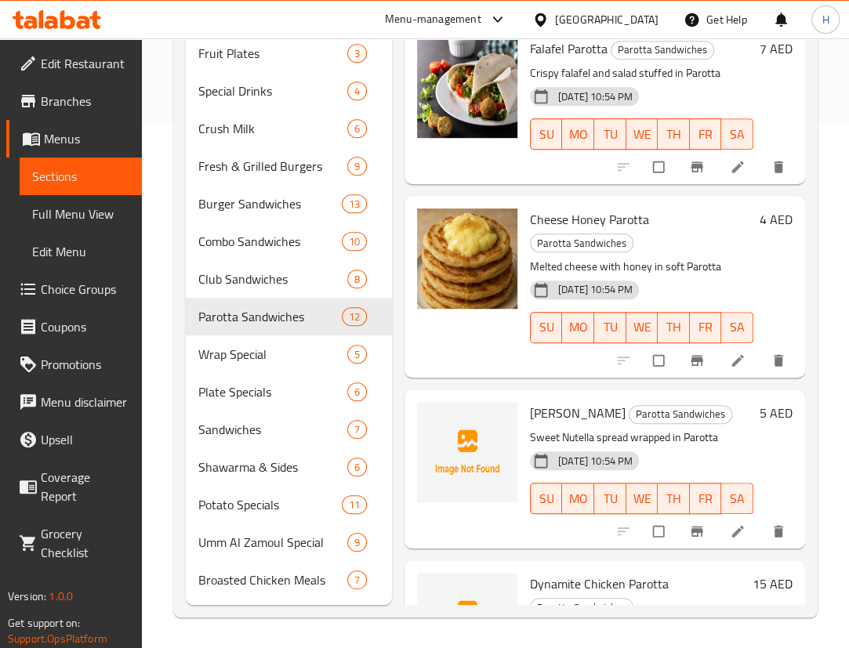
scroll to position [1123, 0]
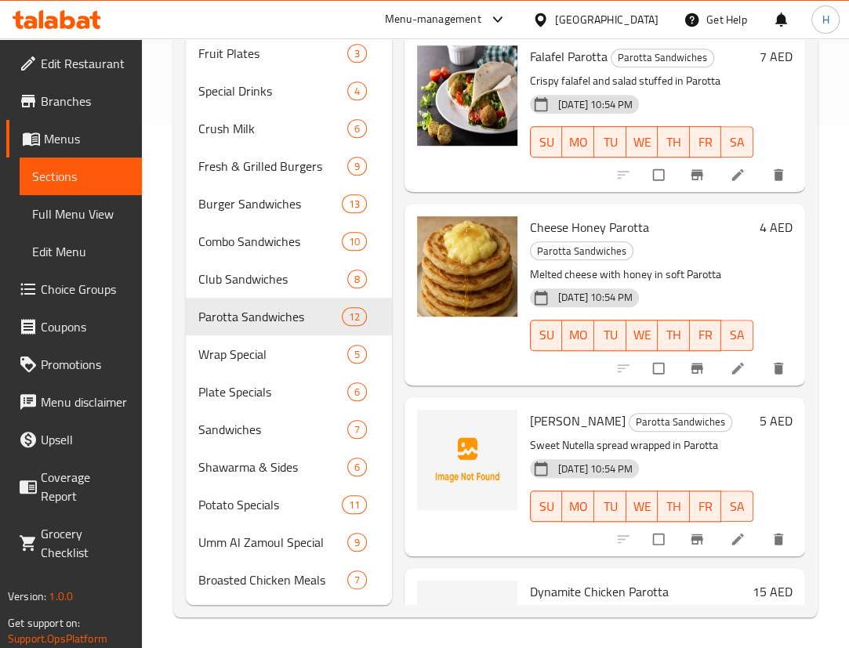
click at [572, 239] on span "Cheese Honey Parotta" at bounding box center [589, 228] width 119 height 24
drag, startPoint x: 572, startPoint y: 265, endPoint x: 566, endPoint y: 282, distance: 18.1
drag, startPoint x: 566, startPoint y: 282, endPoint x: 706, endPoint y: 263, distance: 140.9
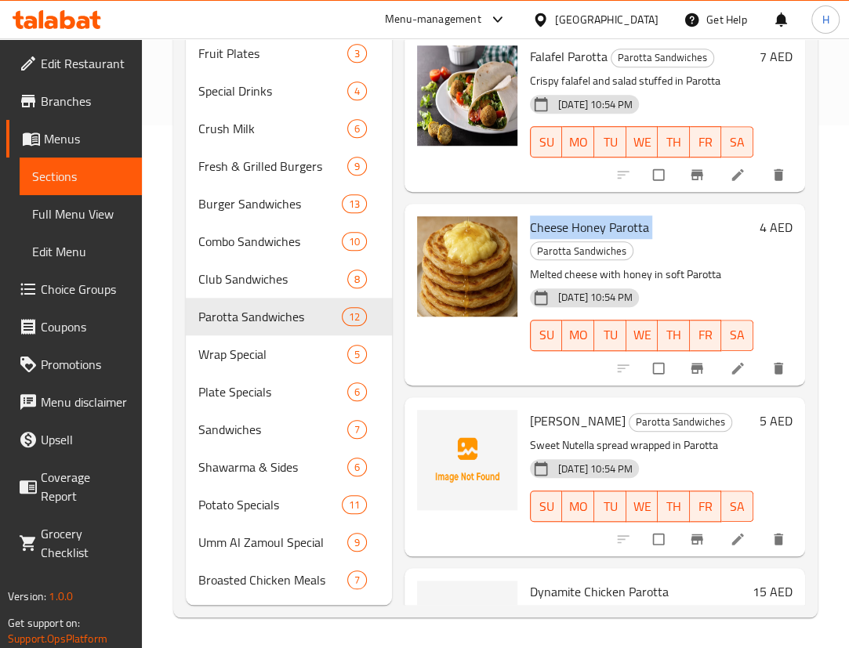
click at [706, 260] on h6 "Cheese Honey Parotta Parotta Sandwiches" at bounding box center [641, 238] width 223 height 44
click at [655, 260] on h6 "Cheese Honey Parotta Parotta Sandwiches" at bounding box center [641, 238] width 223 height 44
click at [609, 239] on span "Cheese Honey Parotta" at bounding box center [589, 228] width 119 height 24
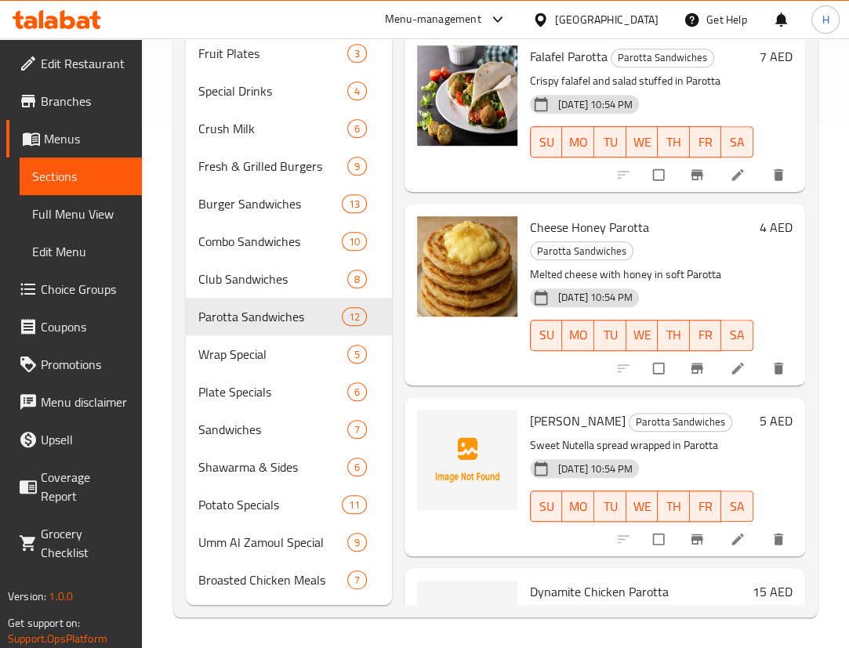
click at [733, 285] on p "Melted cheese with honey in soft Parotta" at bounding box center [641, 275] width 223 height 20
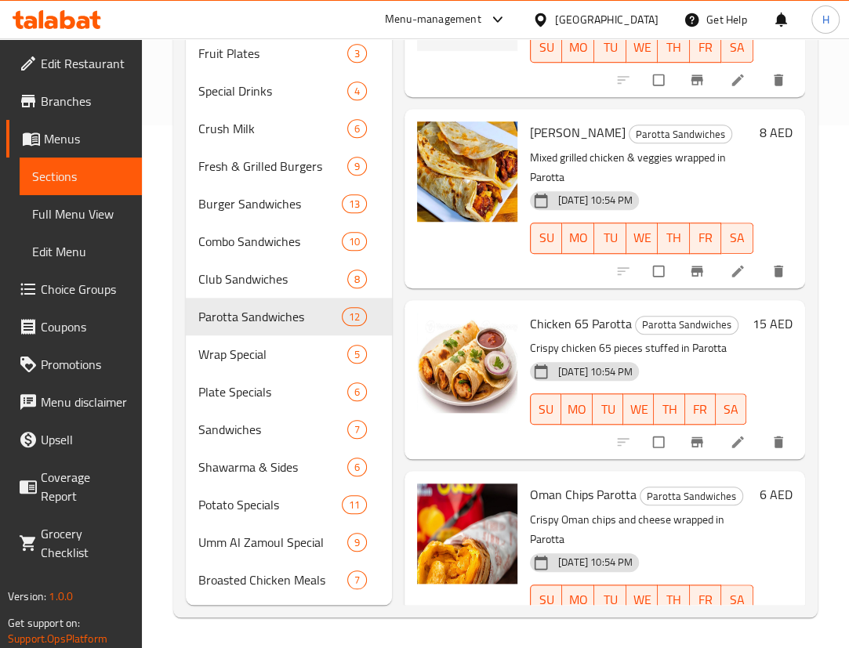
scroll to position [125, 0]
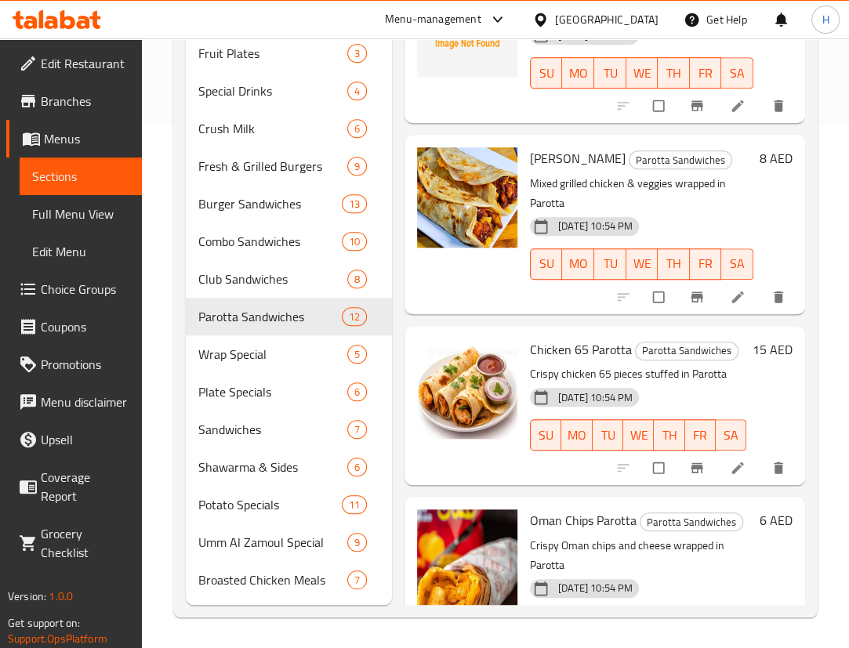
click at [564, 361] on span "Chicken 65 Parotta" at bounding box center [581, 350] width 102 height 24
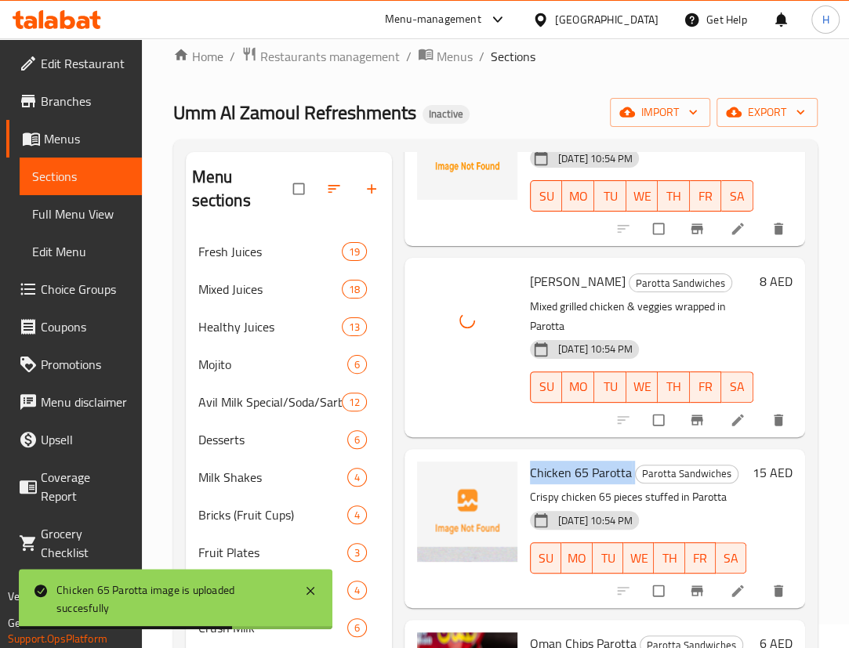
scroll to position [570, 0]
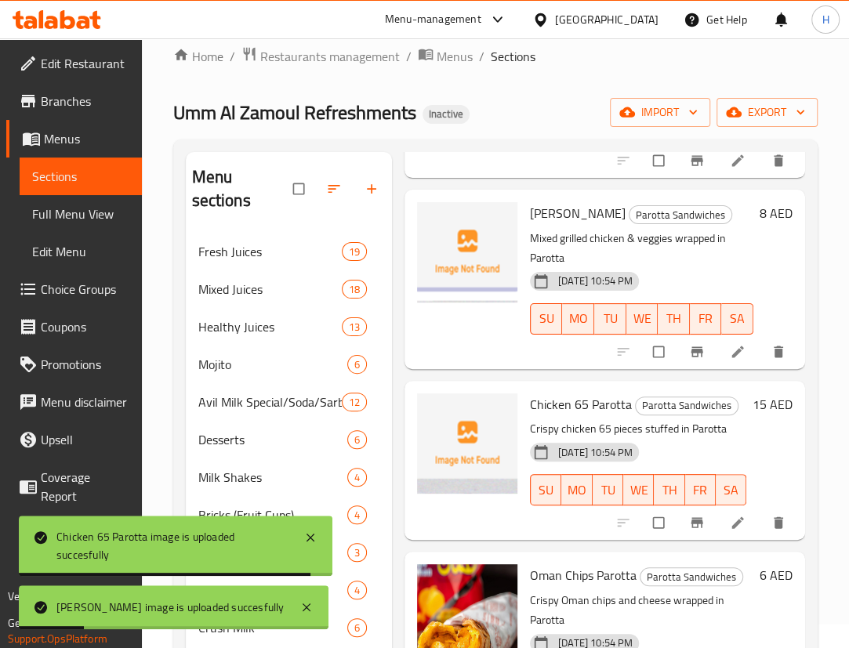
click at [573, 225] on span "Francisco Parotta" at bounding box center [578, 213] width 96 height 24
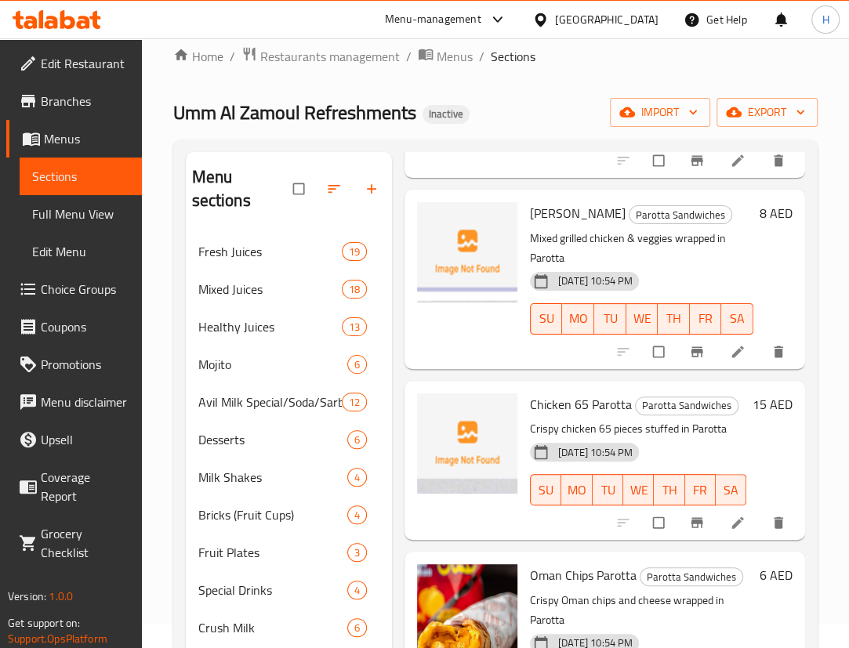
click at [580, 416] on span "Chicken 65 Parotta" at bounding box center [581, 405] width 102 height 24
click at [593, 462] on div "15-09-2025 10:54 PM" at bounding box center [584, 452] width 109 height 19
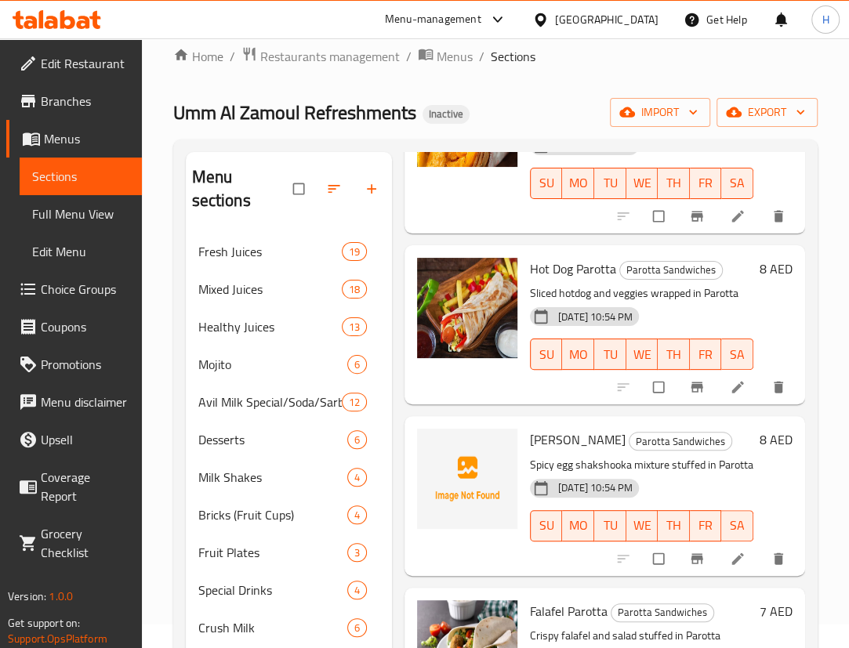
scroll to position [1069, 0]
click at [549, 451] on span "Shakshooka Parotta" at bounding box center [578, 439] width 96 height 24
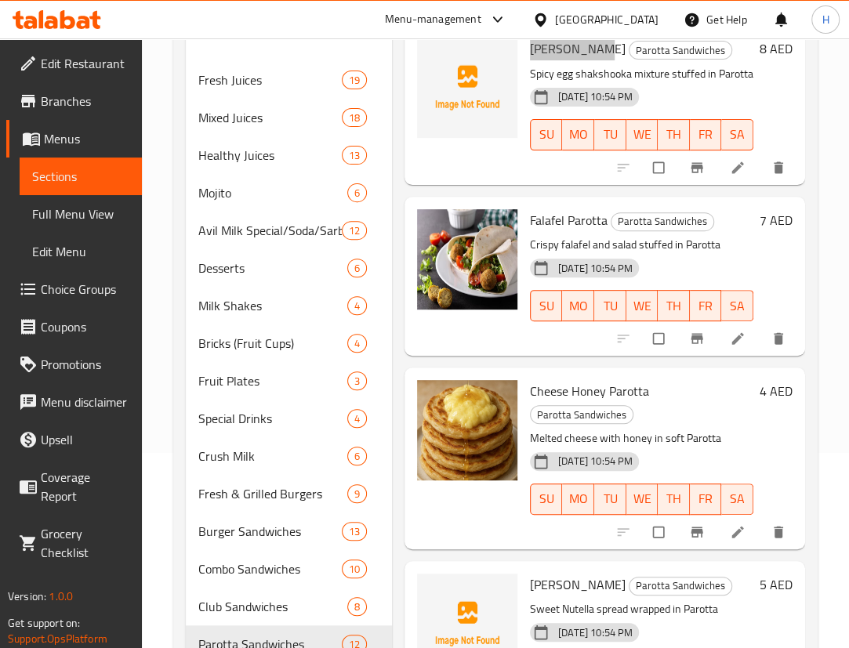
scroll to position [523, 0]
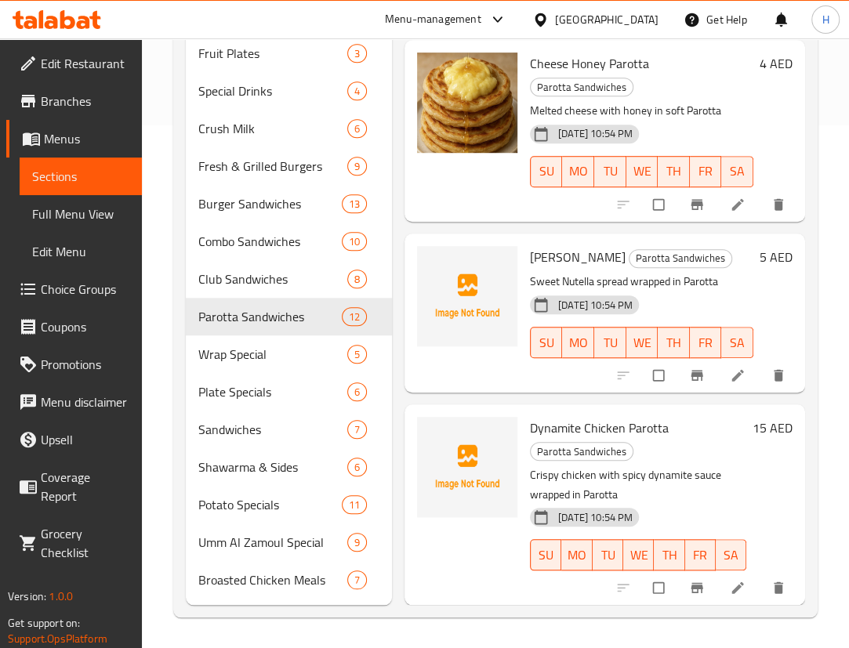
click at [565, 418] on span "Dynamite Chicken Parotta" at bounding box center [599, 428] width 139 height 24
click at [256, 354] on span "Wrap Special" at bounding box center [250, 354] width 105 height 19
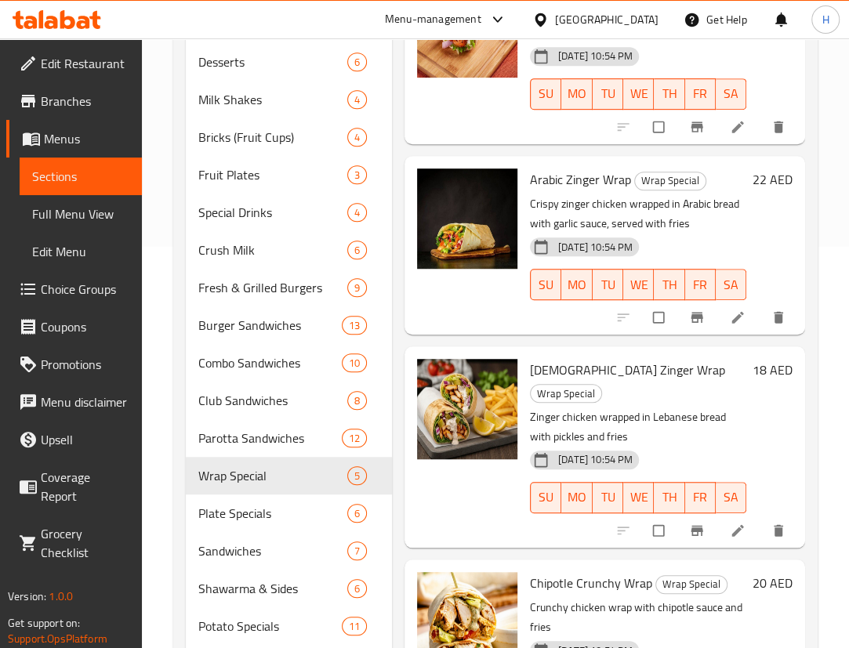
scroll to position [523, 0]
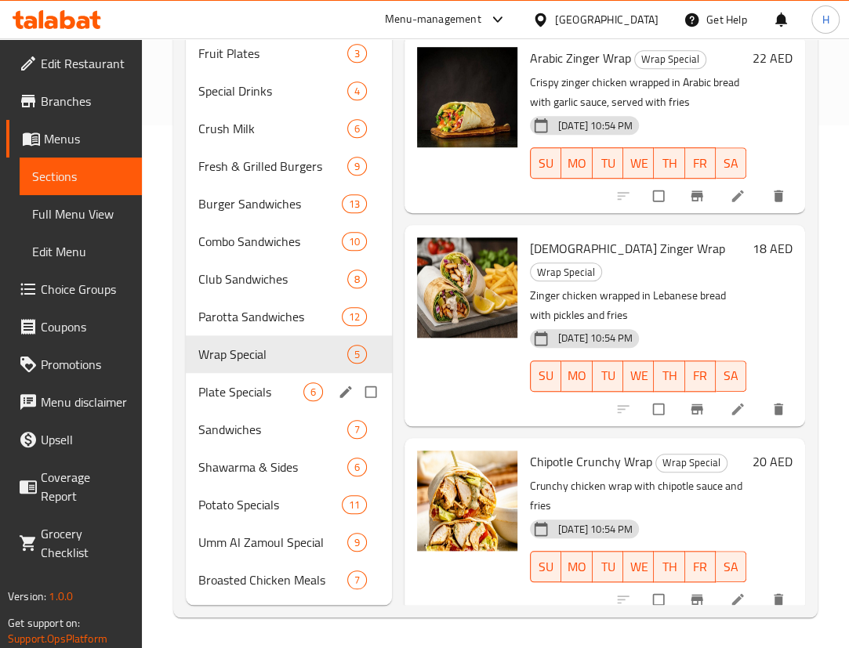
click at [267, 394] on span "Plate Specials" at bounding box center [250, 392] width 105 height 19
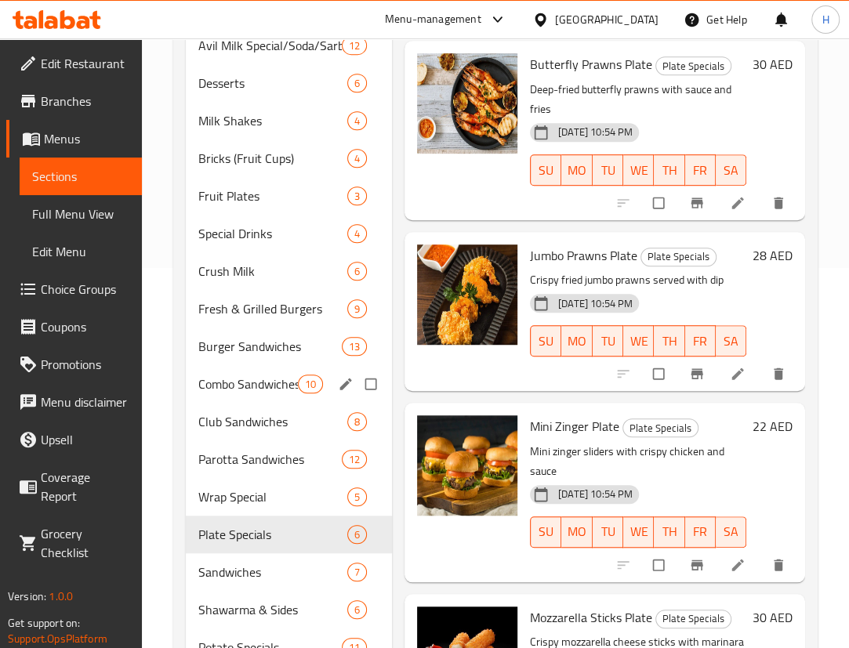
scroll to position [523, 0]
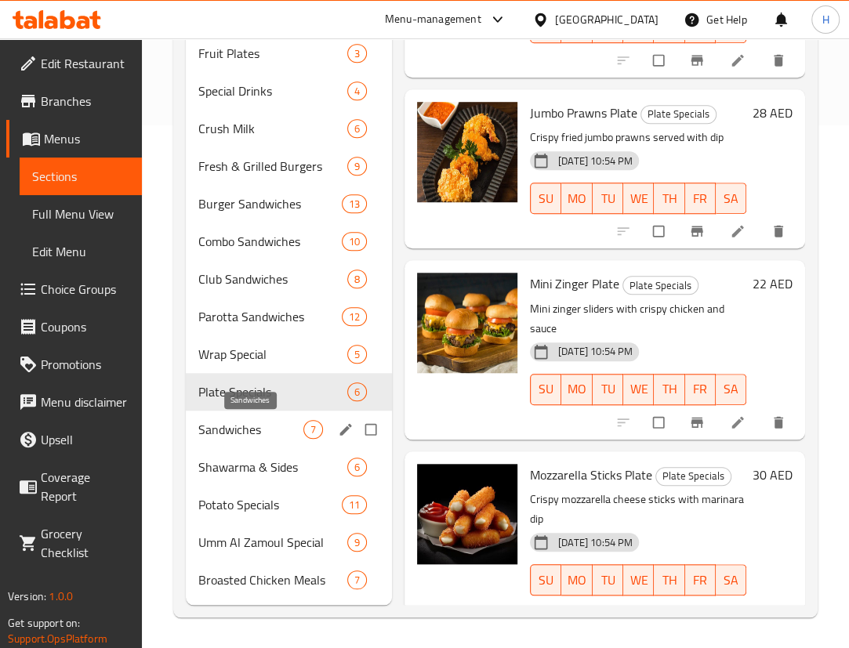
click at [253, 430] on span "Sandwiches" at bounding box center [250, 429] width 105 height 19
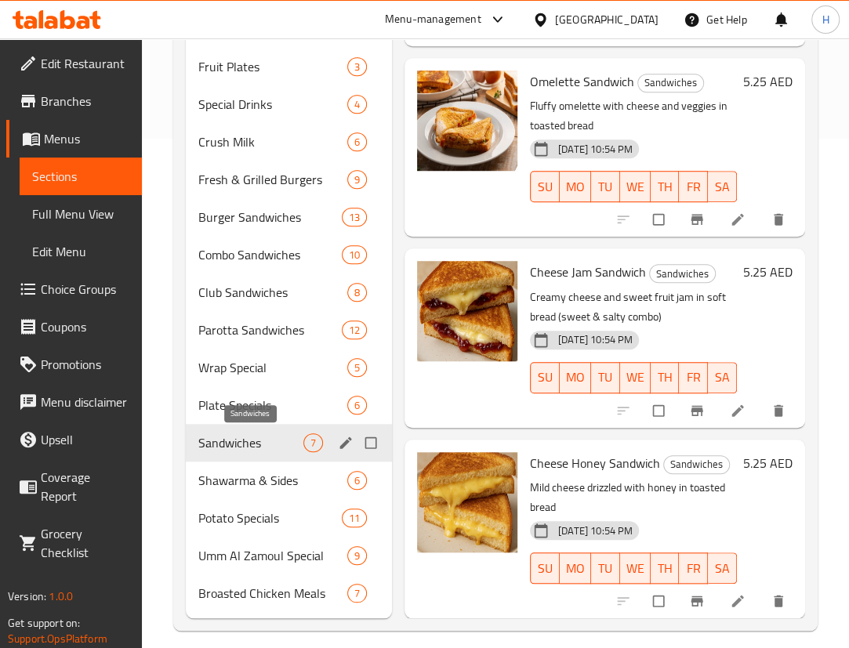
scroll to position [523, 0]
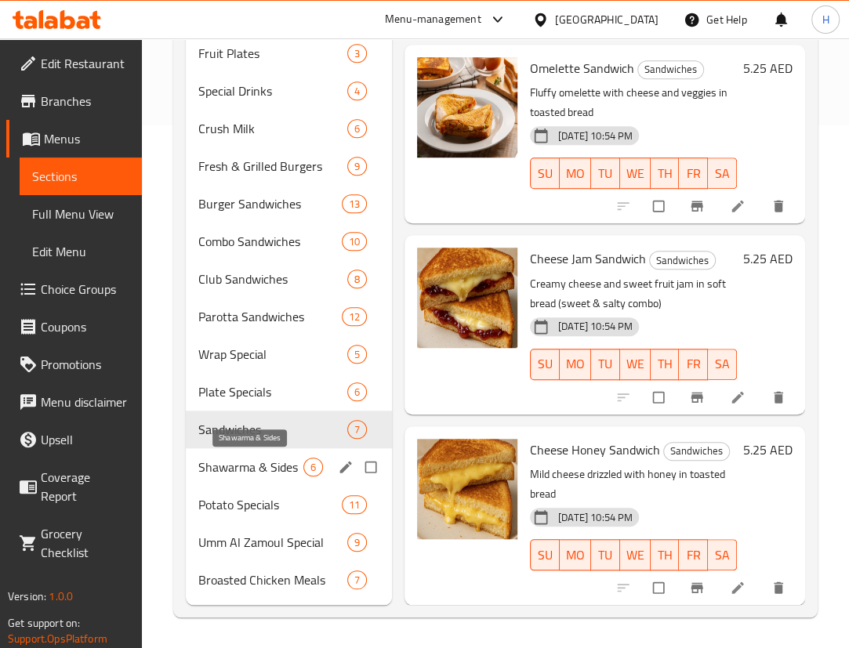
click at [208, 473] on span "Shawarma & Sides" at bounding box center [250, 467] width 105 height 19
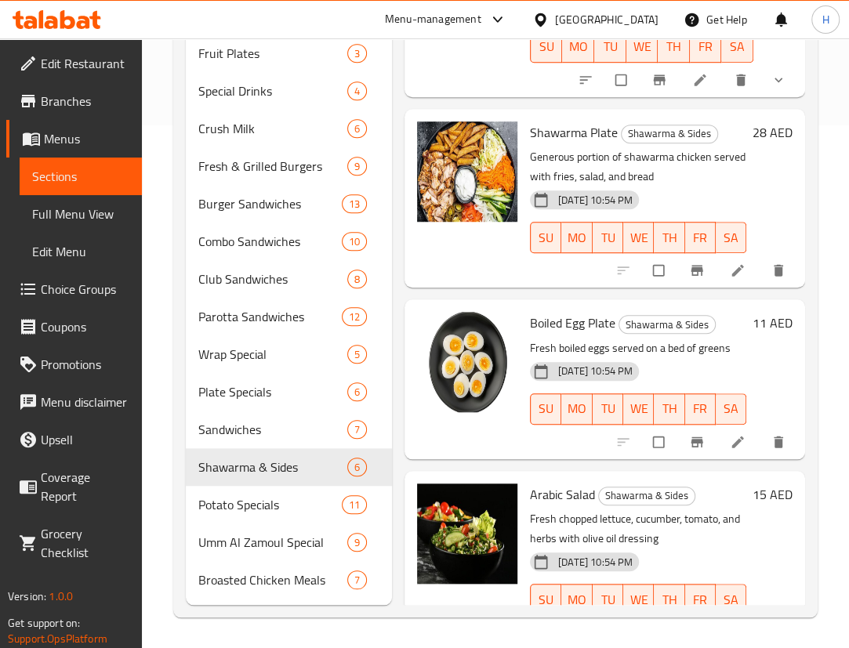
scroll to position [238, 0]
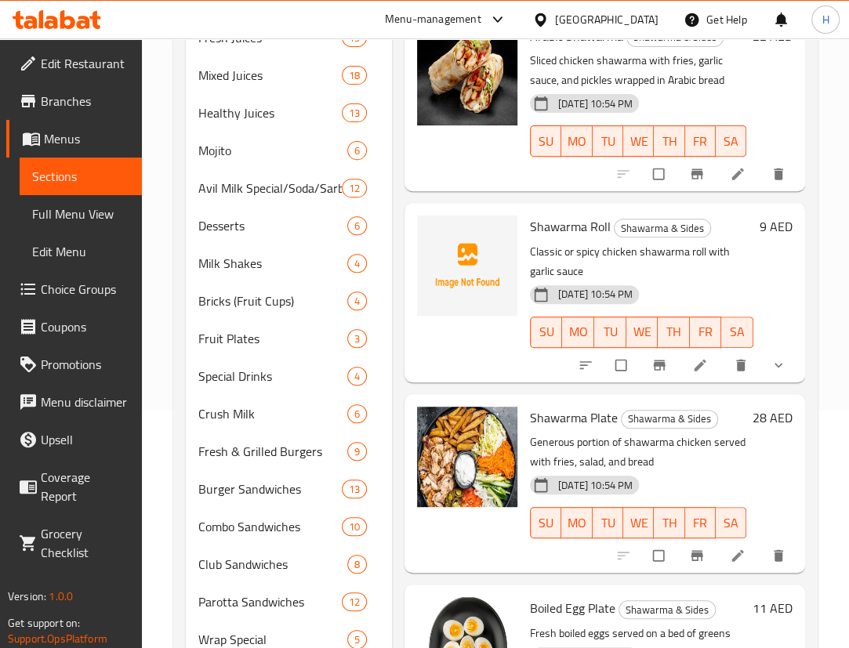
click at [546, 233] on span "Shawarma Roll" at bounding box center [570, 227] width 81 height 24
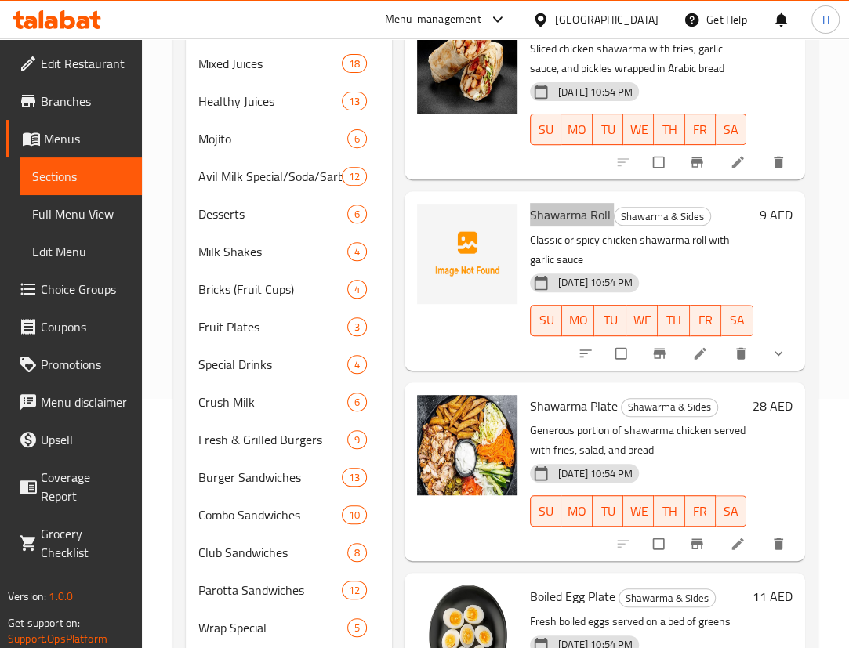
scroll to position [523, 0]
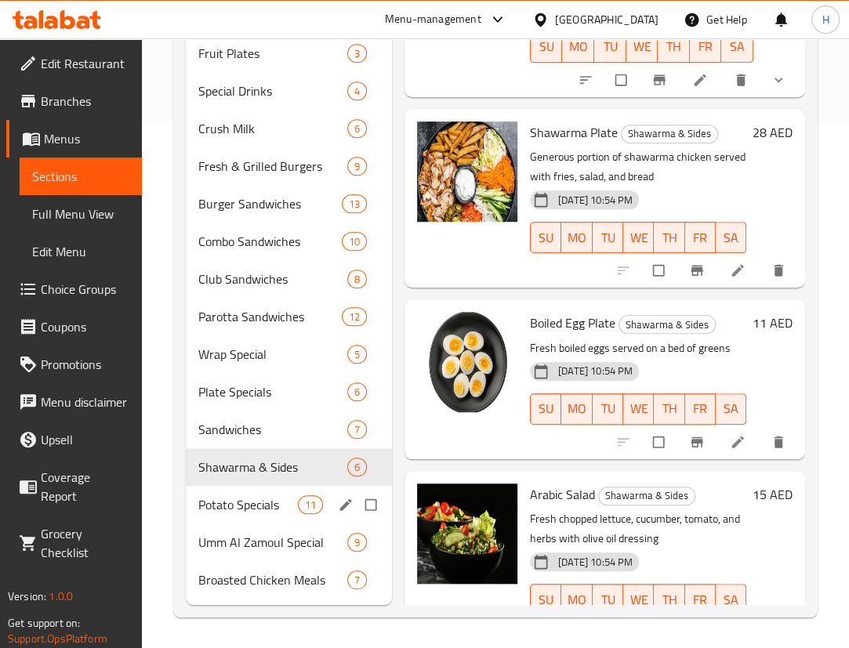
click at [206, 496] on span "Potato Specials" at bounding box center [248, 504] width 100 height 19
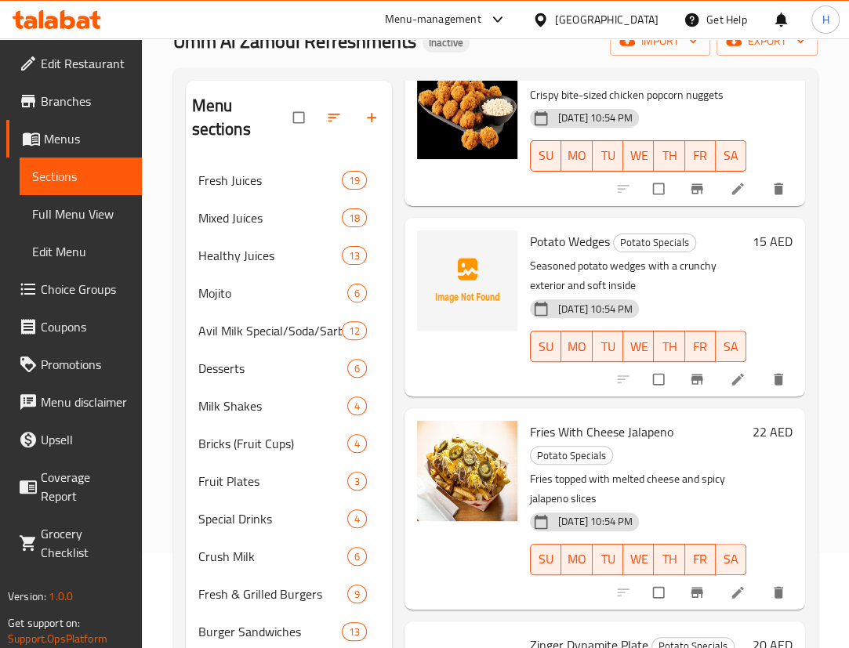
scroll to position [713, 0]
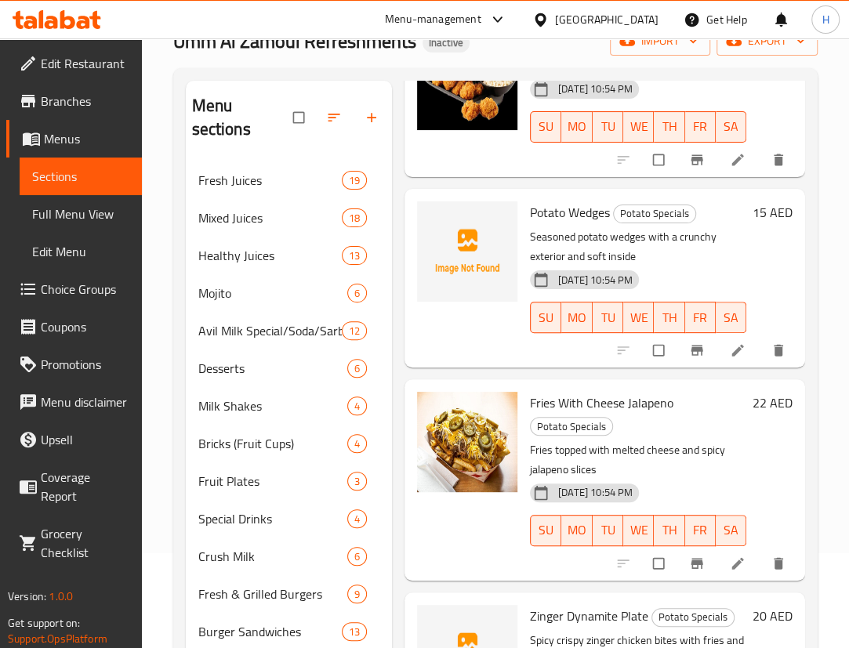
click at [578, 224] on span "Potato Wedges" at bounding box center [570, 213] width 80 height 24
click at [599, 224] on span "Potato Wedges" at bounding box center [570, 213] width 80 height 24
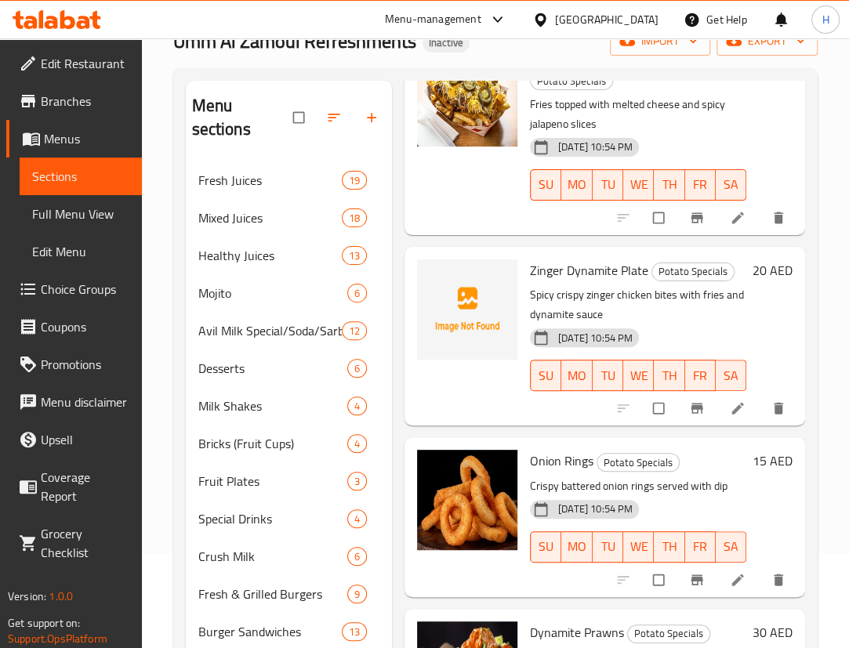
scroll to position [1069, 0]
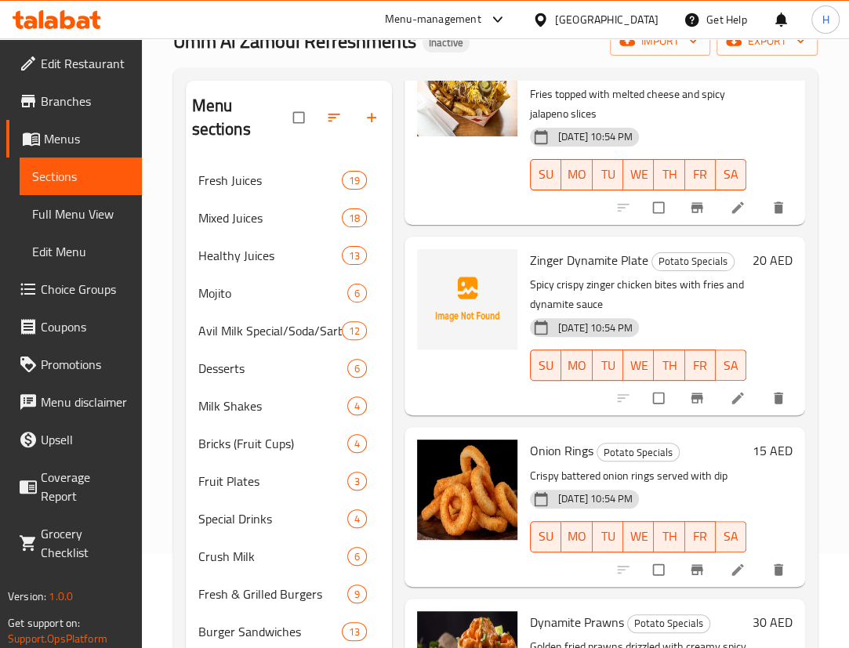
click at [574, 272] on span "Zinger Dynamite Plate" at bounding box center [589, 261] width 118 height 24
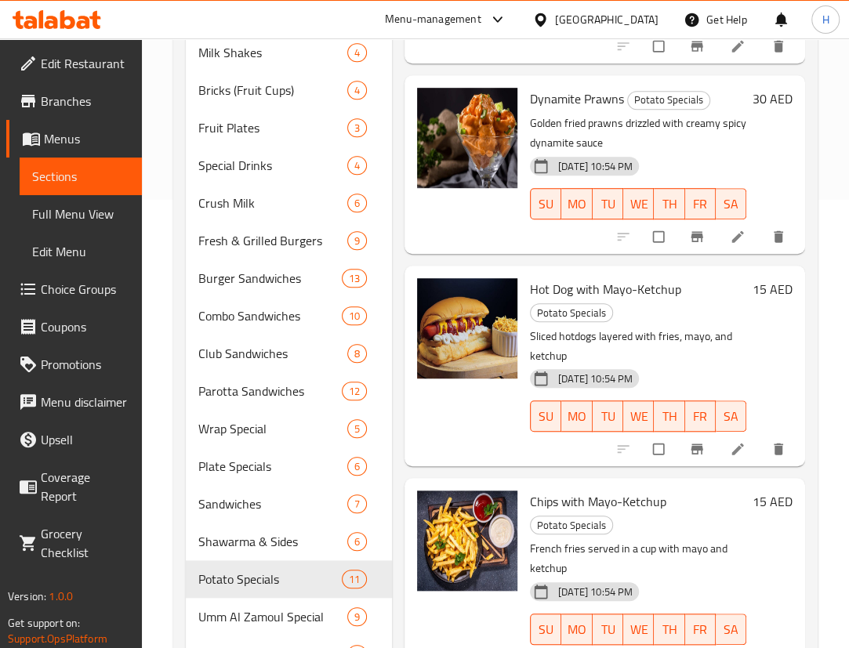
scroll to position [523, 0]
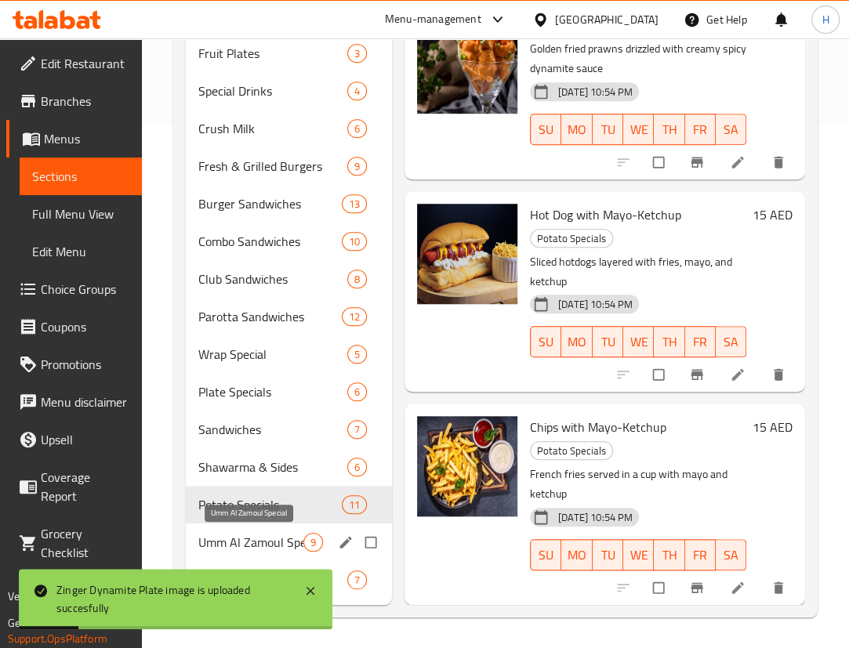
click at [227, 547] on span "Umm Al Zamoul Special" at bounding box center [250, 542] width 105 height 19
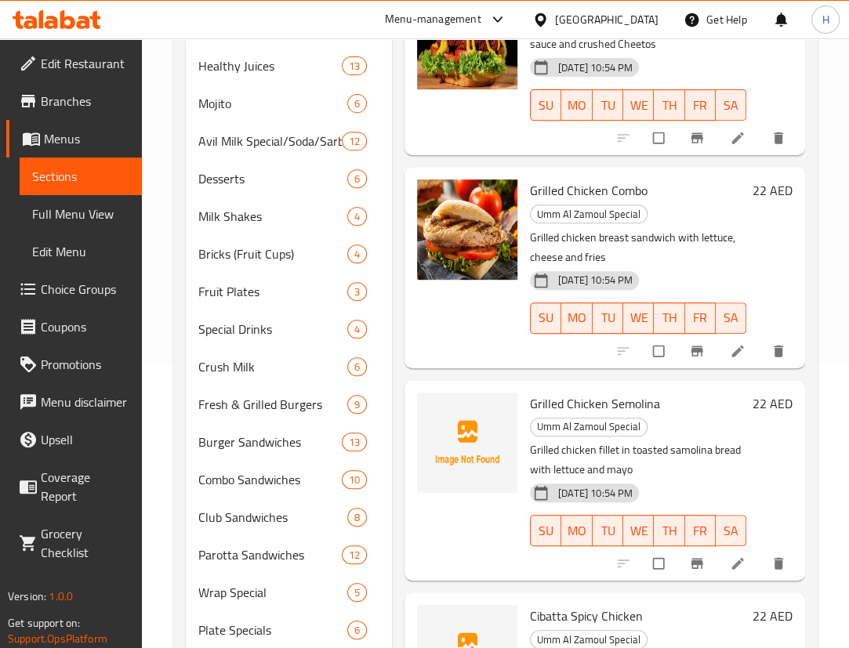
scroll to position [855, 0]
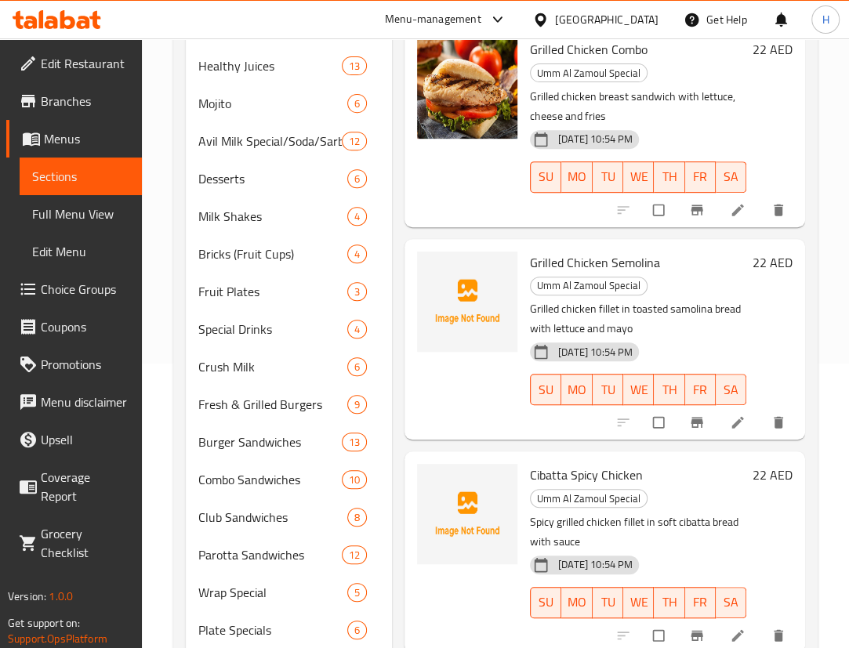
click at [632, 274] on span "Grilled Chicken Semolina" at bounding box center [595, 263] width 130 height 24
drag, startPoint x: 661, startPoint y: 332, endPoint x: 659, endPoint y: 325, distance: 8.0
click at [662, 296] on h6 "Grilled Chicken Semolina Umm Al Zamoul Special" at bounding box center [638, 274] width 216 height 44
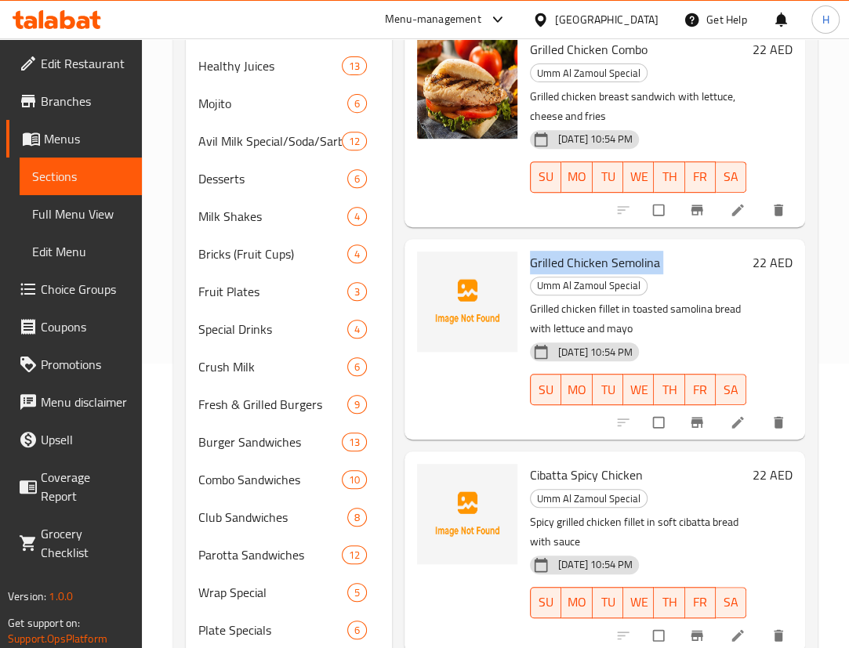
click at [579, 274] on span "Grilled Chicken Semolina" at bounding box center [595, 263] width 130 height 24
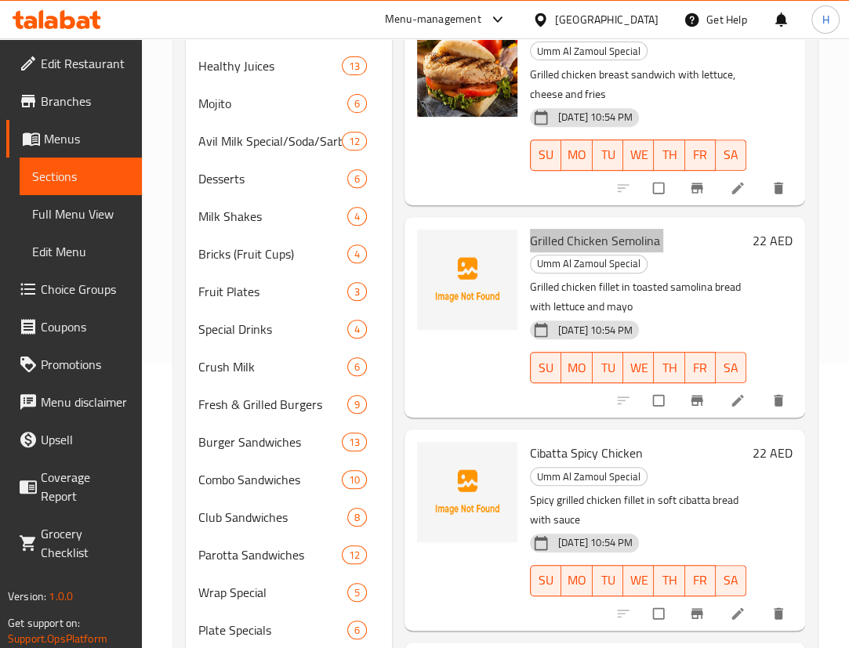
scroll to position [949, 0]
click at [549, 441] on span "Cibatta Spicy Chicken" at bounding box center [586, 453] width 113 height 24
click at [600, 444] on span "Cibatta Spicy Chicken" at bounding box center [586, 453] width 113 height 24
click at [580, 232] on span "Grilled Chicken Semolina" at bounding box center [595, 241] width 130 height 24
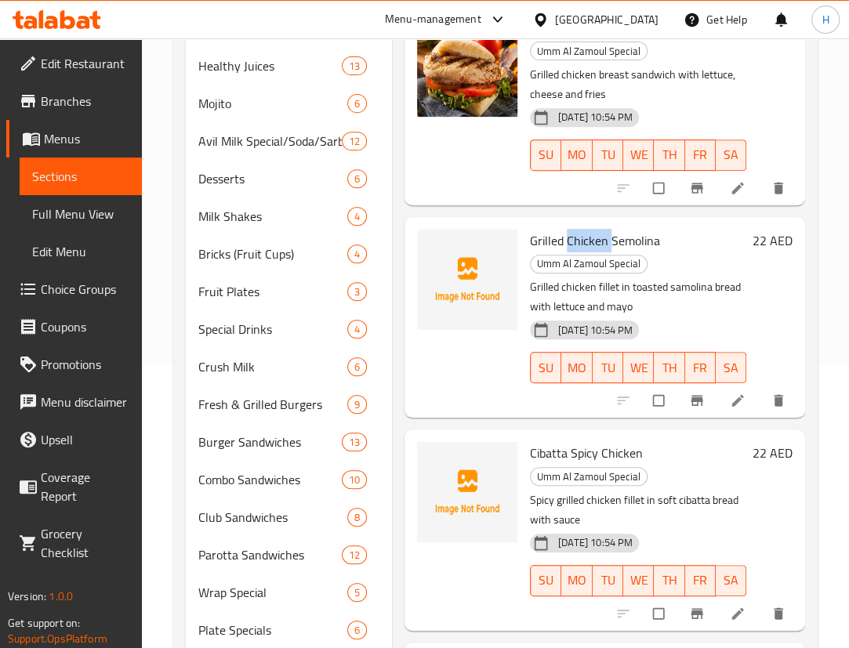
click at [580, 232] on span "Grilled Chicken Semolina" at bounding box center [595, 241] width 130 height 24
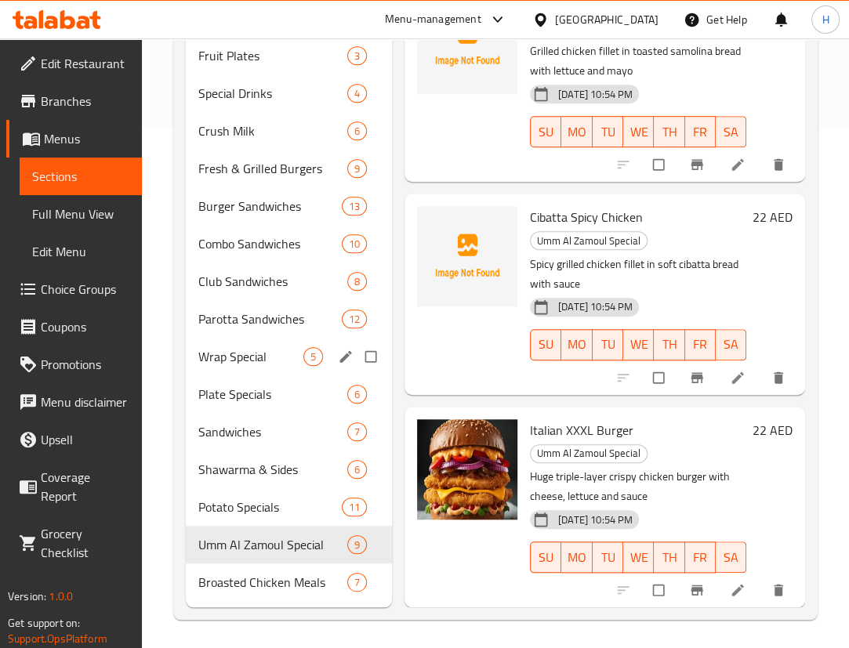
scroll to position [523, 0]
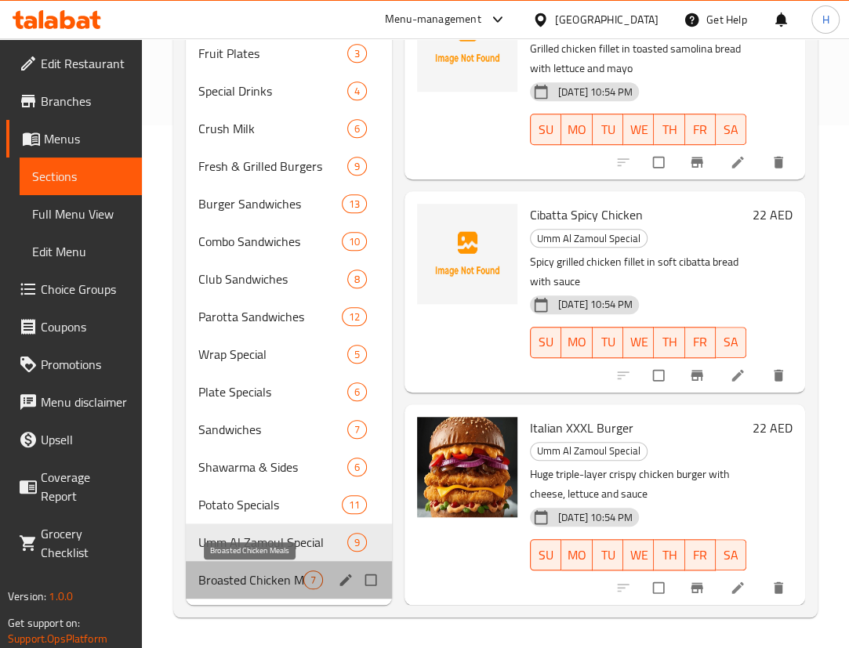
click at [227, 586] on span "Broasted Chicken Meals" at bounding box center [250, 580] width 105 height 19
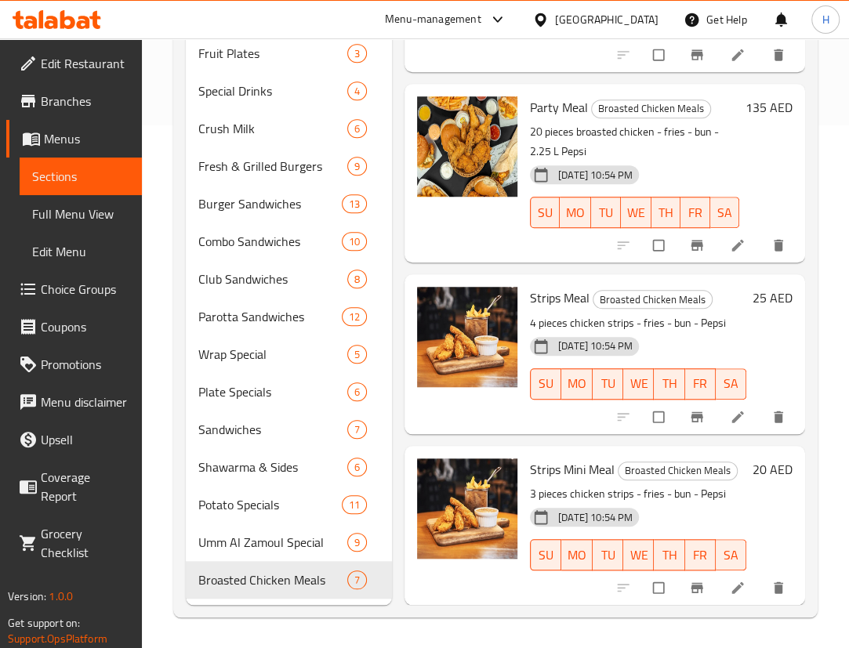
scroll to position [417, 0]
click at [42, 213] on span "Full Menu View" at bounding box center [80, 214] width 97 height 19
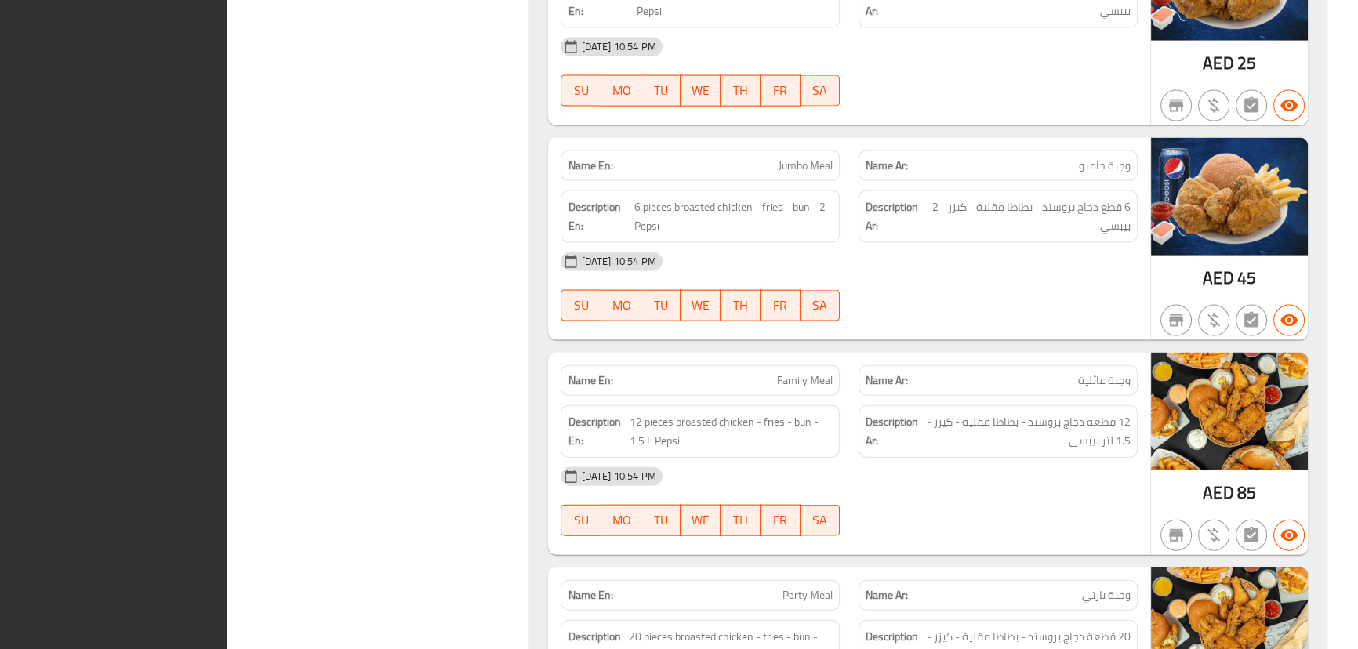
scroll to position [49511, 0]
